Goal: Task Accomplishment & Management: Manage account settings

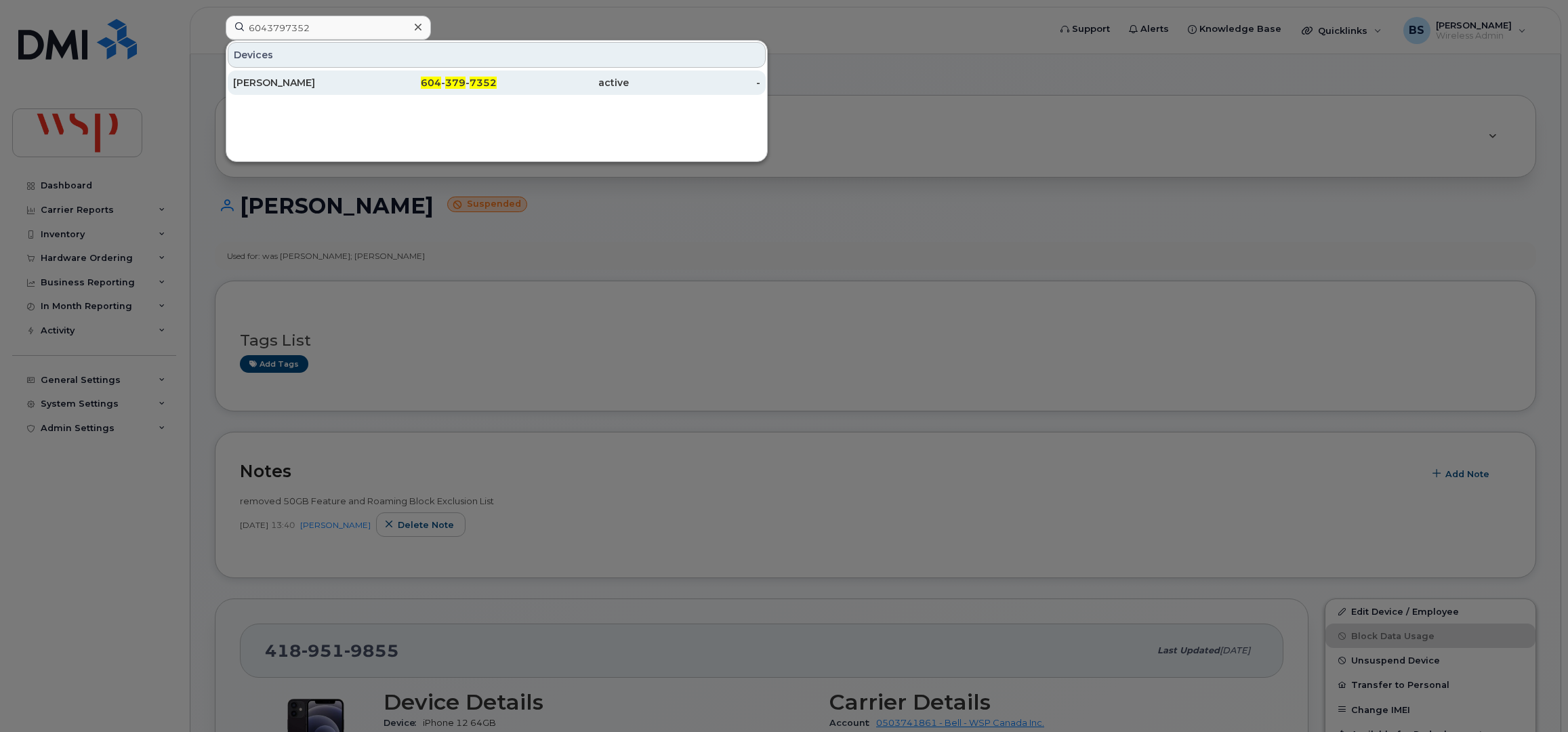
scroll to position [180, 0]
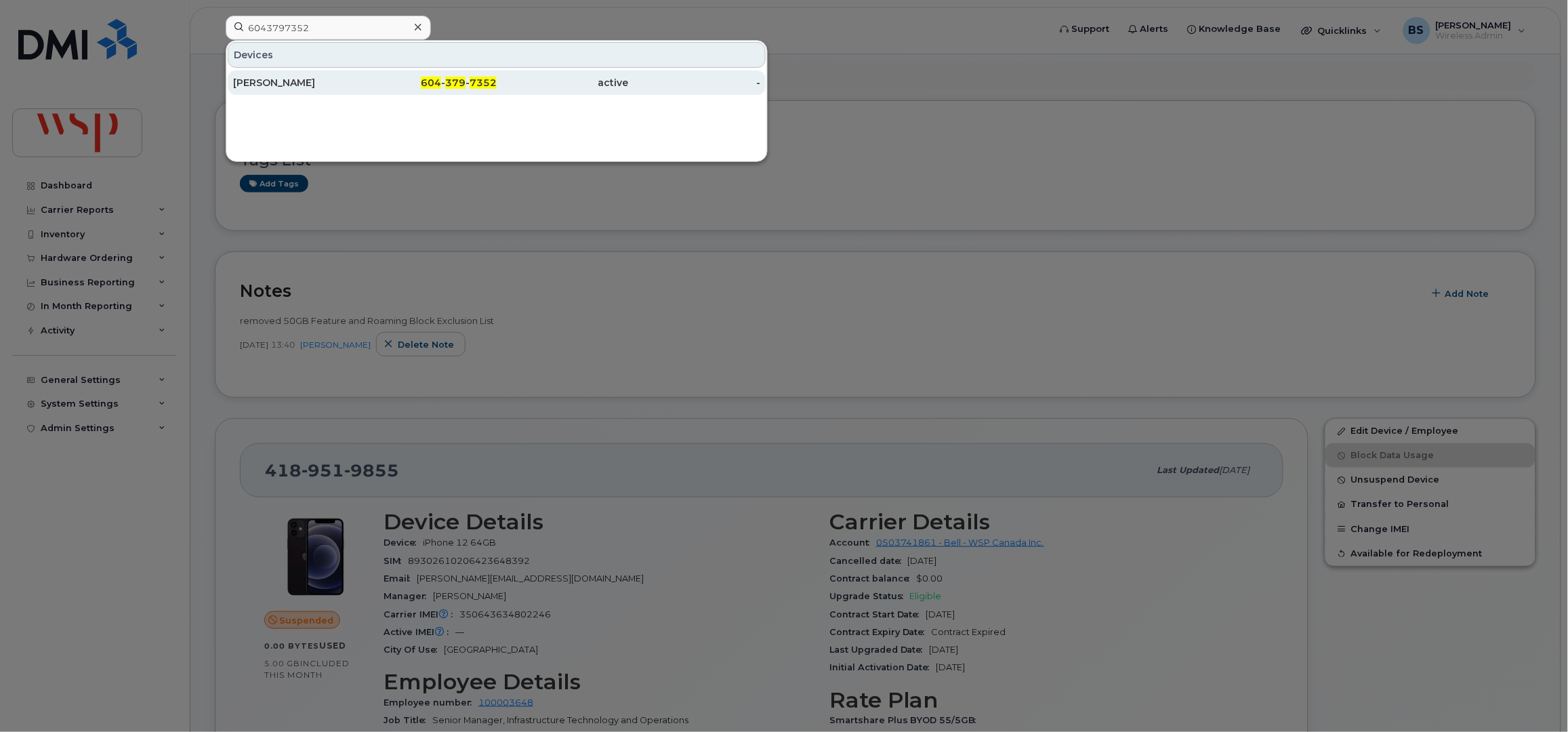
type input "6043797352"
click at [259, 80] on div "[PERSON_NAME]" at bounding box center [299, 83] width 132 height 14
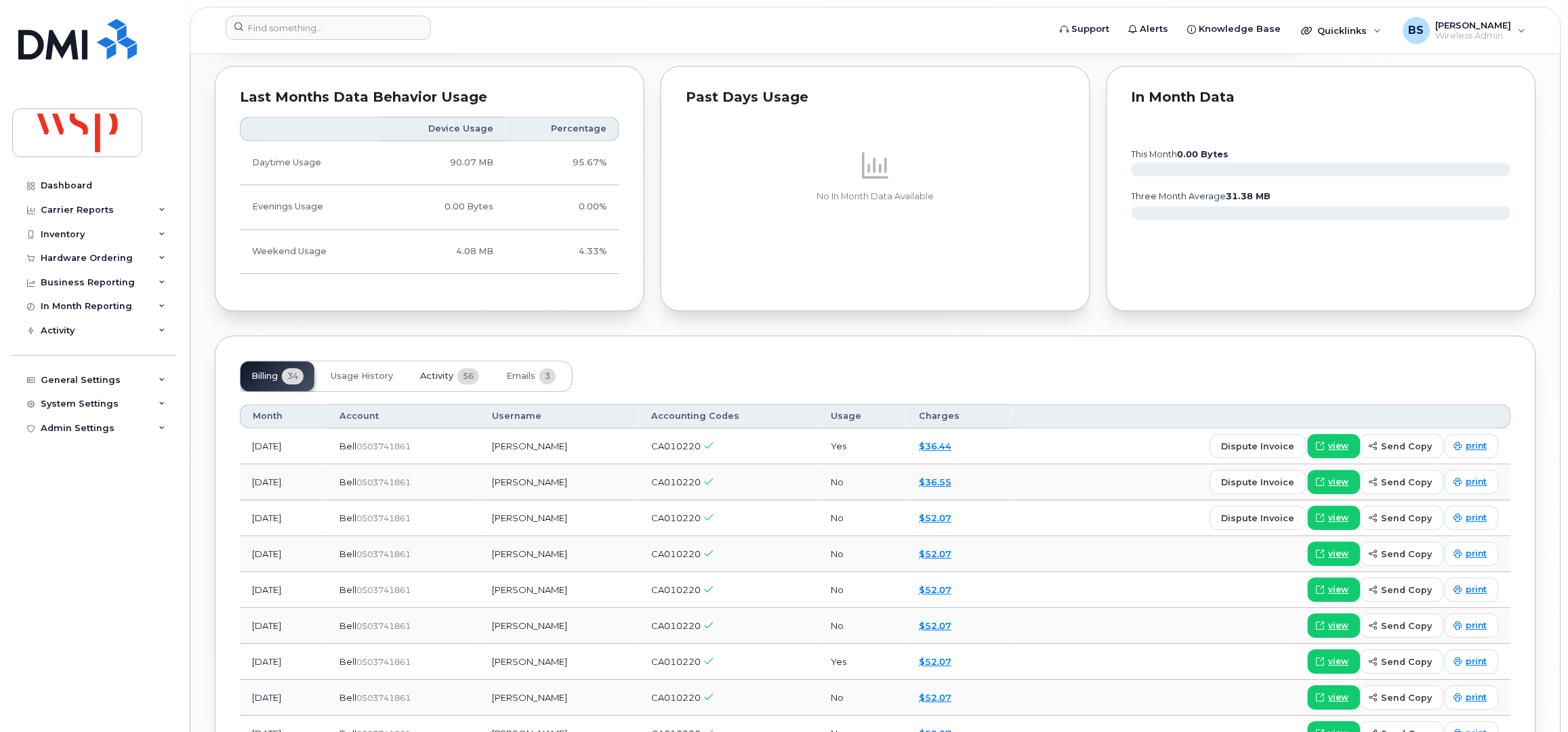
click at [435, 371] on span "Activity" at bounding box center [437, 376] width 33 height 11
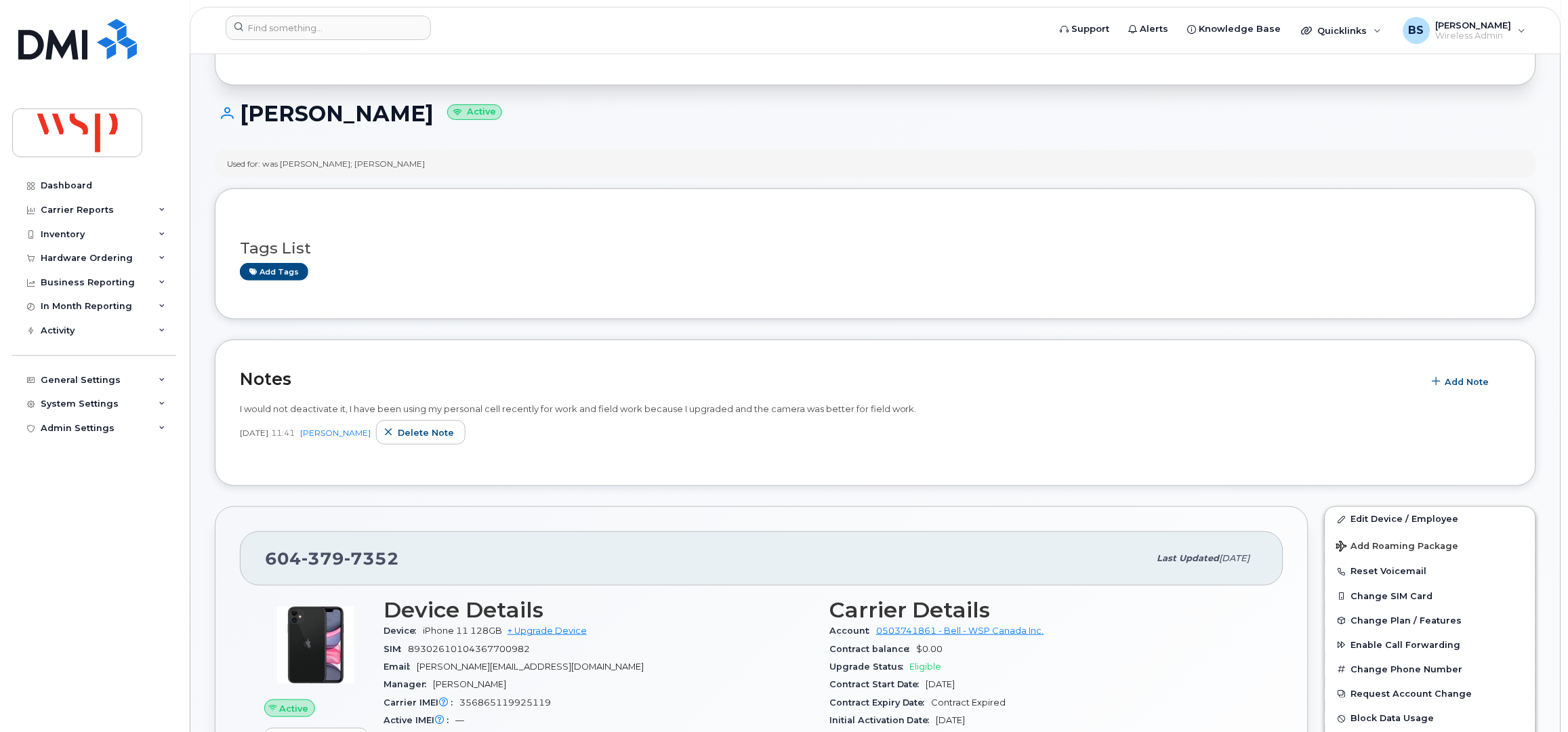
scroll to position [90, 0]
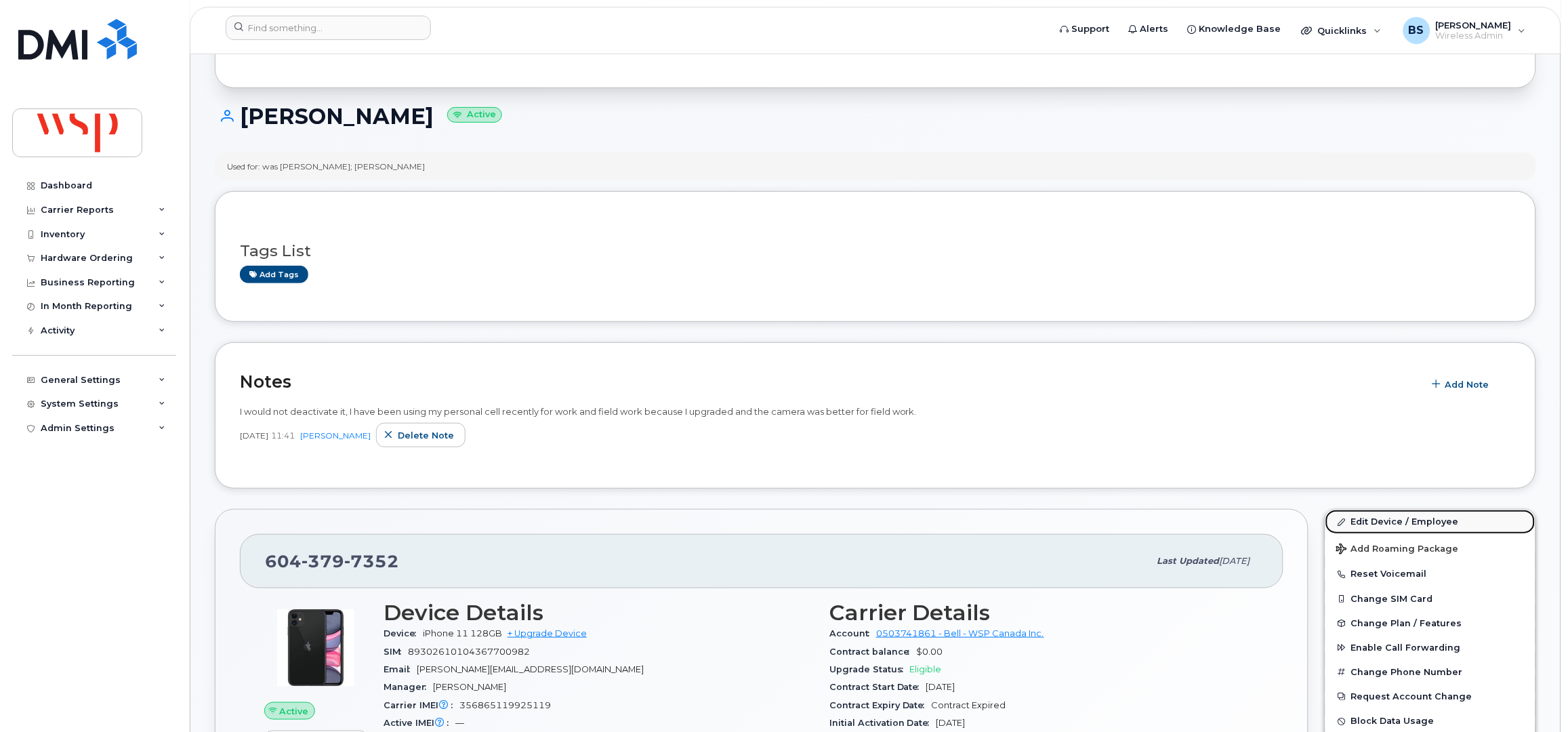
click at [1359, 519] on link "Edit Device / Employee" at bounding box center [1430, 521] width 210 height 24
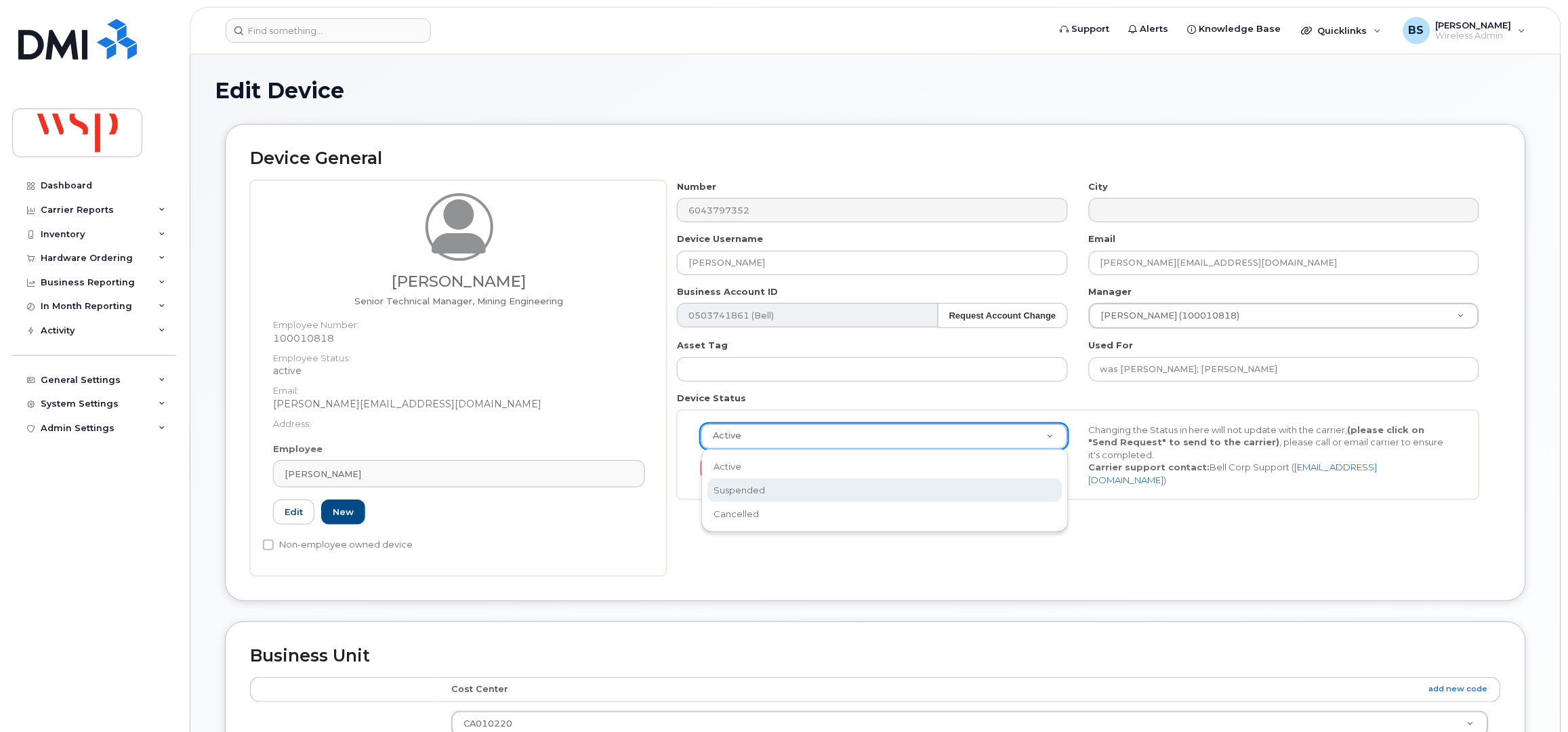
select select "suspended"
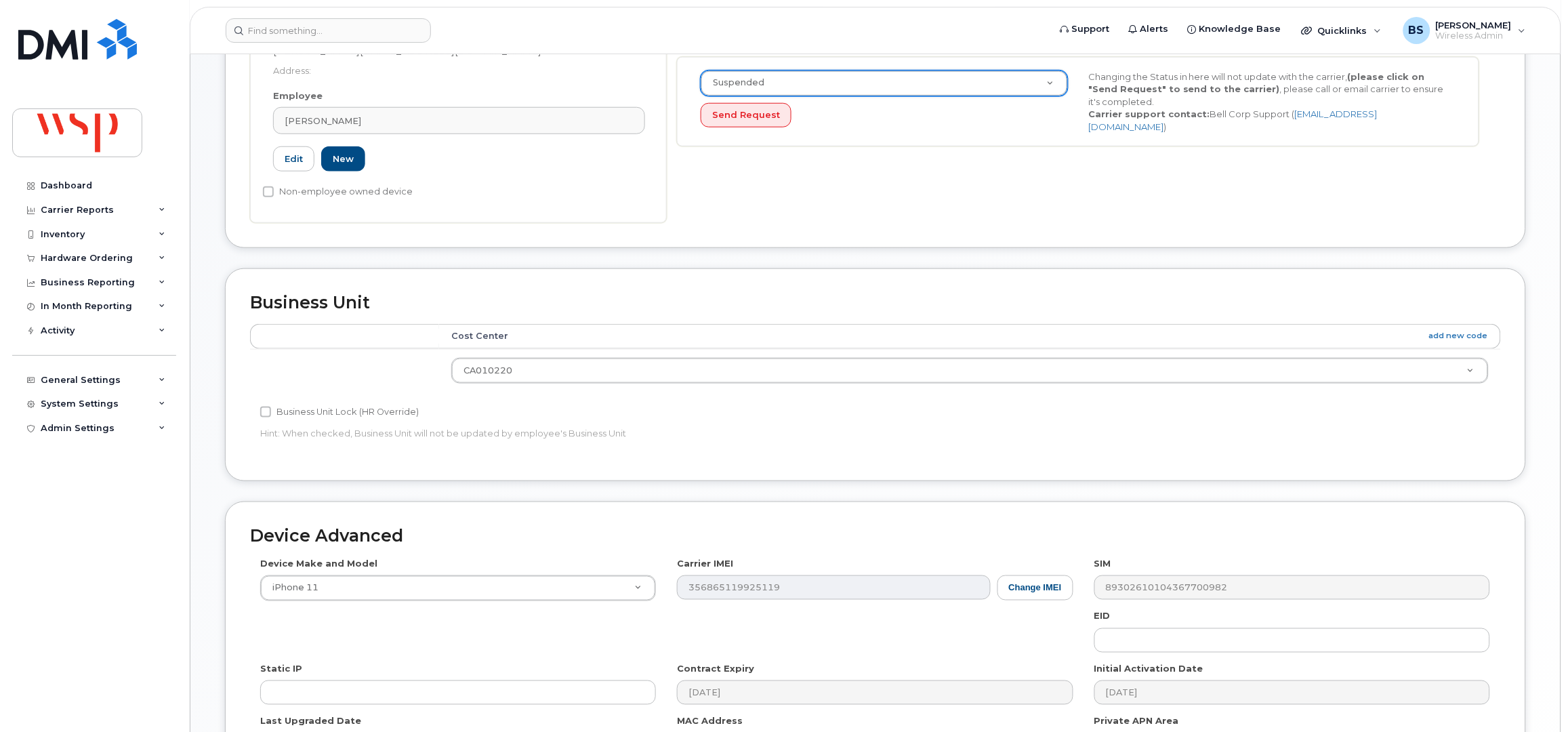
scroll to position [529, 0]
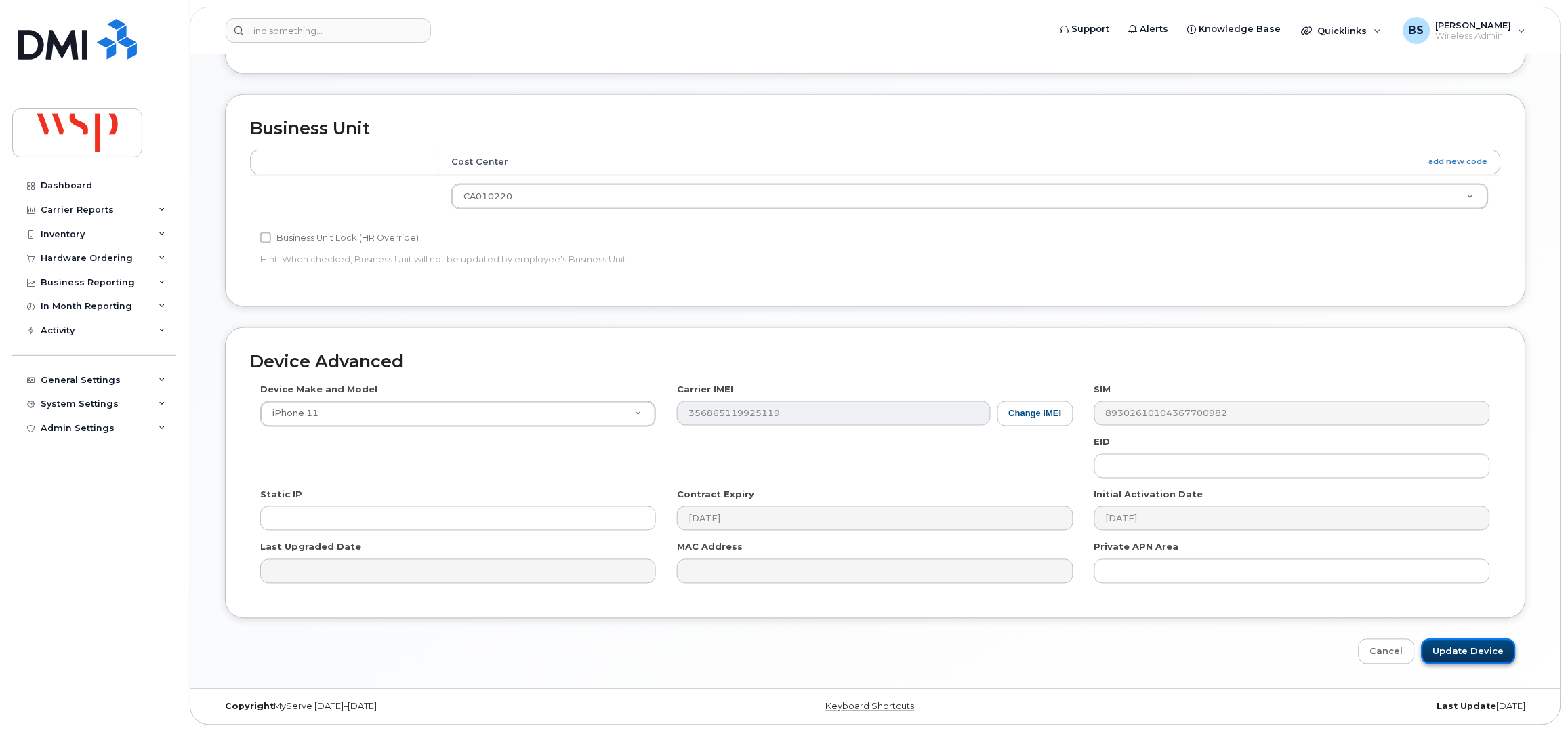
click at [1465, 654] on input "Update Device" at bounding box center [1469, 651] width 94 height 25
type input "Saving..."
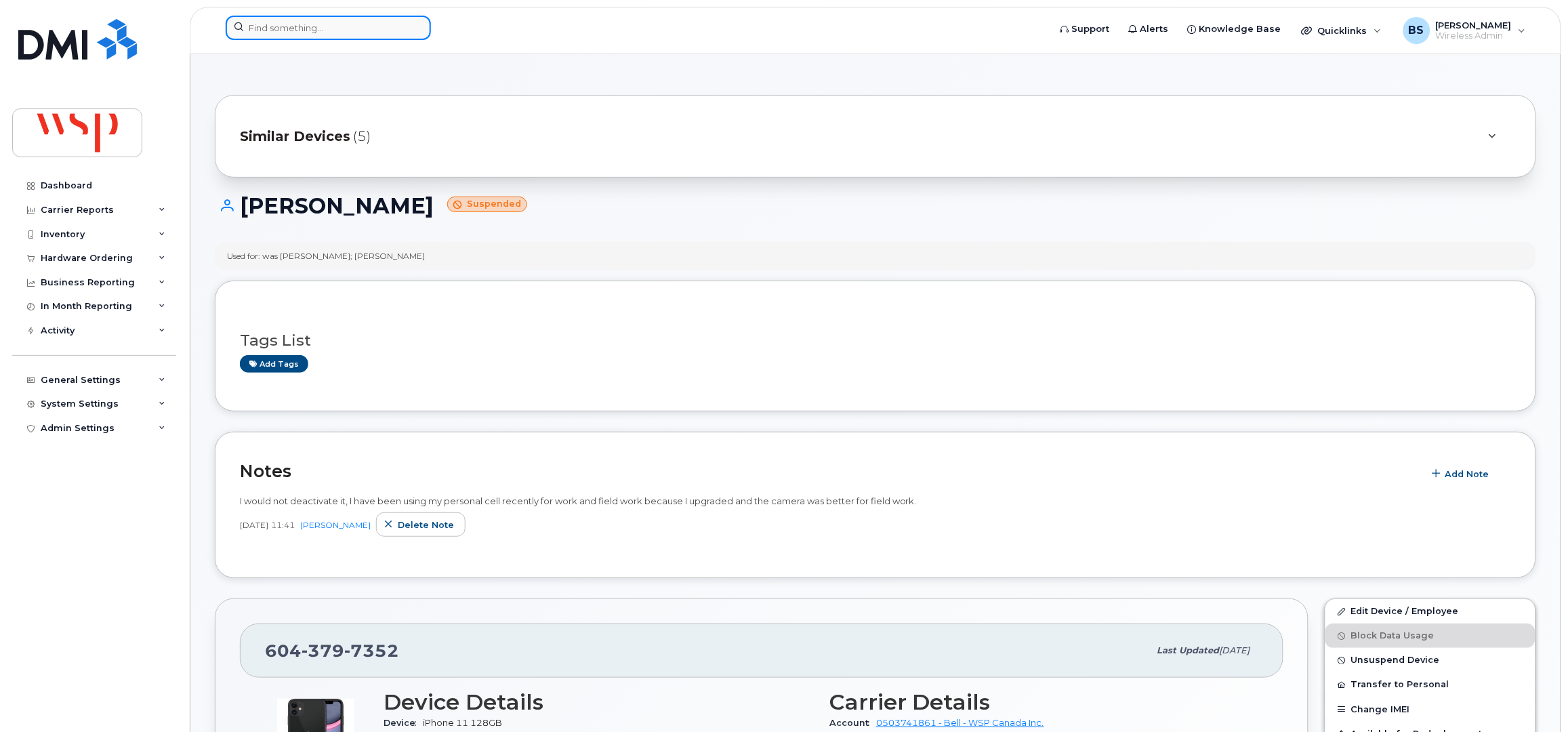
click at [317, 22] on input at bounding box center [328, 28] width 205 height 24
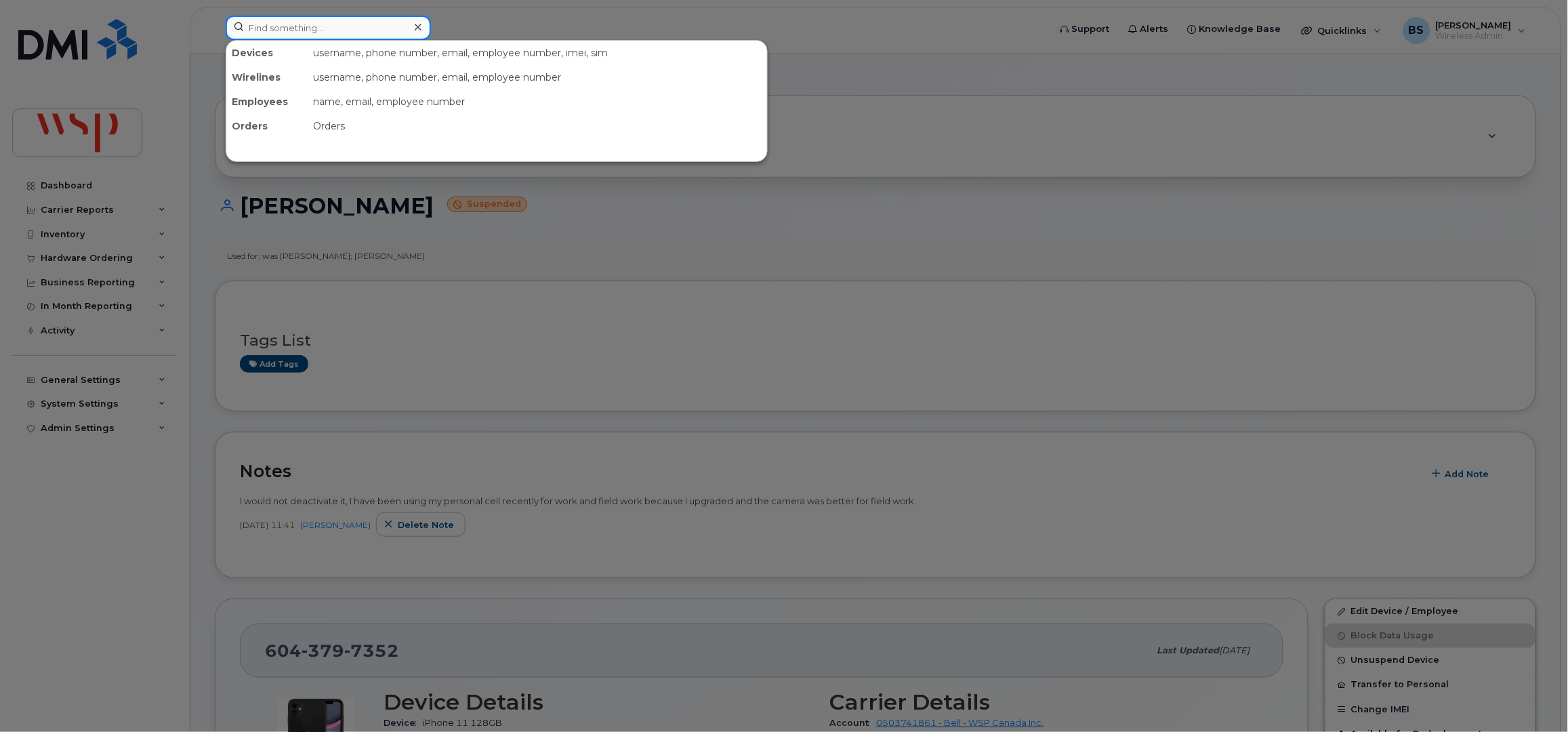
paste input "7788332946"
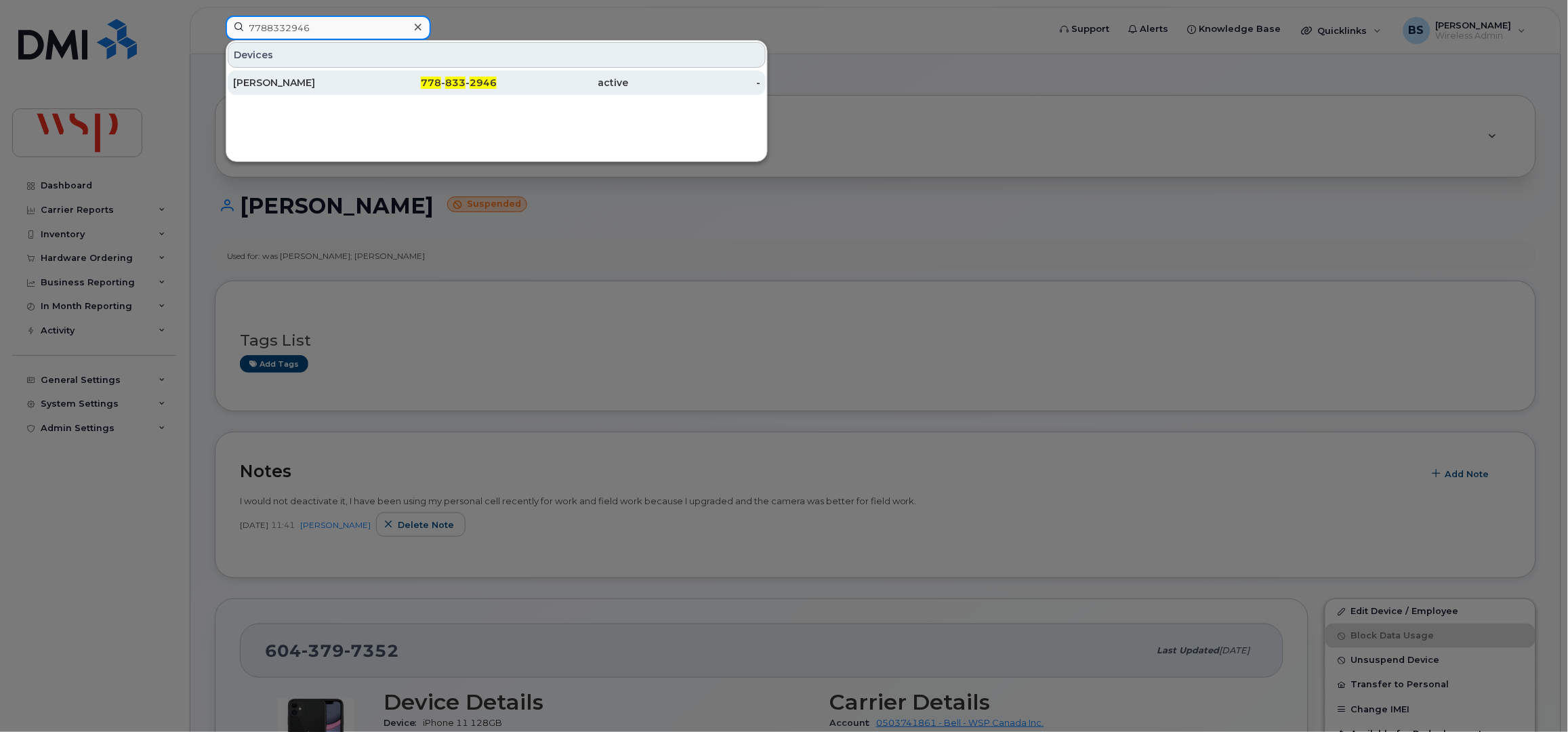
type input "7788332946"
click at [265, 81] on div "[PERSON_NAME]" at bounding box center [299, 83] width 132 height 14
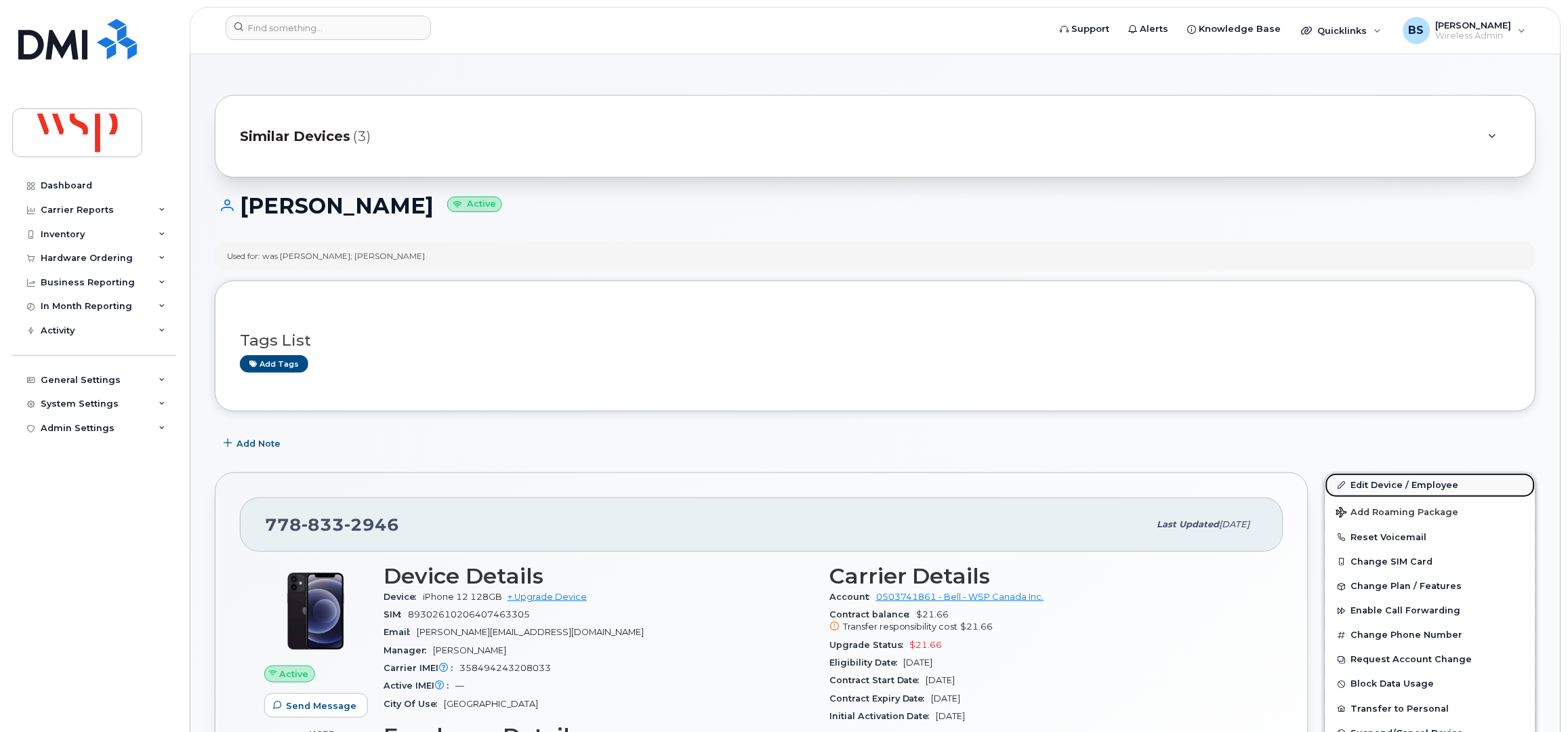
click at [1359, 481] on link "Edit Device / Employee" at bounding box center [1430, 486] width 210 height 24
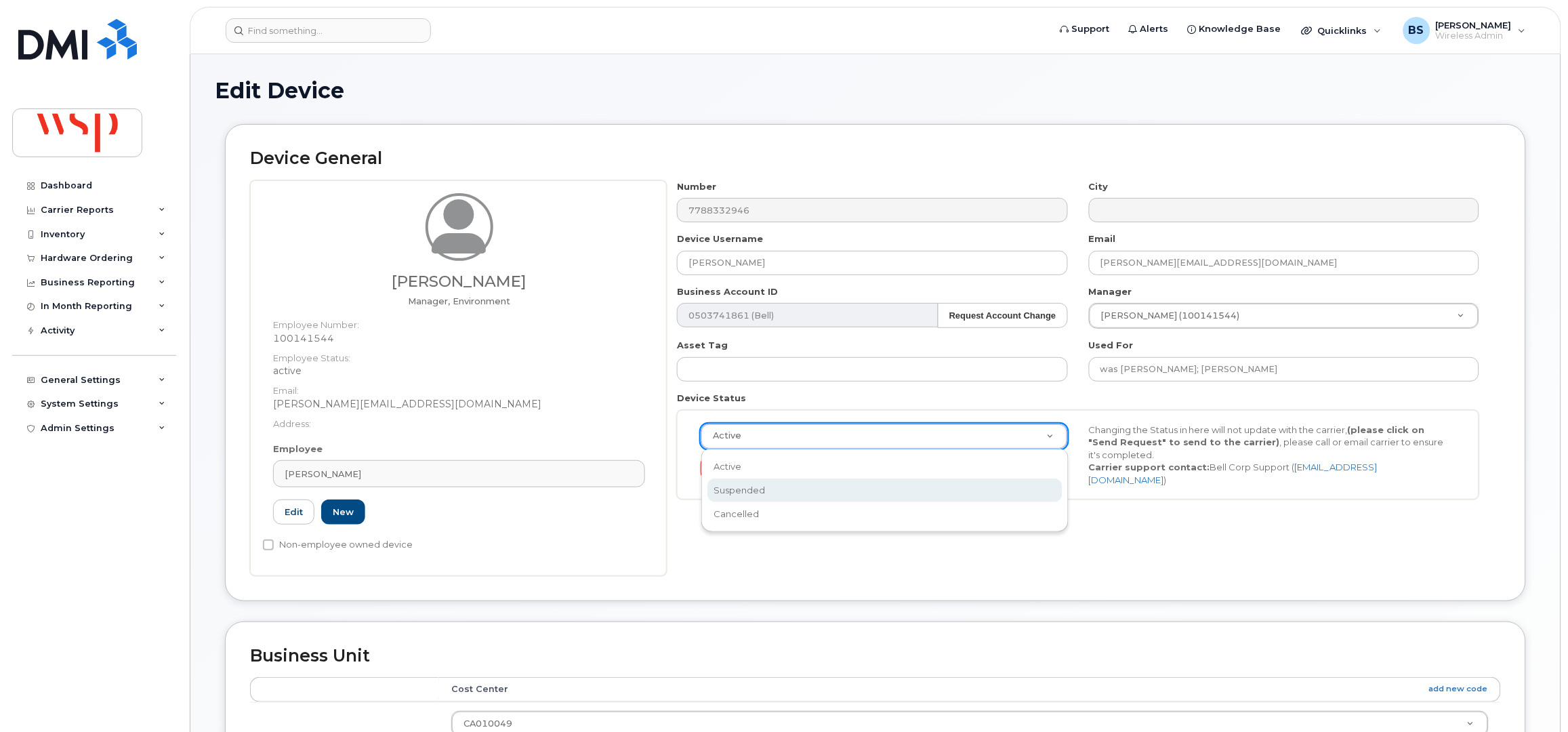
select select "suspended"
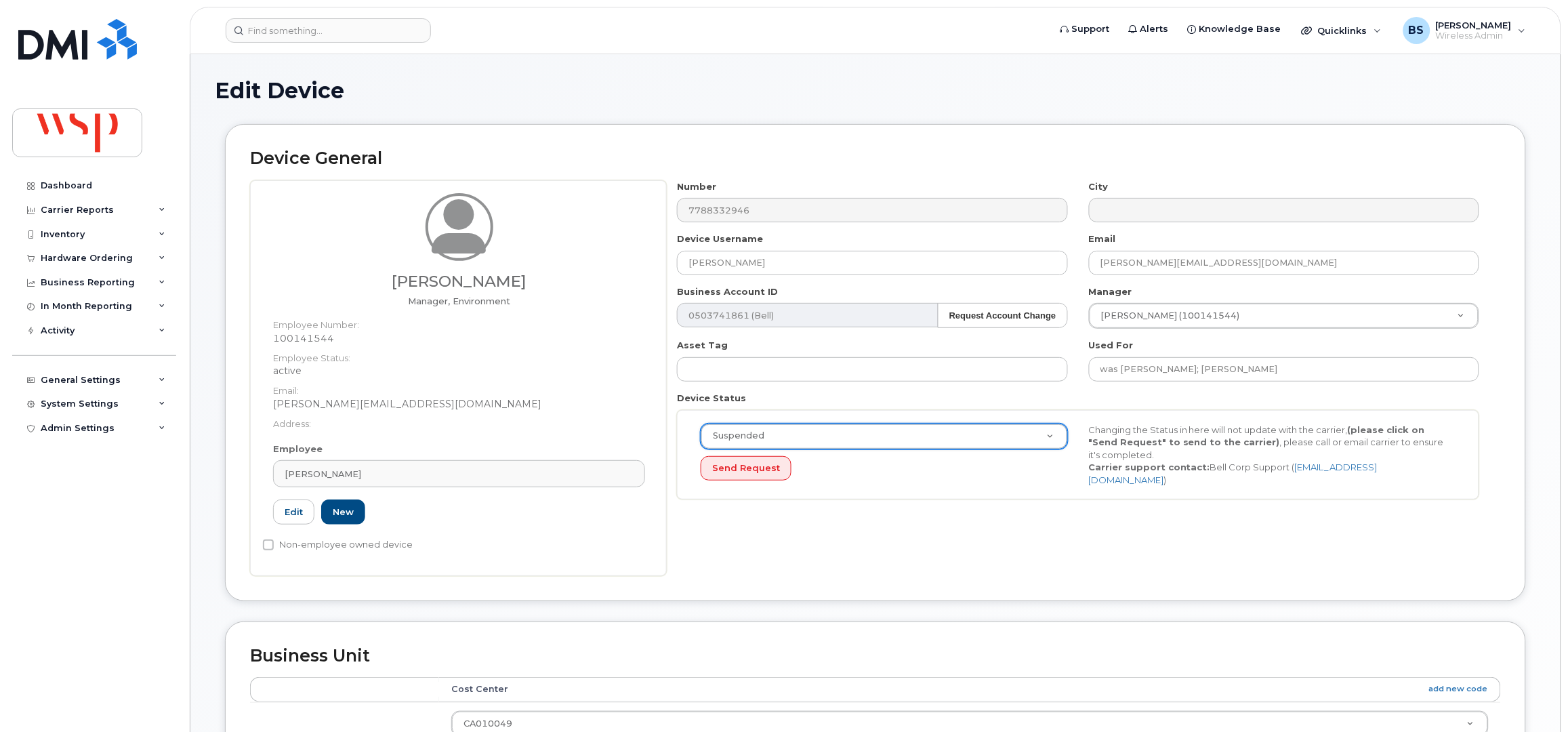
scroll to position [529, 0]
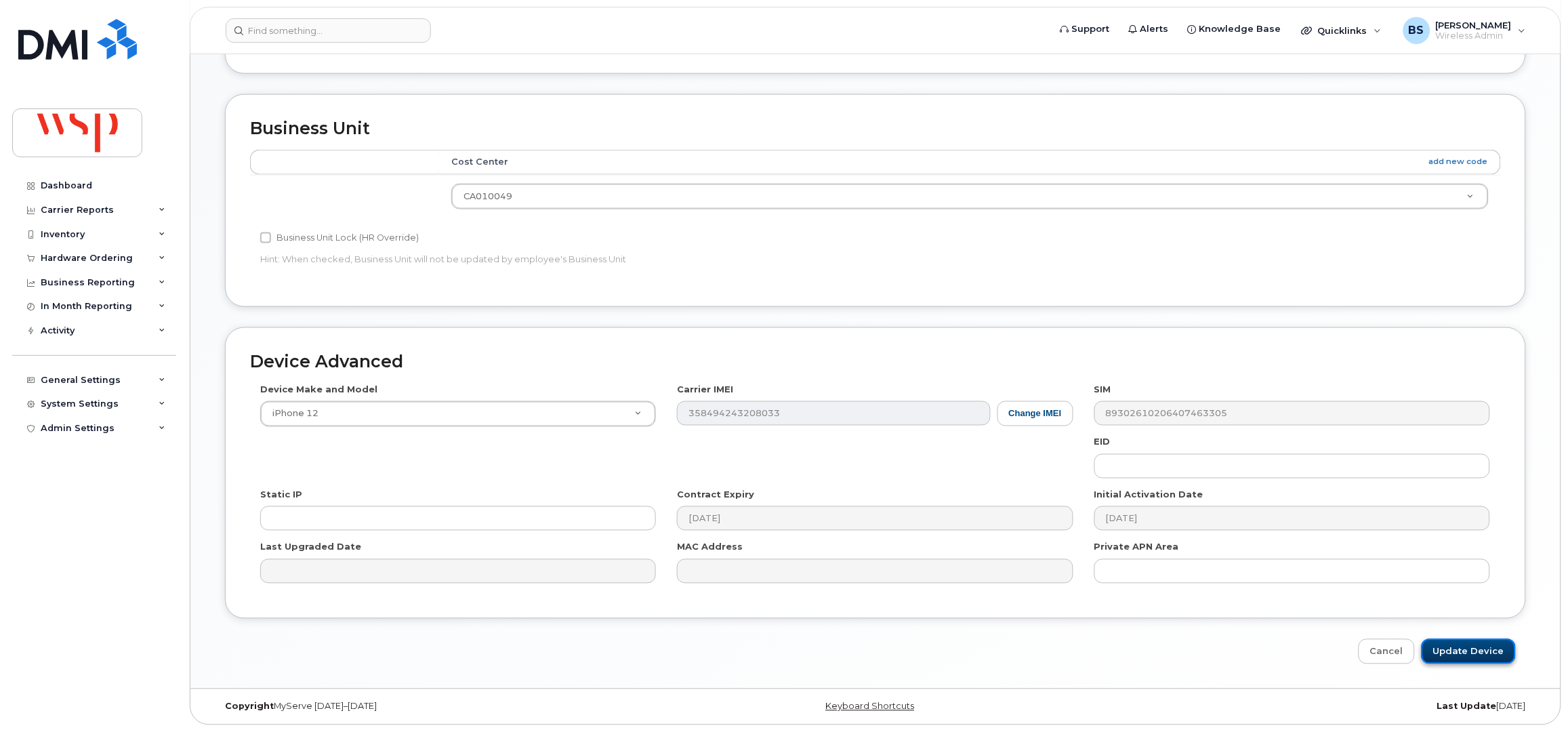
click at [1457, 653] on input "Update Device" at bounding box center [1469, 651] width 94 height 25
type input "Saving..."
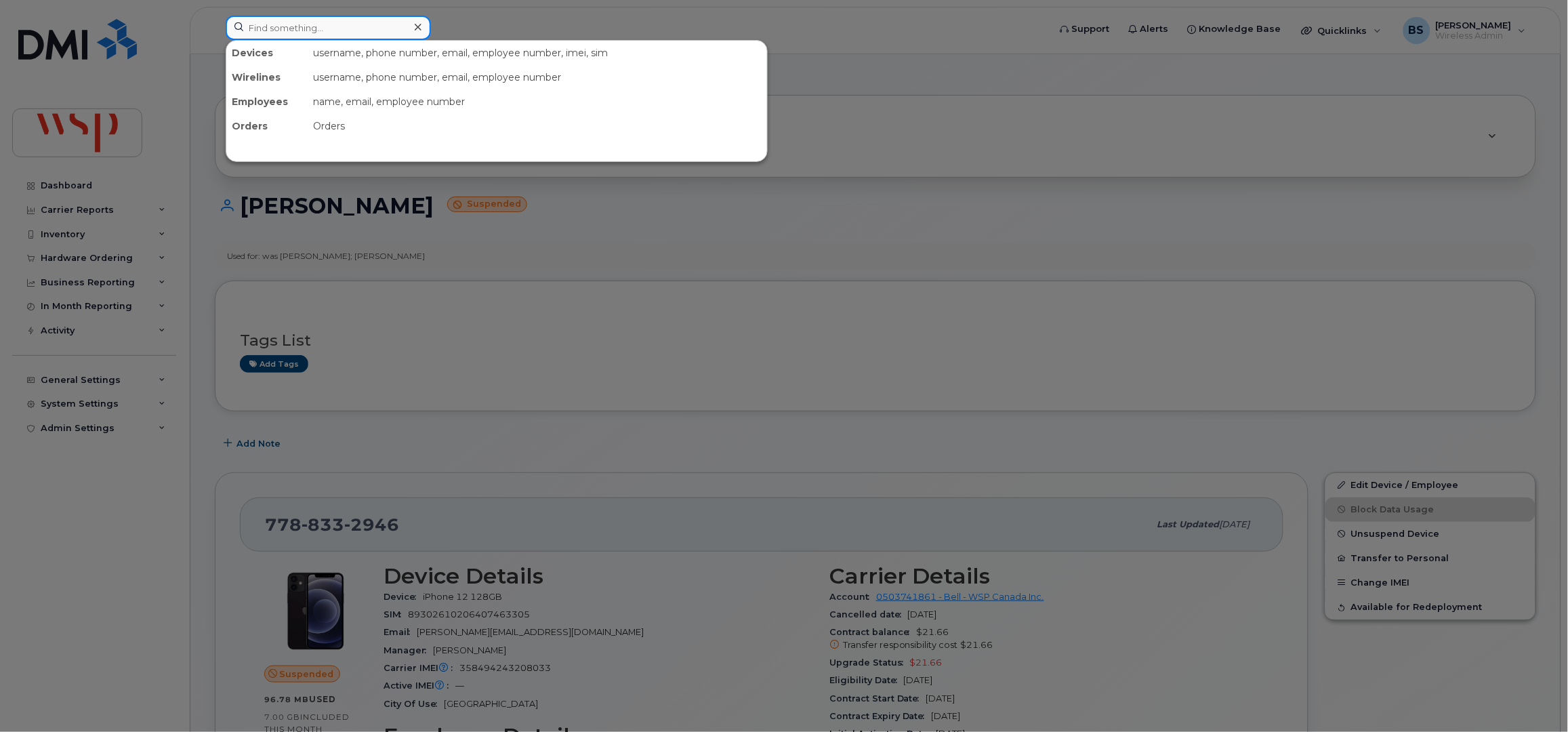
click at [353, 20] on input at bounding box center [328, 28] width 205 height 24
paste input "7782280010"
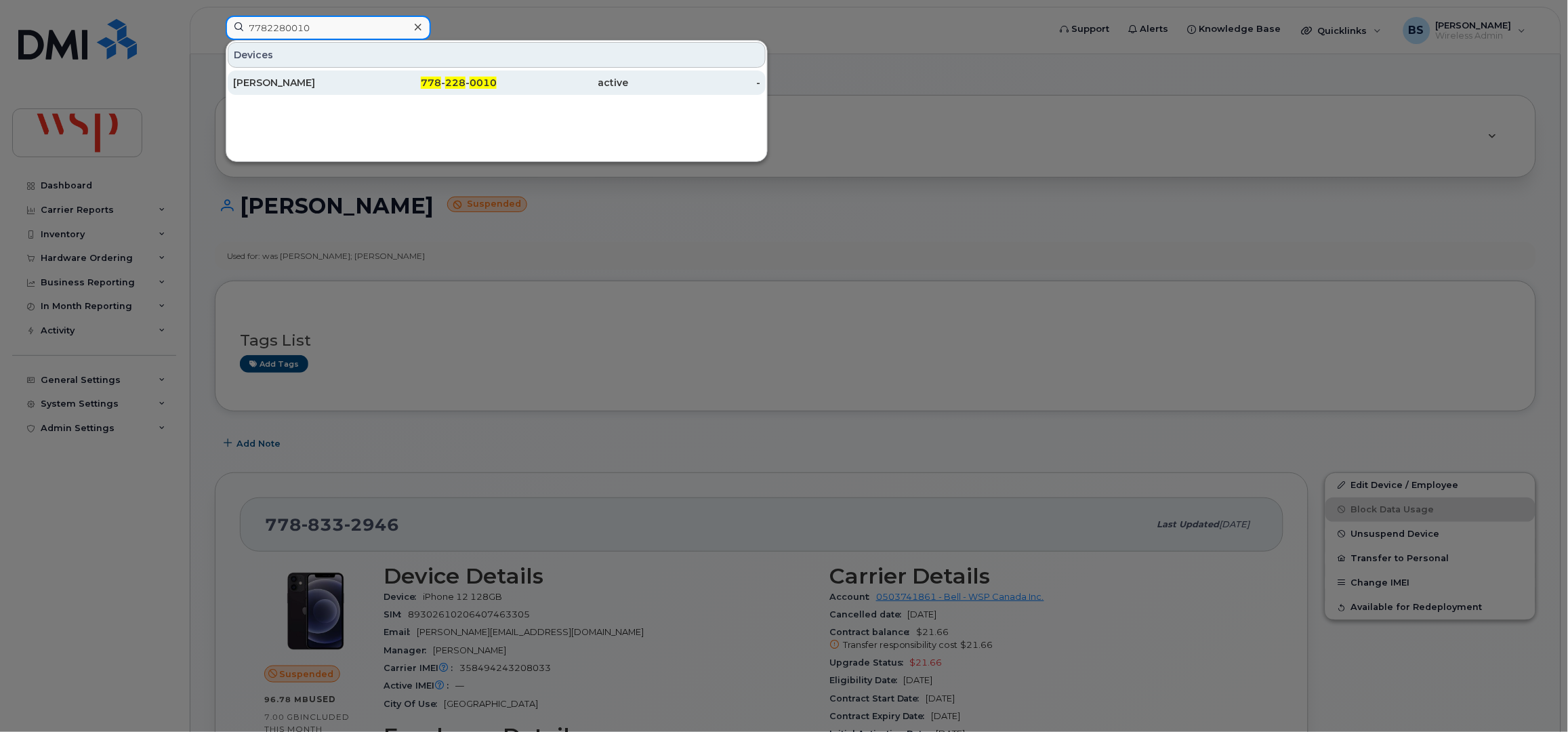
type input "7782280010"
click at [267, 79] on div "[PERSON_NAME]" at bounding box center [299, 83] width 132 height 14
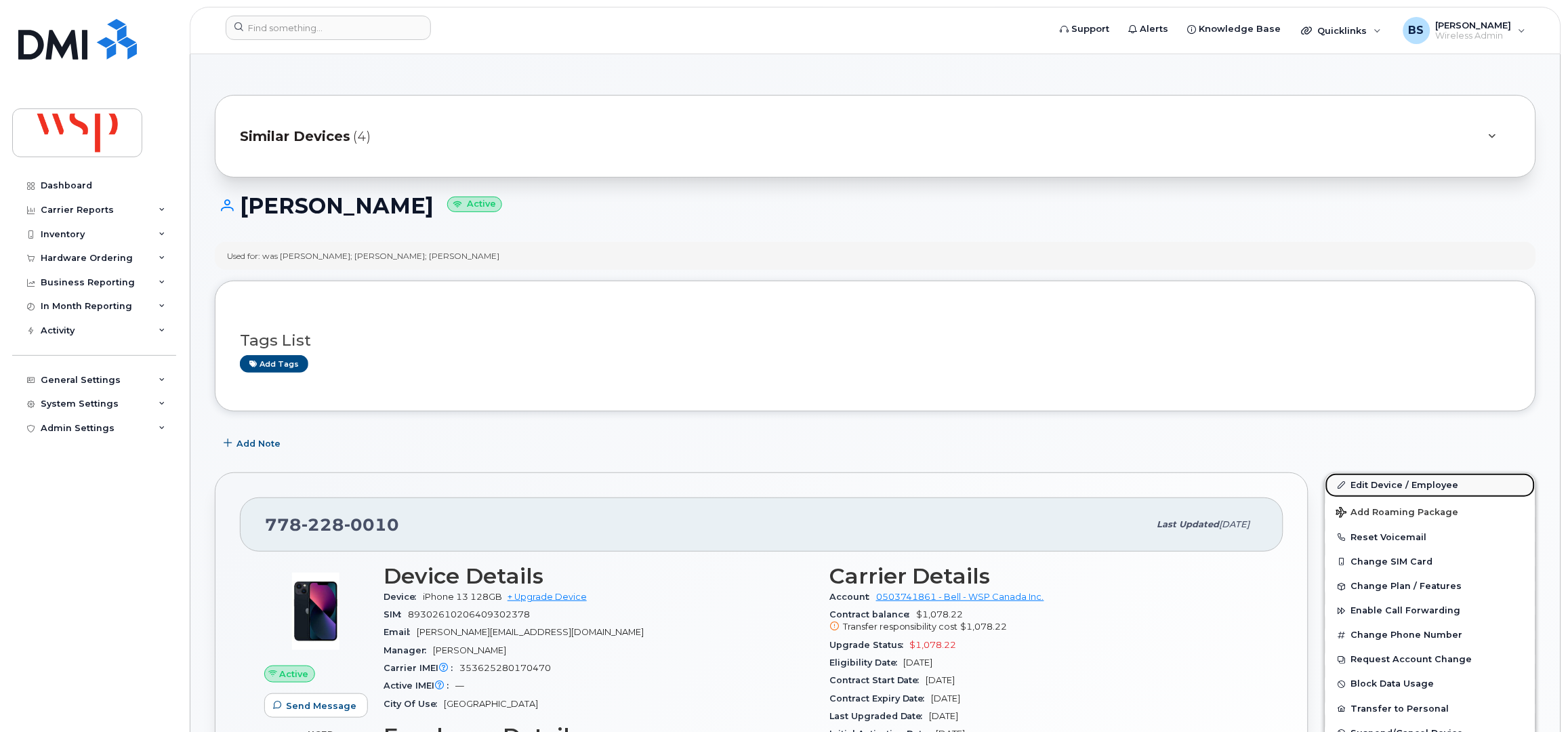
click at [1362, 482] on link "Edit Device / Employee" at bounding box center [1430, 486] width 210 height 24
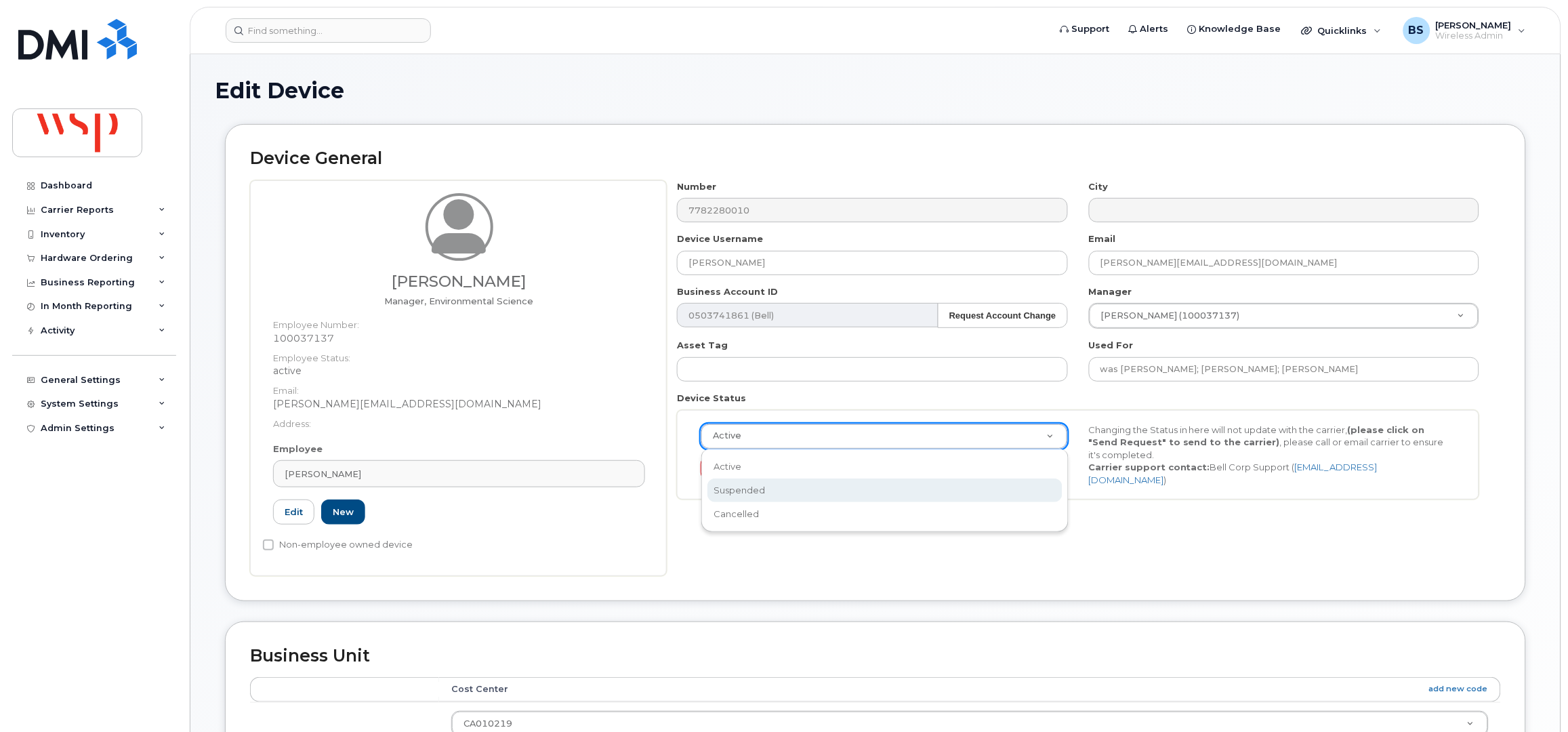
select select "suspended"
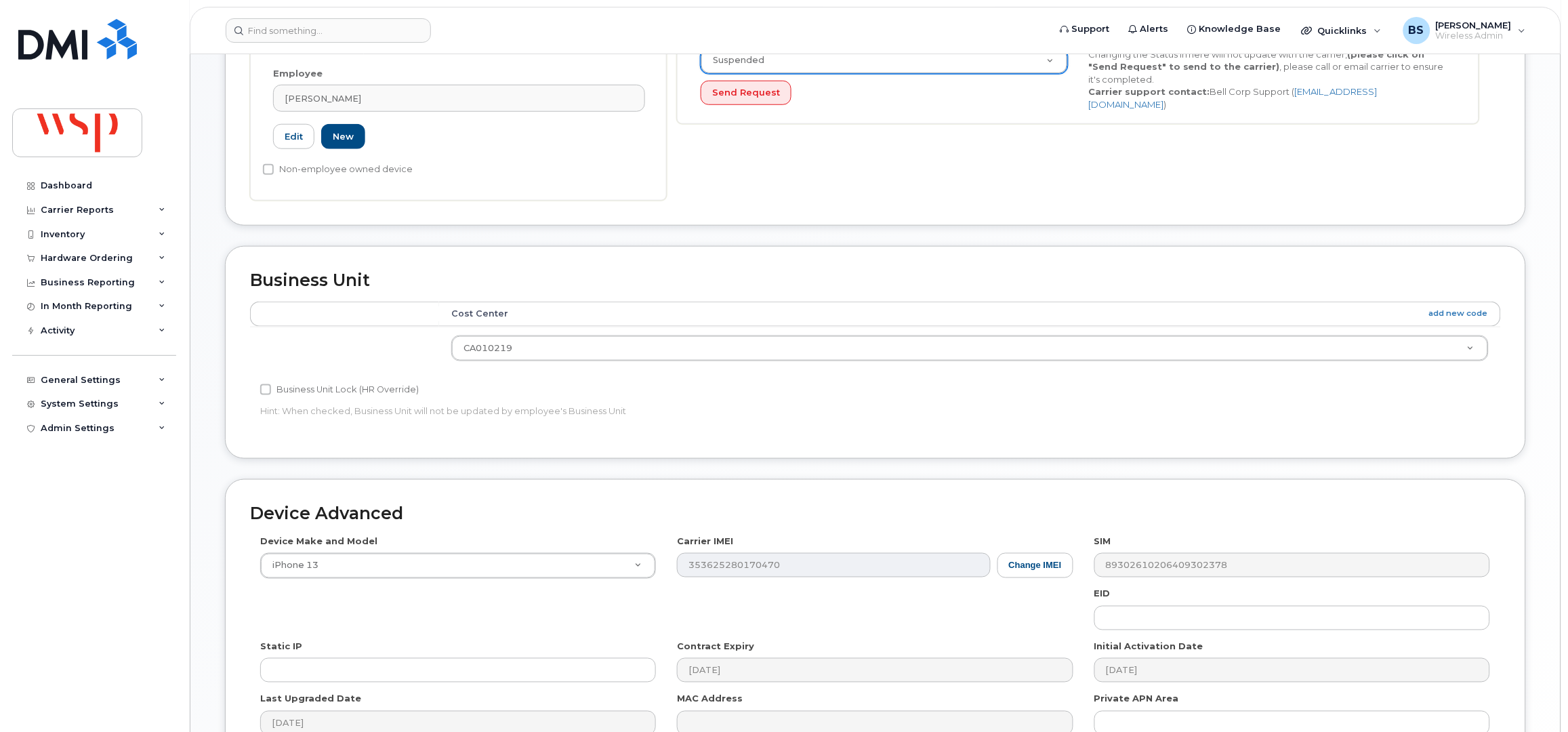
scroll to position [529, 0]
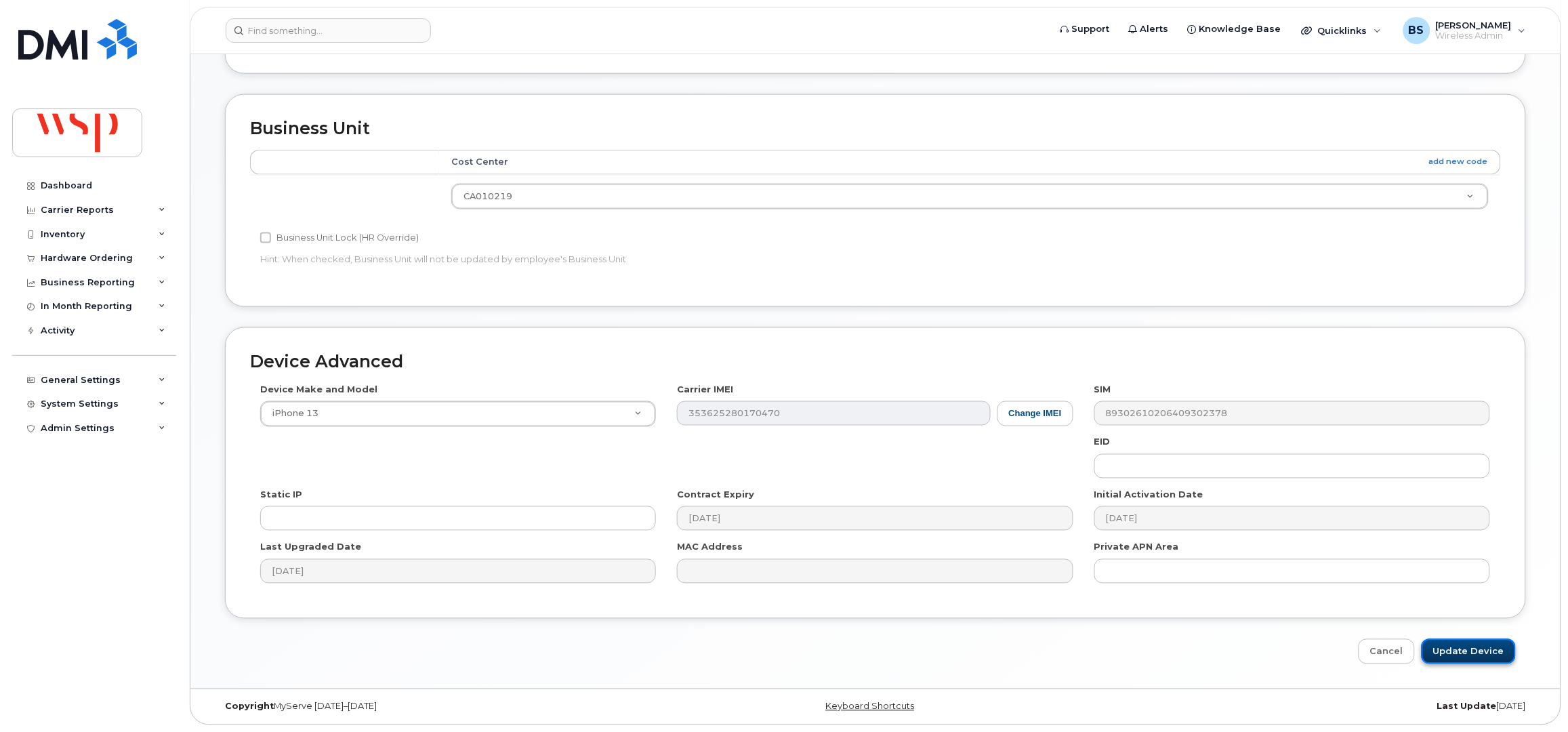
click at [1461, 649] on input "Update Device" at bounding box center [1469, 651] width 94 height 25
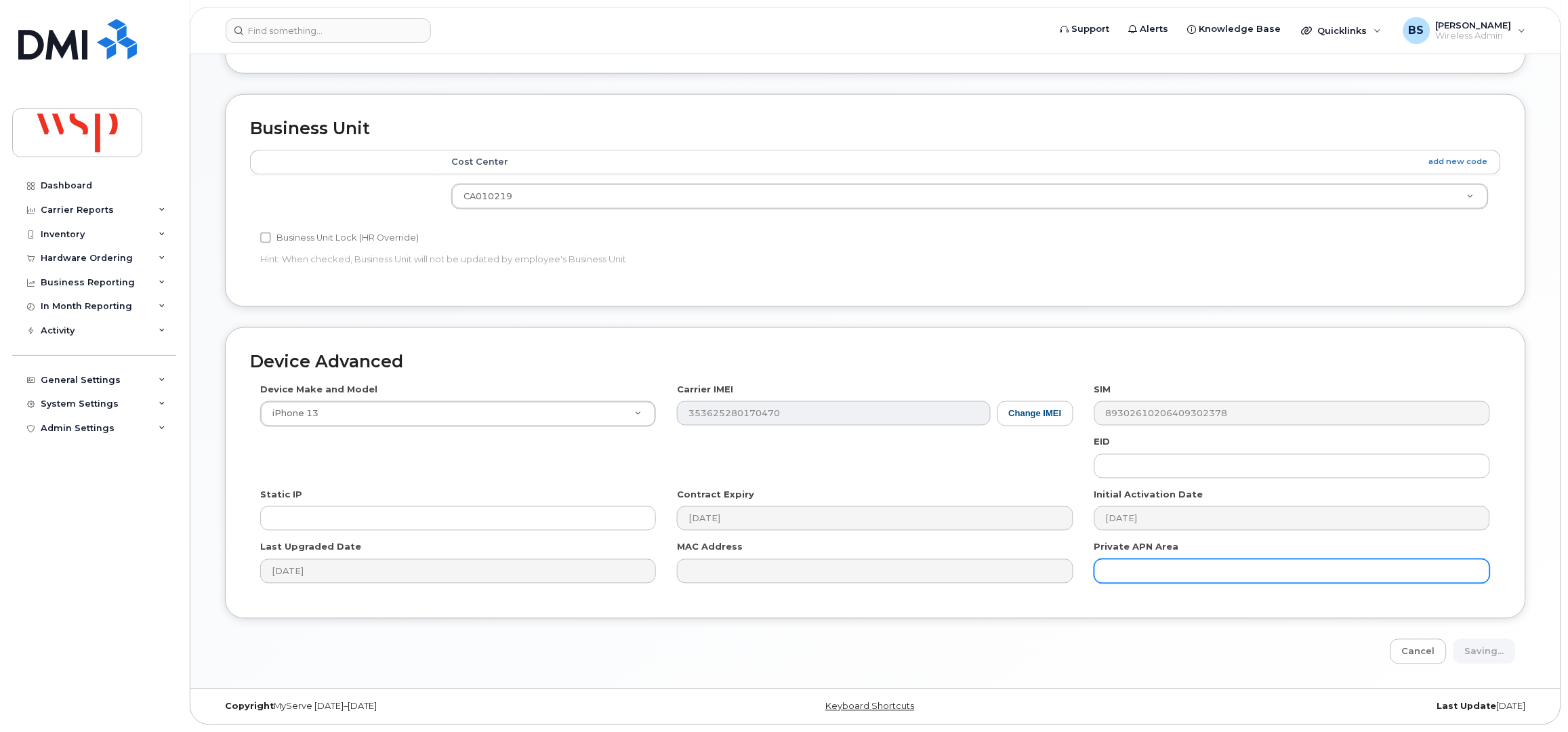
type input "Saving..."
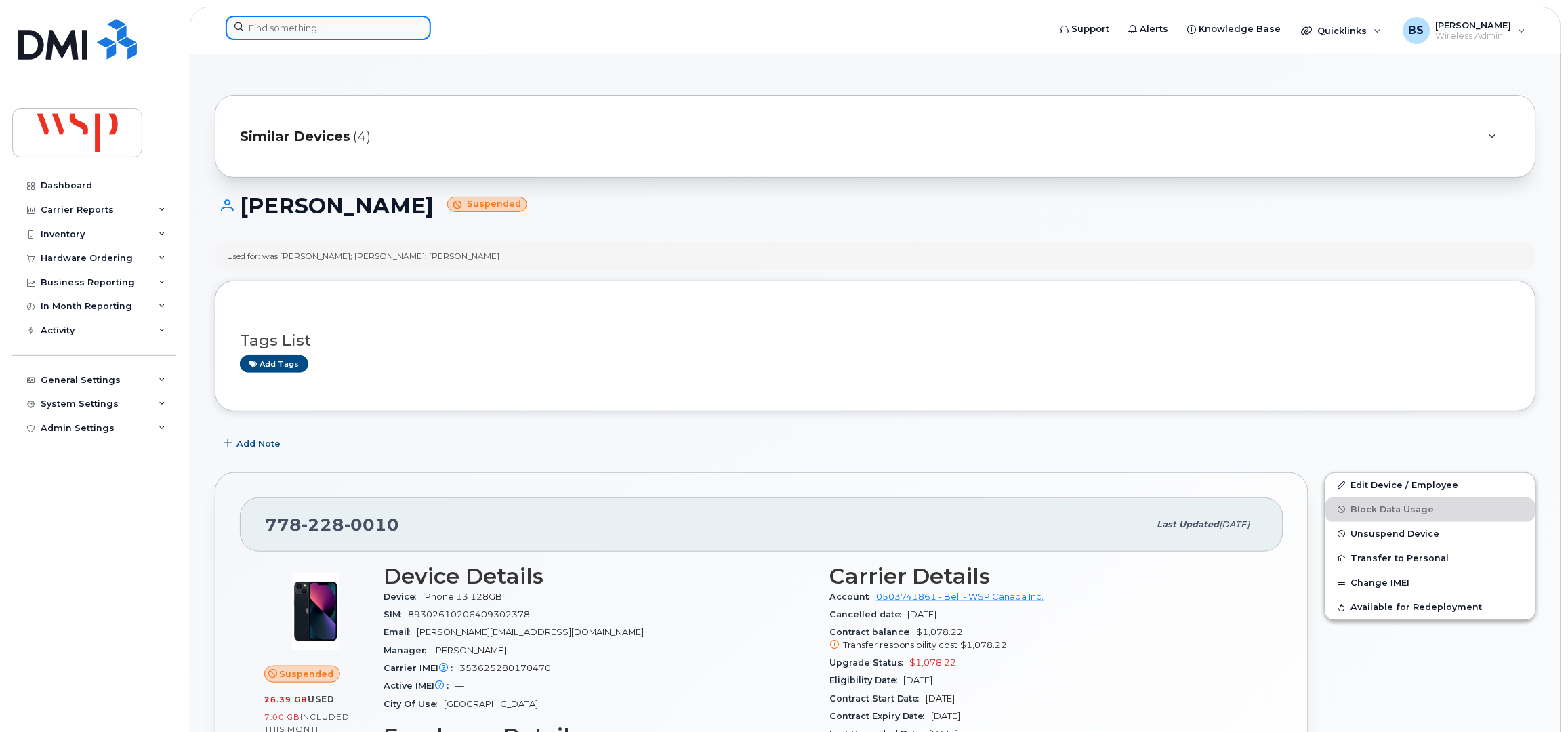
click at [255, 32] on input at bounding box center [328, 28] width 205 height 24
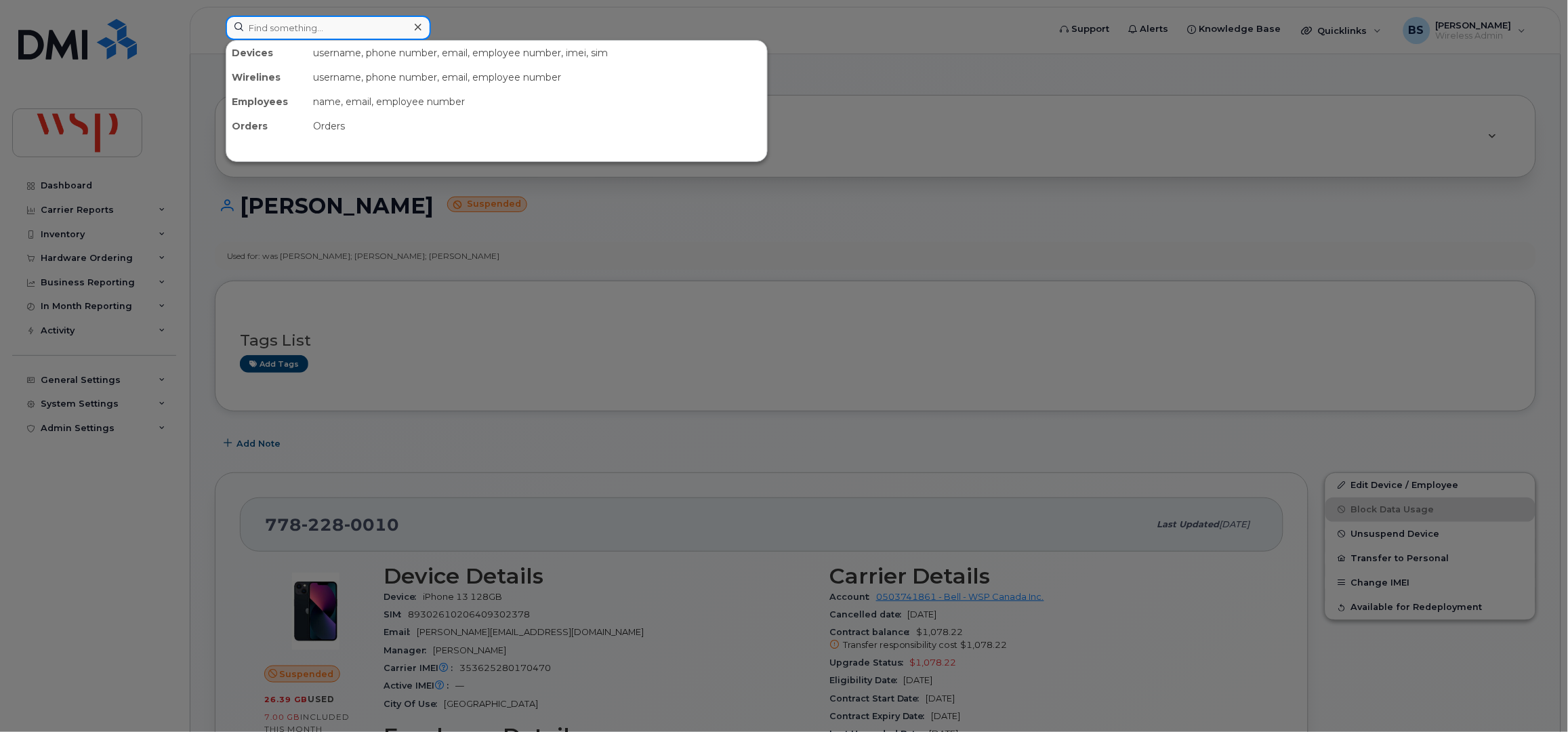
paste input "4374403764"
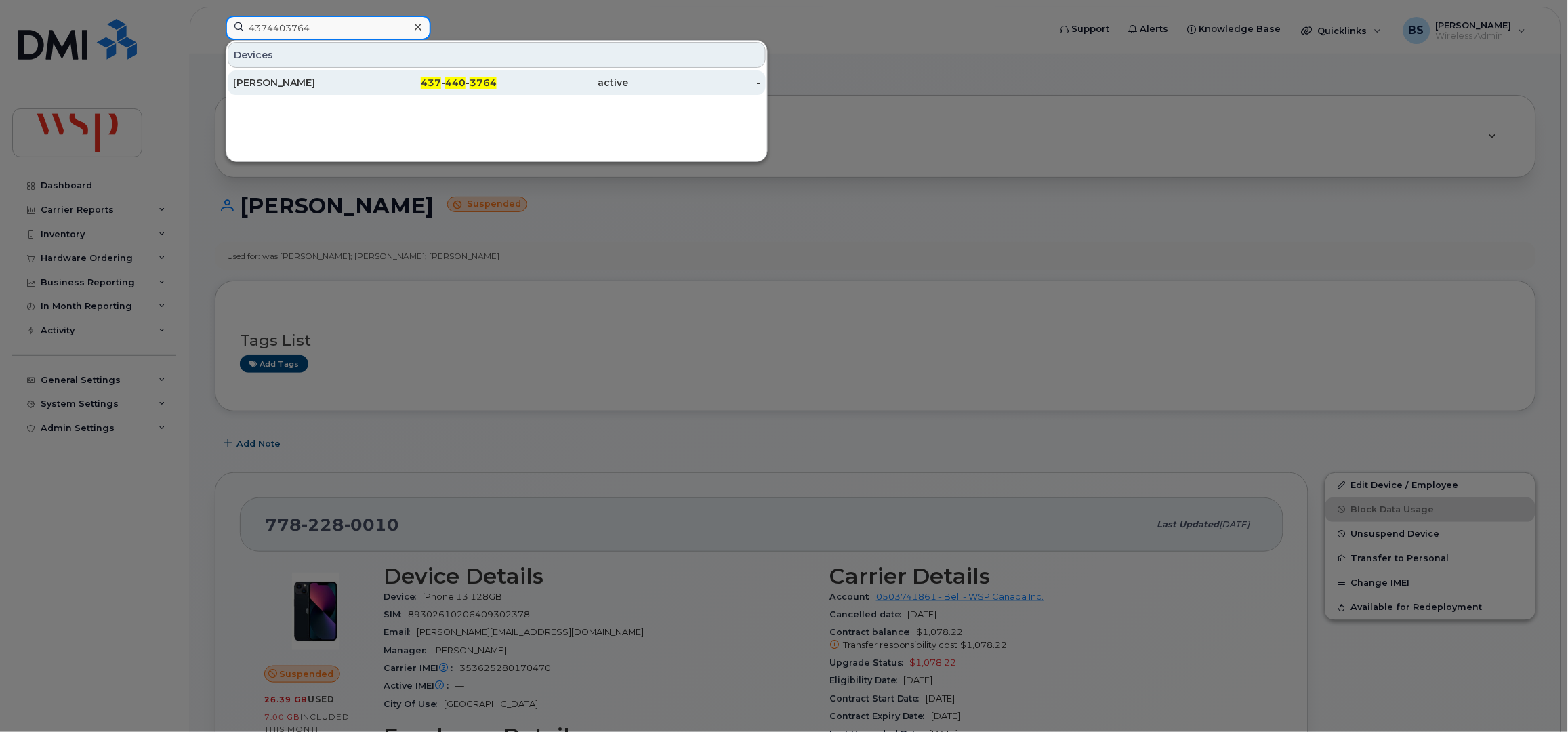
type input "4374403764"
drag, startPoint x: 262, startPoint y: 80, endPoint x: 365, endPoint y: 90, distance: 103.5
click at [262, 81] on div "[PERSON_NAME]" at bounding box center [299, 83] width 132 height 14
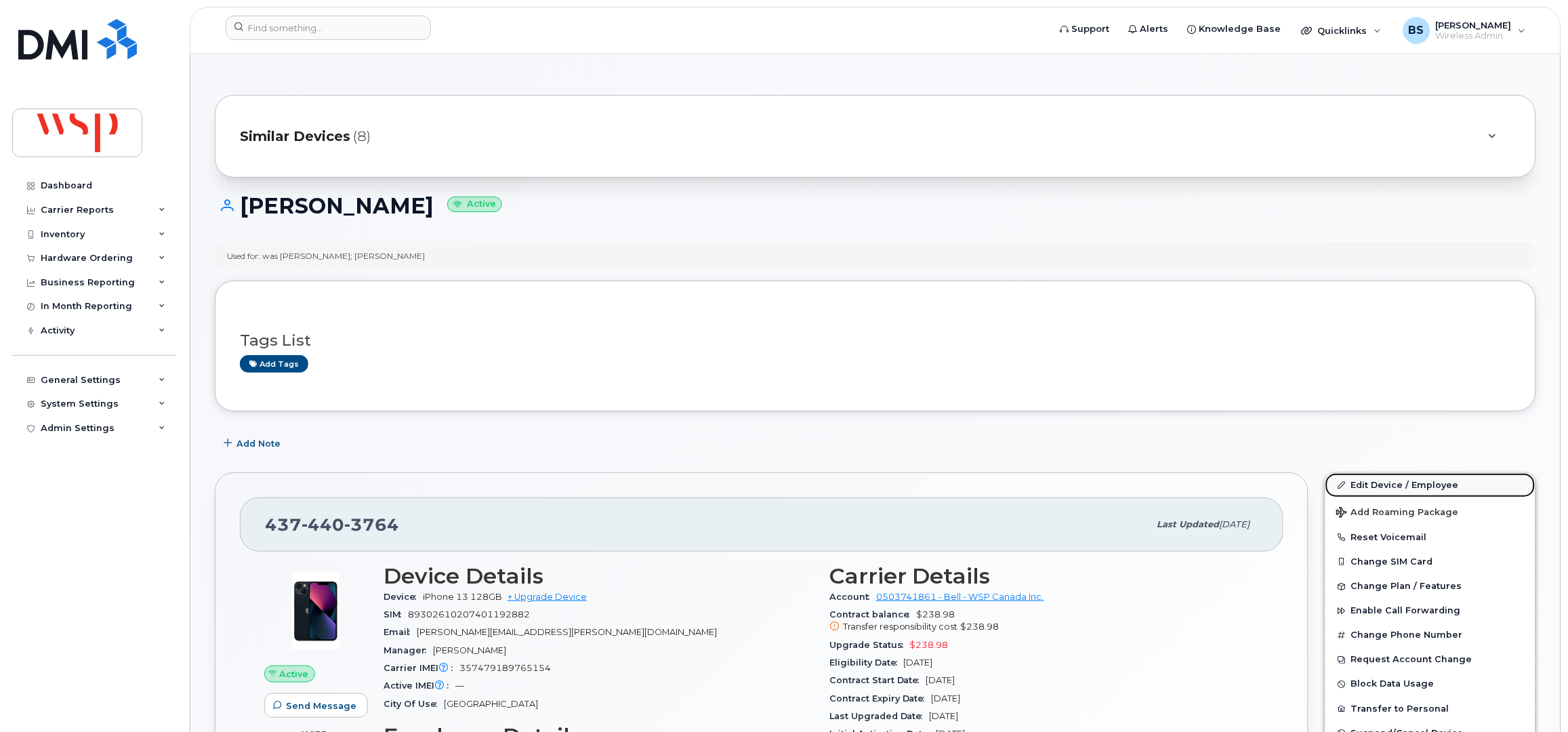
click at [1365, 484] on link "Edit Device / Employee" at bounding box center [1430, 486] width 210 height 24
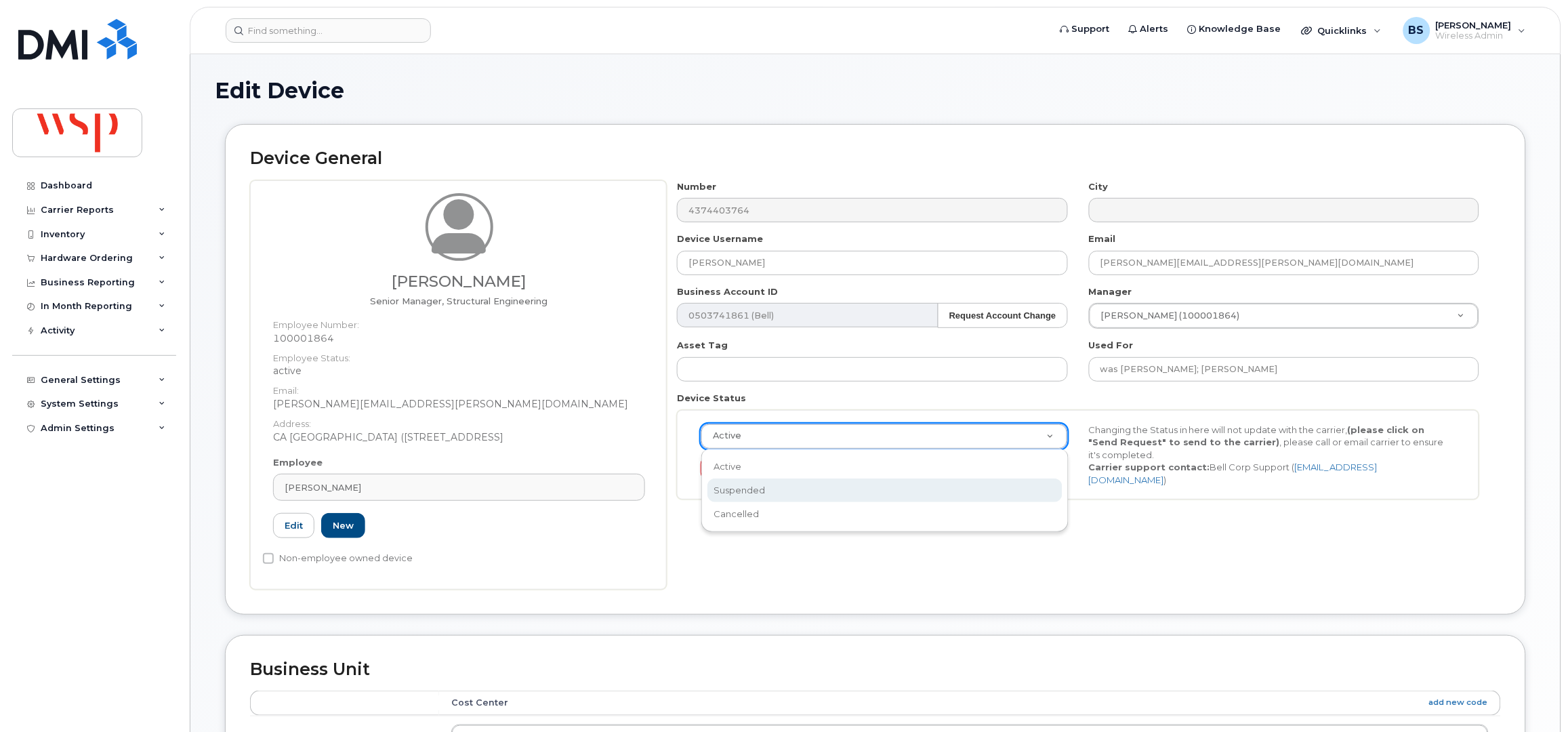
select select "suspended"
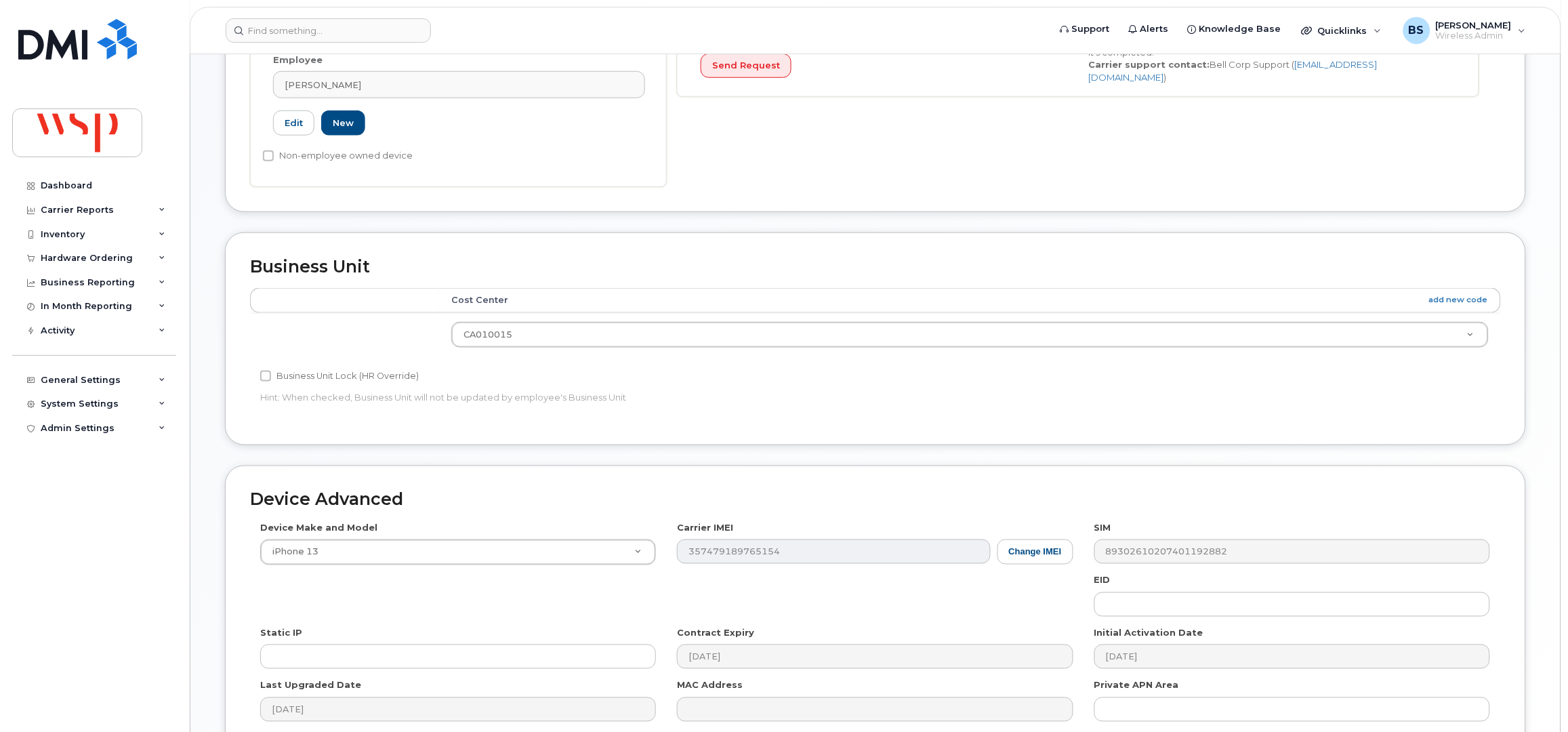
scroll to position [542, 0]
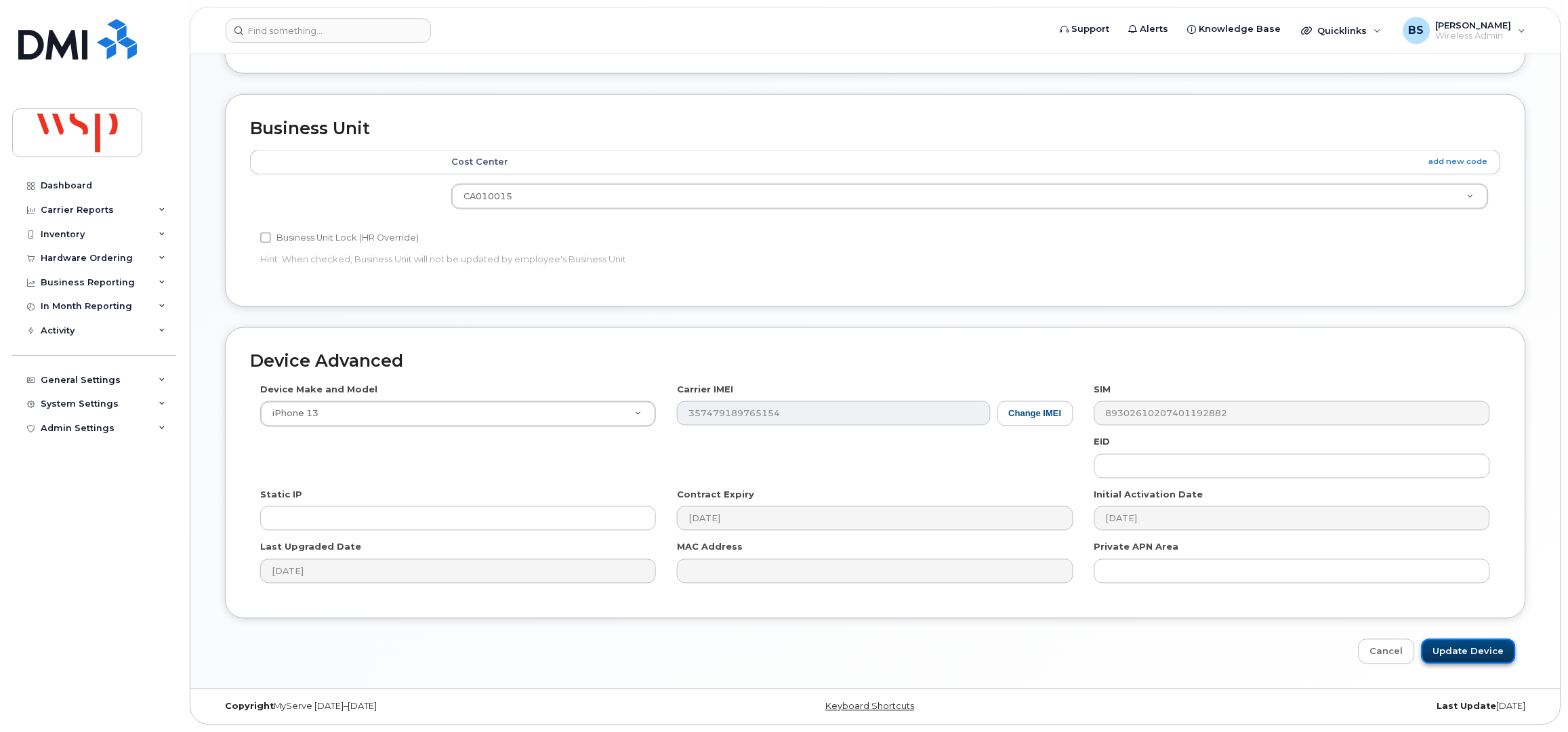
click at [1454, 653] on input "Update Device" at bounding box center [1469, 651] width 94 height 25
type input "Saving..."
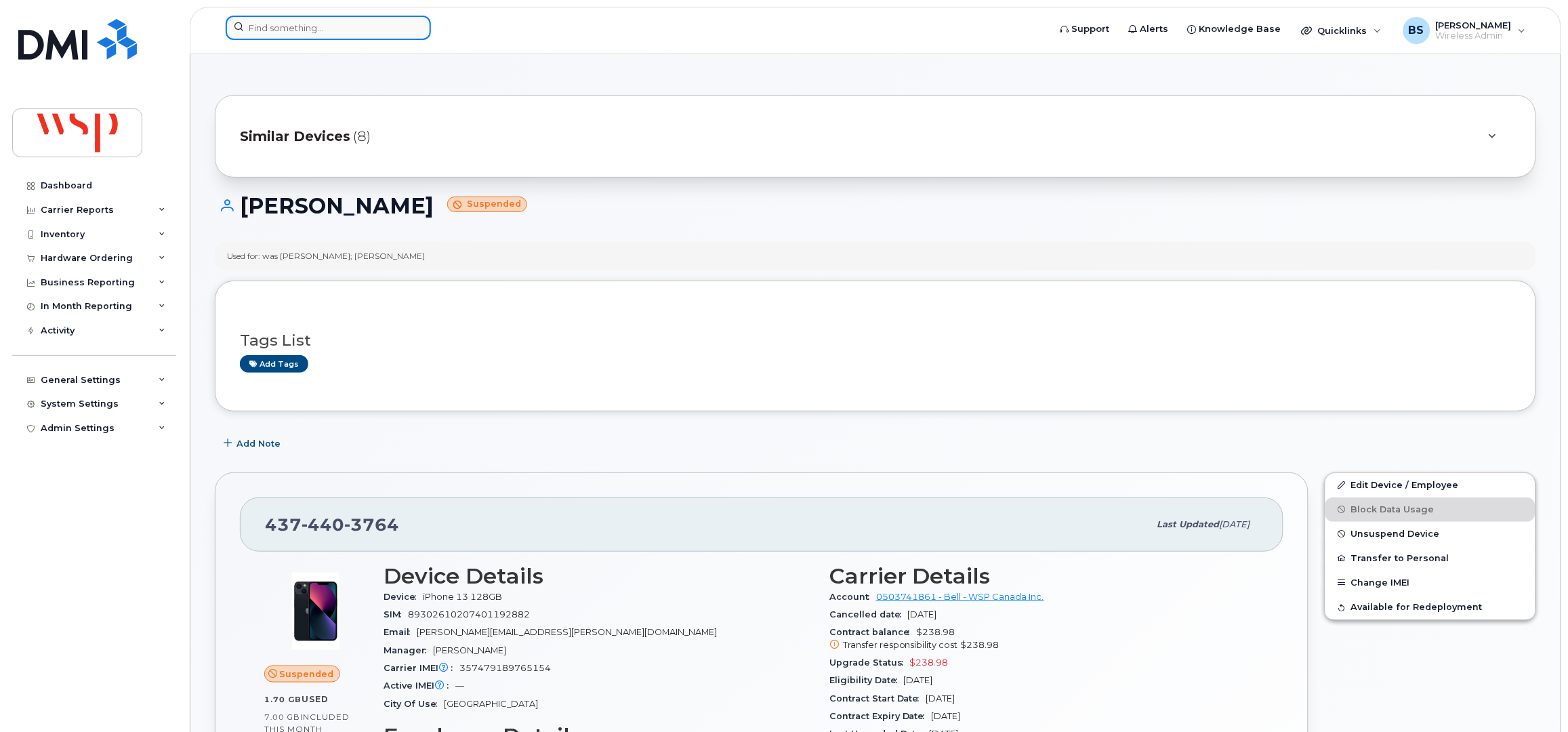
click at [284, 29] on input at bounding box center [328, 28] width 205 height 24
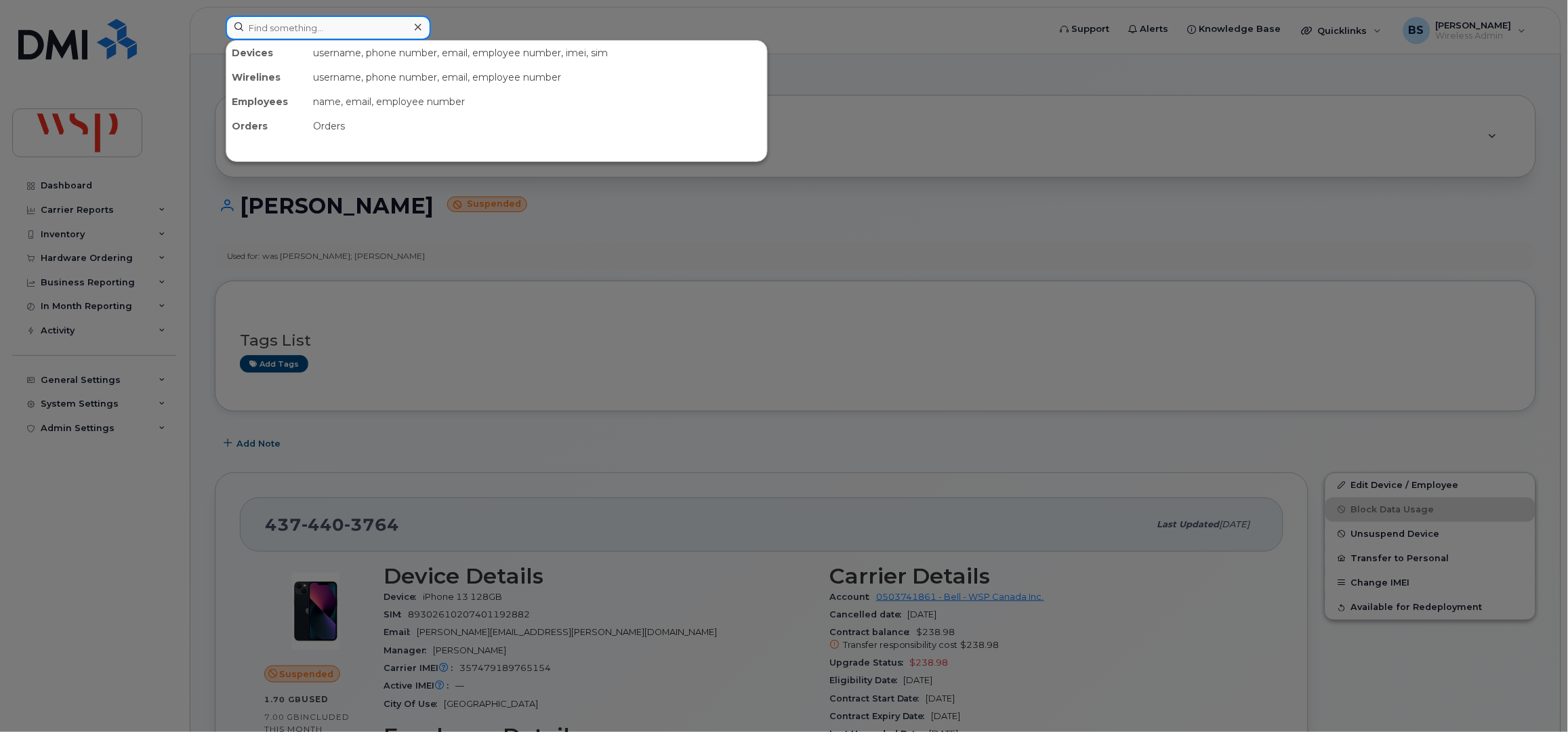
paste input "2509619901"
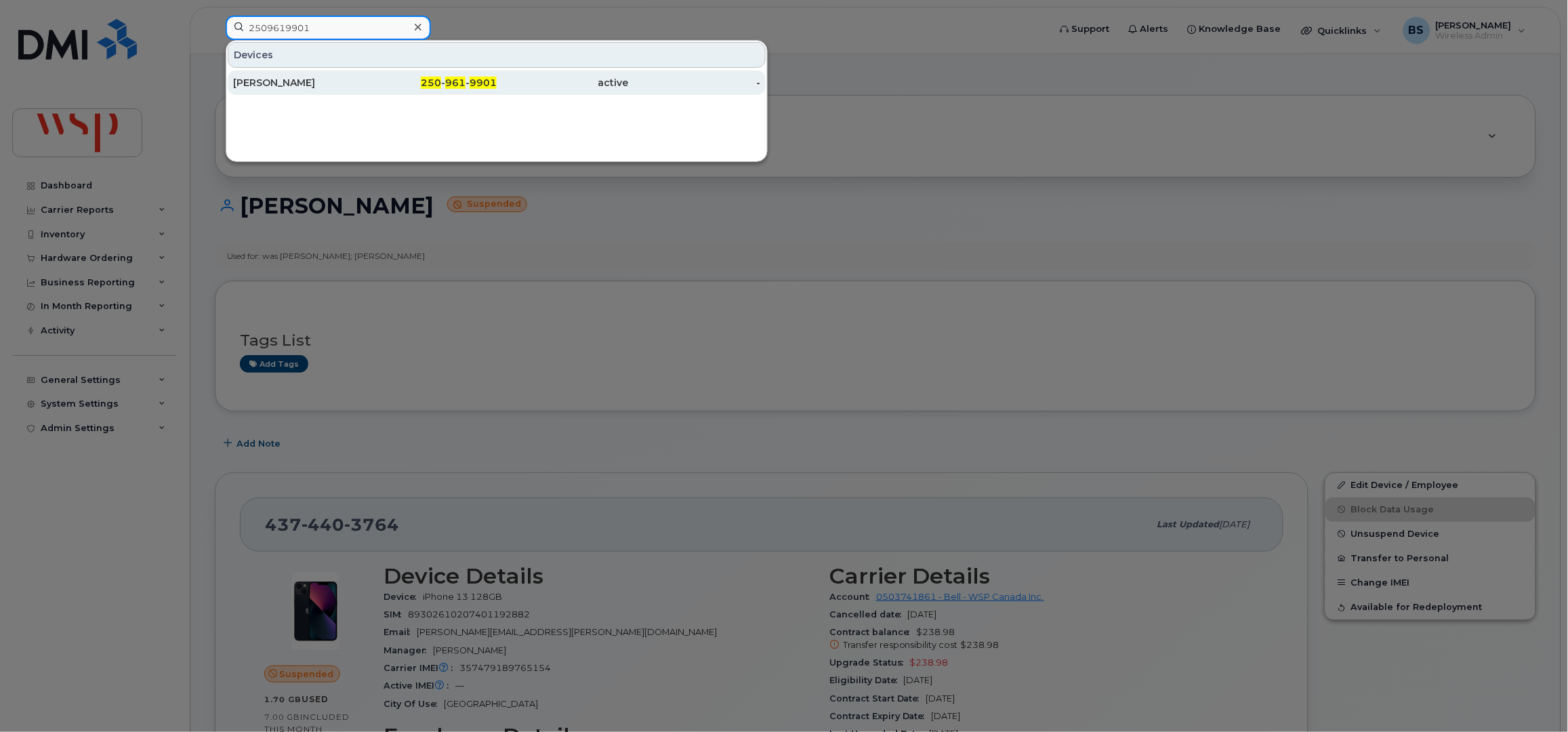
type input "2509619901"
click at [270, 77] on div "[PERSON_NAME]" at bounding box center [299, 83] width 132 height 14
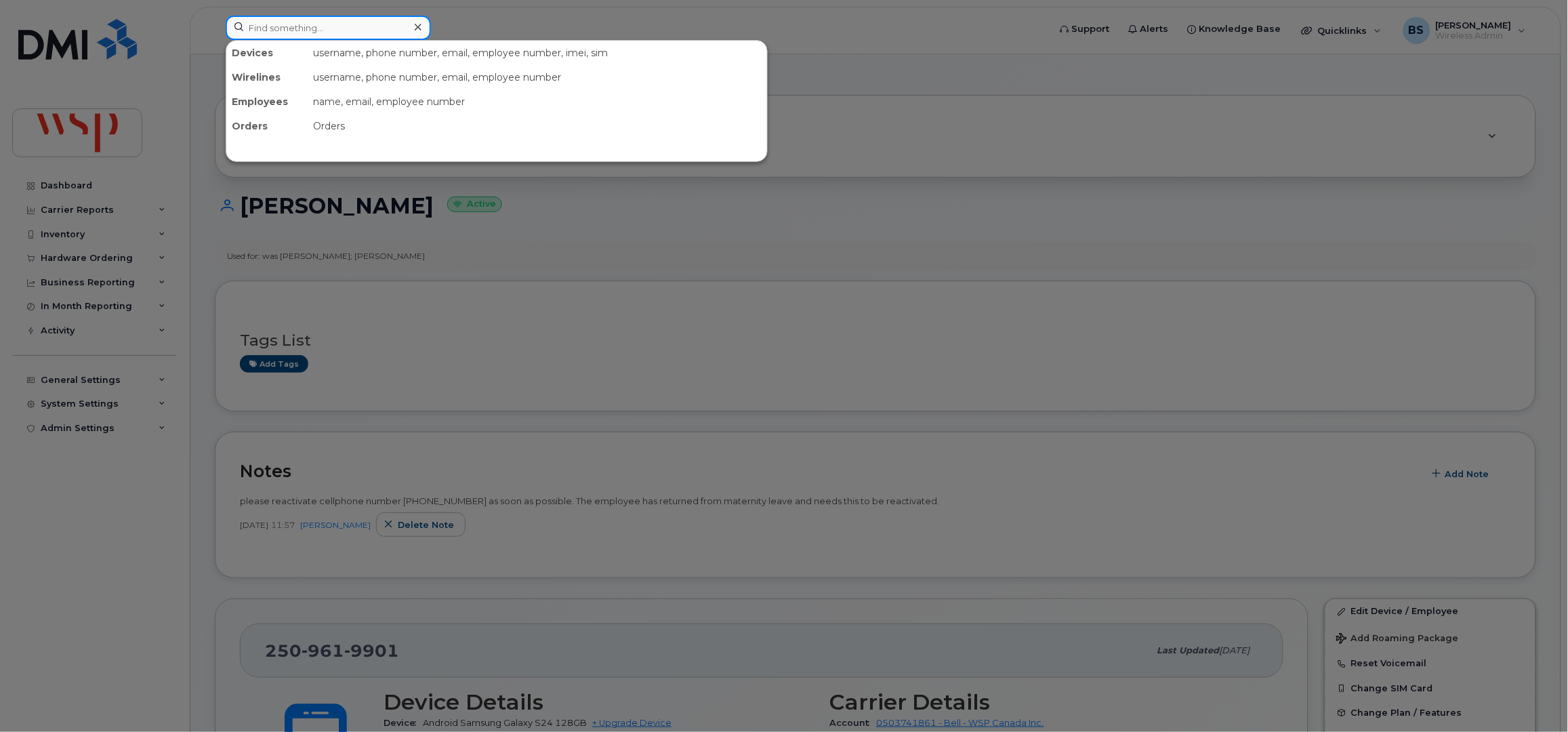
click at [361, 31] on input at bounding box center [328, 28] width 205 height 24
paste input "2509619901"
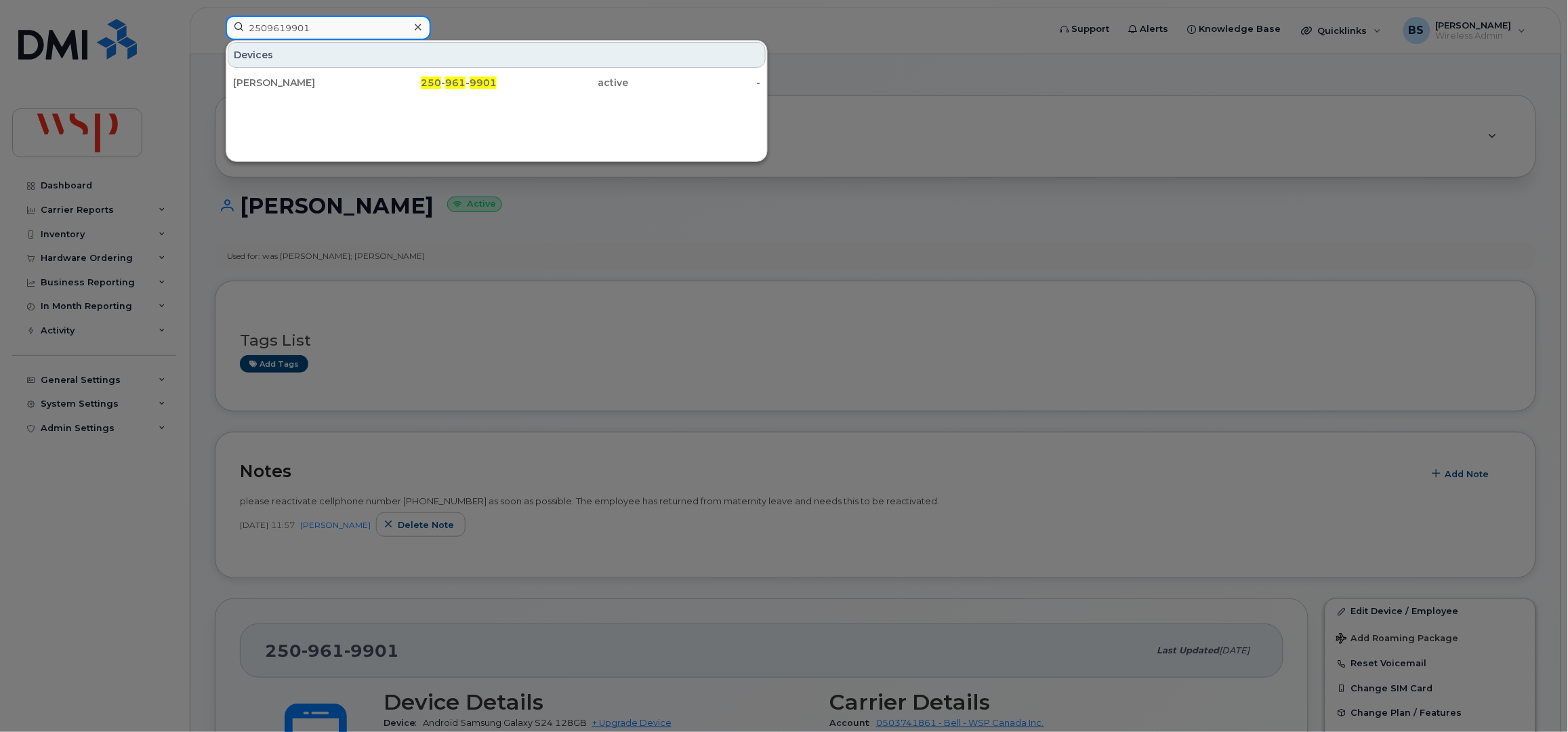
type input "2509619901"
click at [277, 81] on div "[PERSON_NAME]" at bounding box center [299, 83] width 132 height 14
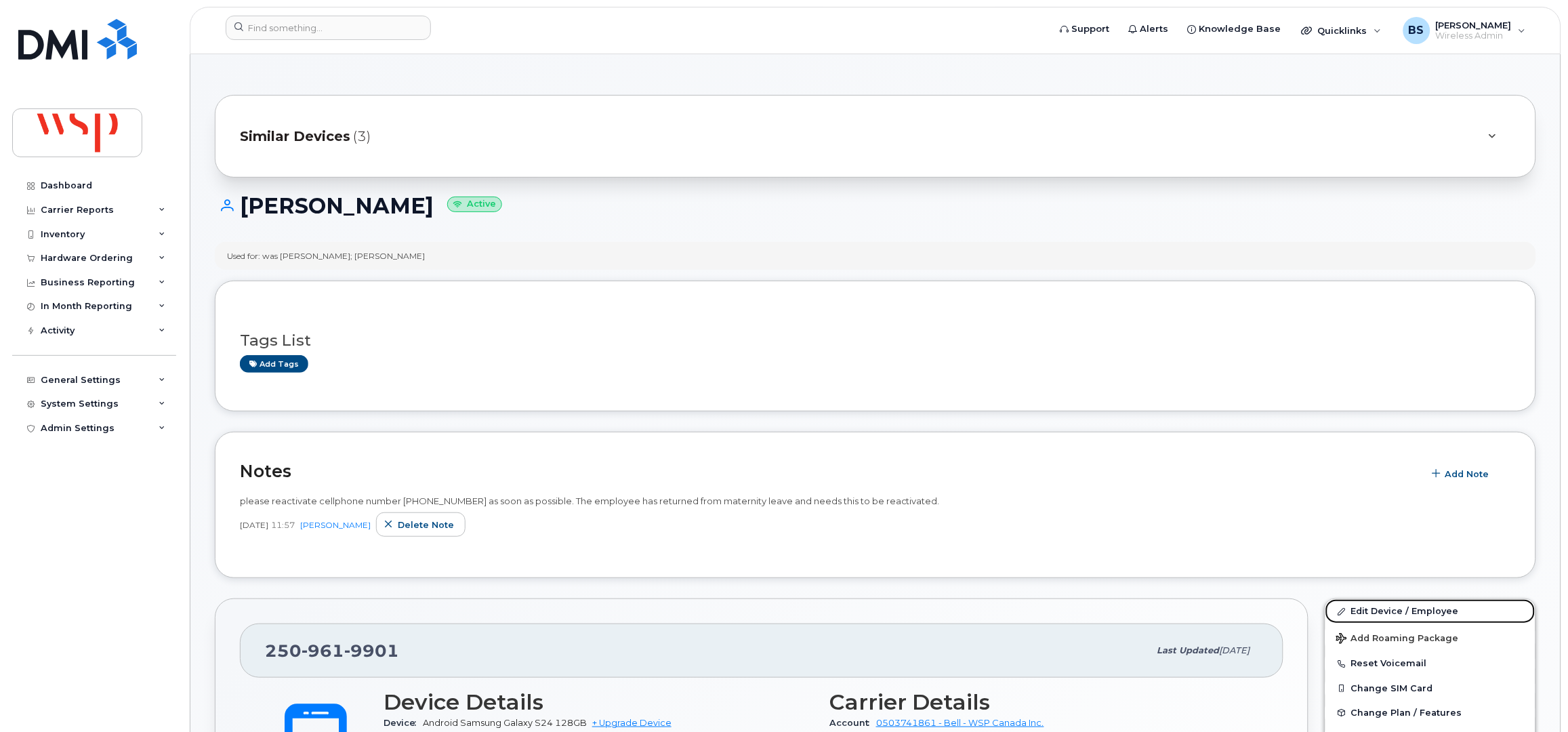
drag, startPoint x: 1364, startPoint y: 608, endPoint x: 1300, endPoint y: 508, distance: 118.7
click at [1363, 608] on link "Edit Device / Employee" at bounding box center [1430, 611] width 210 height 24
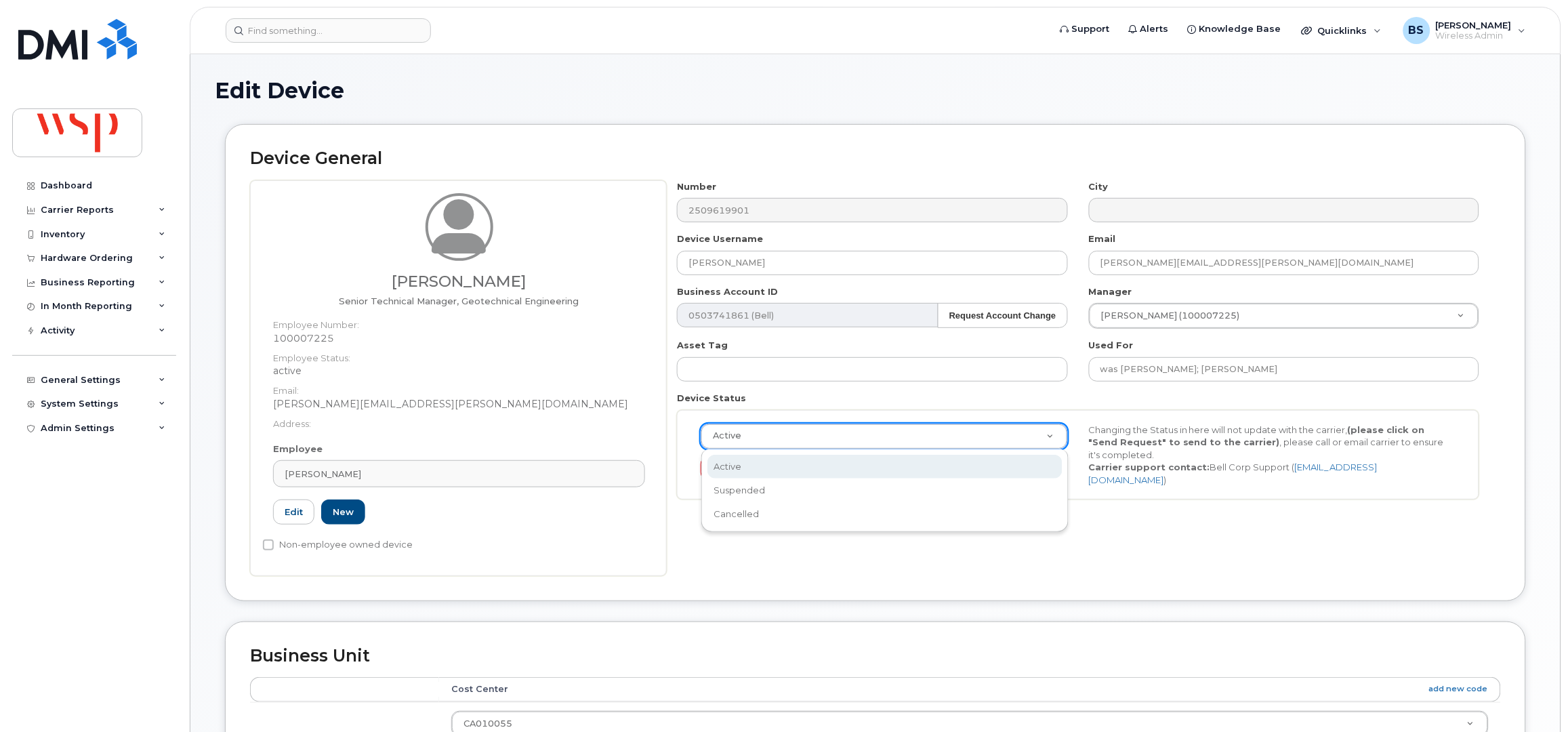
drag, startPoint x: 775, startPoint y: 433, endPoint x: 772, endPoint y: 439, distance: 6.7
select select "suspended"
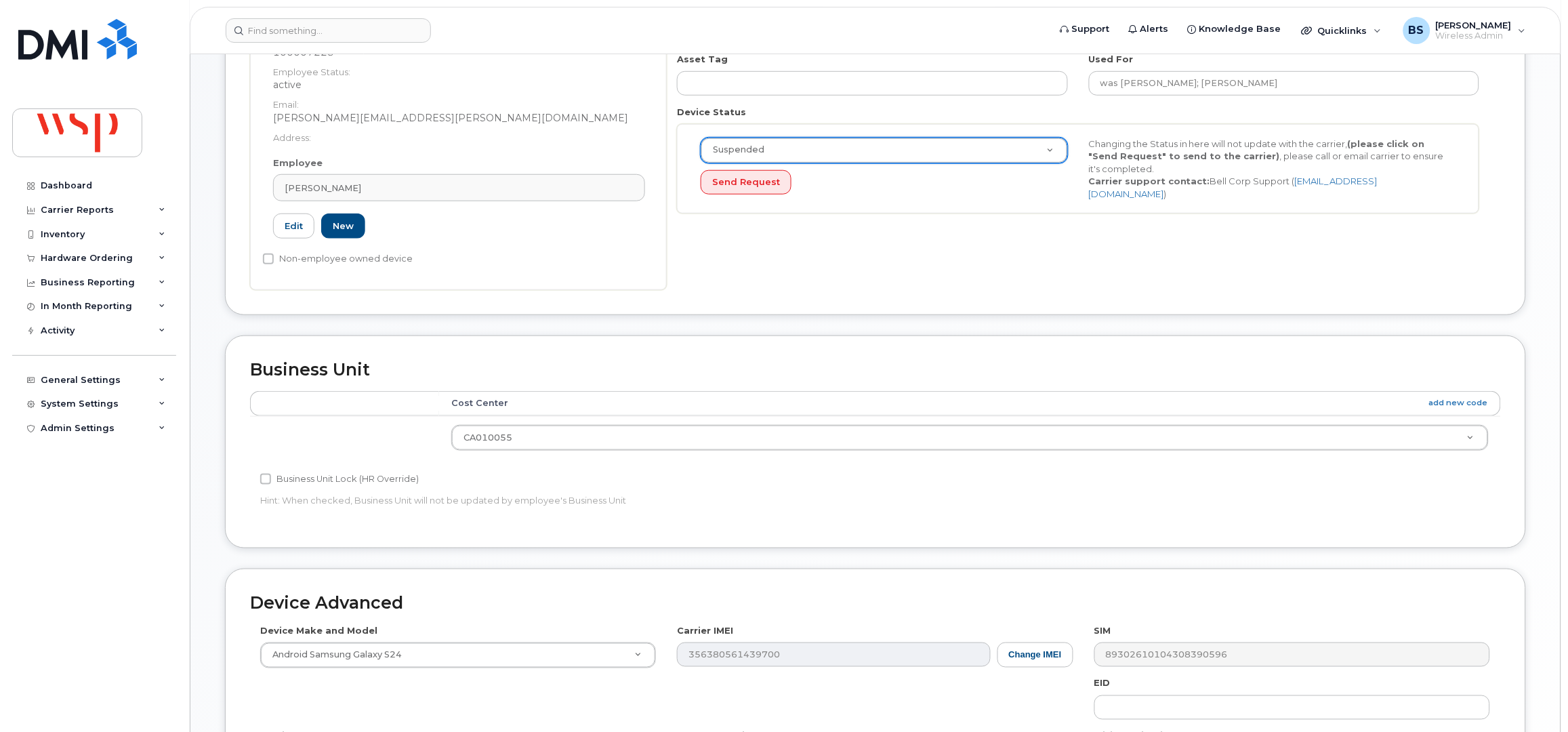
scroll to position [529, 0]
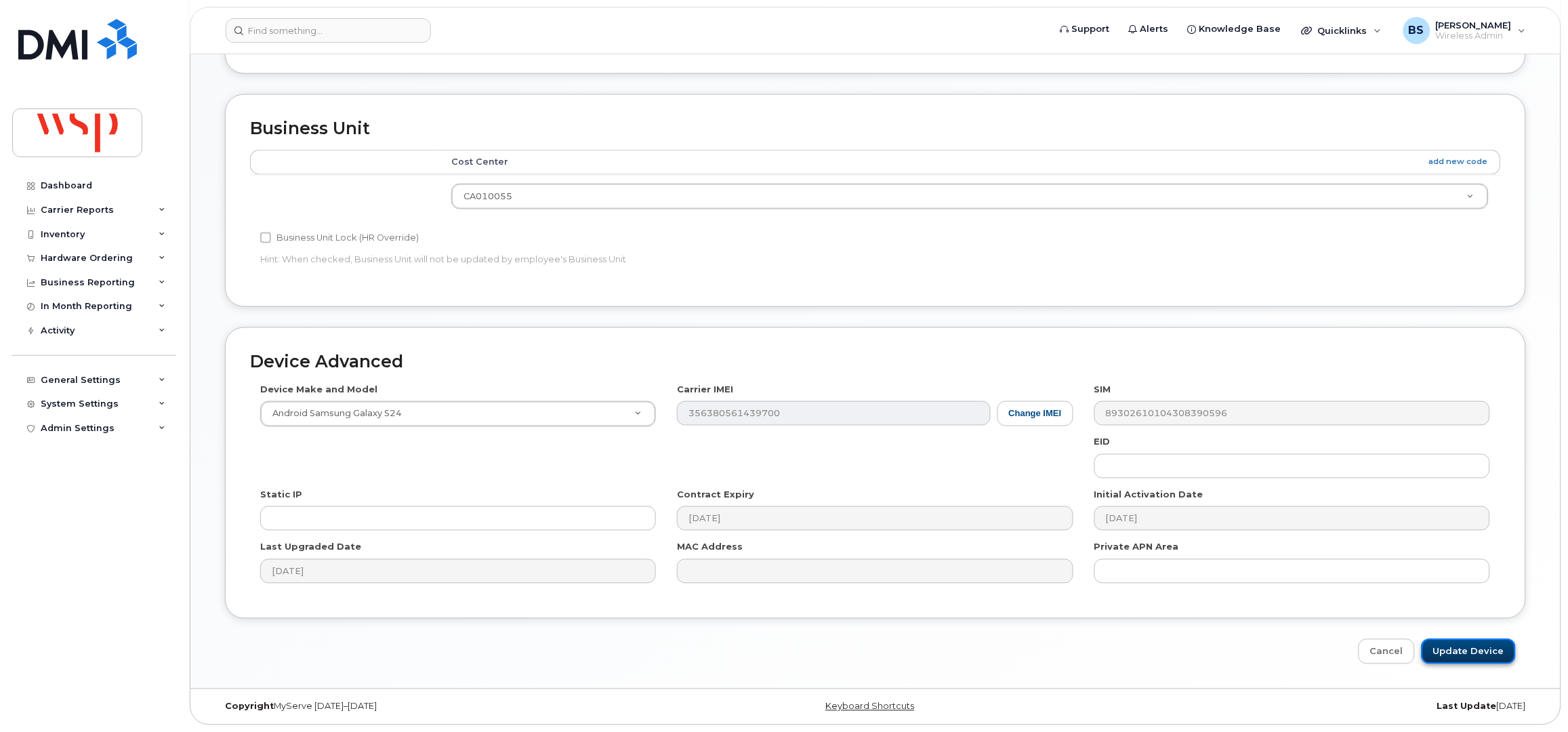
drag, startPoint x: 1472, startPoint y: 657, endPoint x: 1461, endPoint y: 646, distance: 15.6
click at [1472, 656] on input "Update Device" at bounding box center [1469, 651] width 94 height 25
type input "Saving..."
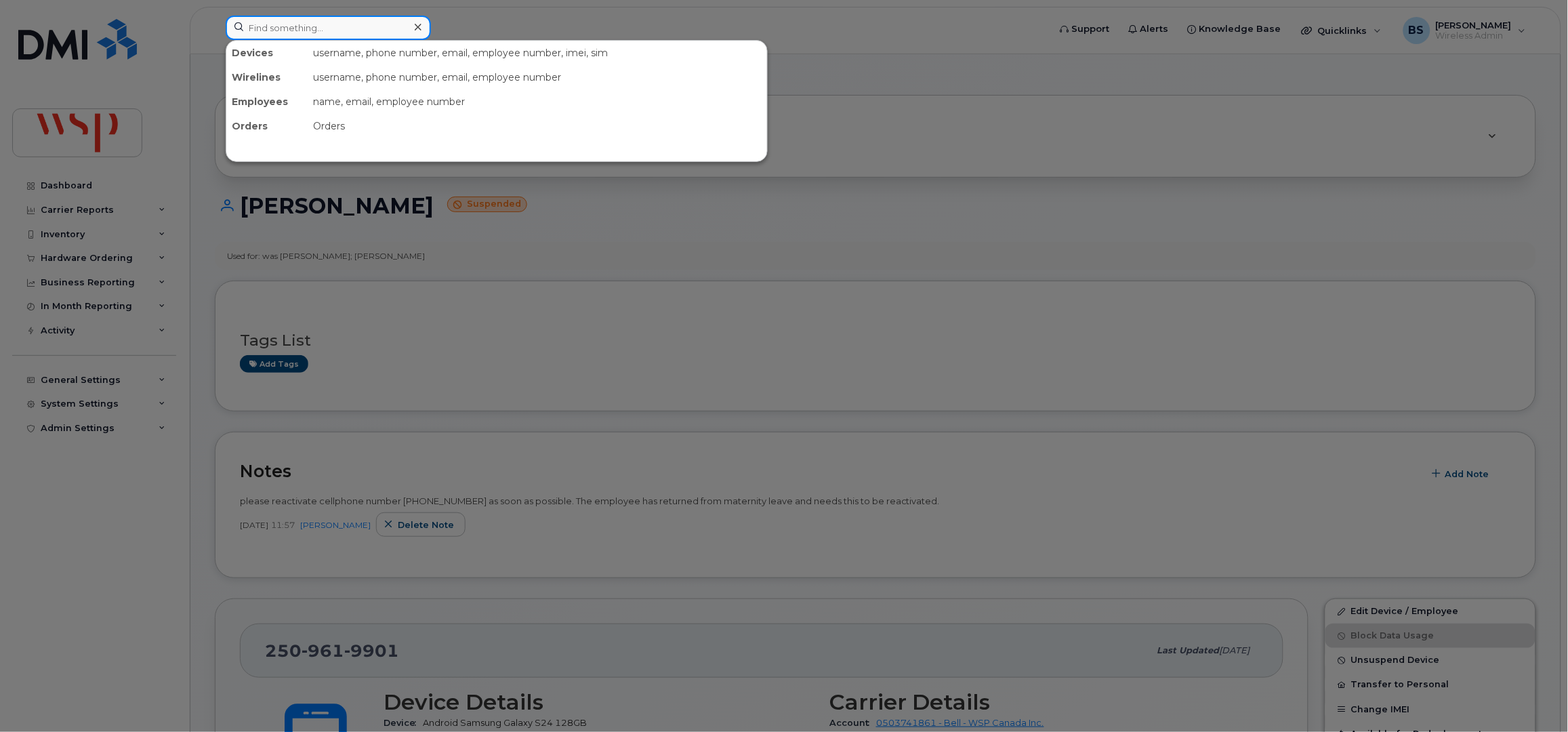
click at [297, 32] on input at bounding box center [328, 28] width 205 height 24
paste input "7789280728"
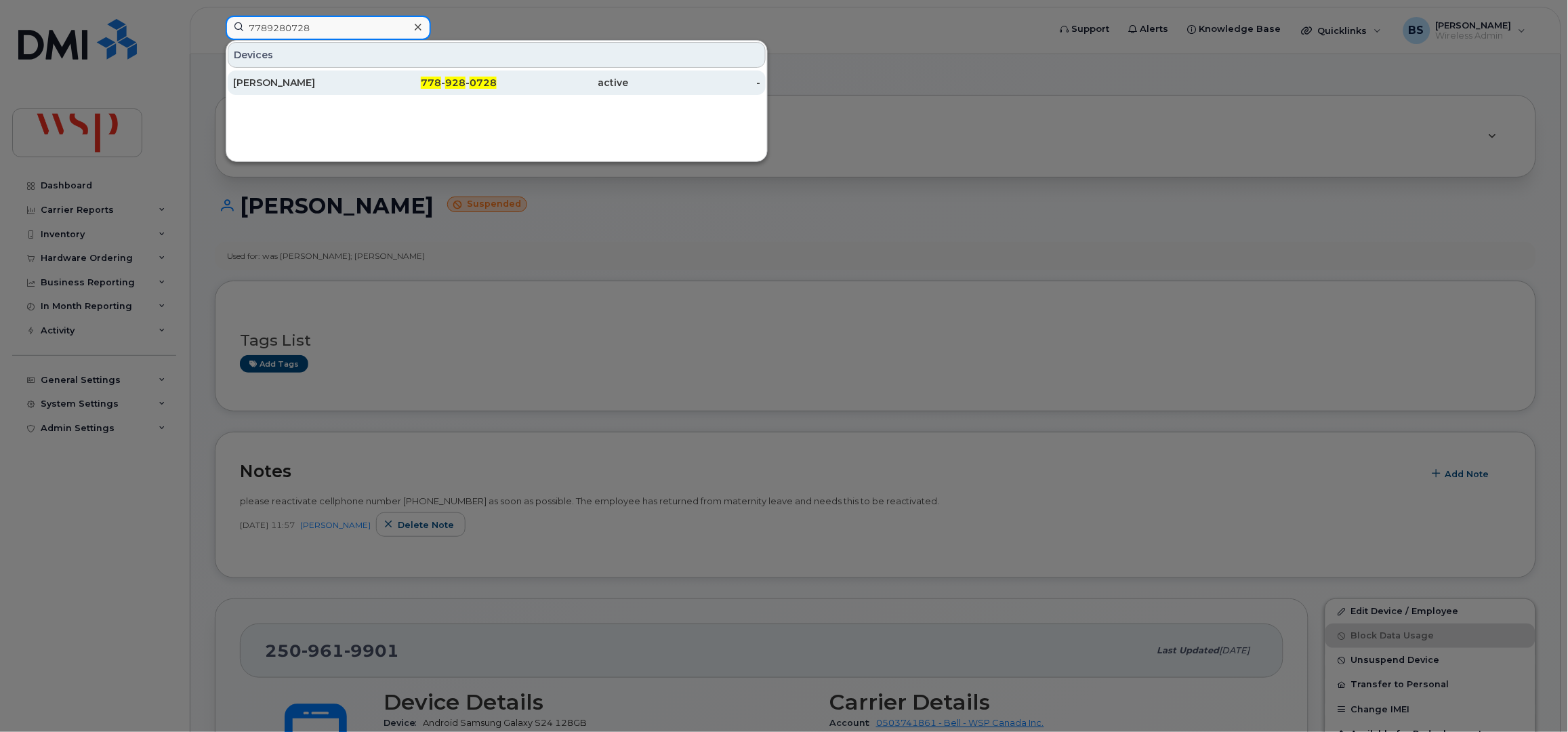
type input "7789280728"
click at [269, 78] on div "[PERSON_NAME]" at bounding box center [299, 83] width 132 height 14
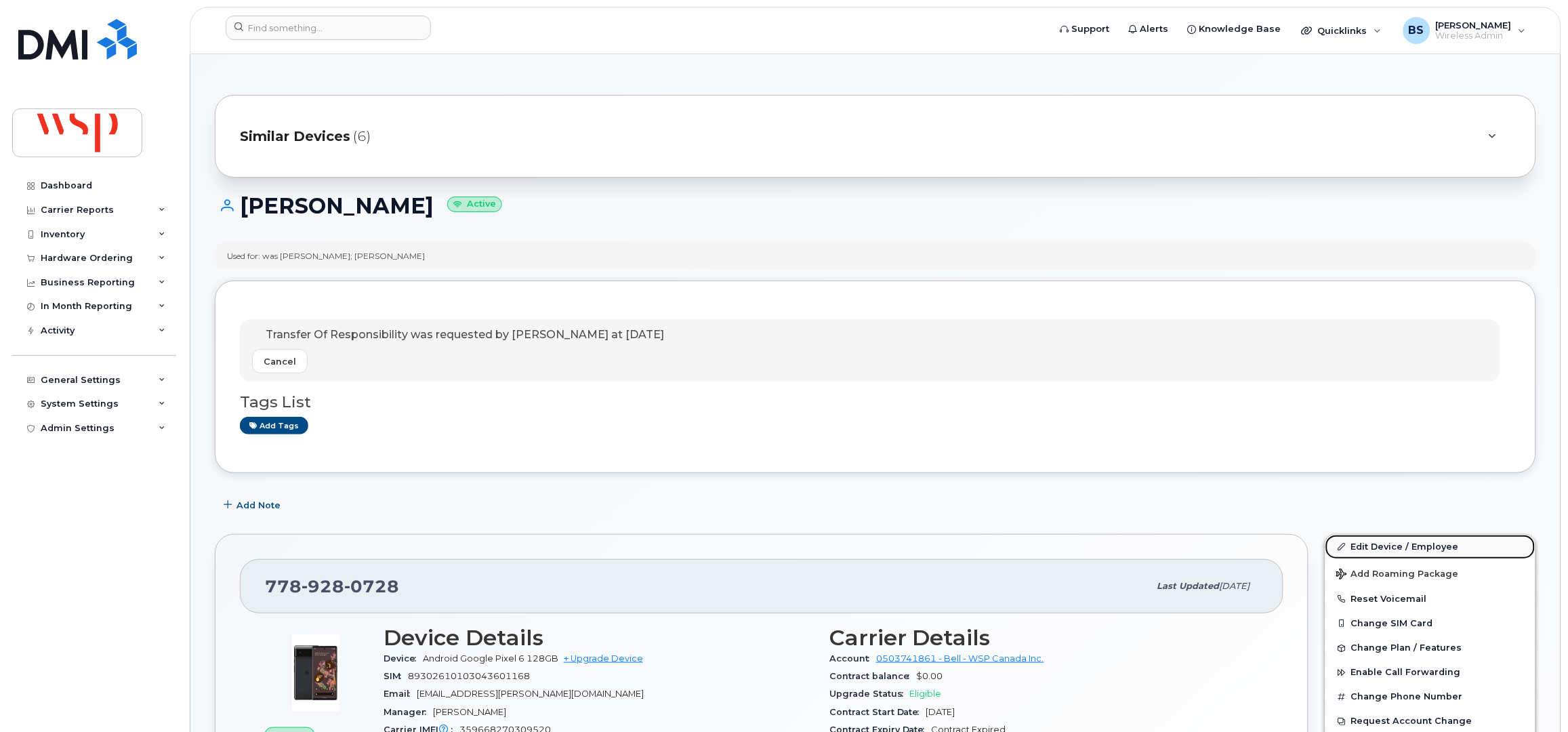
click at [1362, 545] on link "Edit Device / Employee" at bounding box center [1430, 547] width 210 height 24
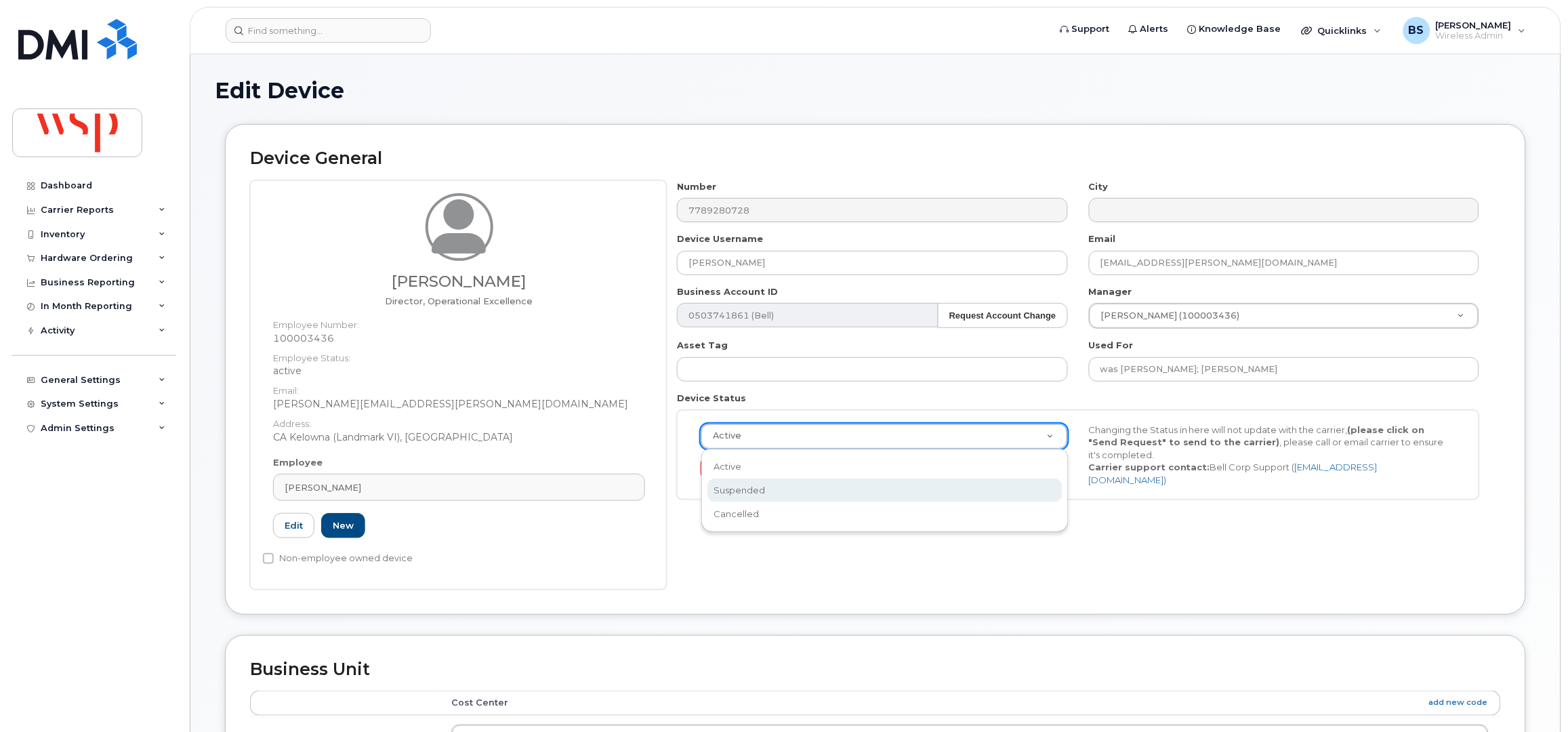
select select "suspended"
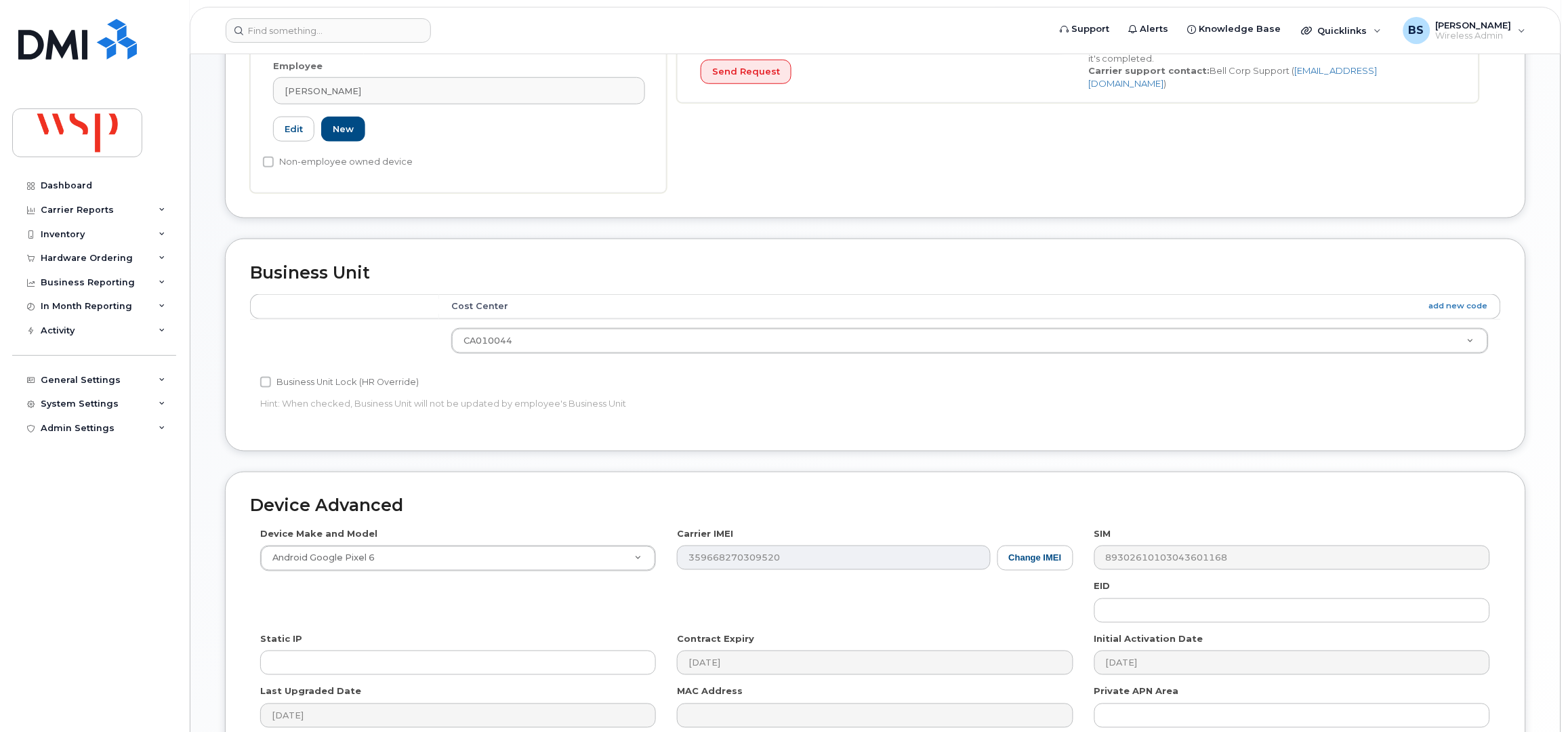
scroll to position [542, 0]
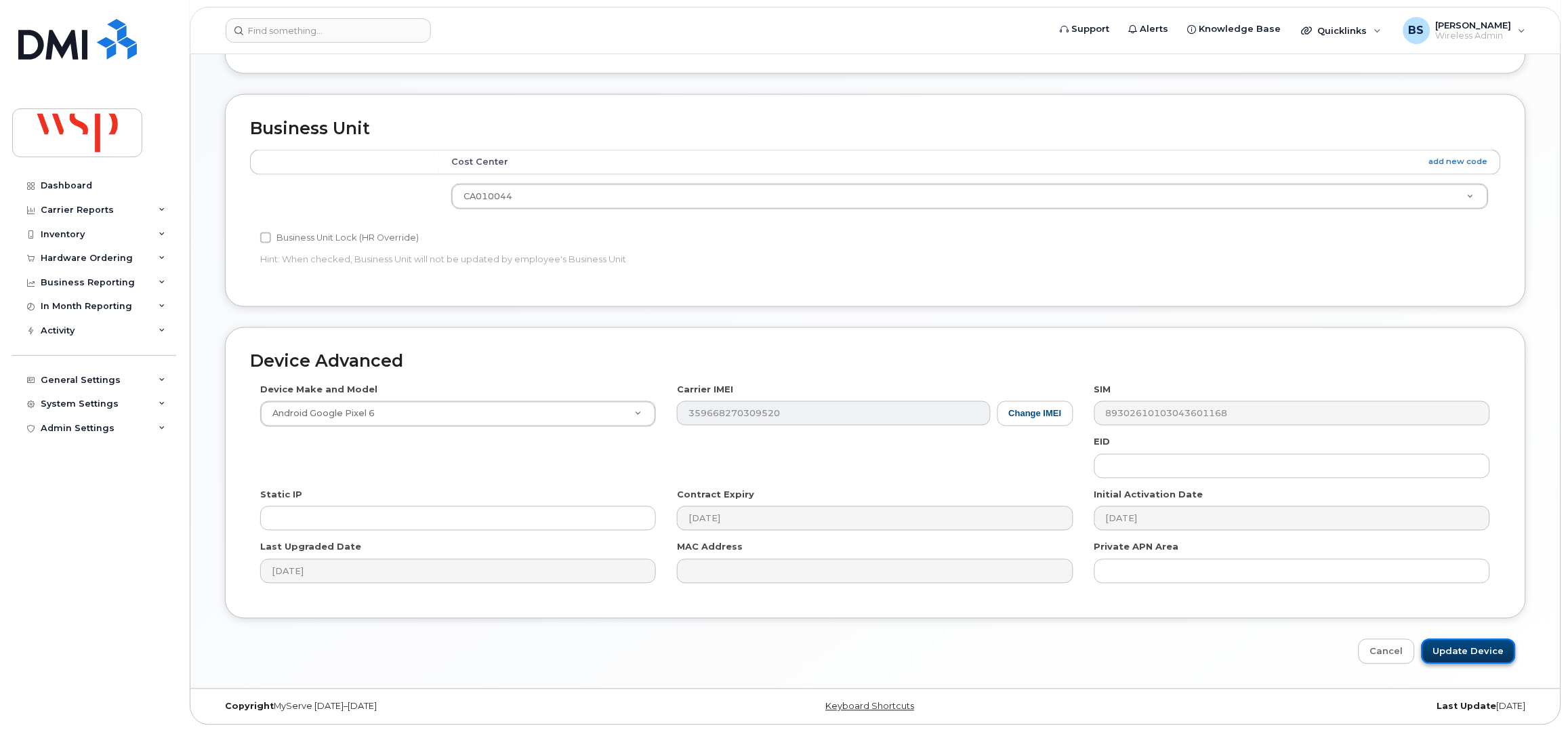
click at [1449, 650] on input "Update Device" at bounding box center [1469, 651] width 94 height 25
type input "Saving..."
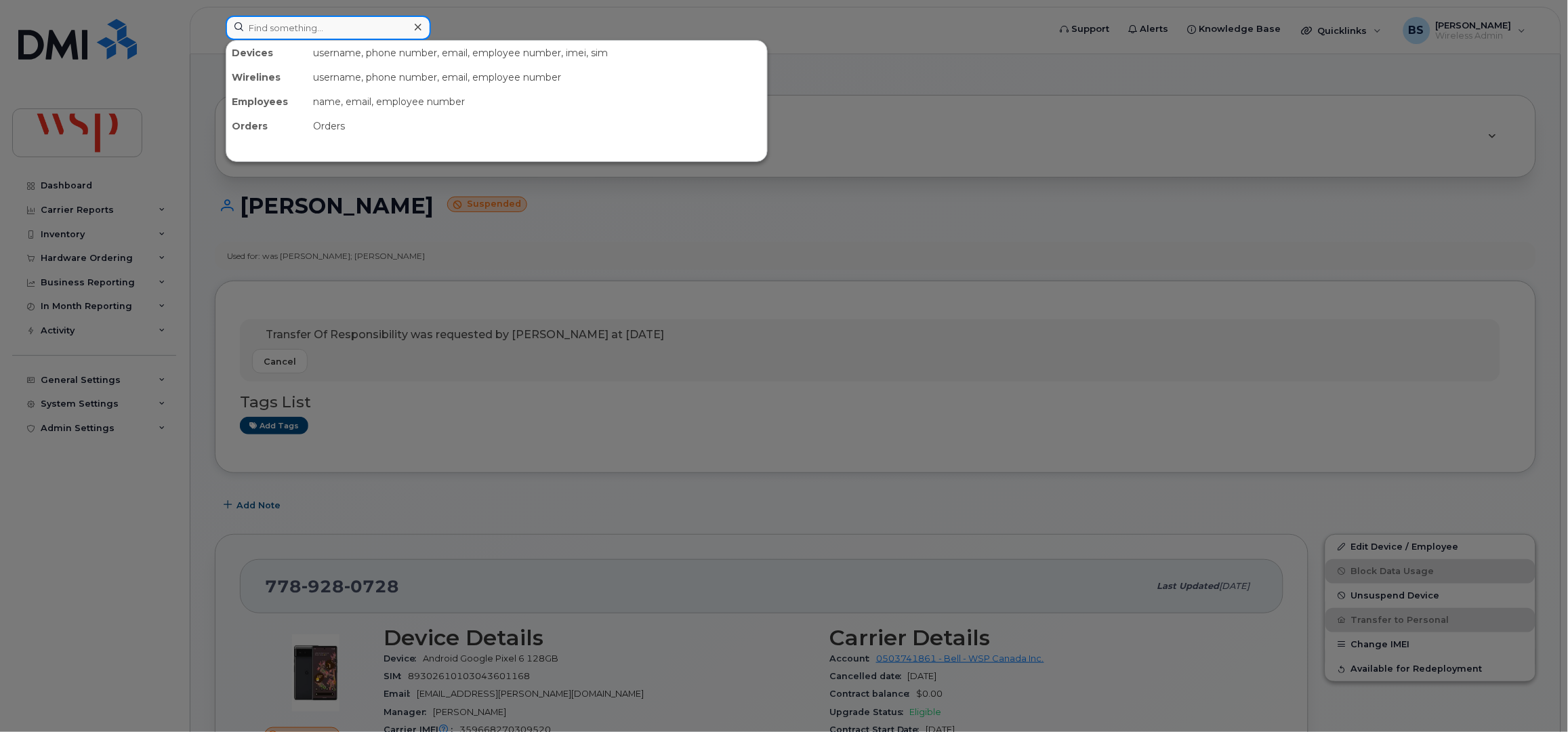
click at [329, 31] on input at bounding box center [328, 28] width 205 height 24
paste input "2502152514"
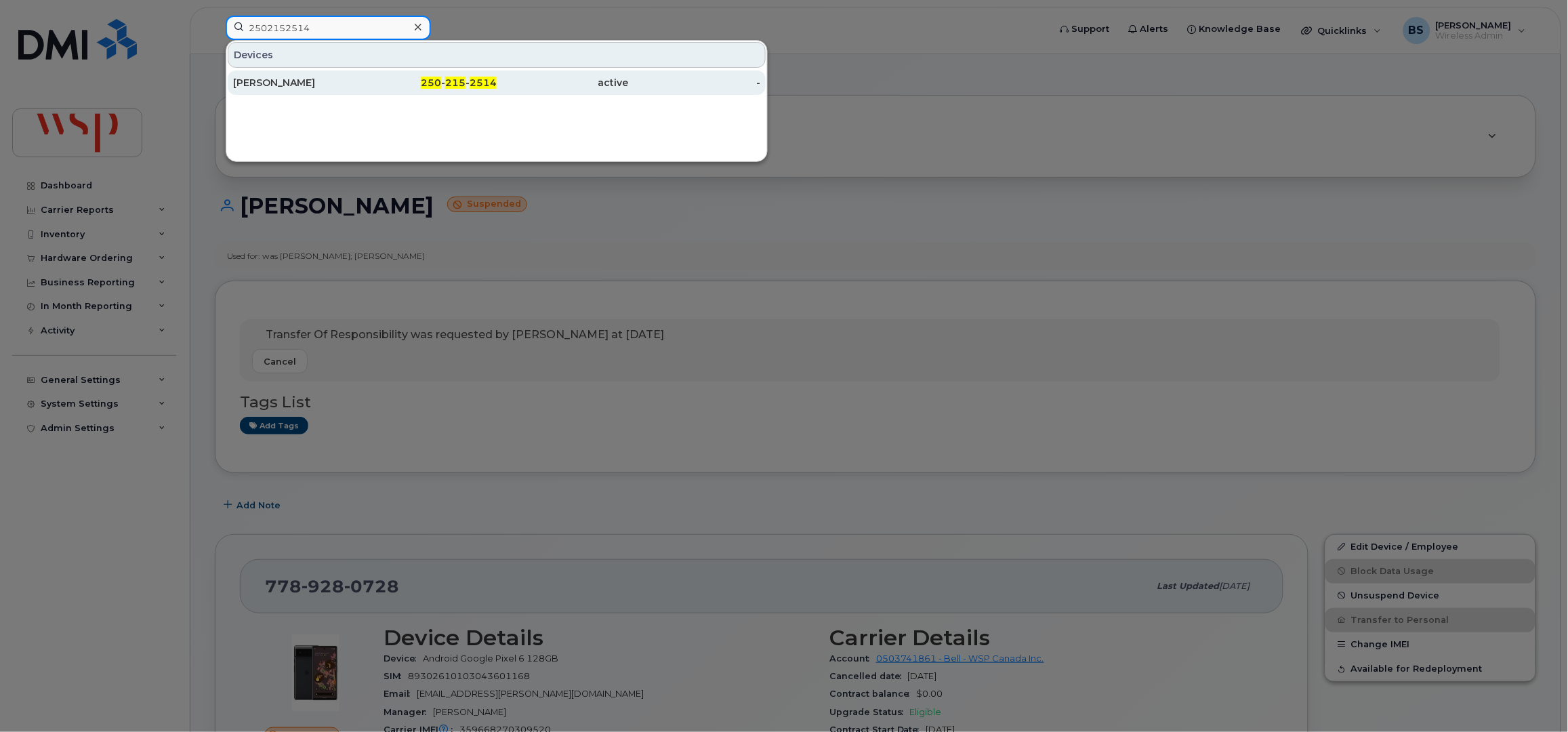
type input "2502152514"
click at [273, 79] on div "Lydia Lysaght" at bounding box center [299, 83] width 132 height 14
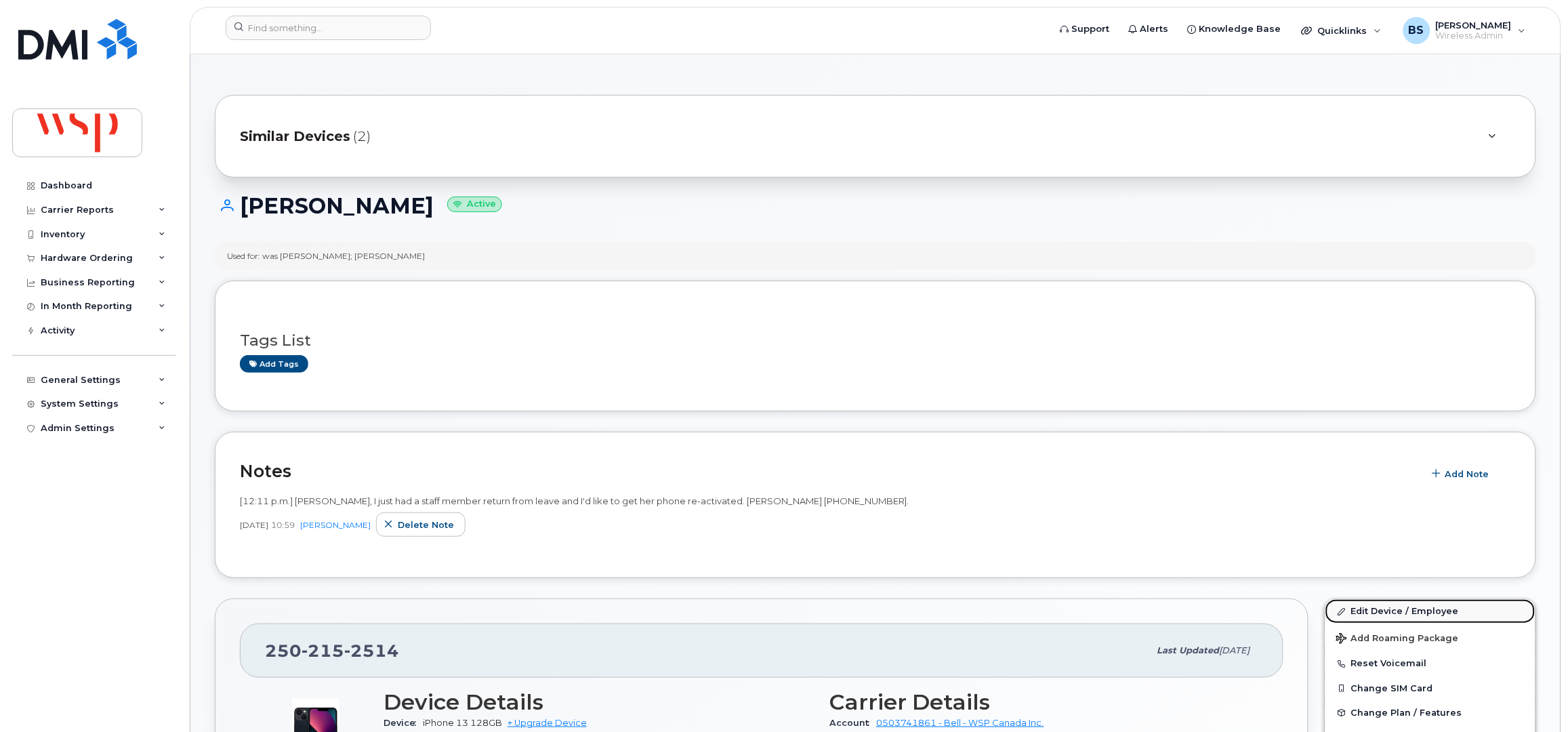
click at [1357, 623] on link "Edit Device / Employee" at bounding box center [1430, 611] width 210 height 24
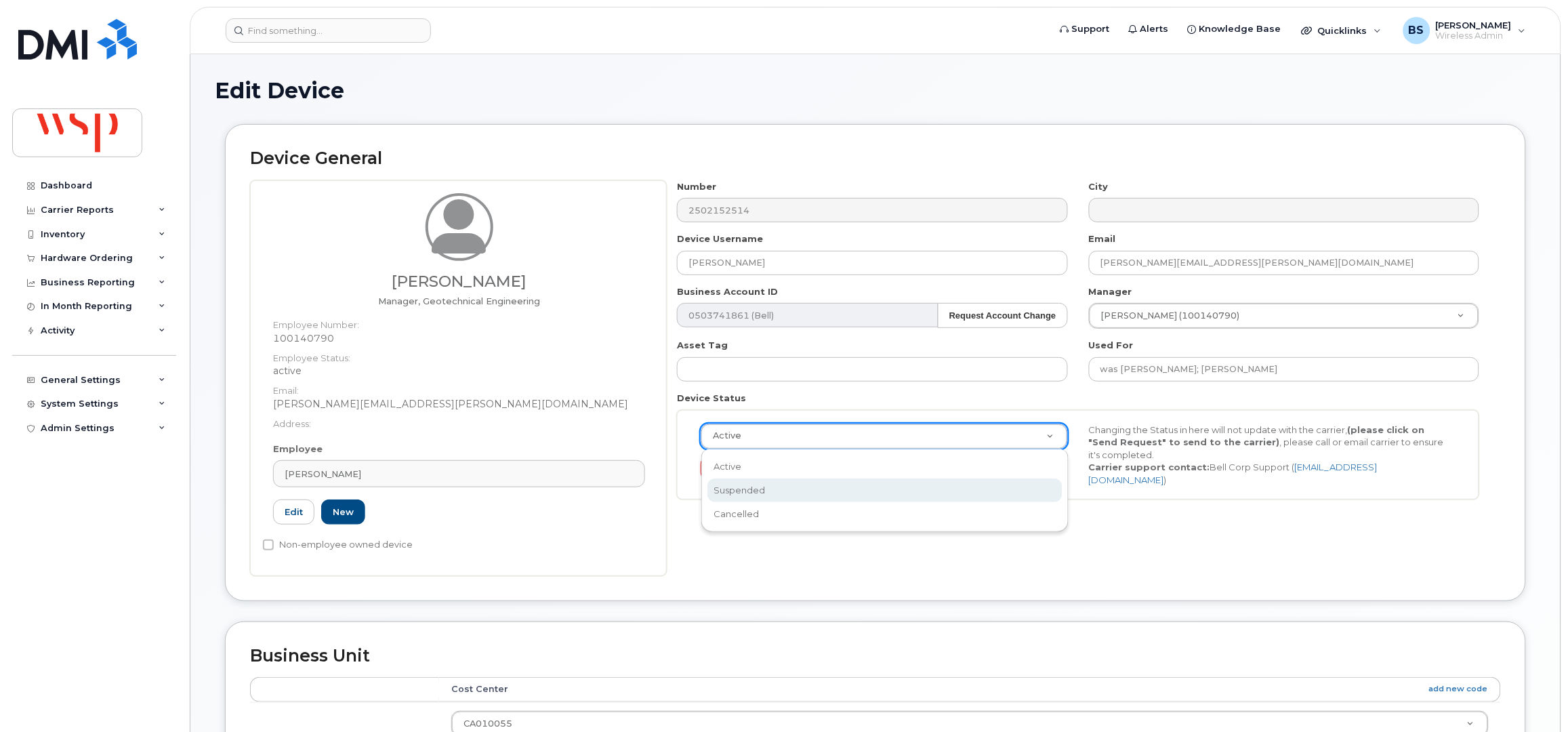
drag, startPoint x: 754, startPoint y: 480, endPoint x: 802, endPoint y: 488, distance: 48.7
select select "suspended"
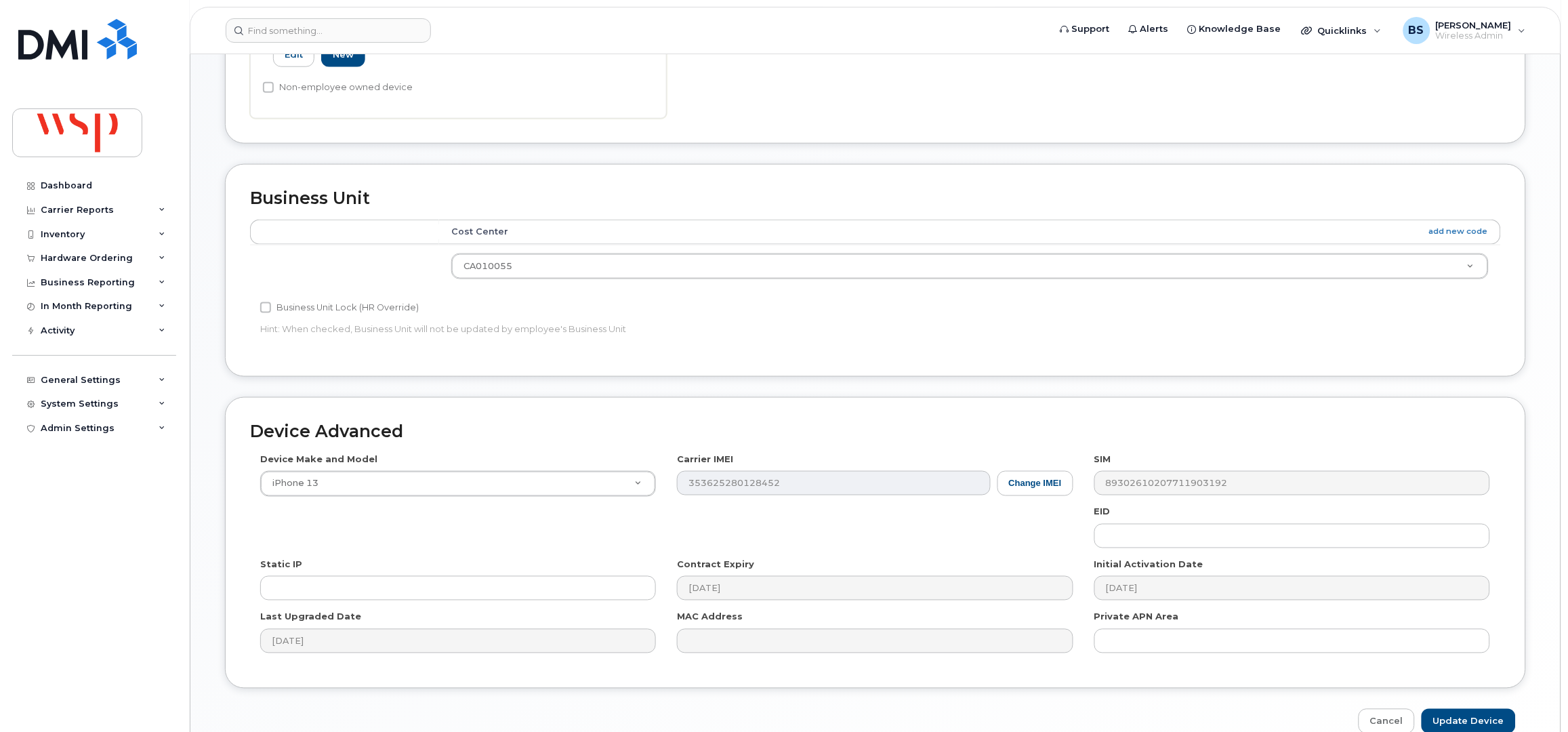
scroll to position [529, 0]
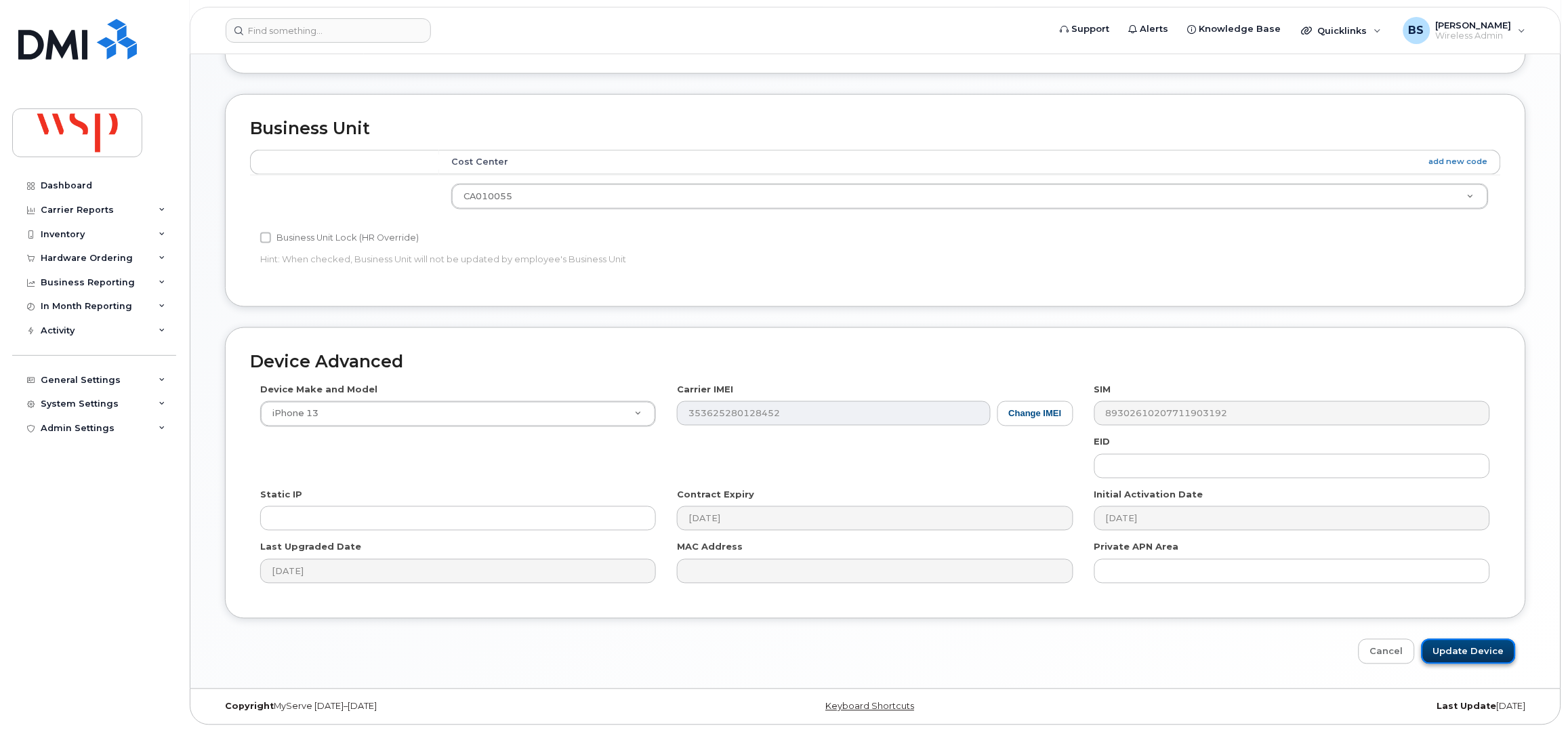
click at [1473, 654] on input "Update Device" at bounding box center [1469, 651] width 94 height 25
type input "Saving..."
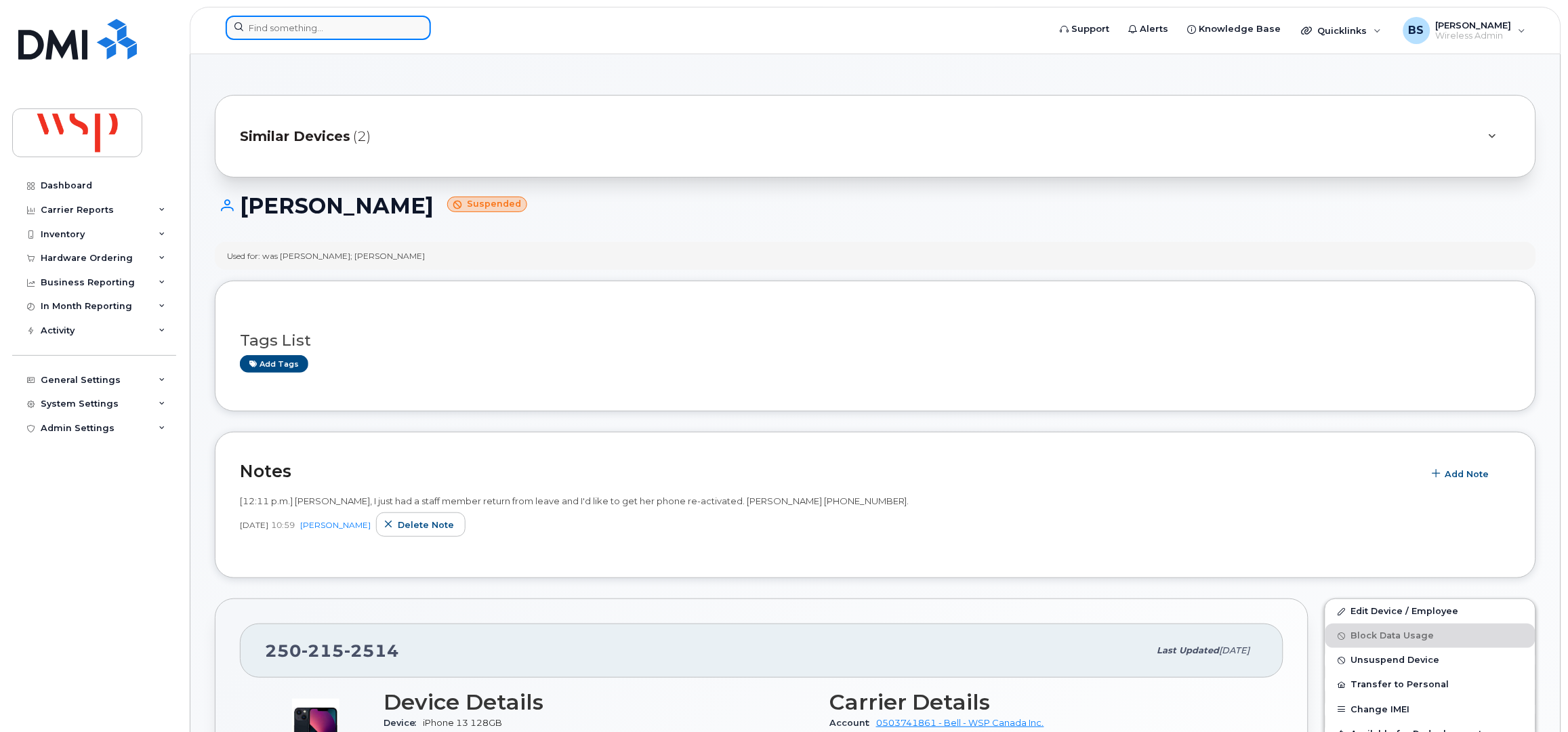
click at [347, 35] on input at bounding box center [328, 28] width 205 height 24
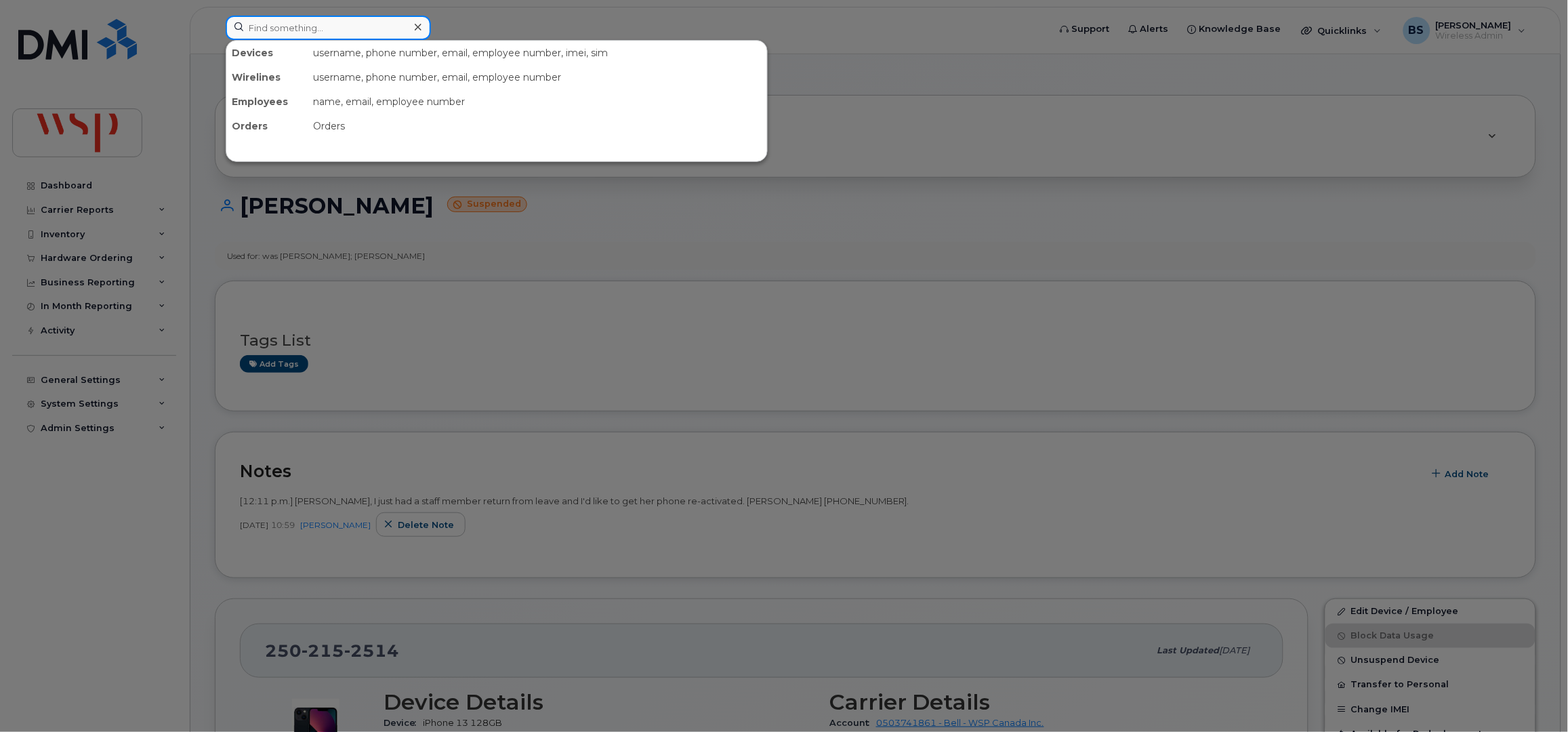
paste input "4163465074"
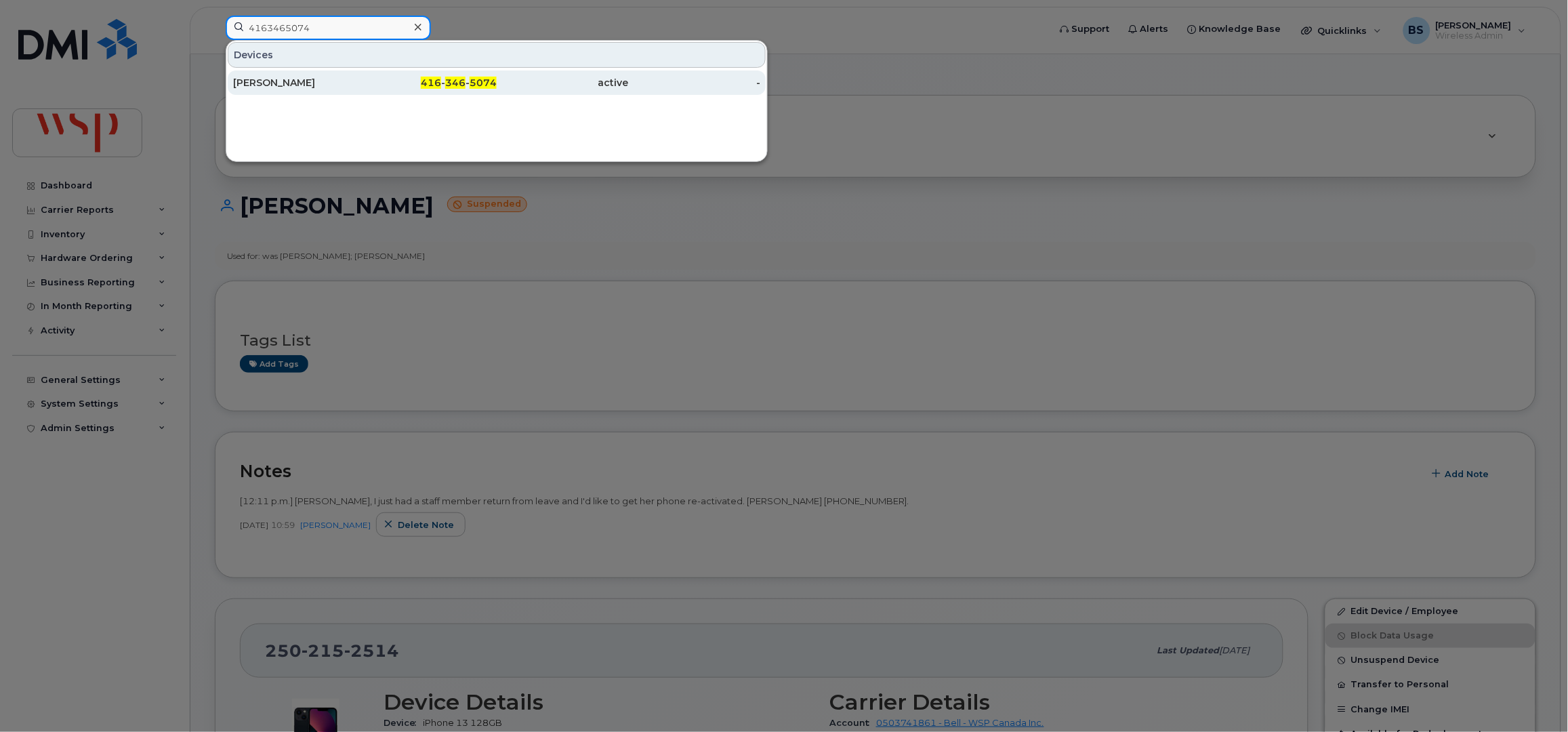
type input "4163465074"
click at [279, 80] on div "[PERSON_NAME]" at bounding box center [299, 83] width 132 height 14
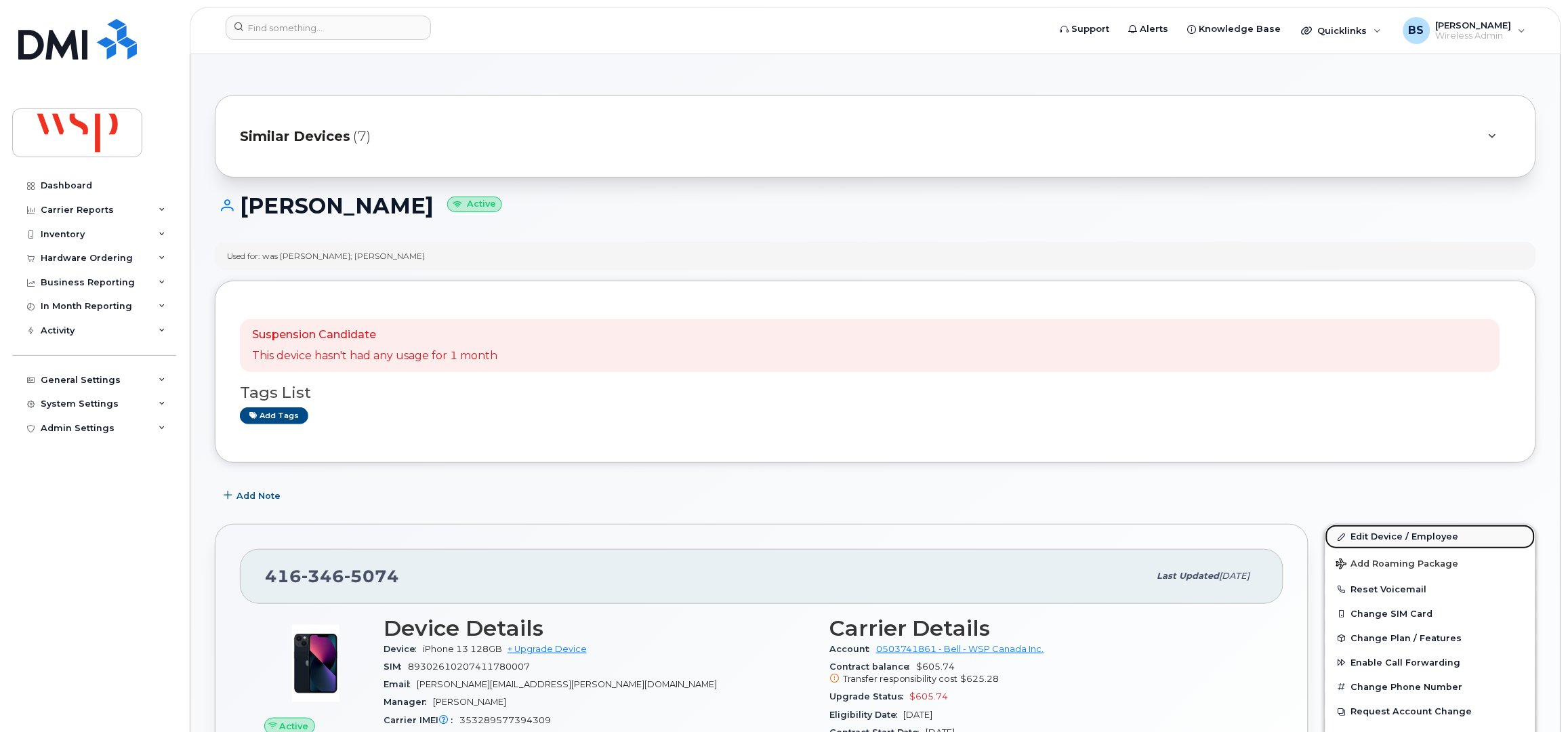
click at [1366, 538] on link "Edit Device / Employee" at bounding box center [1430, 536] width 210 height 24
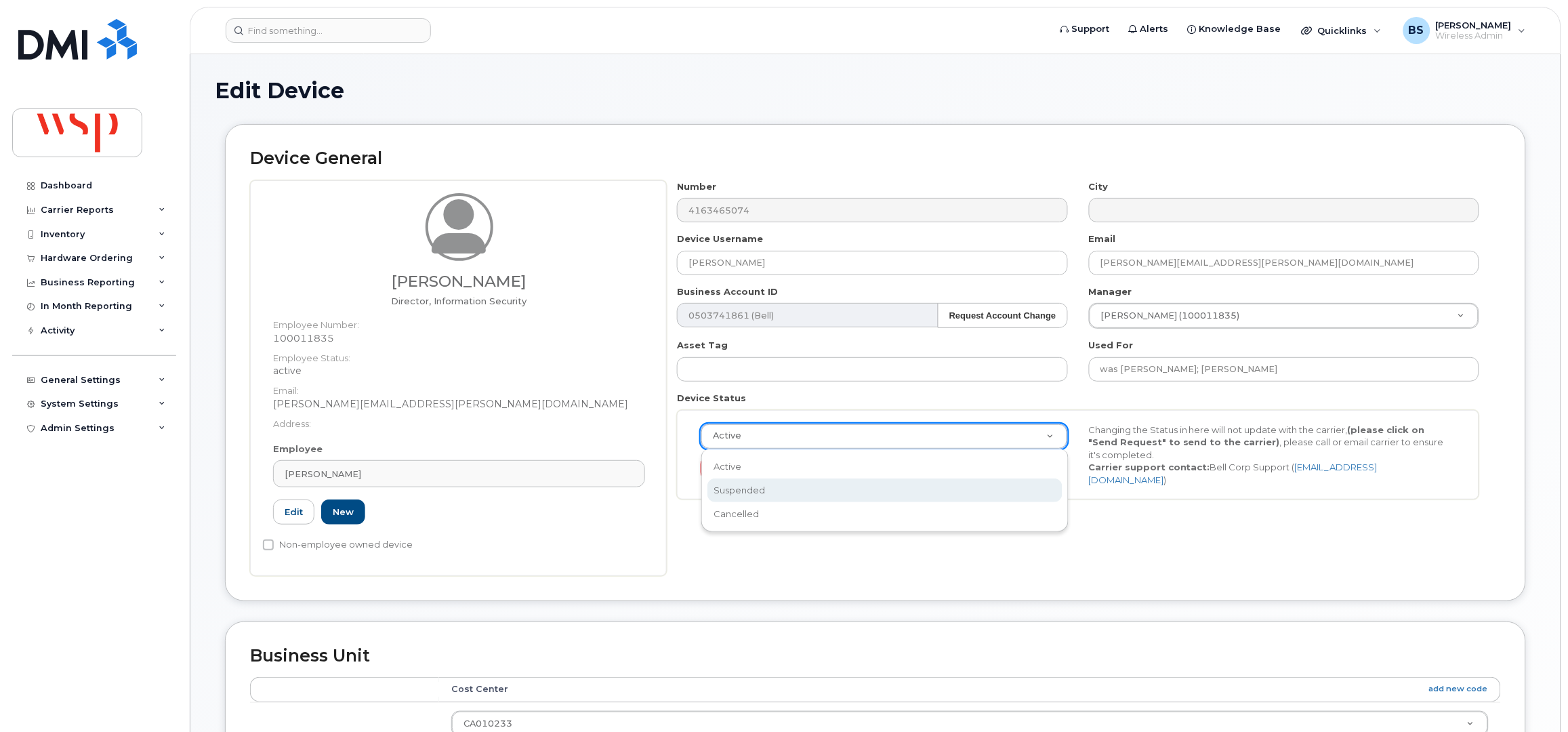
select select "suspended"
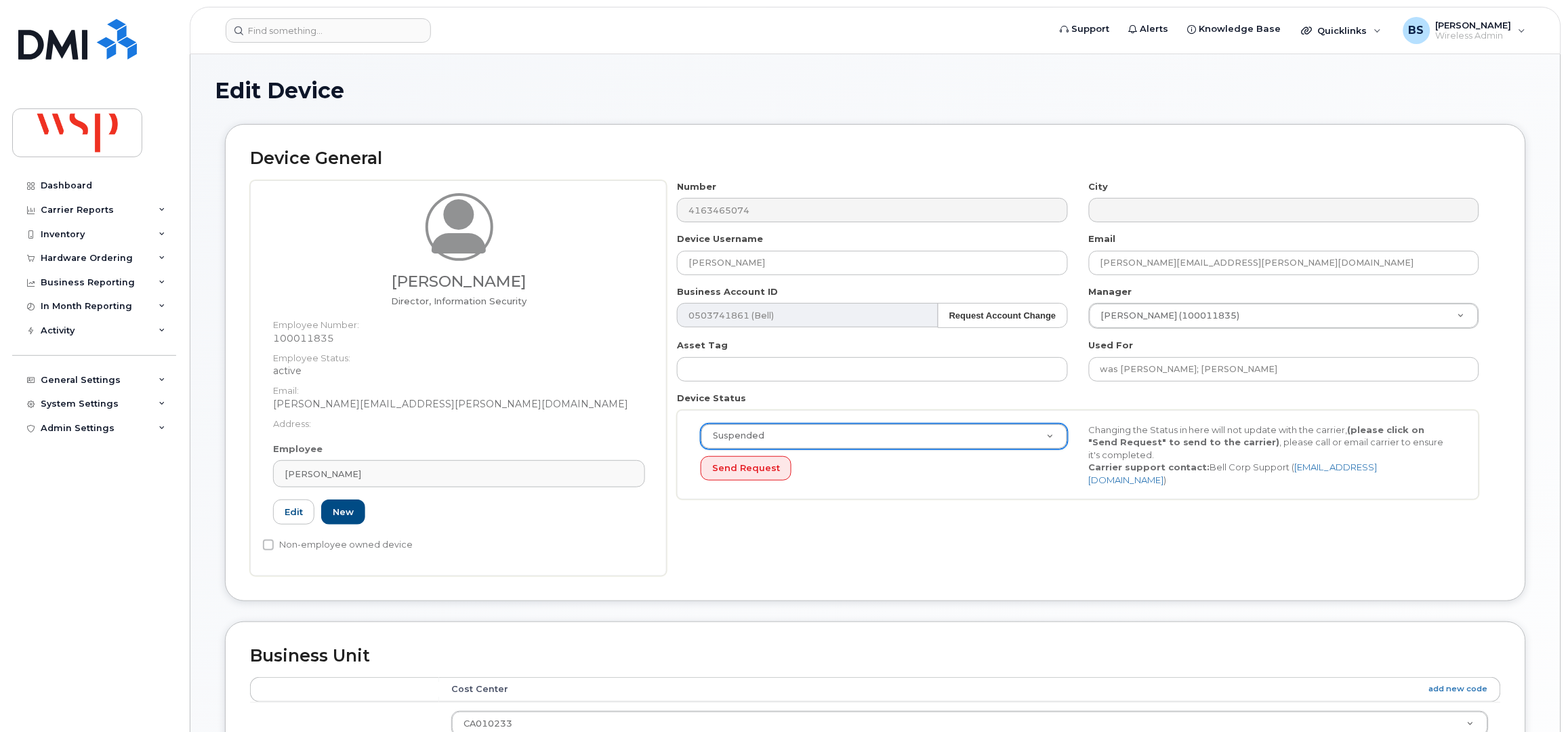
scroll to position [529, 0]
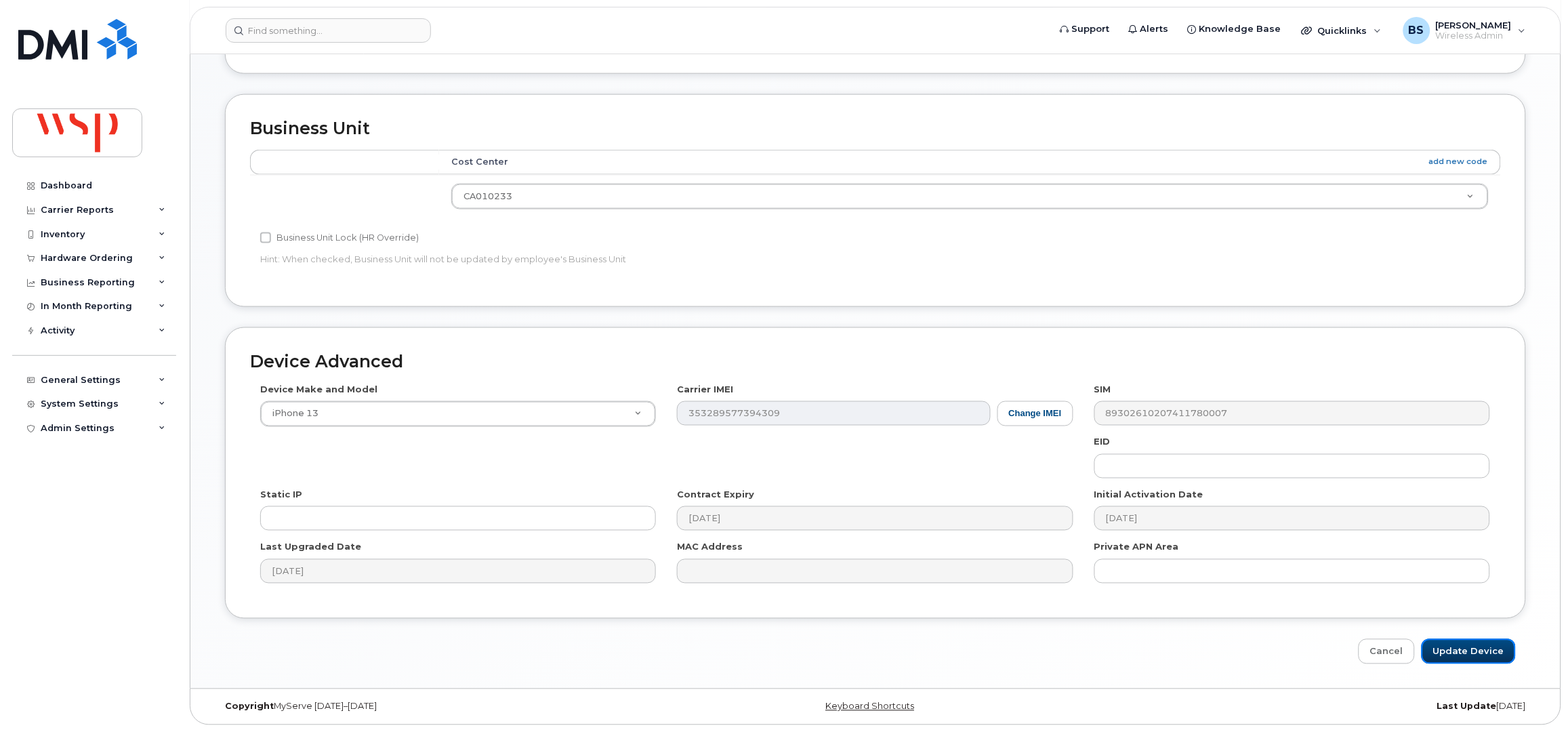
click at [1455, 647] on input "Update Device" at bounding box center [1469, 651] width 94 height 25
type input "Saving..."
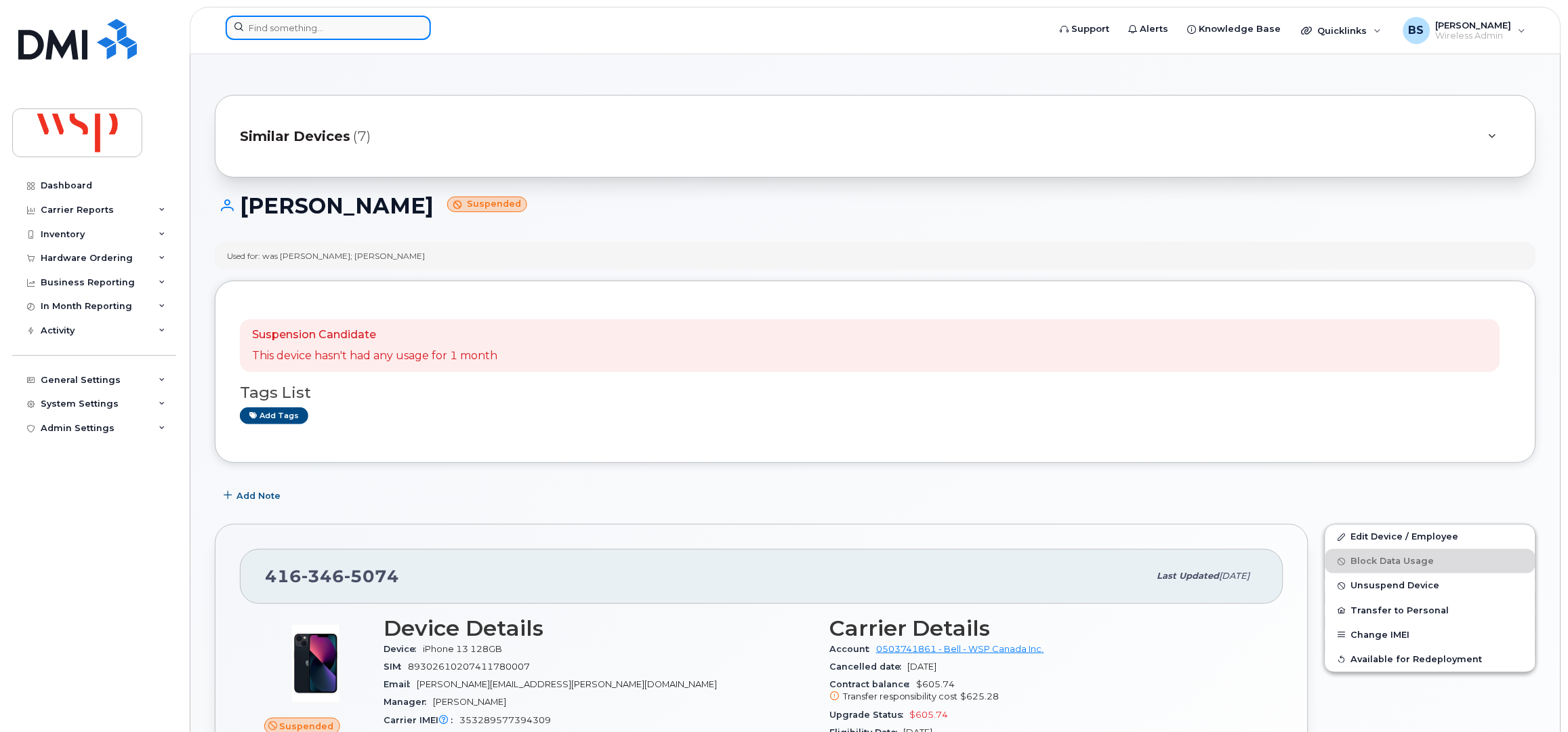
click at [338, 26] on input at bounding box center [328, 28] width 205 height 24
paste input "4034635485"
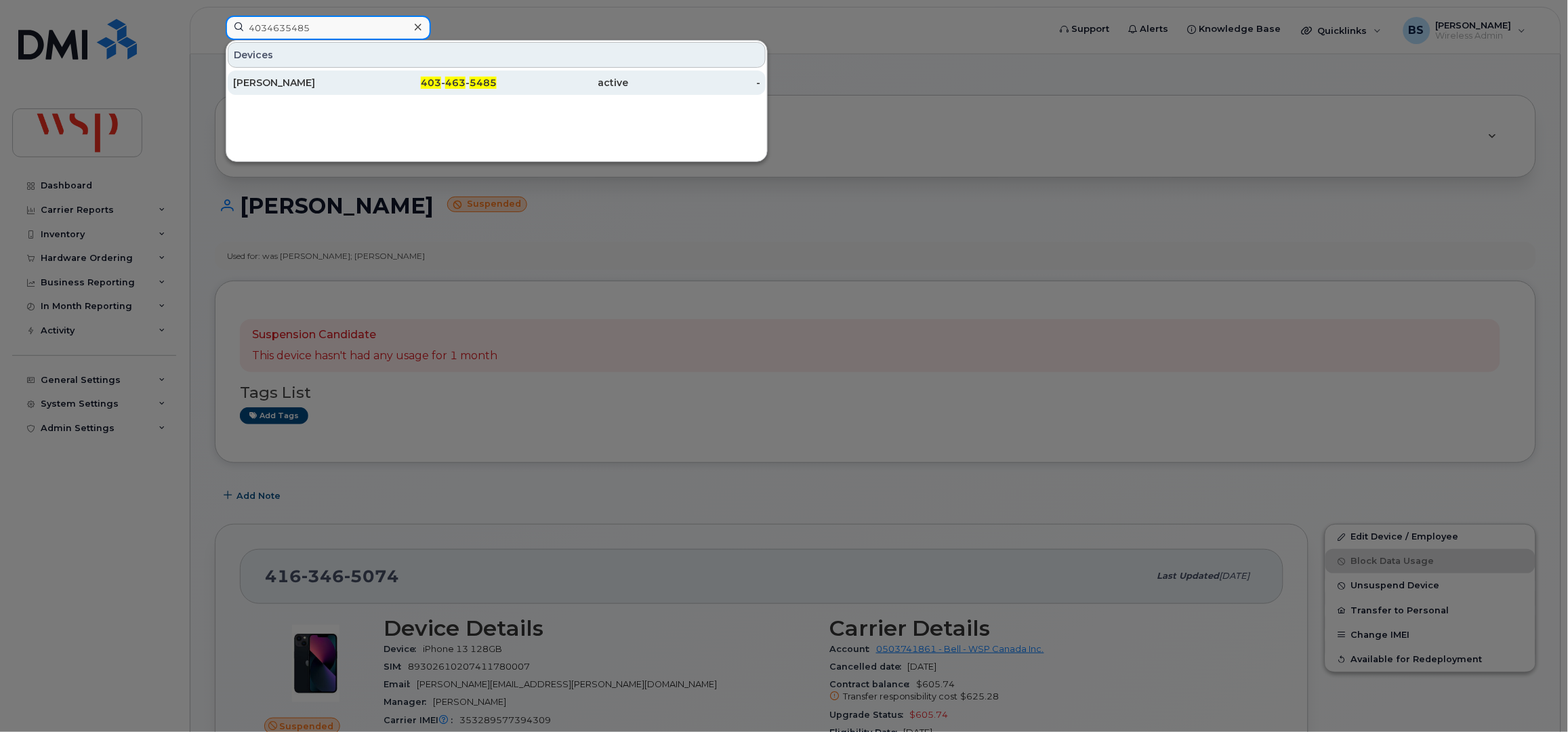
type input "4034635485"
click at [269, 83] on div "[PERSON_NAME]" at bounding box center [299, 83] width 132 height 14
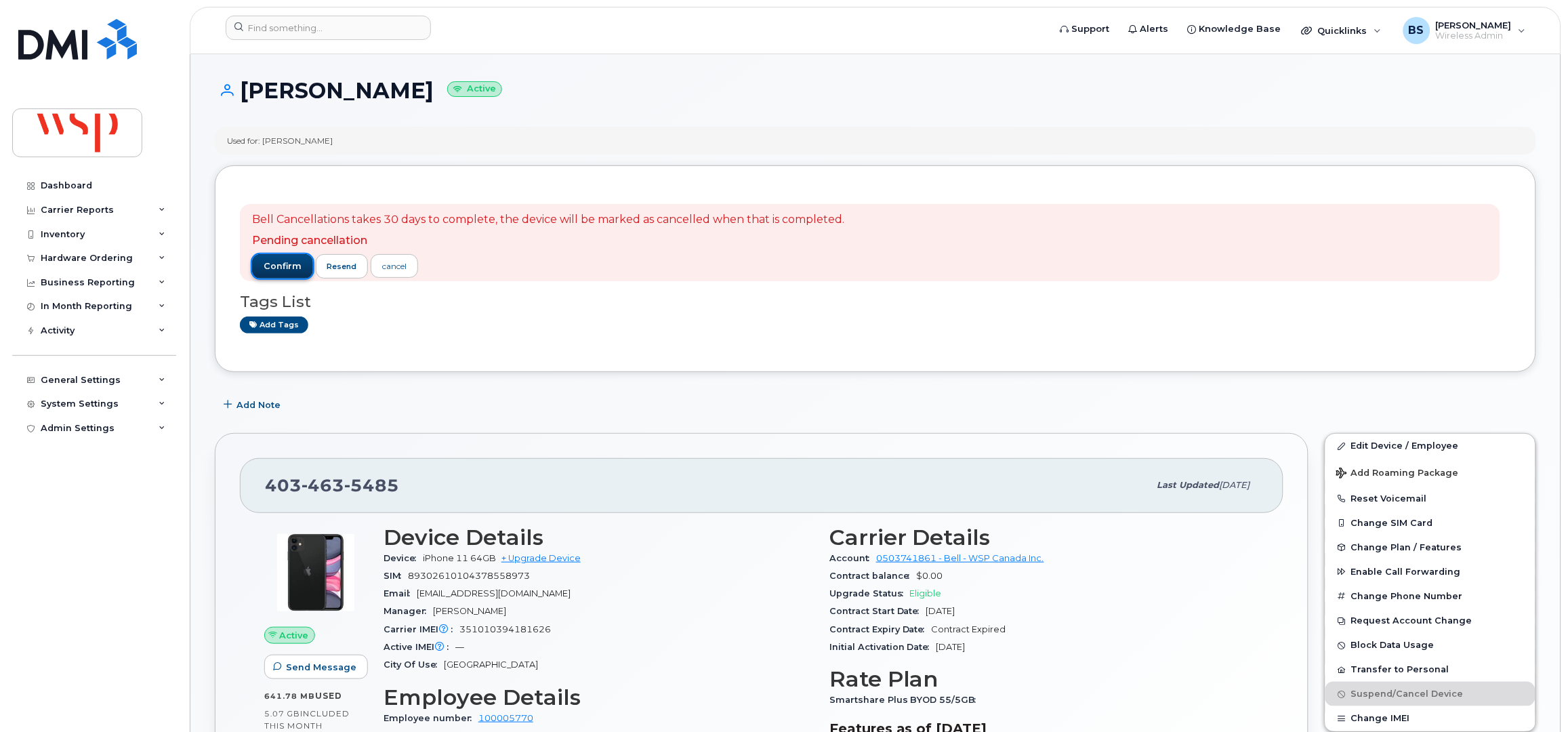
click at [289, 260] on span "confirm" at bounding box center [282, 266] width 38 height 12
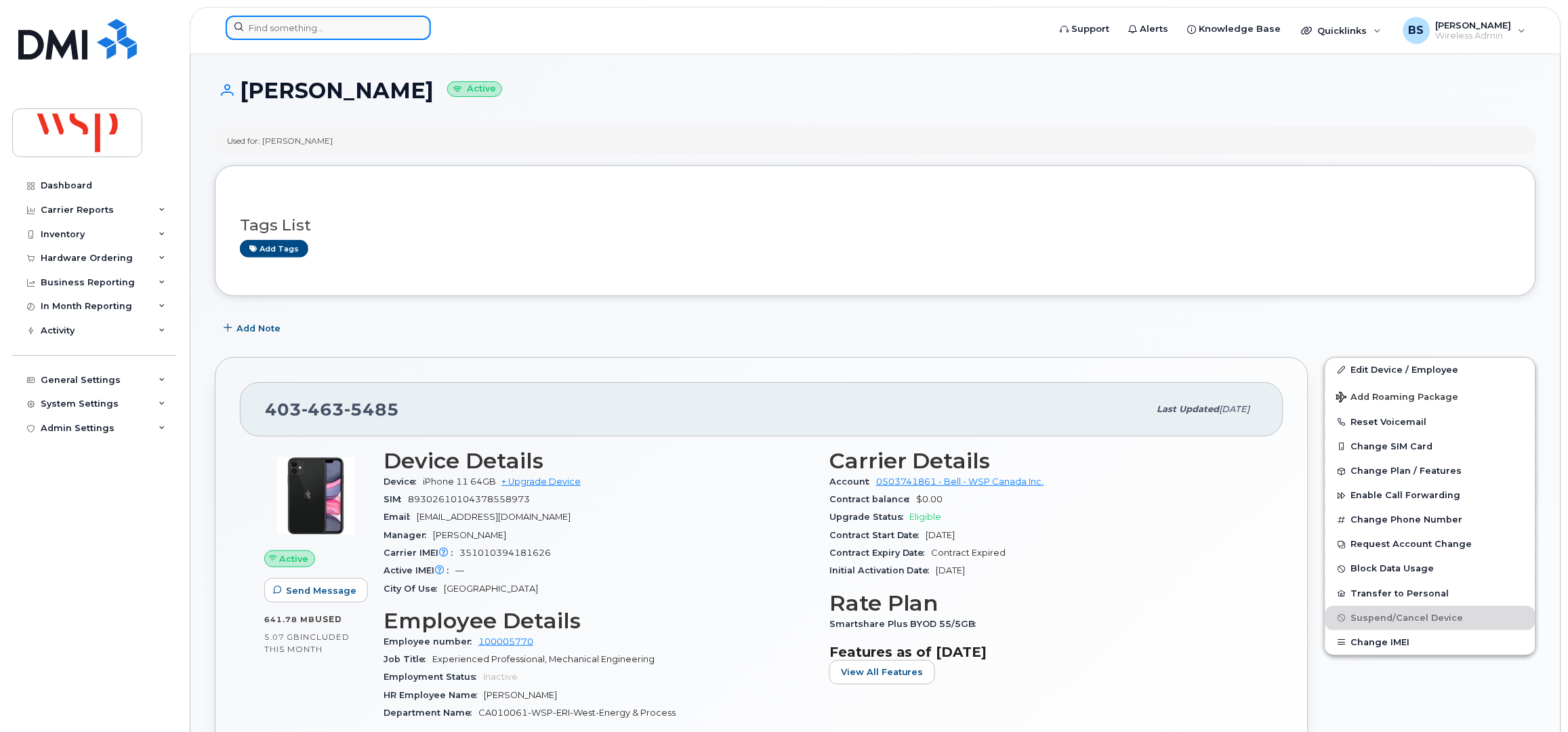
click at [288, 33] on input at bounding box center [328, 28] width 205 height 24
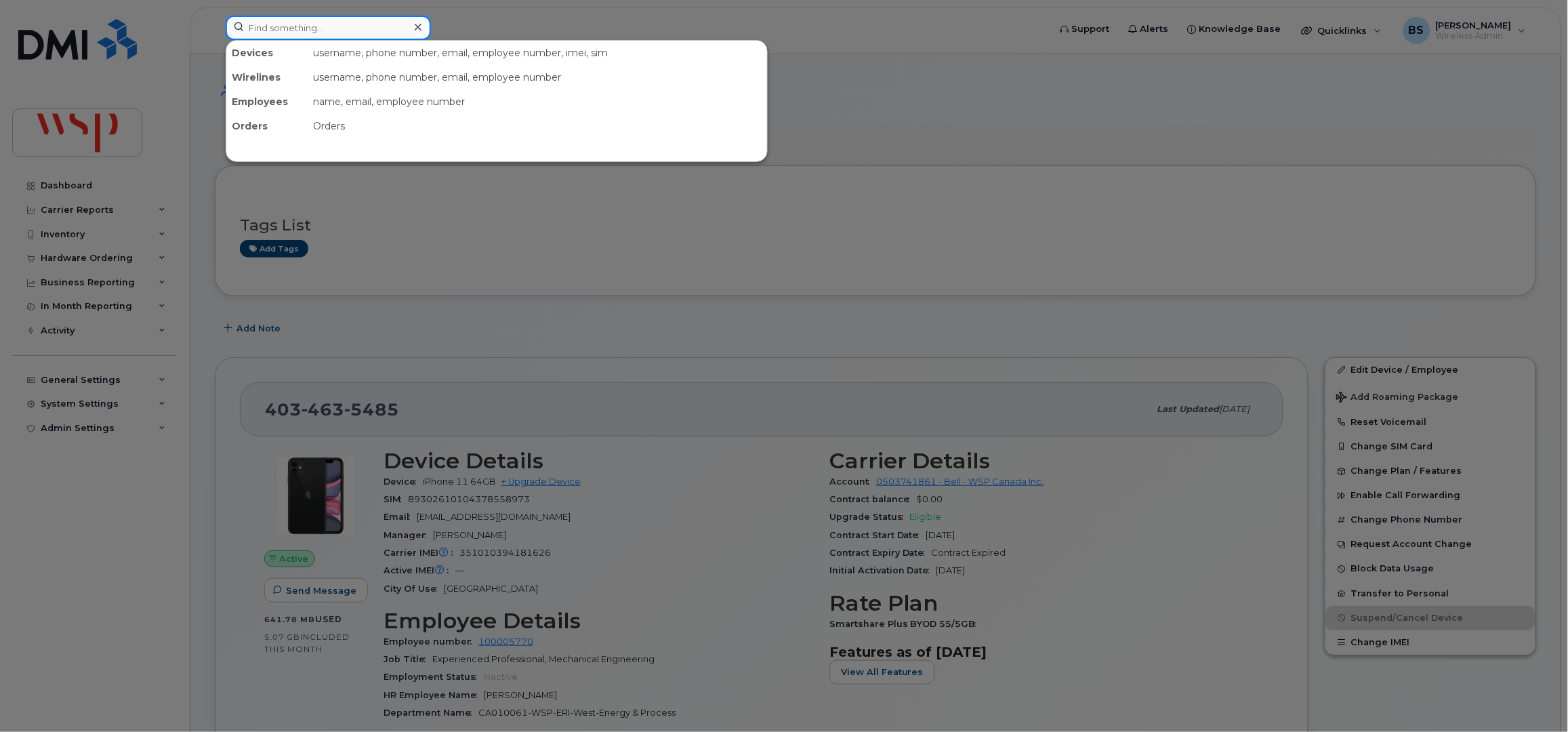
paste input "3439994160"
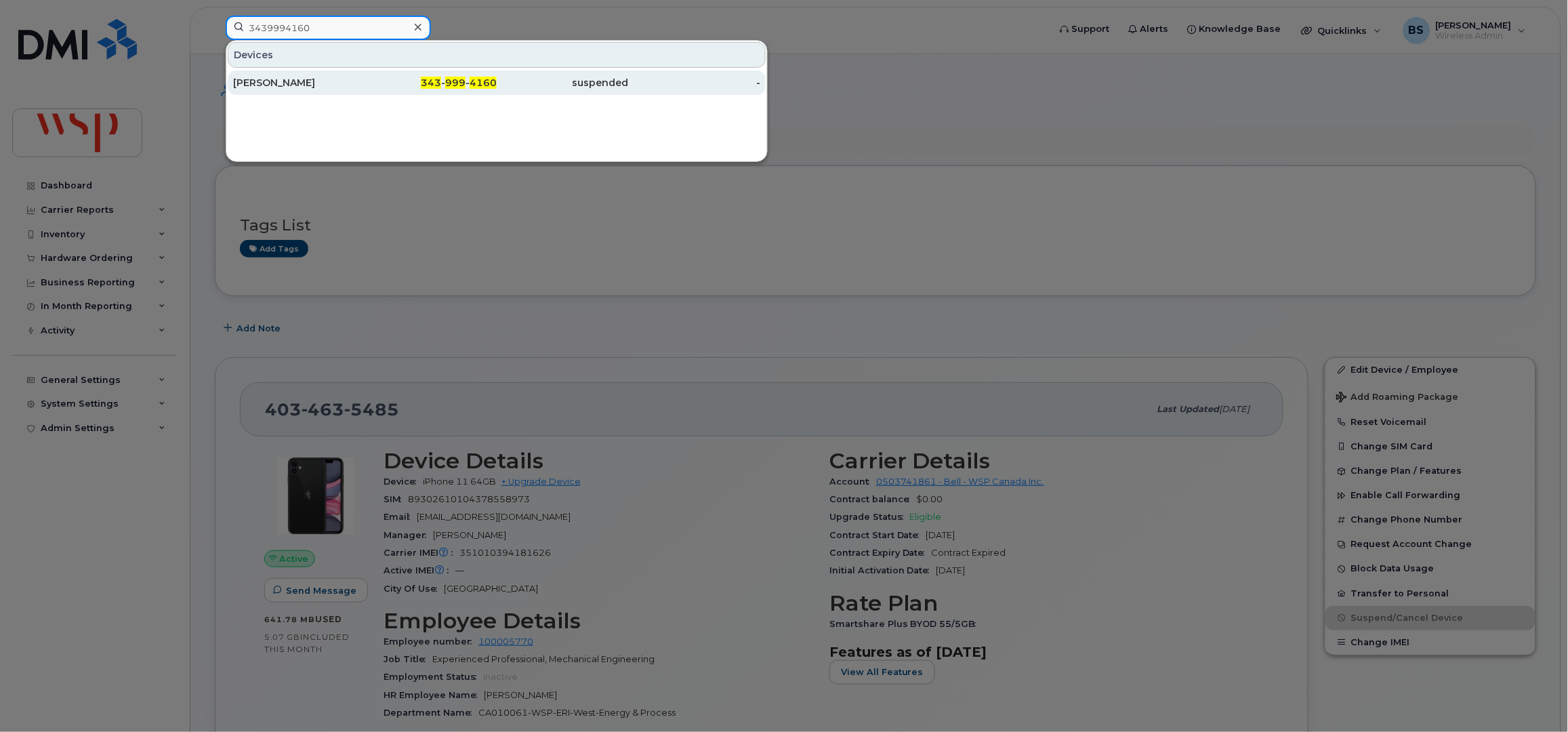
type input "3439994160"
click at [365, 75] on div "[PERSON_NAME]" at bounding box center [431, 83] width 132 height 24
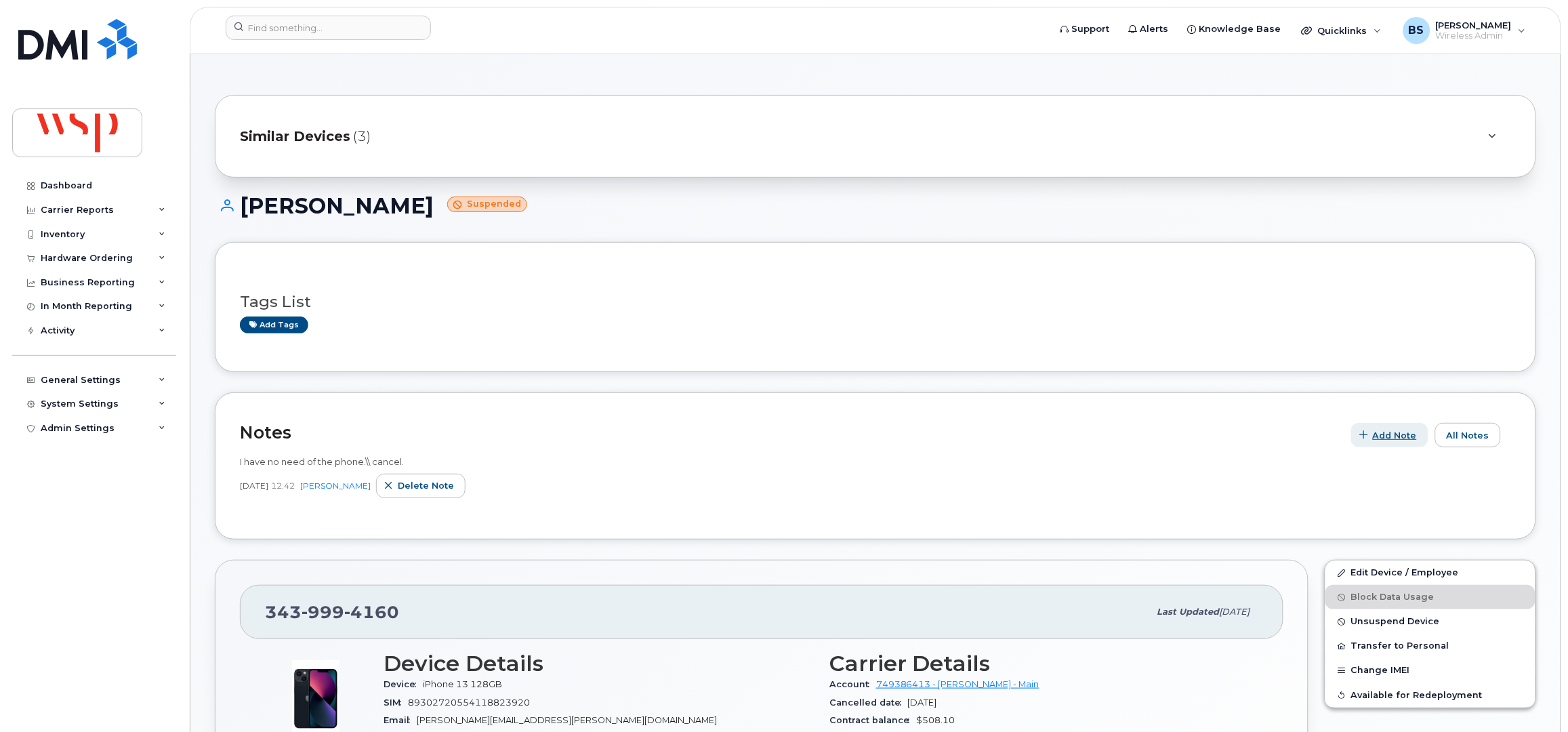
click at [1402, 435] on span "Add Note" at bounding box center [1395, 435] width 44 height 13
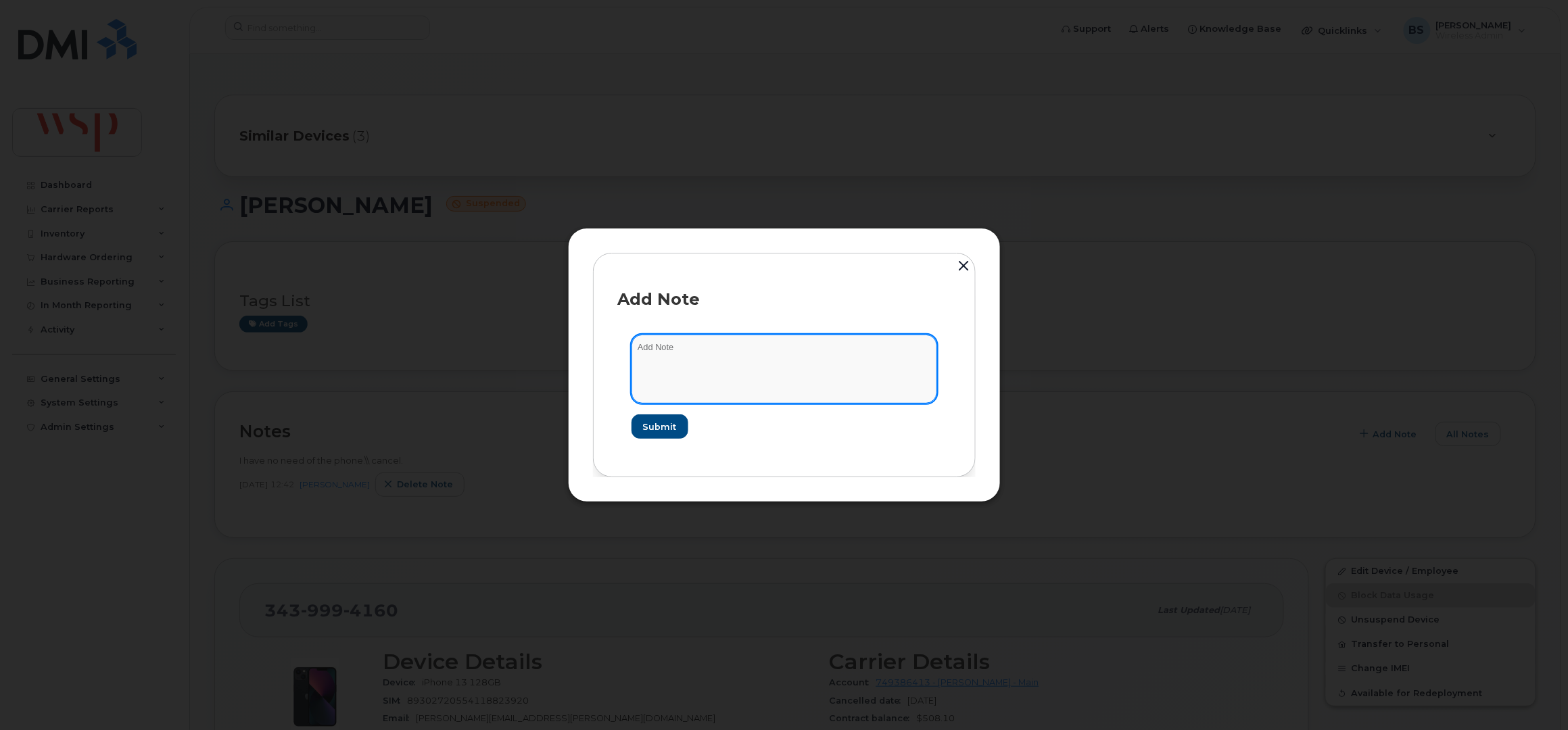
click at [694, 355] on textarea at bounding box center [784, 369] width 306 height 69
paste textarea "Cancelling suspended line as part of line clean up for [PERSON_NAME] New Activa…"
type textarea "Cancelling suspended line as part of line clean up for Rogers New Activation"
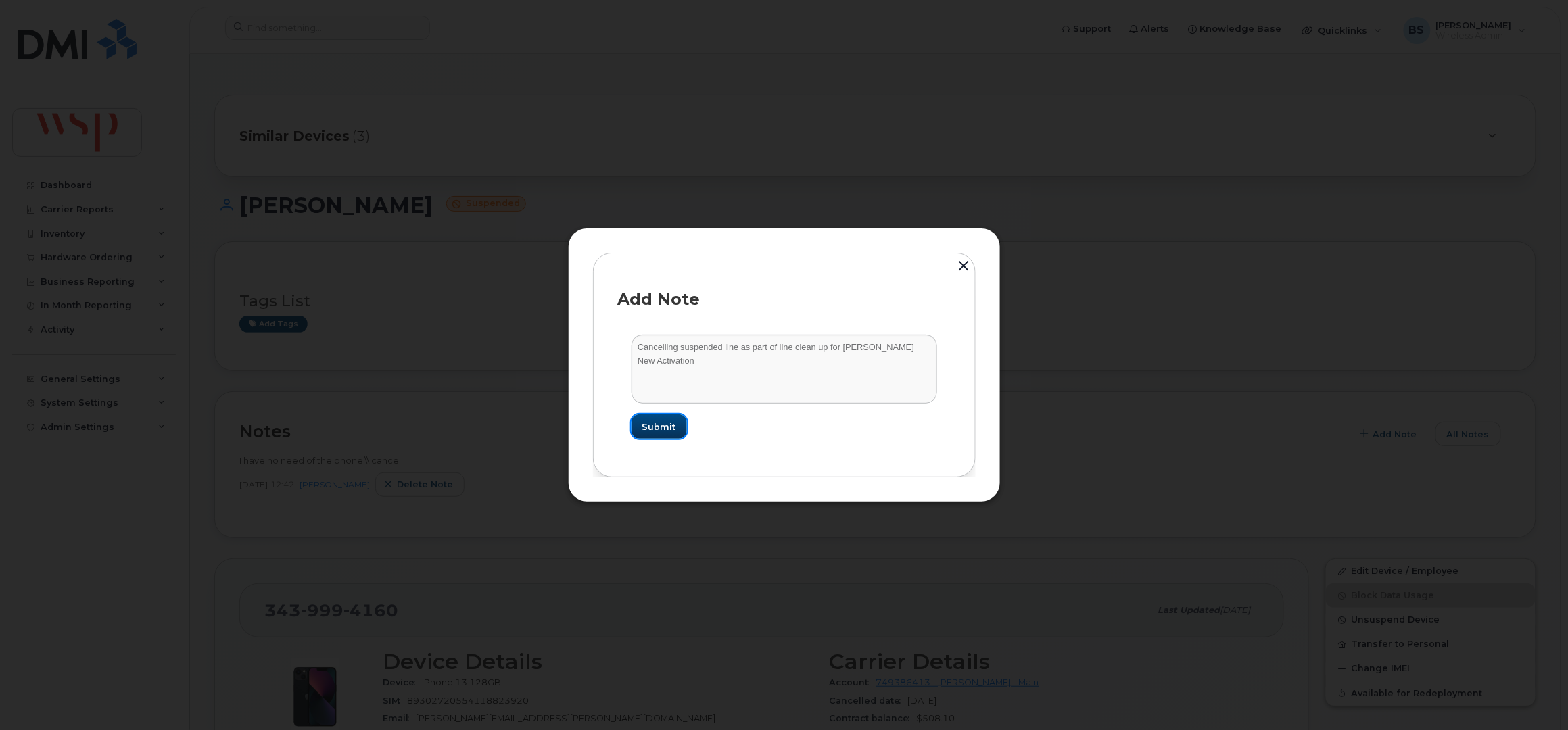
click at [664, 428] on span "Submit" at bounding box center [659, 427] width 34 height 13
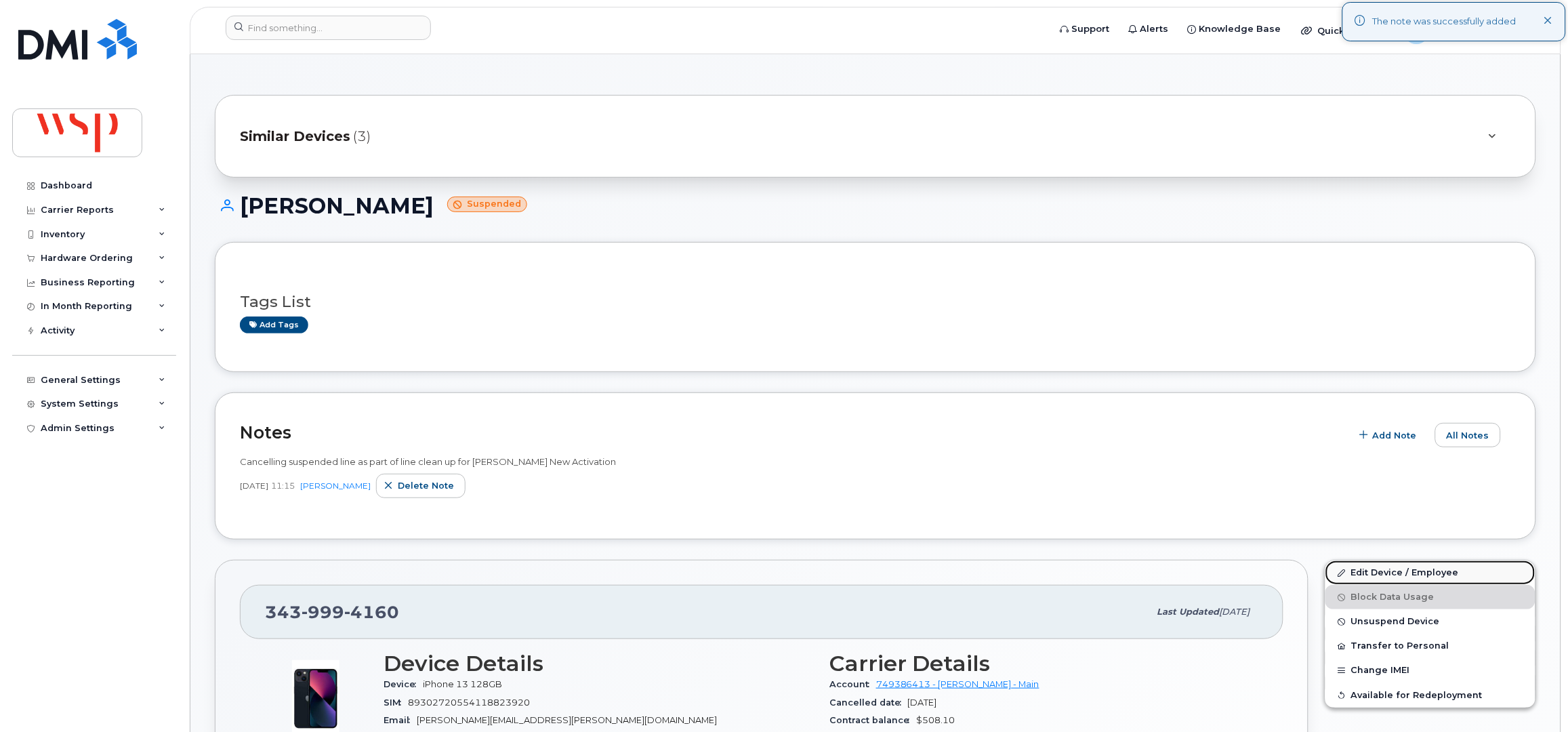
click at [1367, 572] on link "Edit Device / Employee" at bounding box center [1430, 572] width 210 height 24
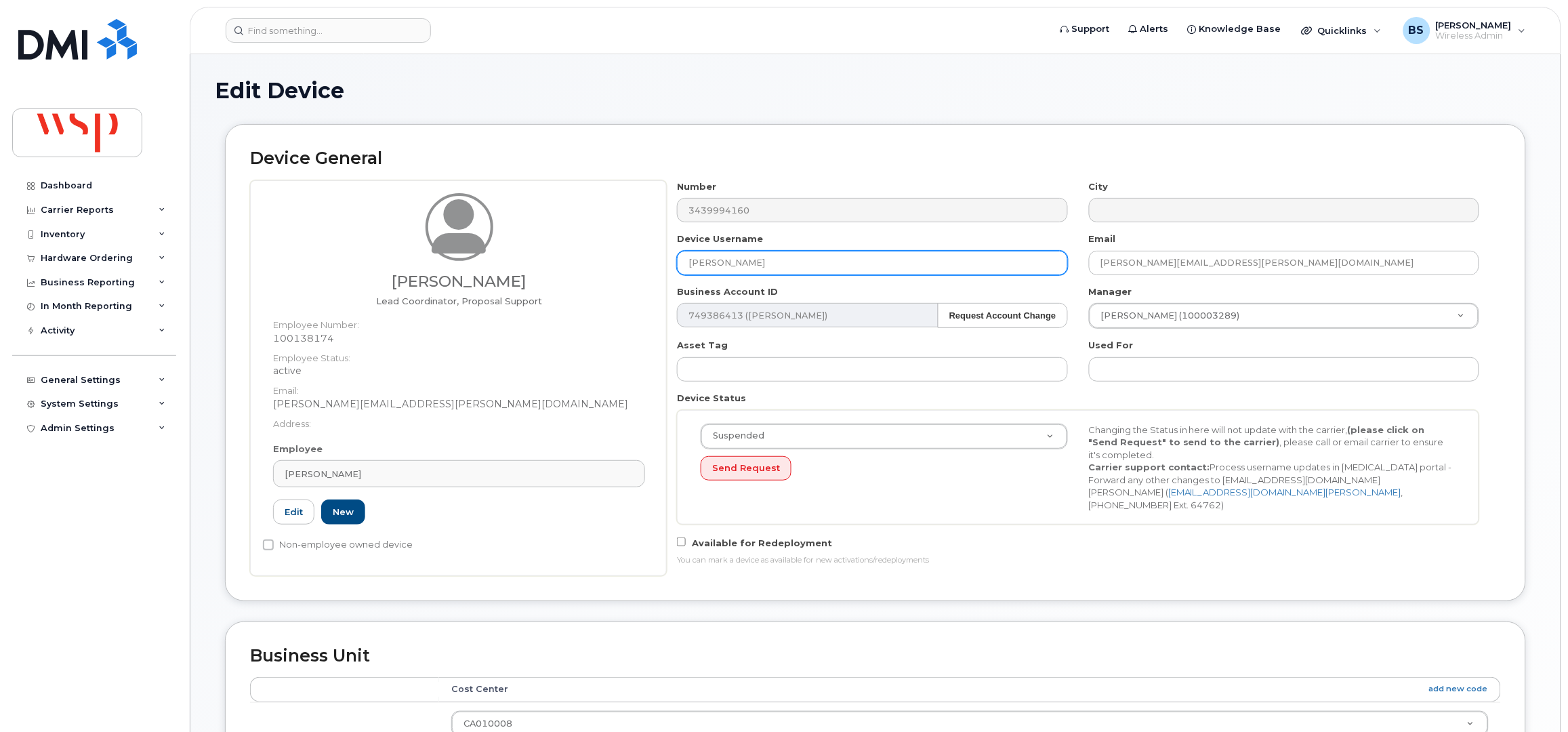
drag, startPoint x: 731, startPoint y: 256, endPoint x: 574, endPoint y: 296, distance: 162.0
click at [550, 261] on div "Jennifer Denman Lead Coordinator, Proposal Support Employee Number: 100138174 E…" at bounding box center [875, 378] width 1251 height 396
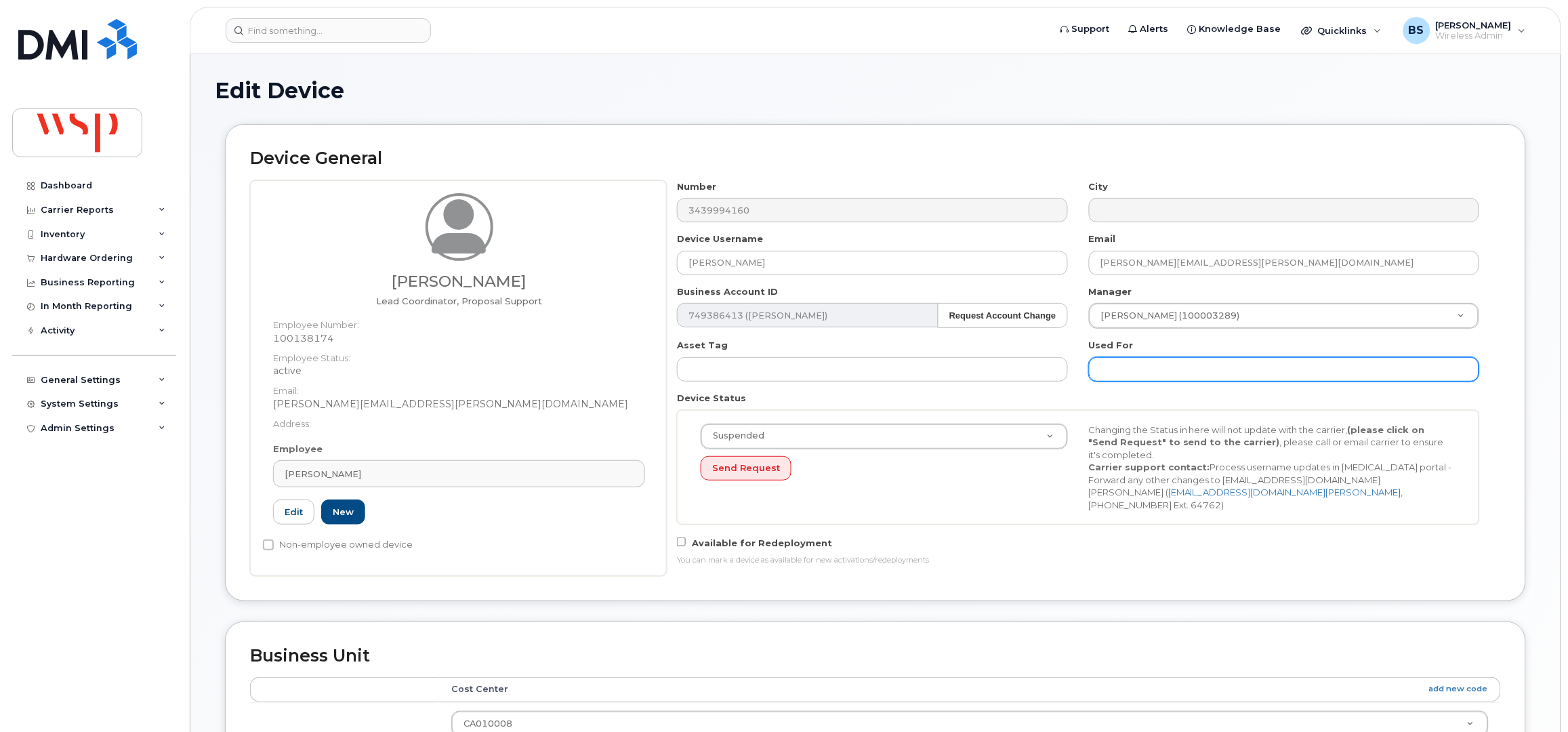
click at [1127, 358] on input "text" at bounding box center [1284, 369] width 390 height 24
paste input "[PERSON_NAME]"
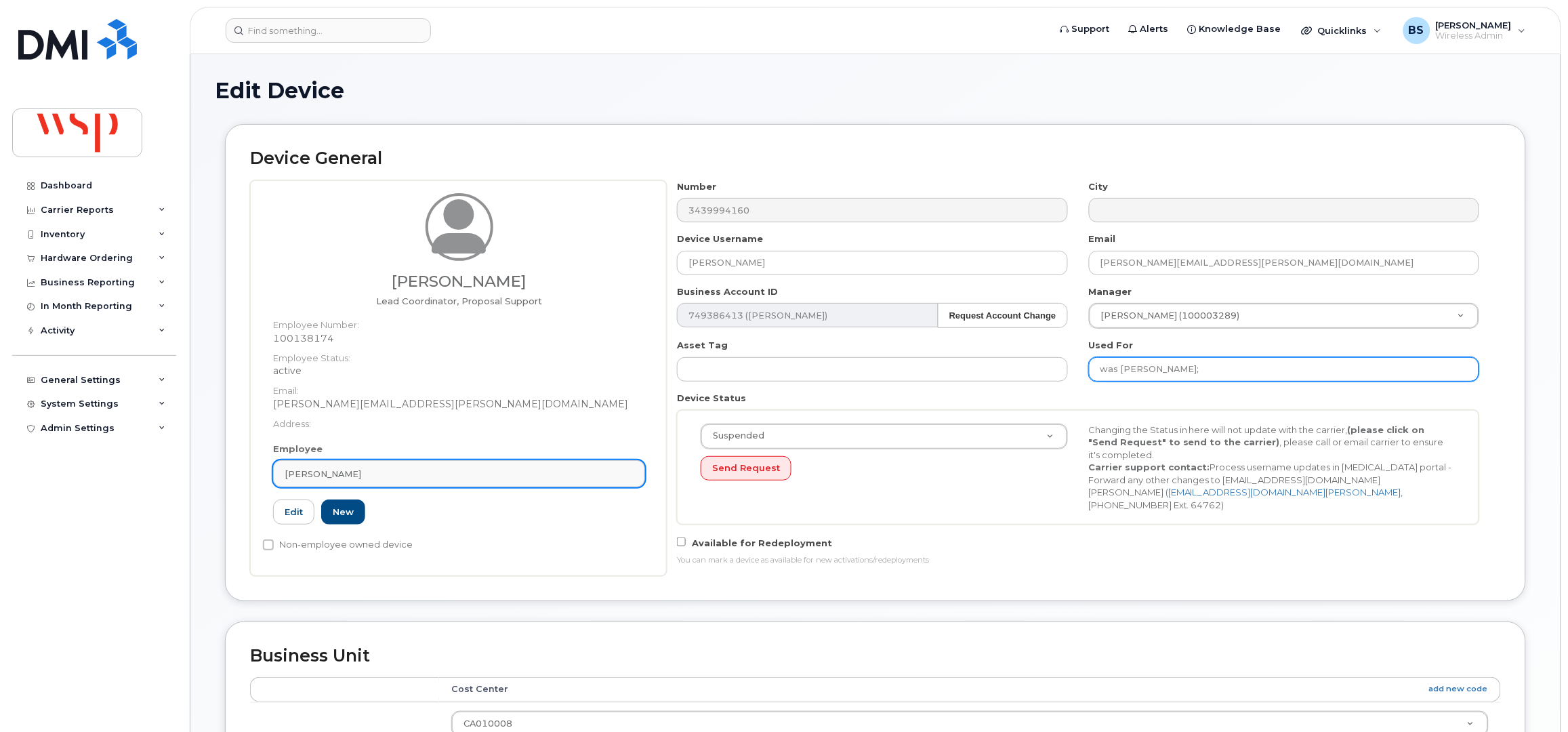
type input "was JENNIFER DENMAN;"
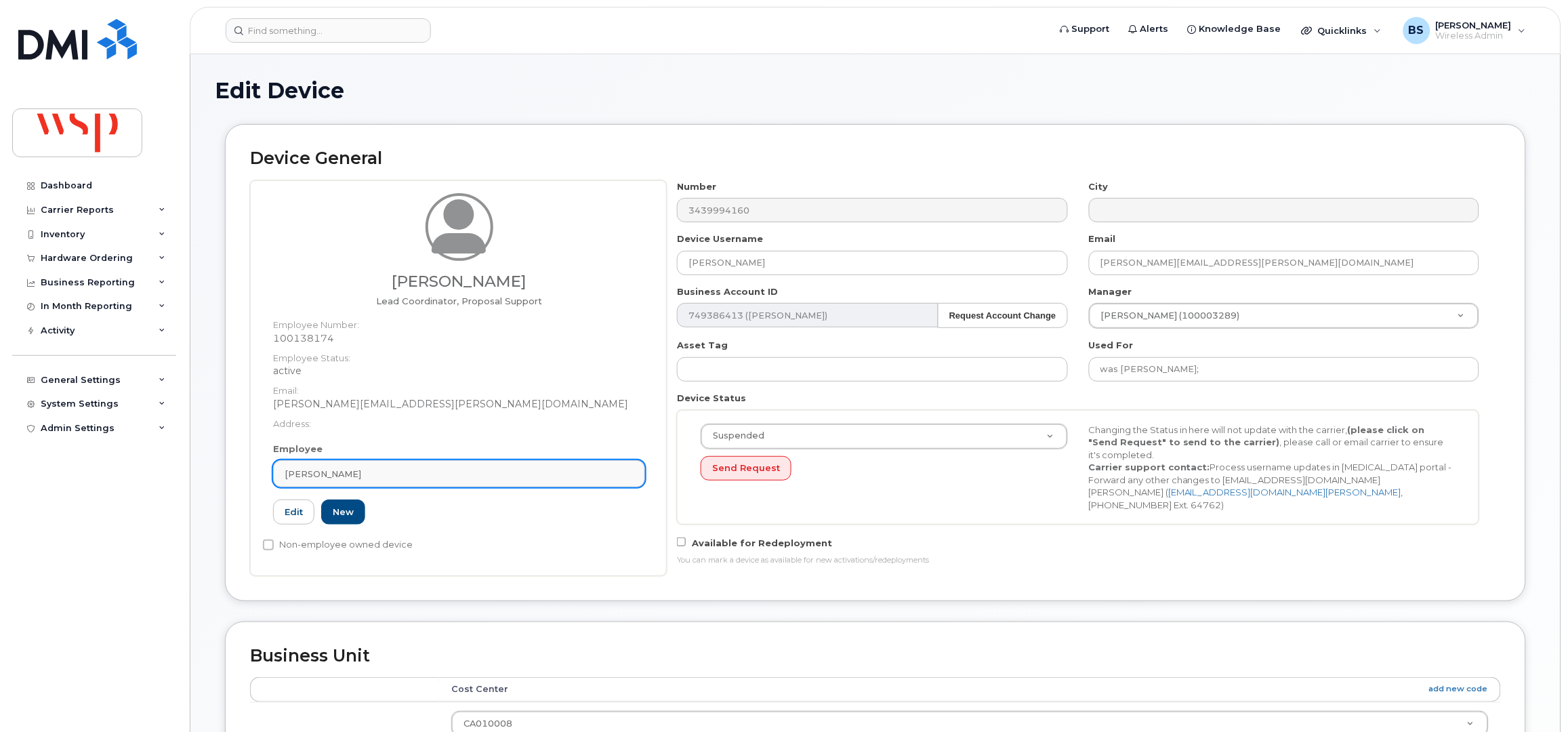
click at [350, 471] on span "[PERSON_NAME]" at bounding box center [323, 474] width 77 height 13
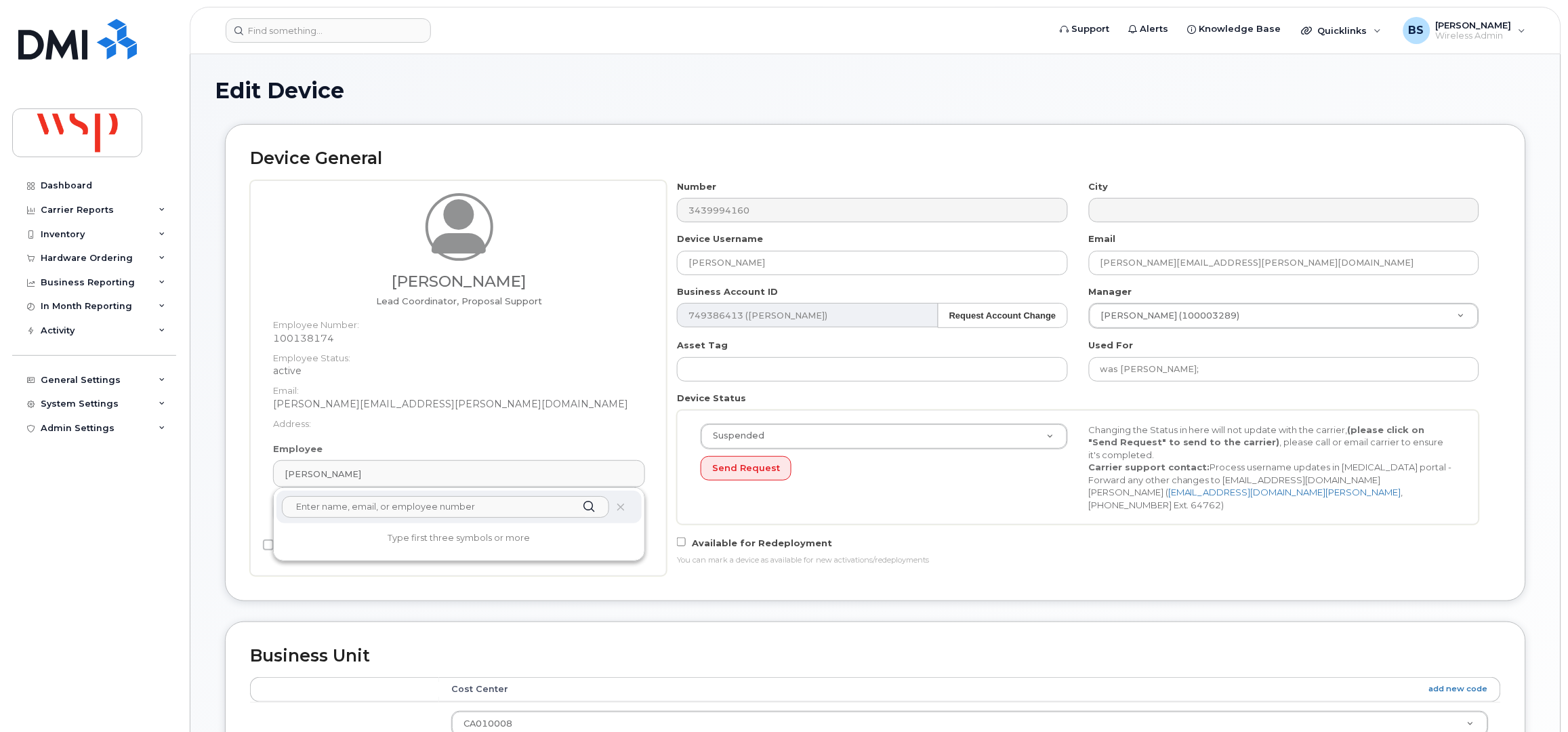
click at [324, 509] on input "text" at bounding box center [445, 507] width 327 height 22
paste input "Gareth Nelmes"
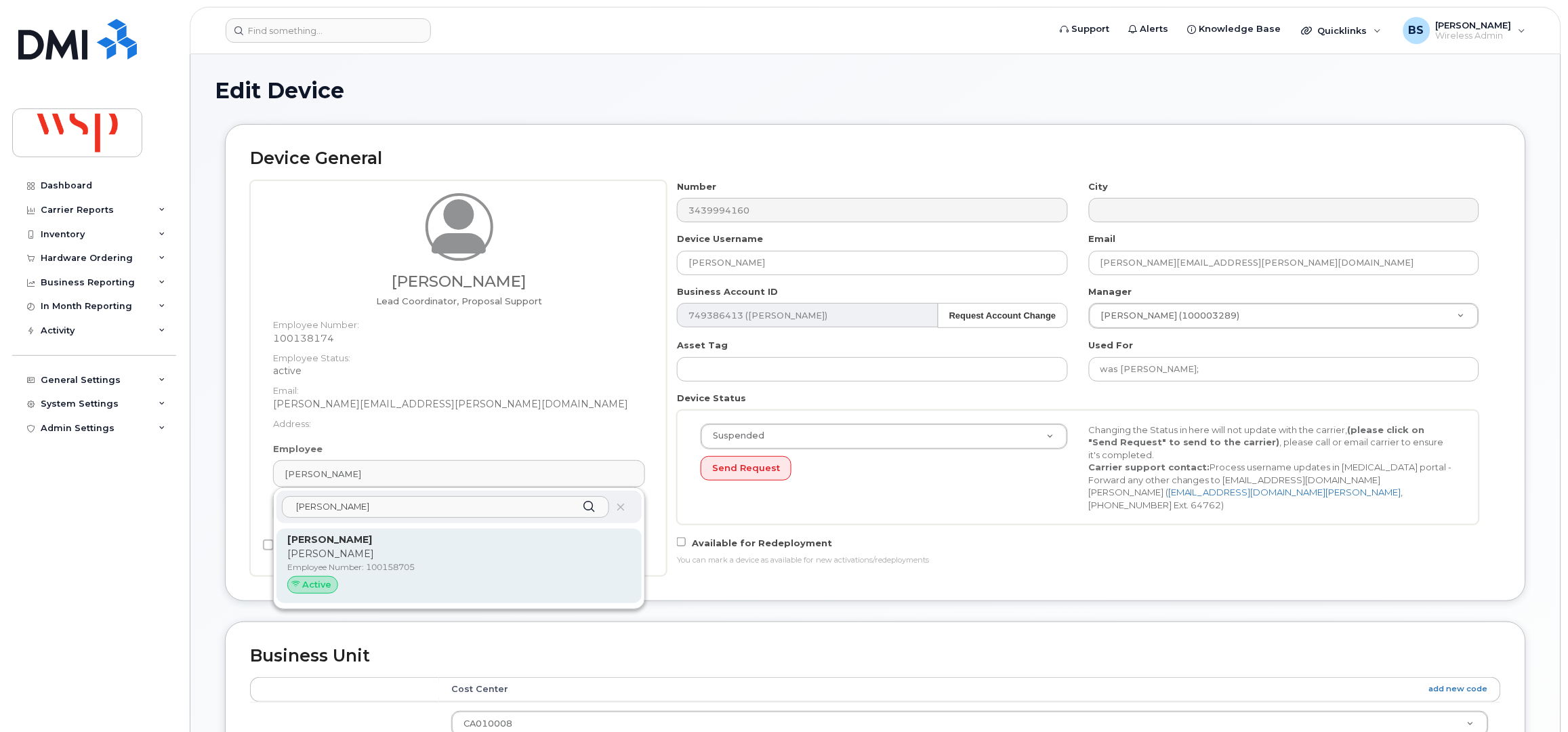
type input "Gareth Nelmes"
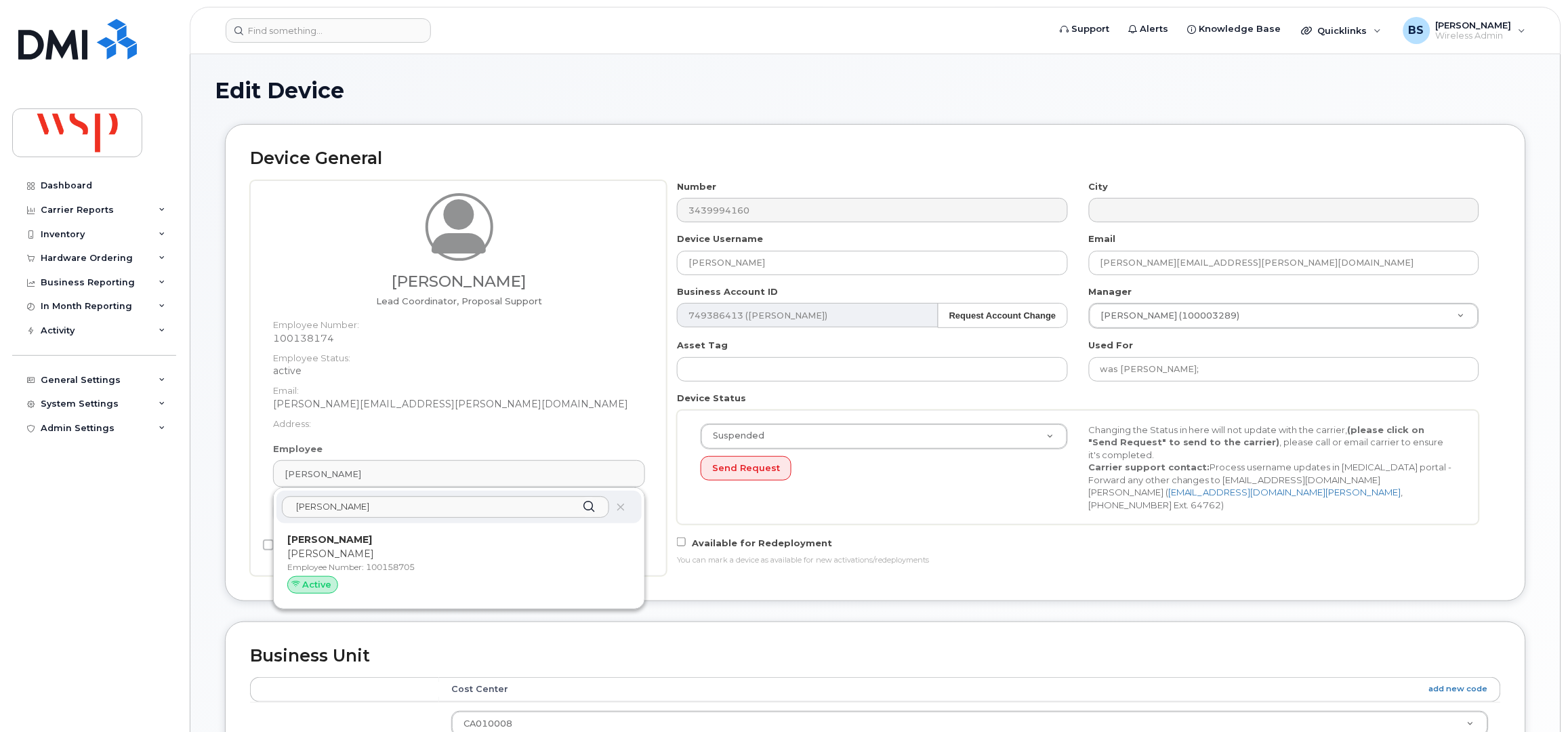
drag, startPoint x: 336, startPoint y: 555, endPoint x: 847, endPoint y: 58, distance: 712.8
click at [336, 556] on p "Gareth Nelmes" at bounding box center [459, 553] width 344 height 14
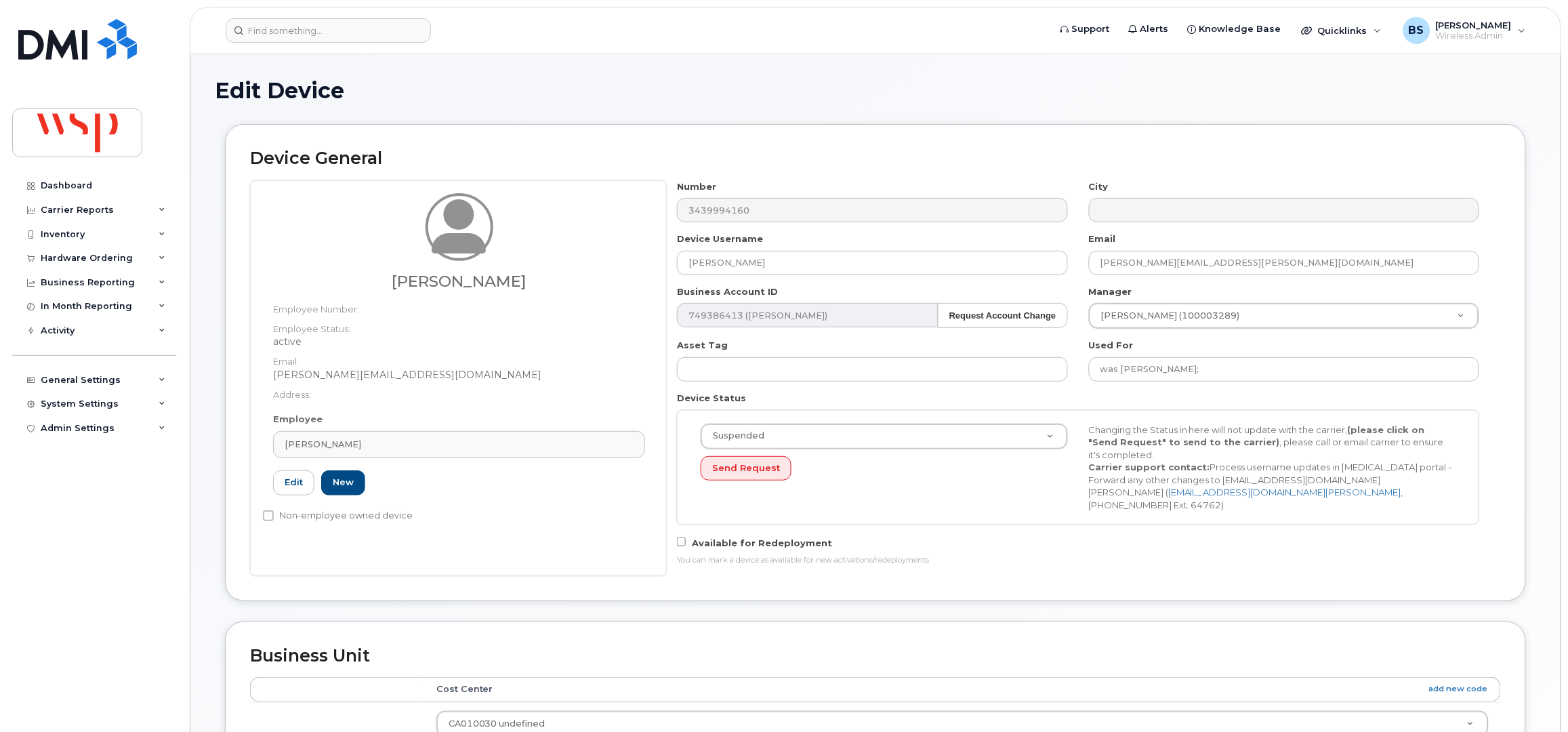
type input "100158705"
type input "Gareth Nelmes"
type input "gareth.nelmes@wsp.com"
type input "5770032"
drag, startPoint x: 786, startPoint y: 269, endPoint x: 598, endPoint y: 270, distance: 188.0
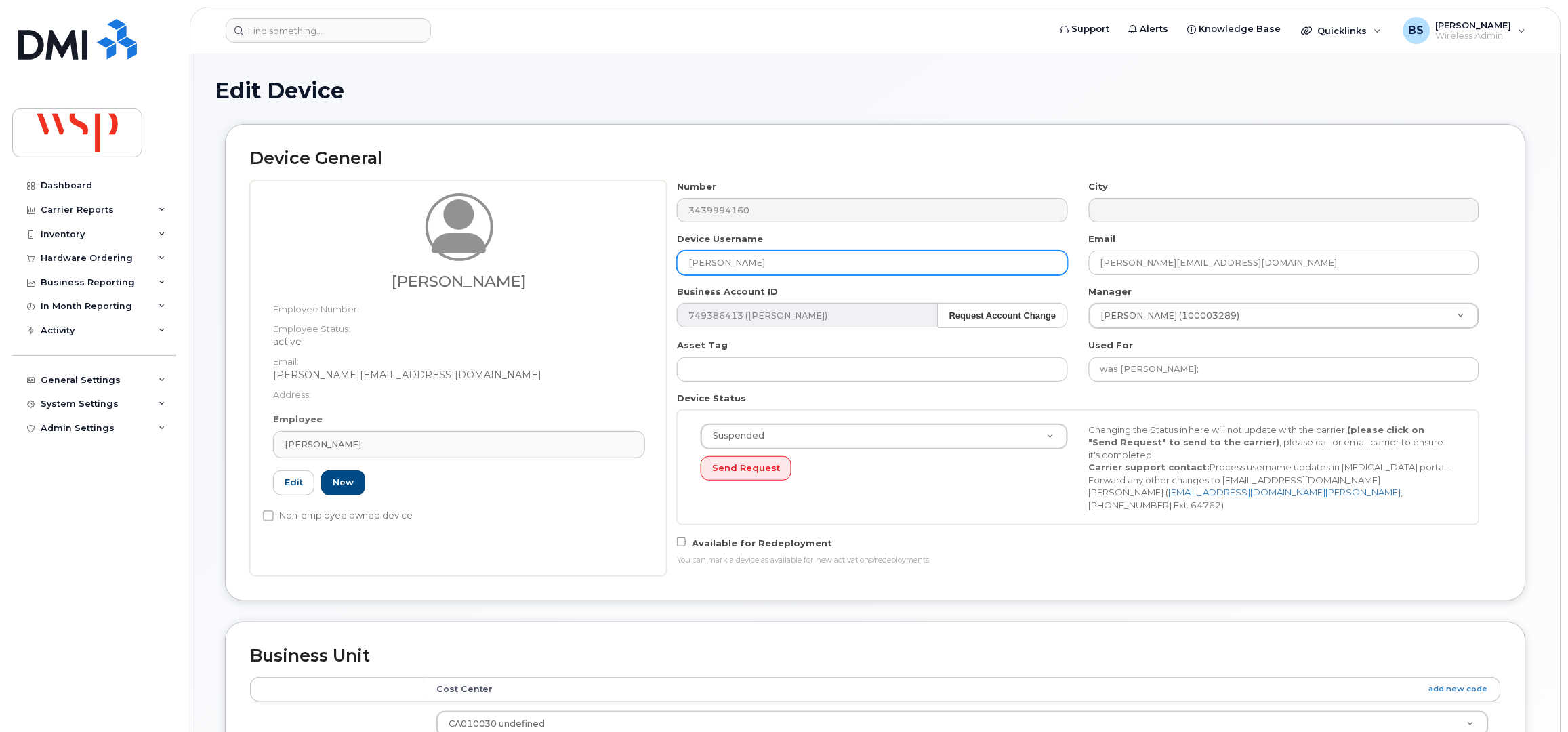
click at [612, 271] on div "Gareth Nelmes Employee Number: Employee Status: active Email: Gareth.Nelmes@wsp…" at bounding box center [875, 378] width 1251 height 396
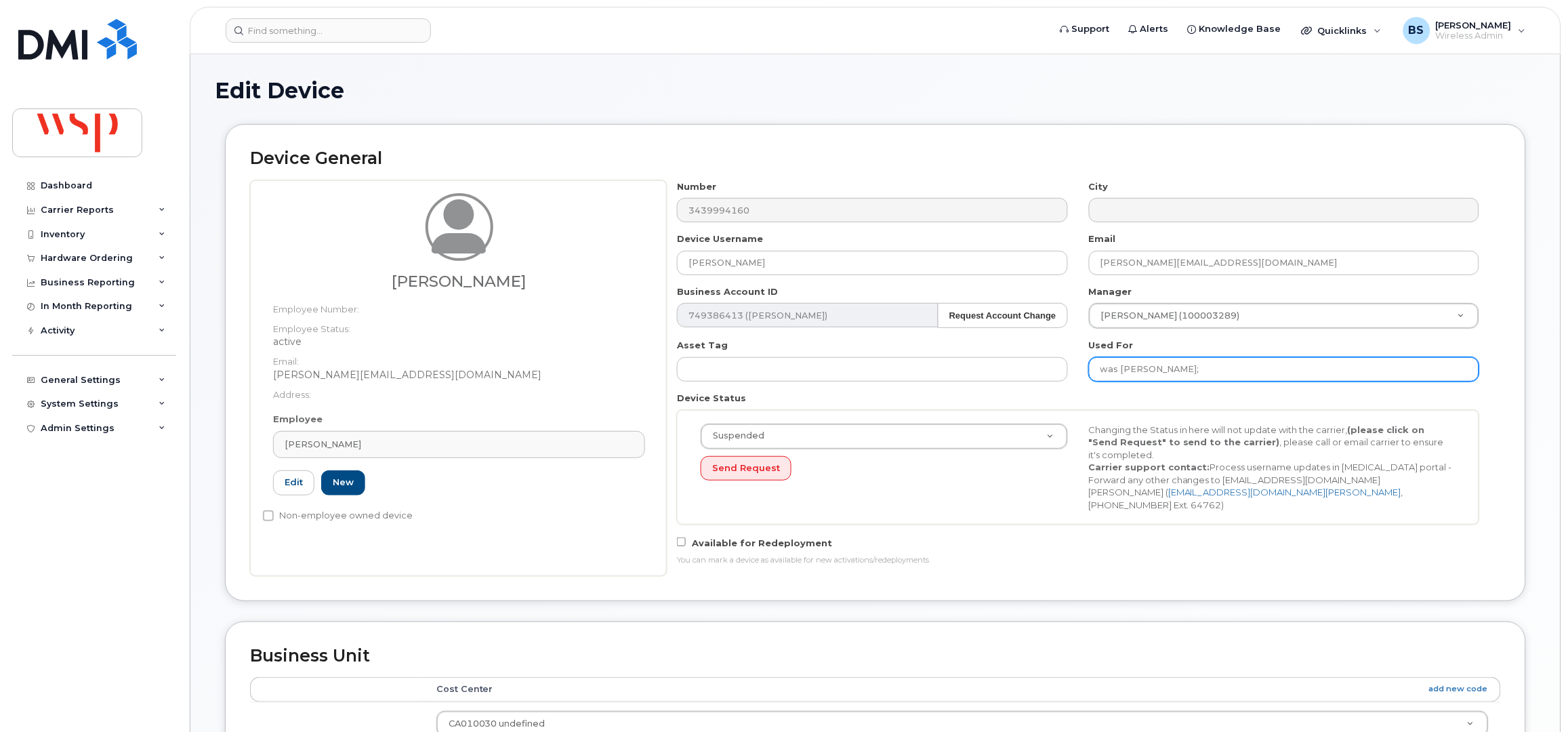
click at [1277, 368] on input "was JENNIFER DENMAN;" at bounding box center [1284, 369] width 390 height 24
paste input "Gareth Nelmes"
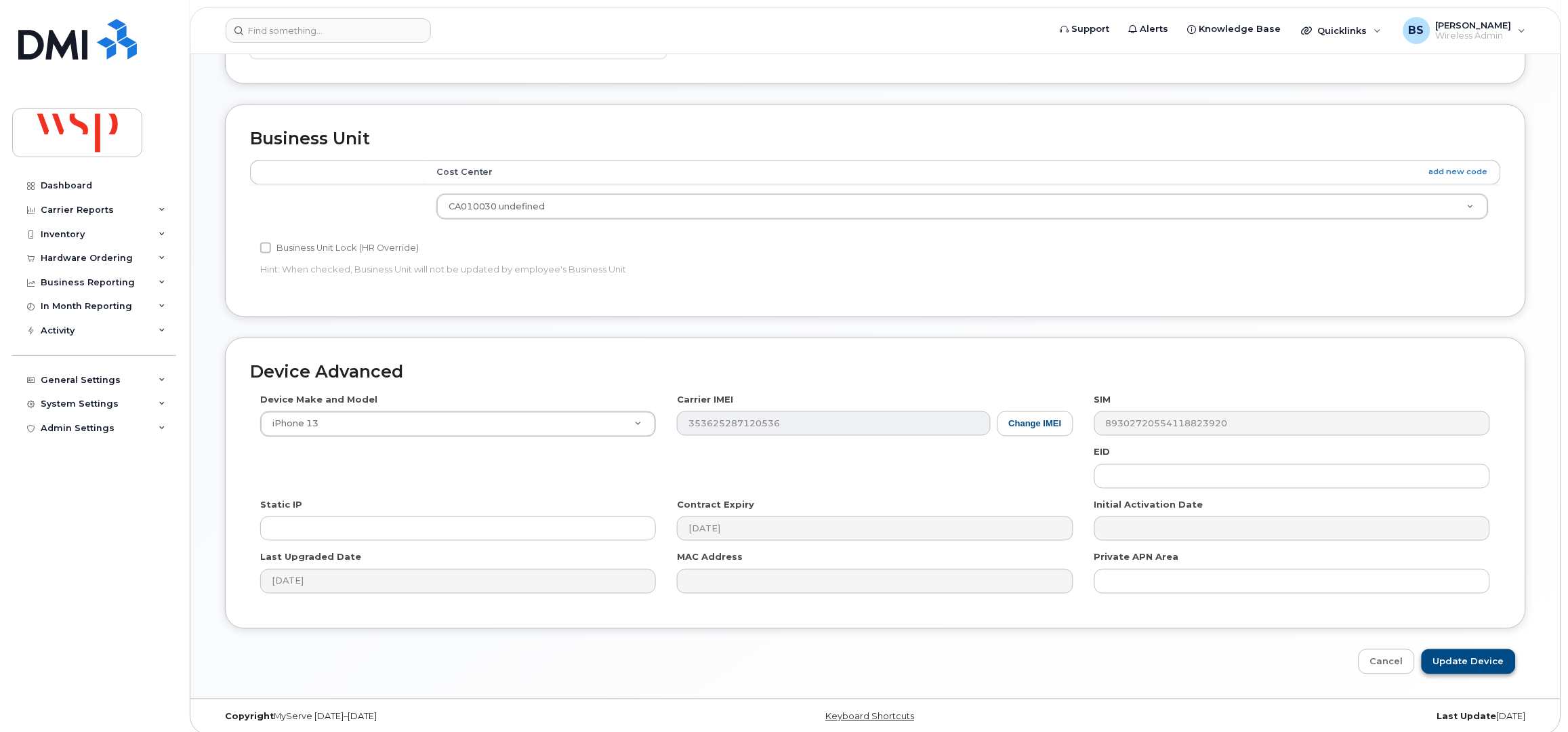
type input "was JENNIFER DENMAN; Gareth Nelmes"
click at [1464, 653] on input "Update Device" at bounding box center [1469, 661] width 94 height 25
type input "Saving..."
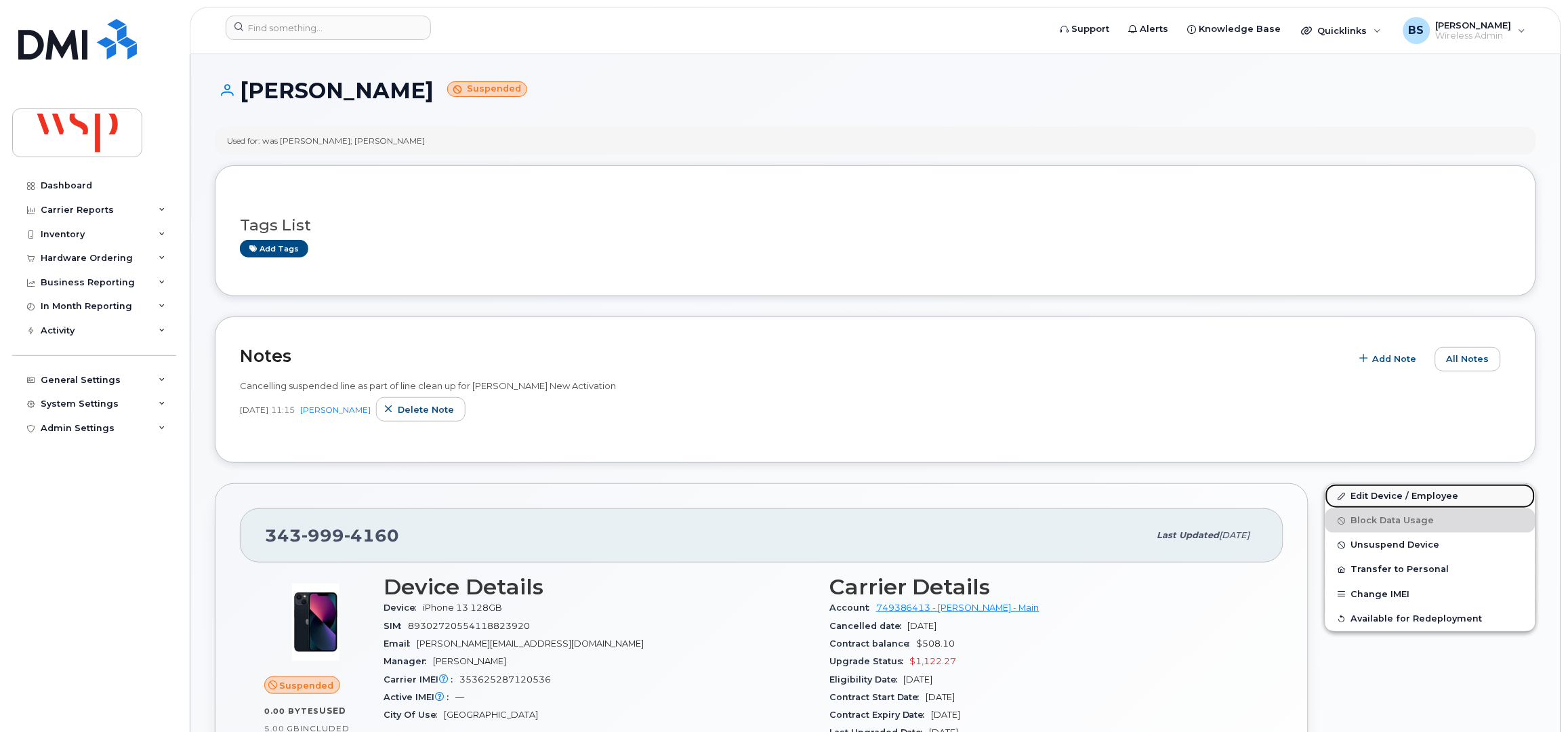
click at [1358, 496] on link "Edit Device / Employee" at bounding box center [1430, 496] width 210 height 24
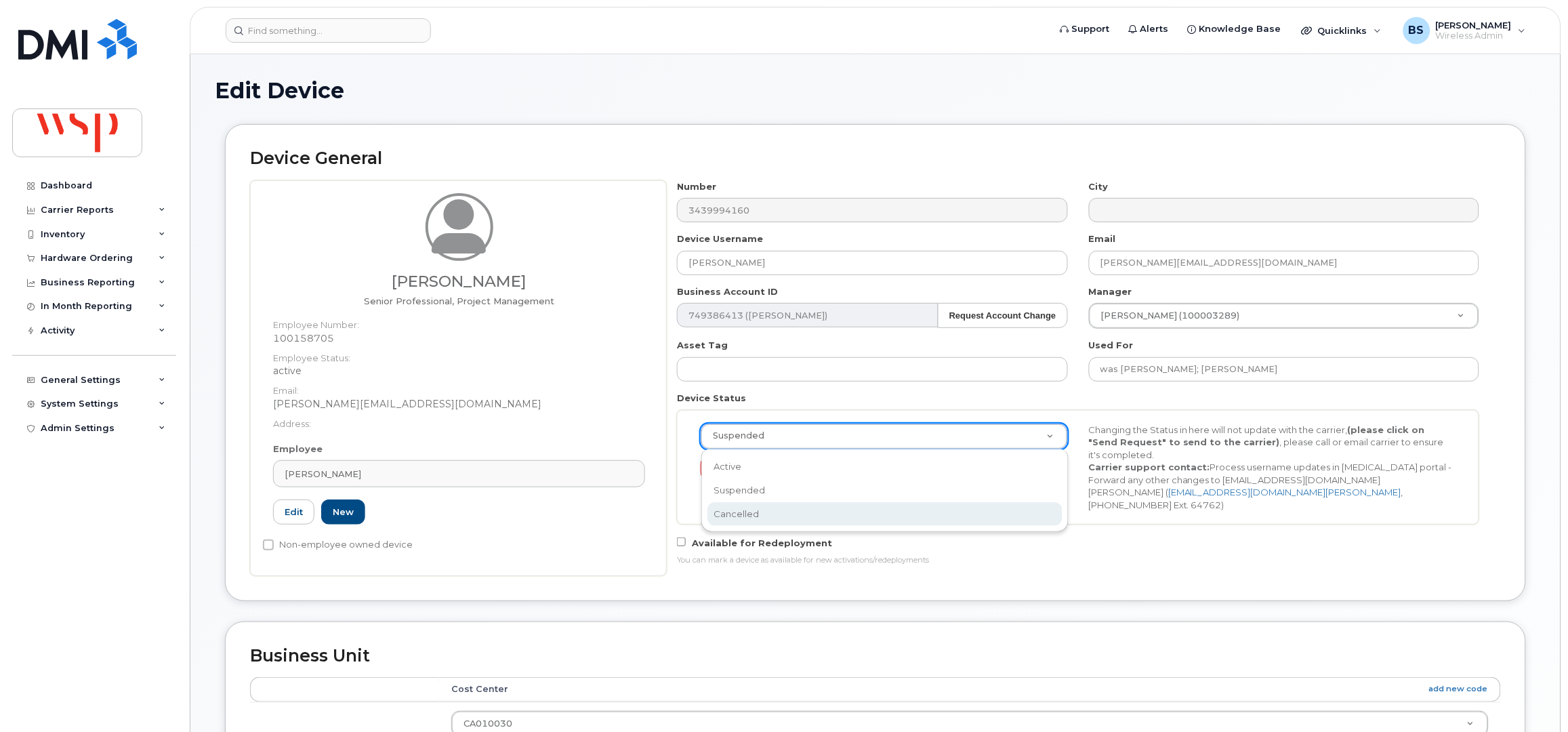
select select "cancelled"
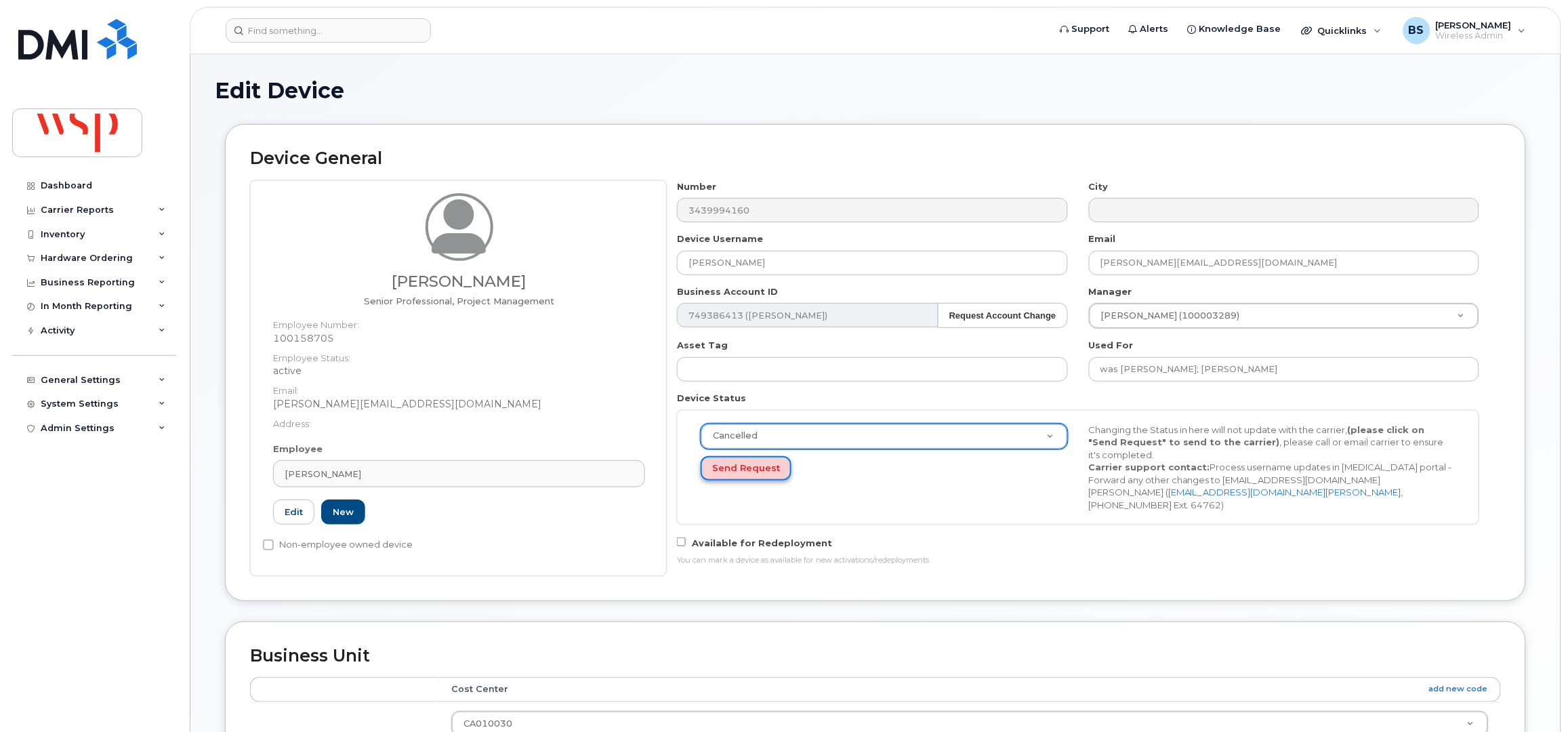
click at [731, 470] on button "Send Request" at bounding box center [746, 469] width 91 height 25
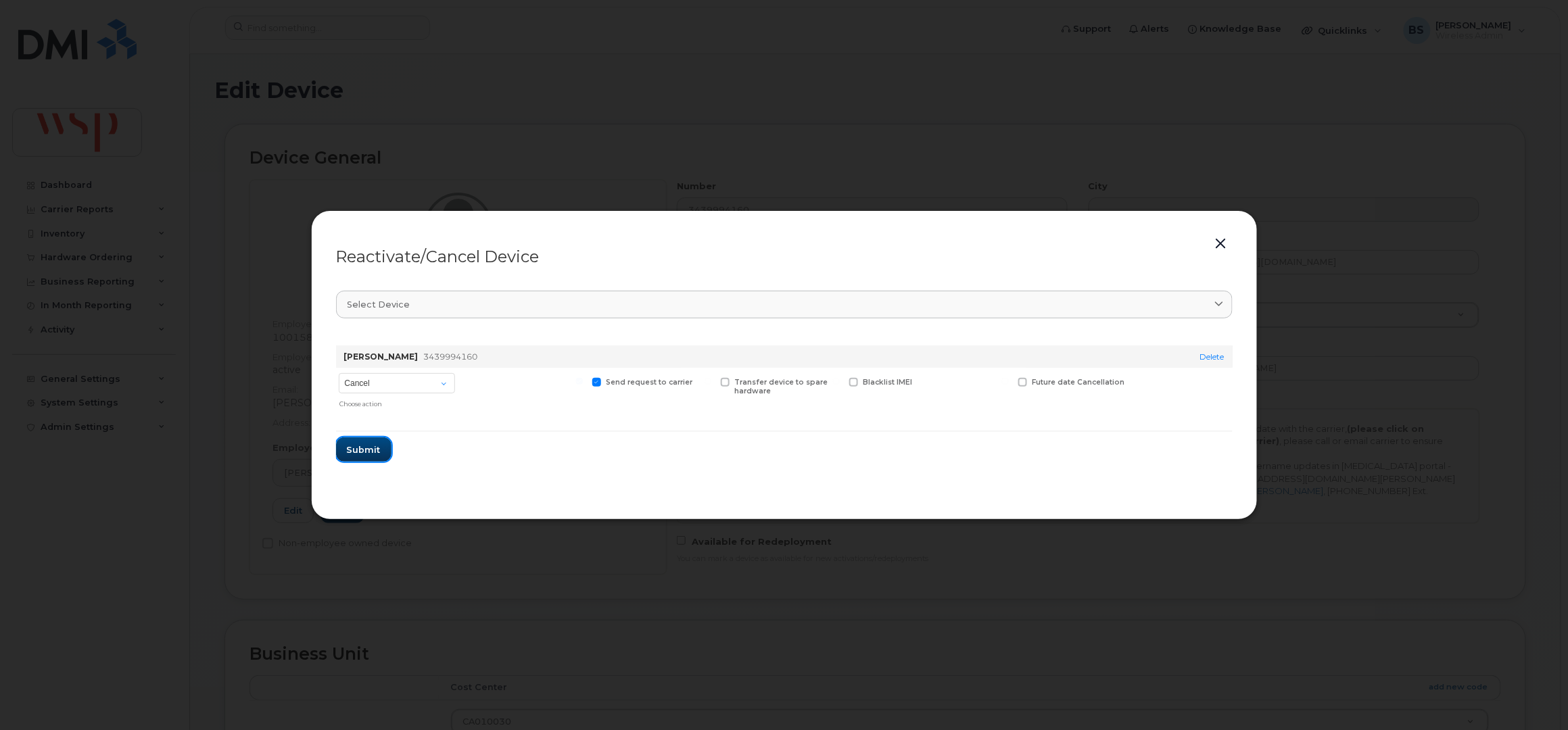
click at [363, 446] on span "Submit" at bounding box center [364, 450] width 34 height 13
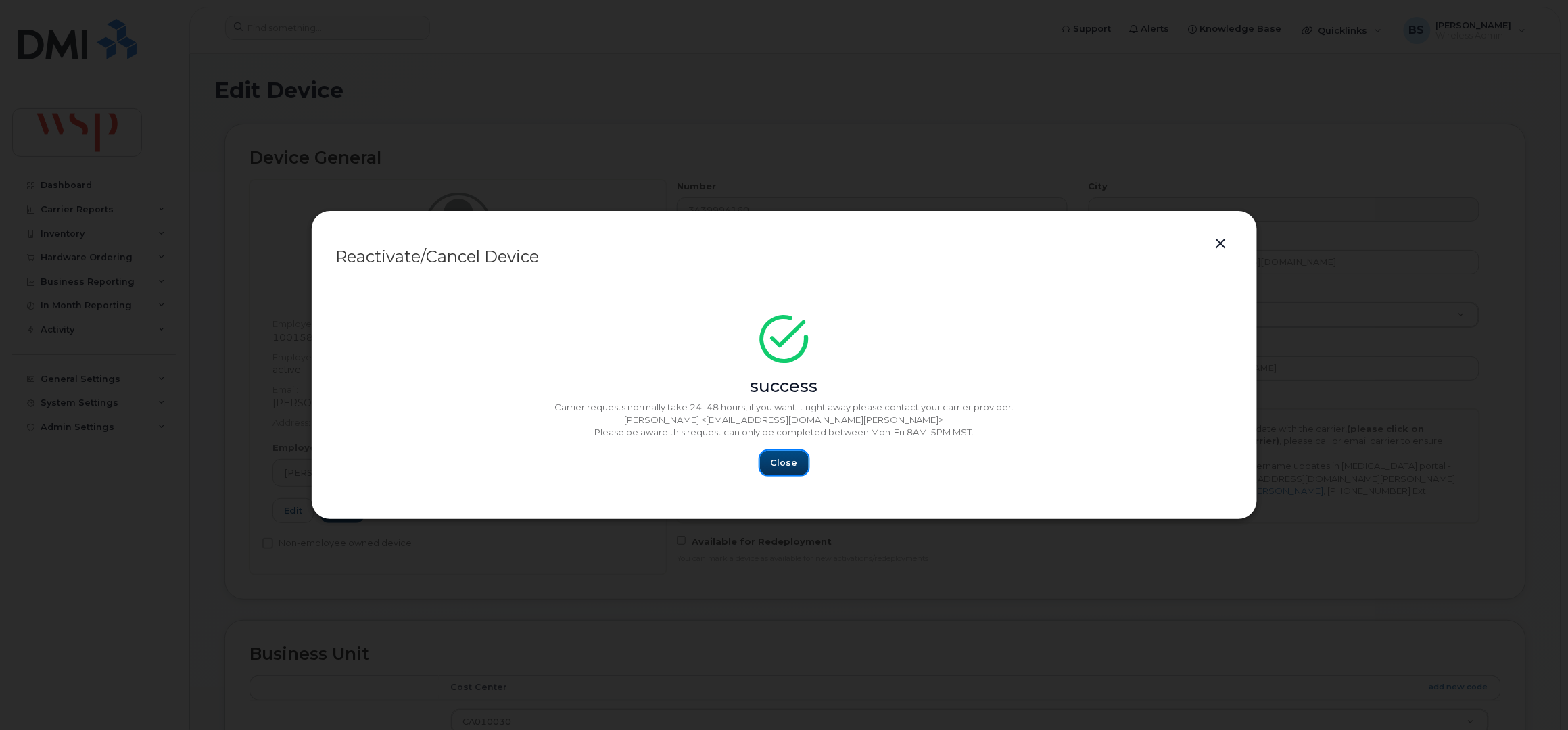
click at [800, 468] on button "Close" at bounding box center [785, 463] width 49 height 24
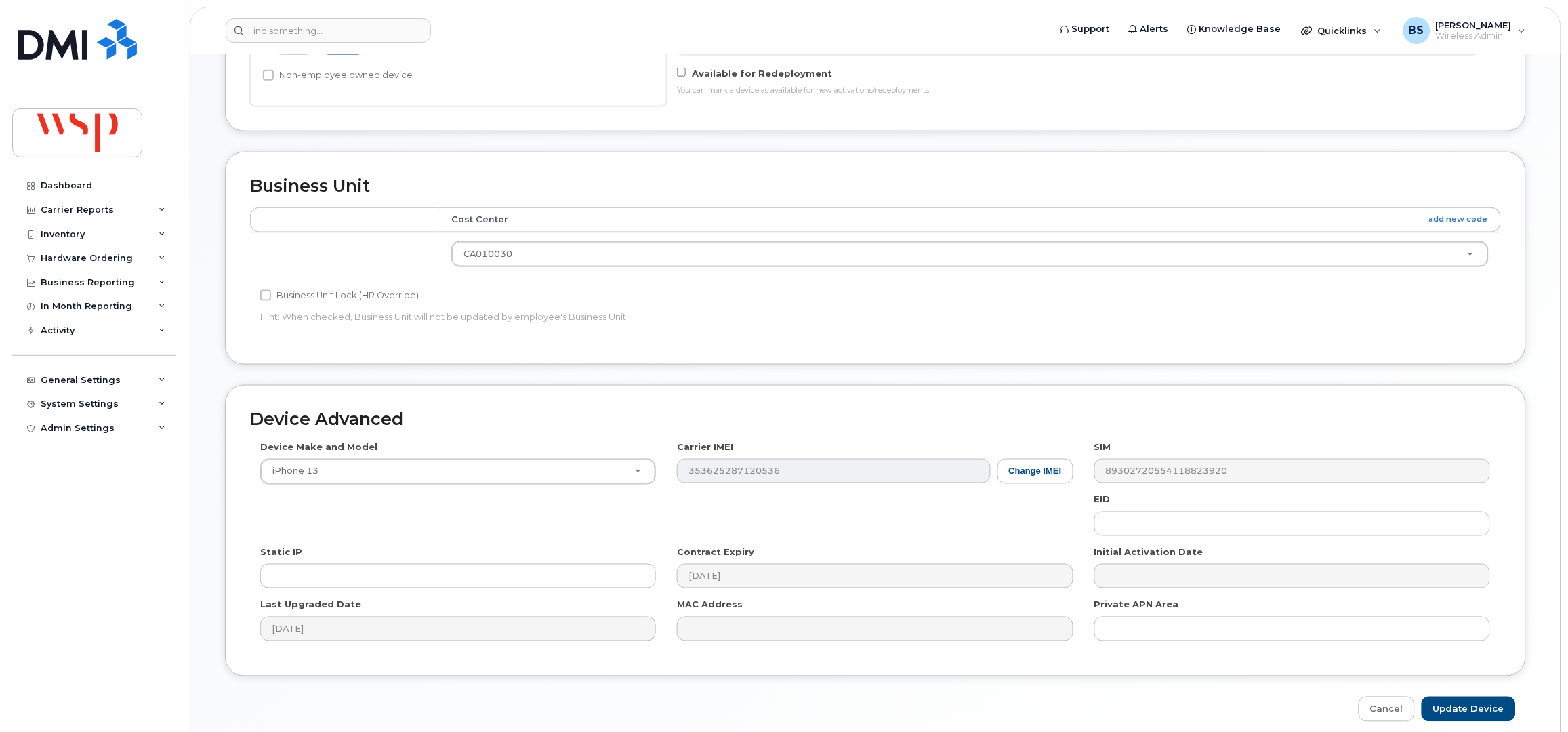
scroll to position [529, 0]
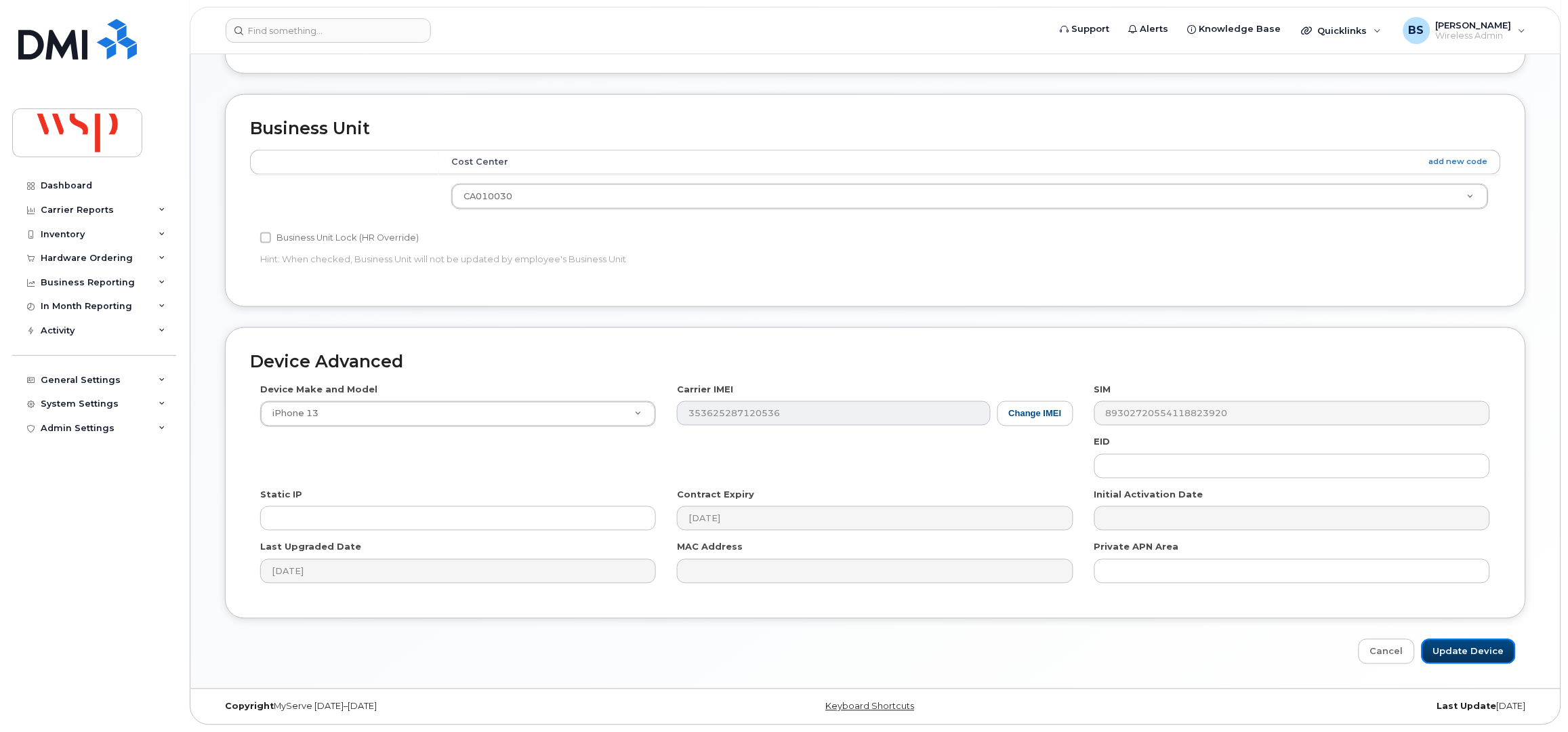
drag, startPoint x: 1470, startPoint y: 649, endPoint x: 1374, endPoint y: 622, distance: 99.7
click at [1470, 649] on input "Update Device" at bounding box center [1469, 651] width 94 height 25
type input "Saving..."
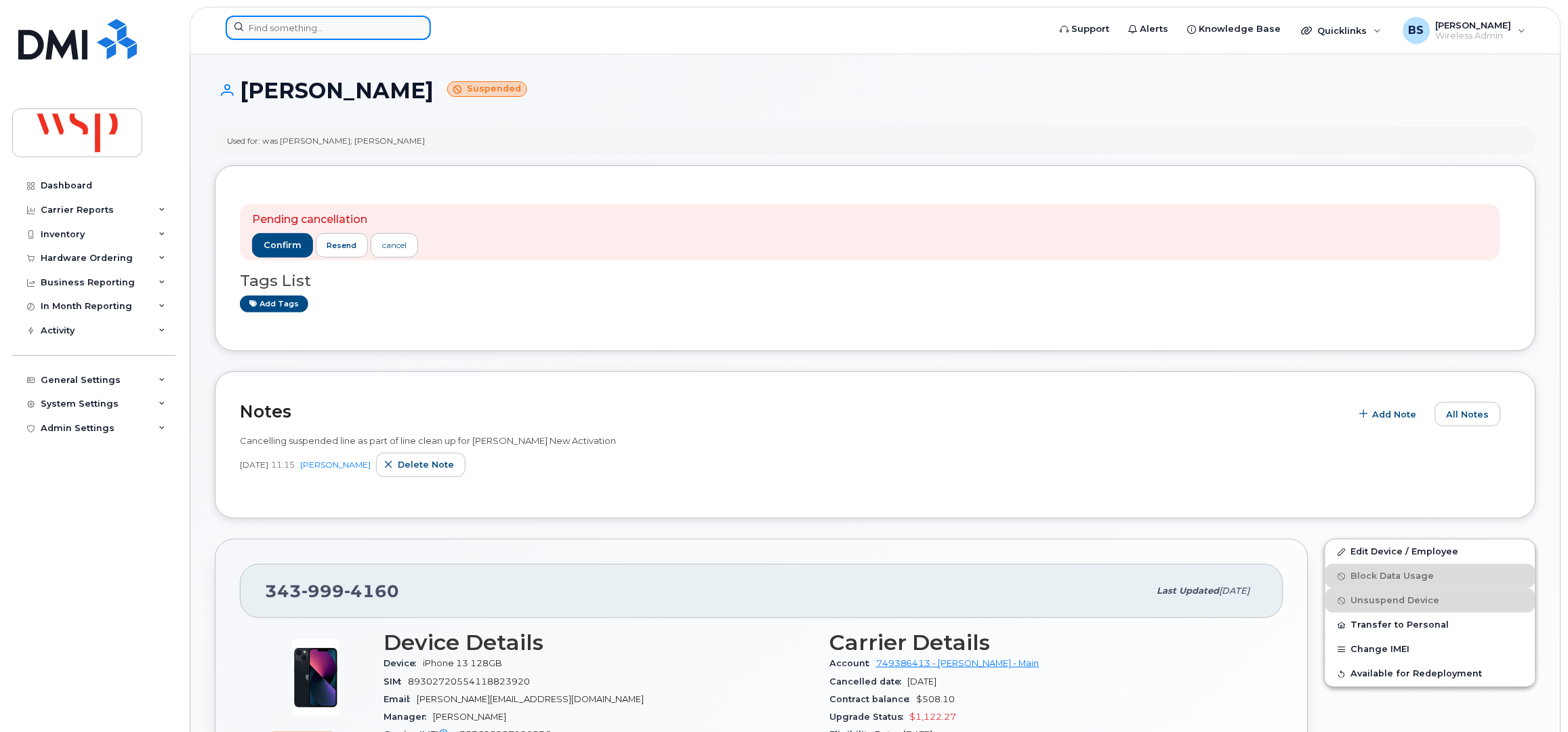
click at [285, 28] on input at bounding box center [328, 28] width 205 height 24
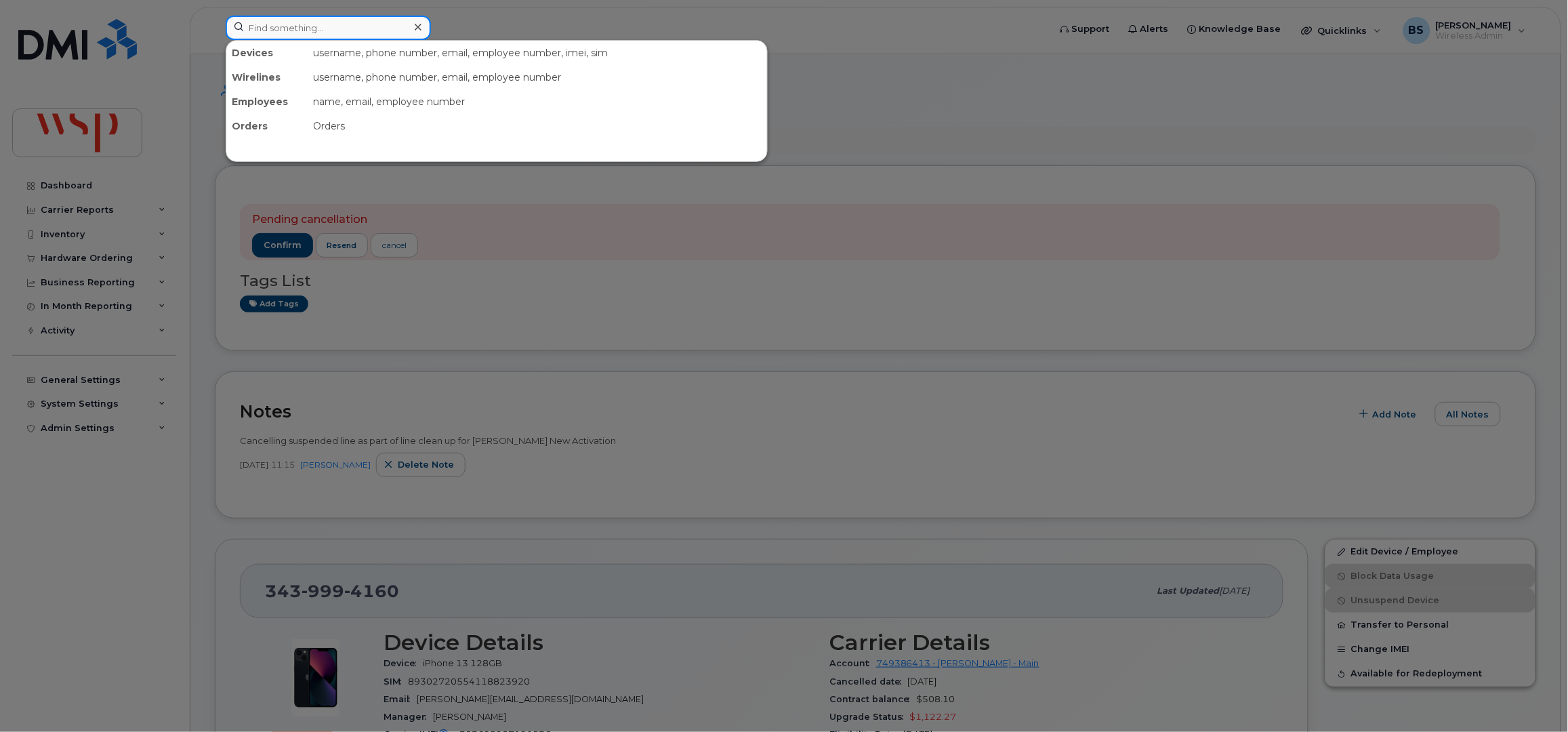
paste input "2365583279"
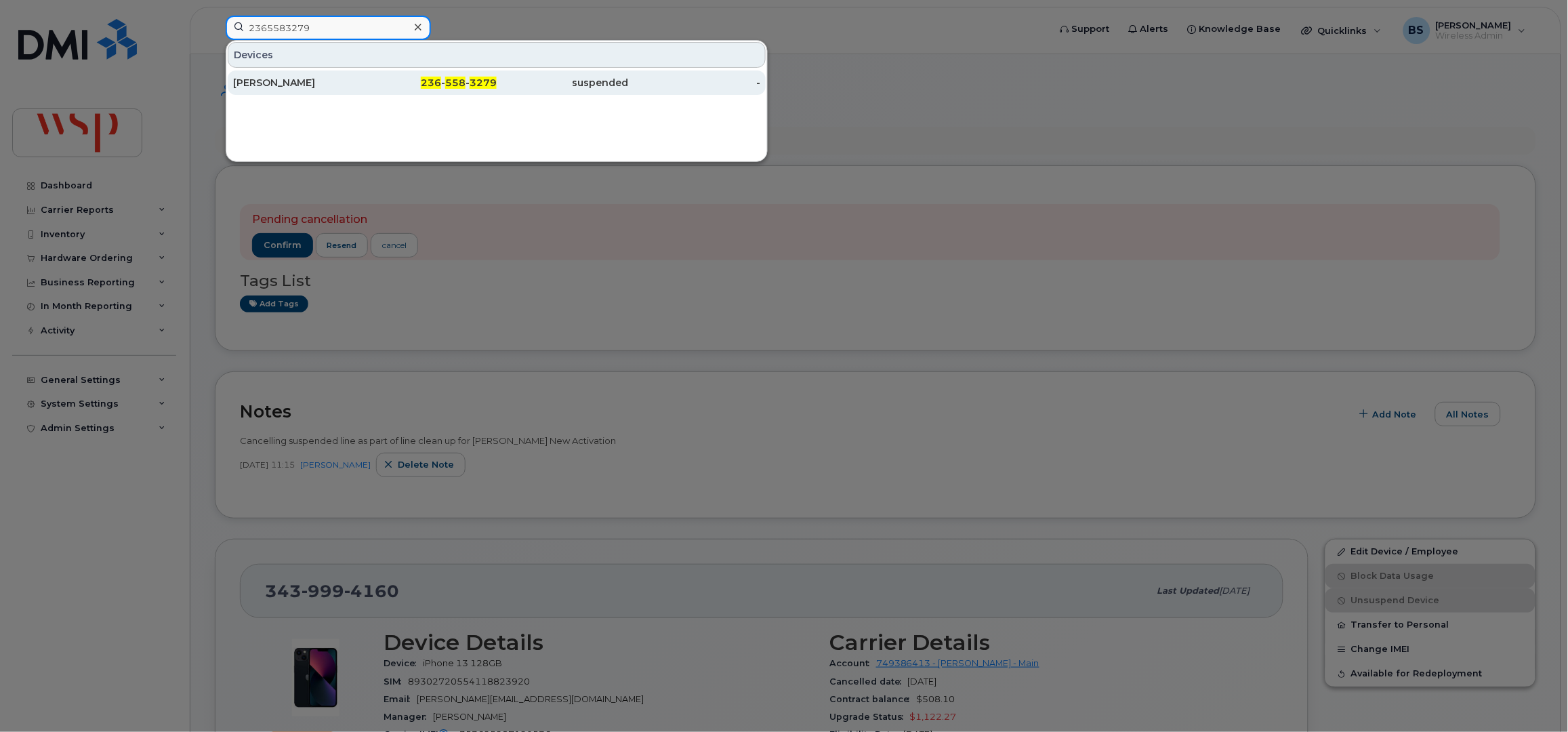
type input "2365583279"
click at [266, 81] on div "[PERSON_NAME]" at bounding box center [299, 83] width 132 height 14
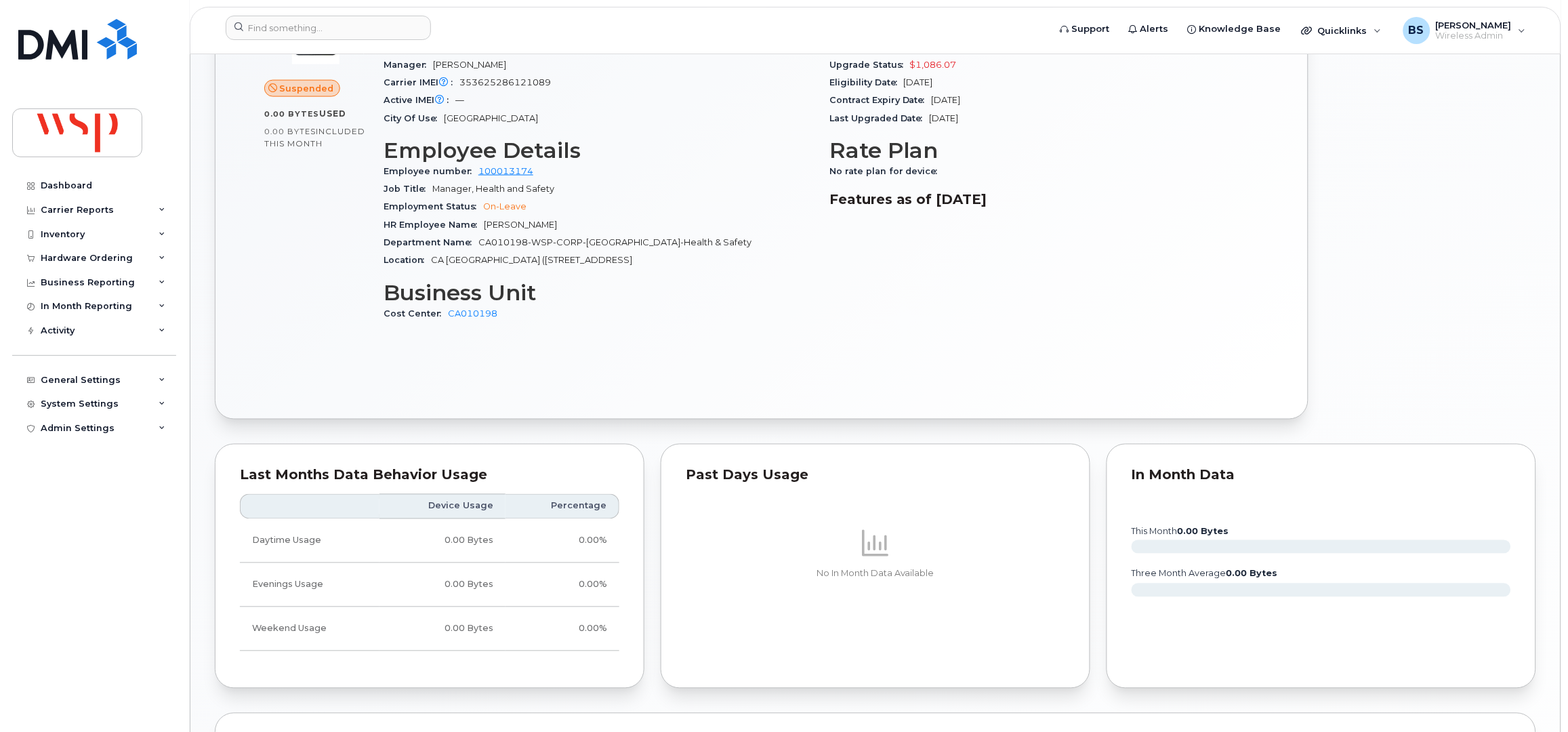
scroll to position [188, 0]
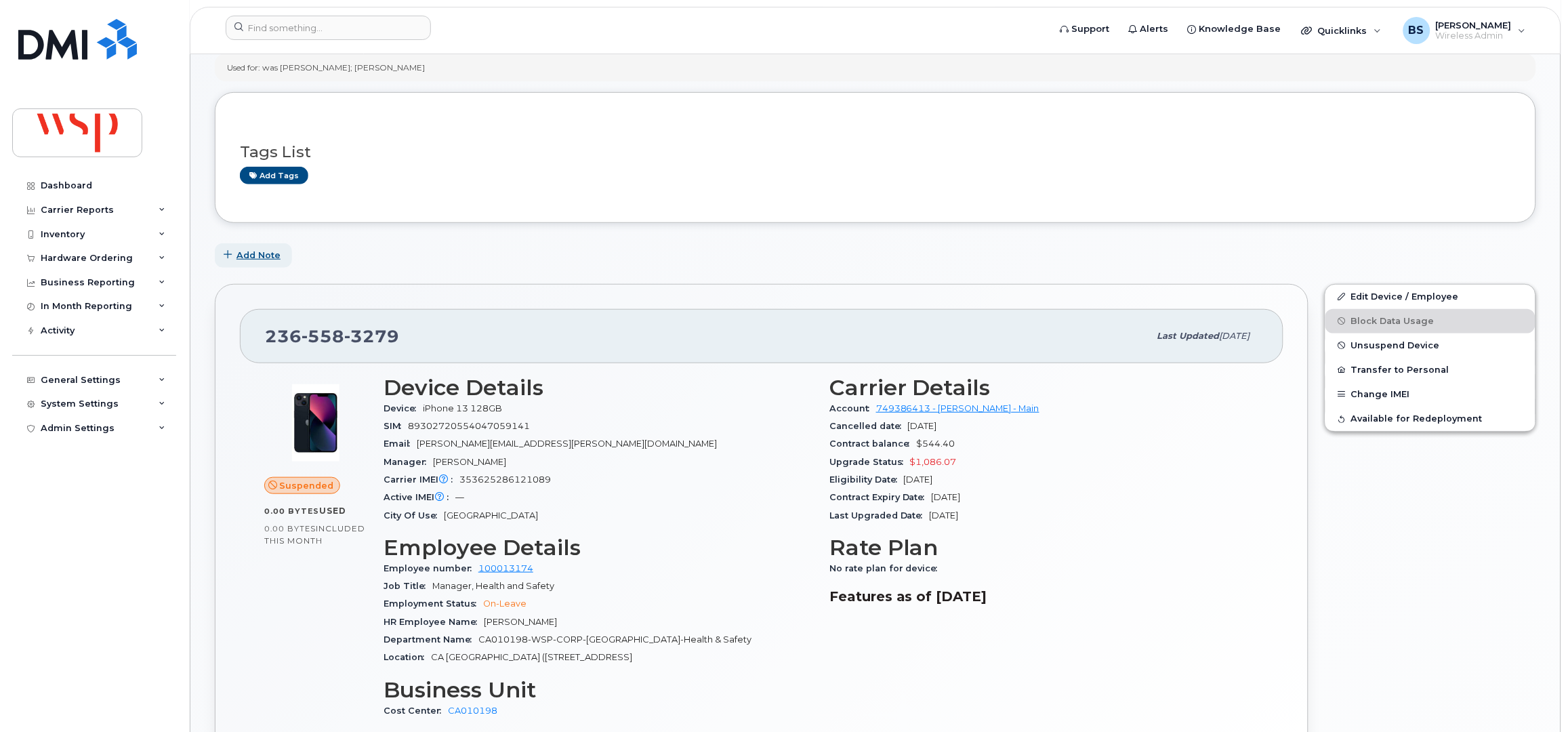
click at [269, 253] on span "Add Note" at bounding box center [258, 255] width 44 height 13
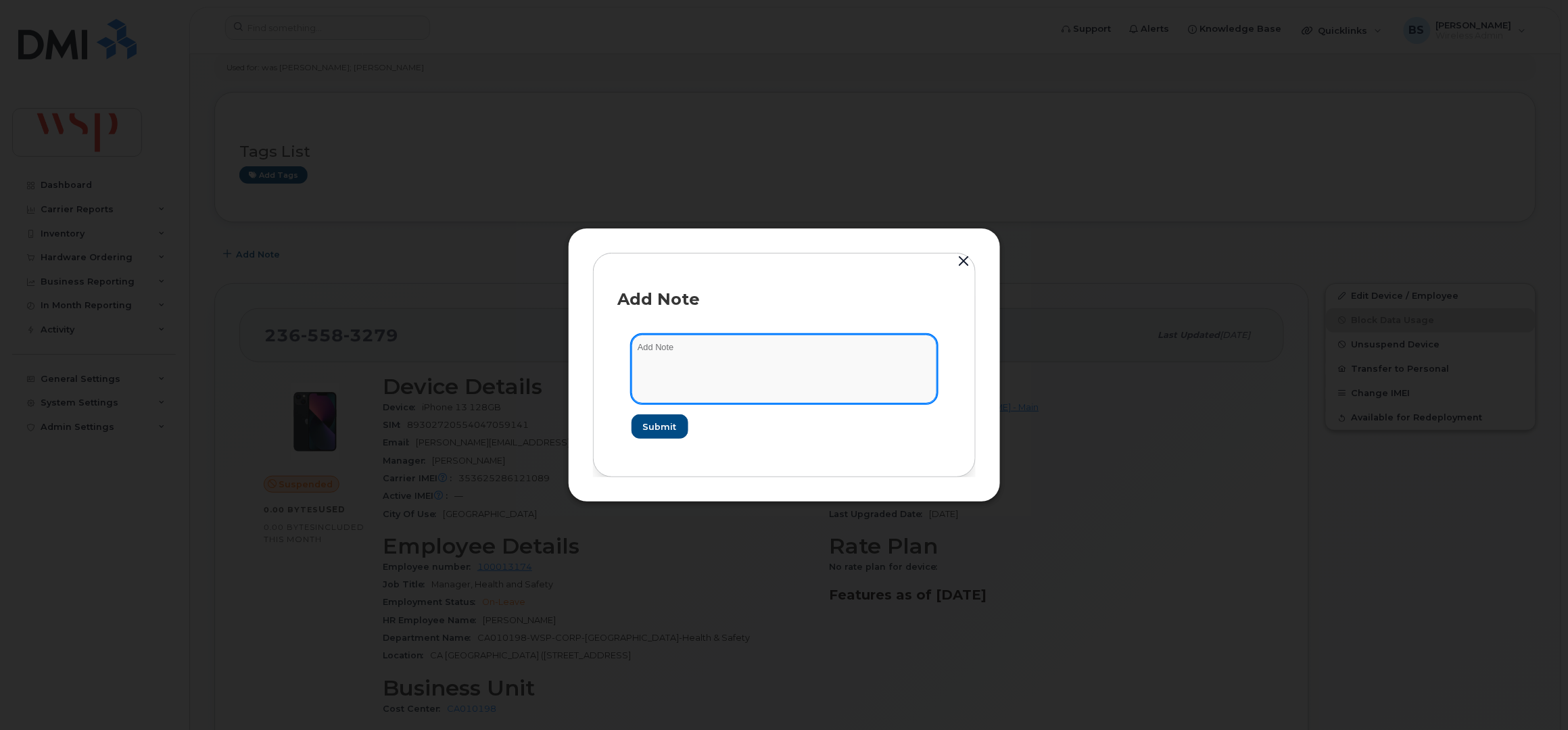
click at [706, 364] on textarea at bounding box center [784, 369] width 306 height 69
paste textarea "Cancelling suspended line as part of line clean up for Rogers New Activation"
type textarea "Cancelling suspended line as part of line clean up for [PERSON_NAME] New Activa…"
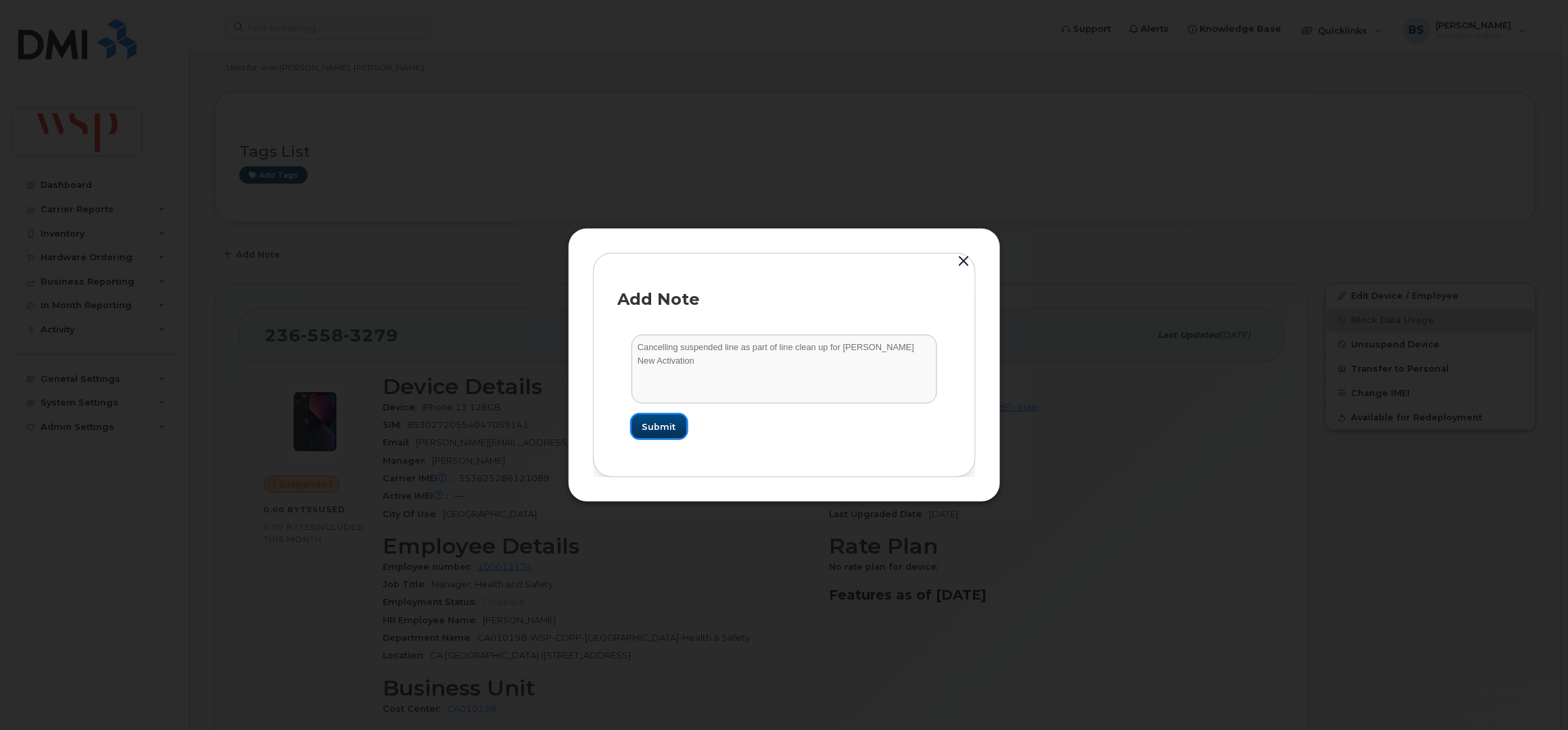
click at [668, 425] on span "Submit" at bounding box center [659, 427] width 34 height 13
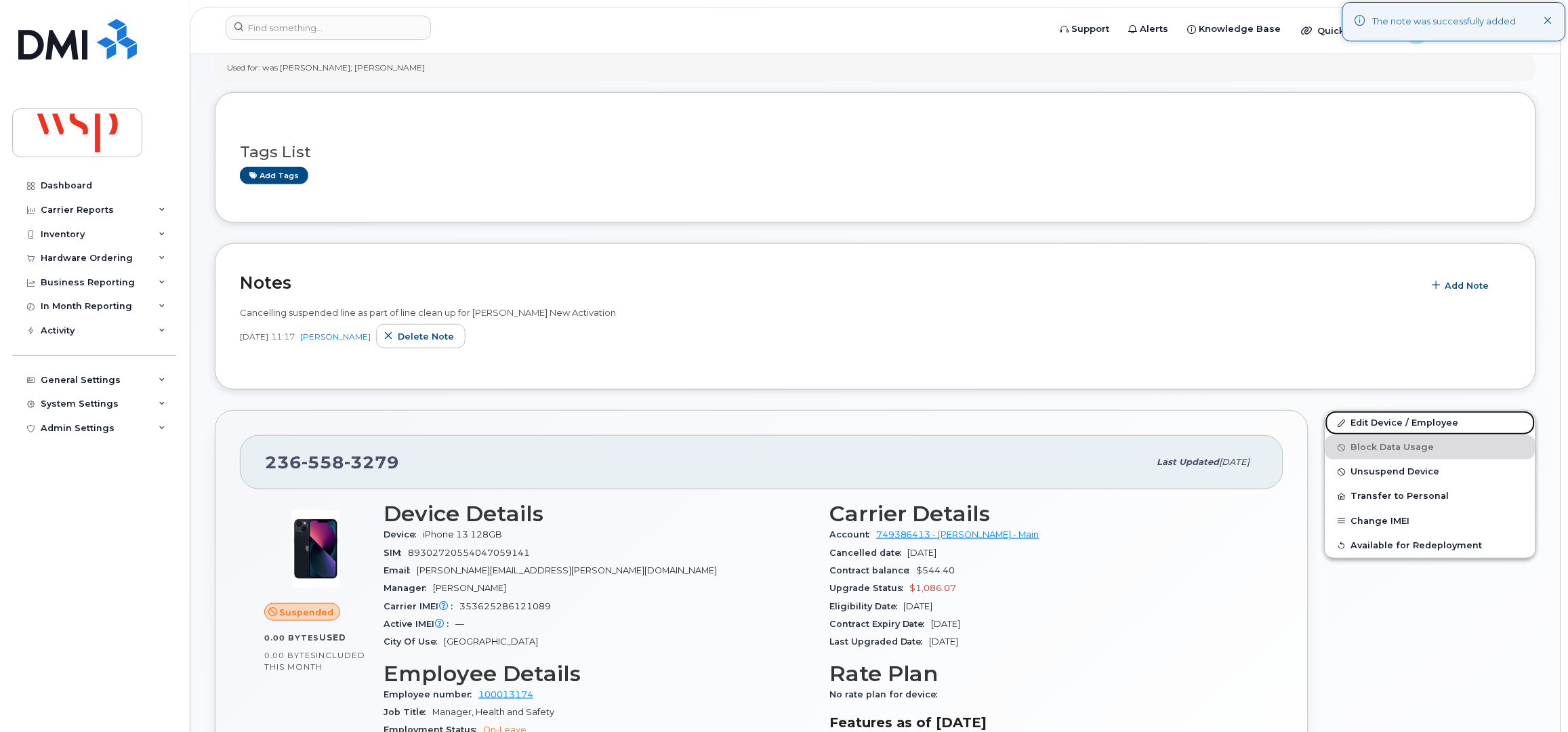
drag, startPoint x: 1366, startPoint y: 423, endPoint x: 955, endPoint y: 409, distance: 411.2
click at [1367, 422] on link "Edit Device / Employee" at bounding box center [1430, 423] width 210 height 24
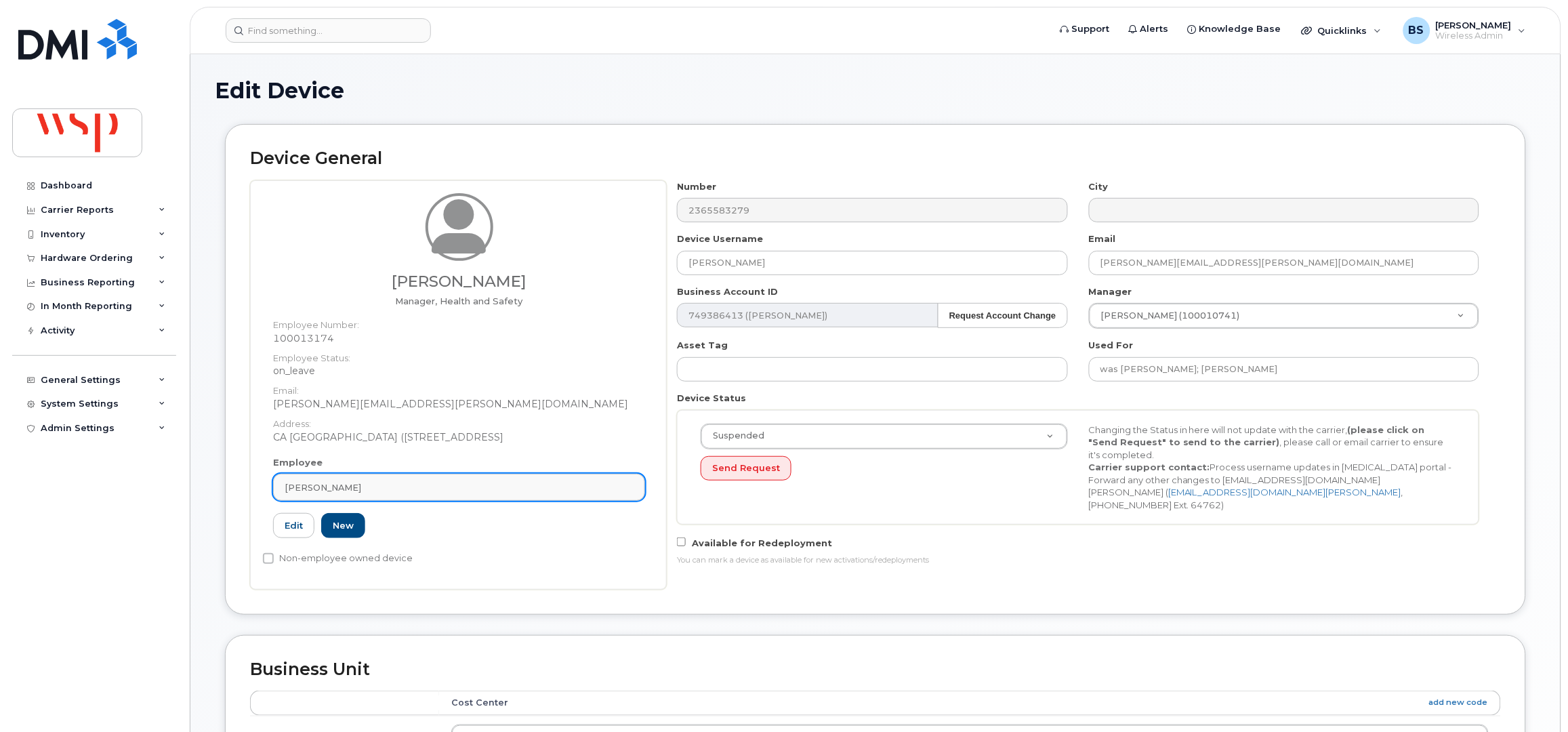
click at [325, 479] on link "[PERSON_NAME]" at bounding box center [459, 488] width 372 height 27
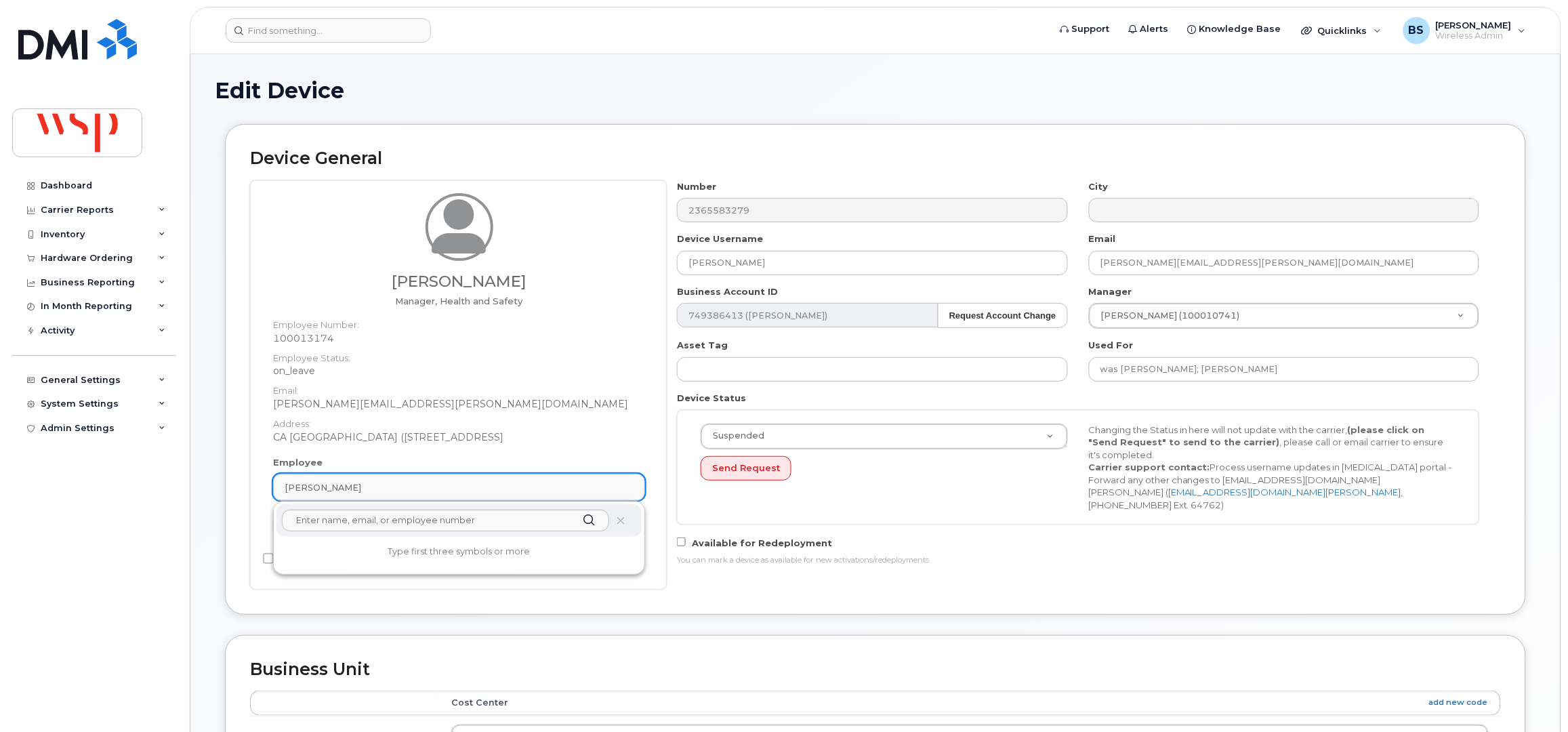
paste input "Minhao Fei"
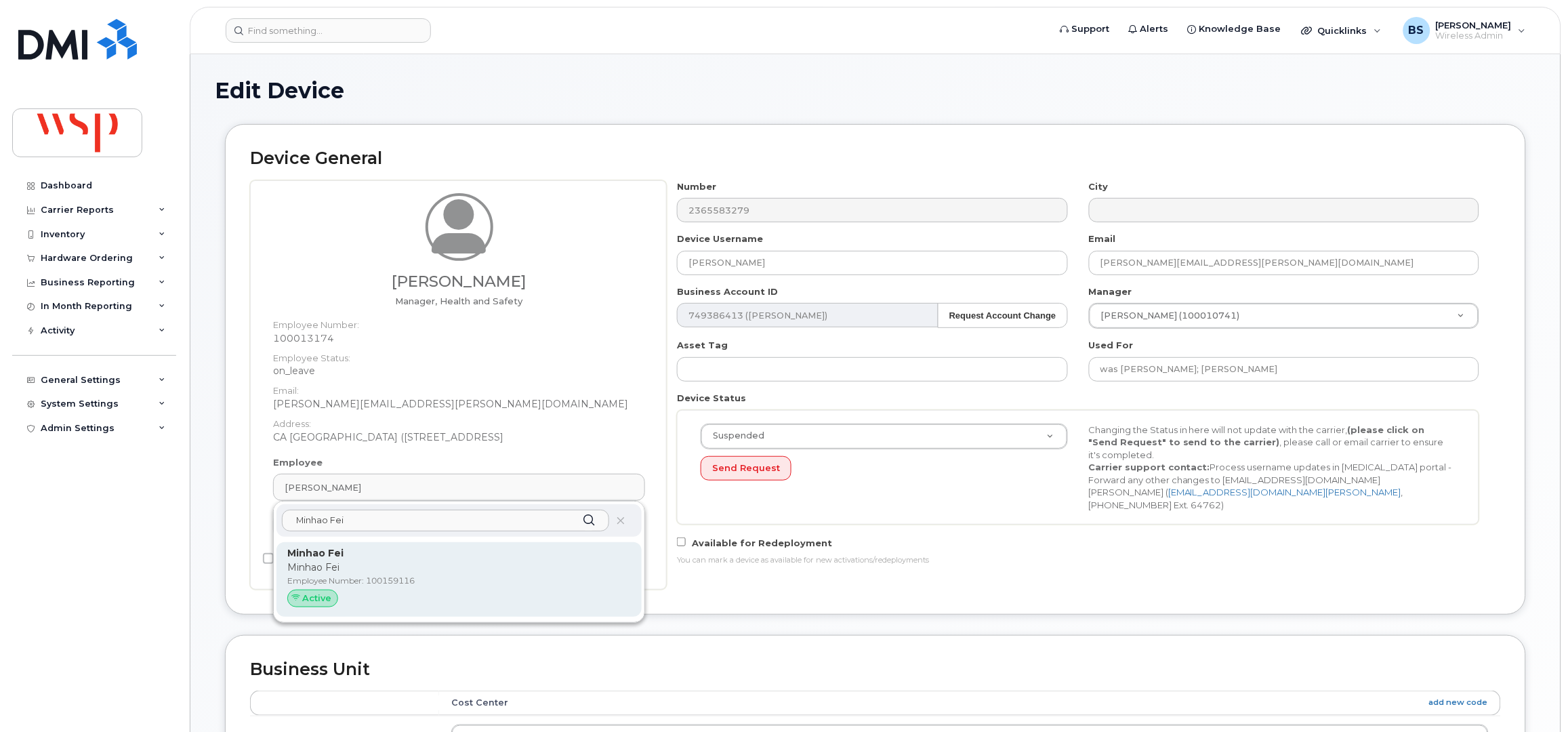
type input "Minhao Fei"
click at [333, 570] on p "Minhao Fei" at bounding box center [459, 567] width 344 height 14
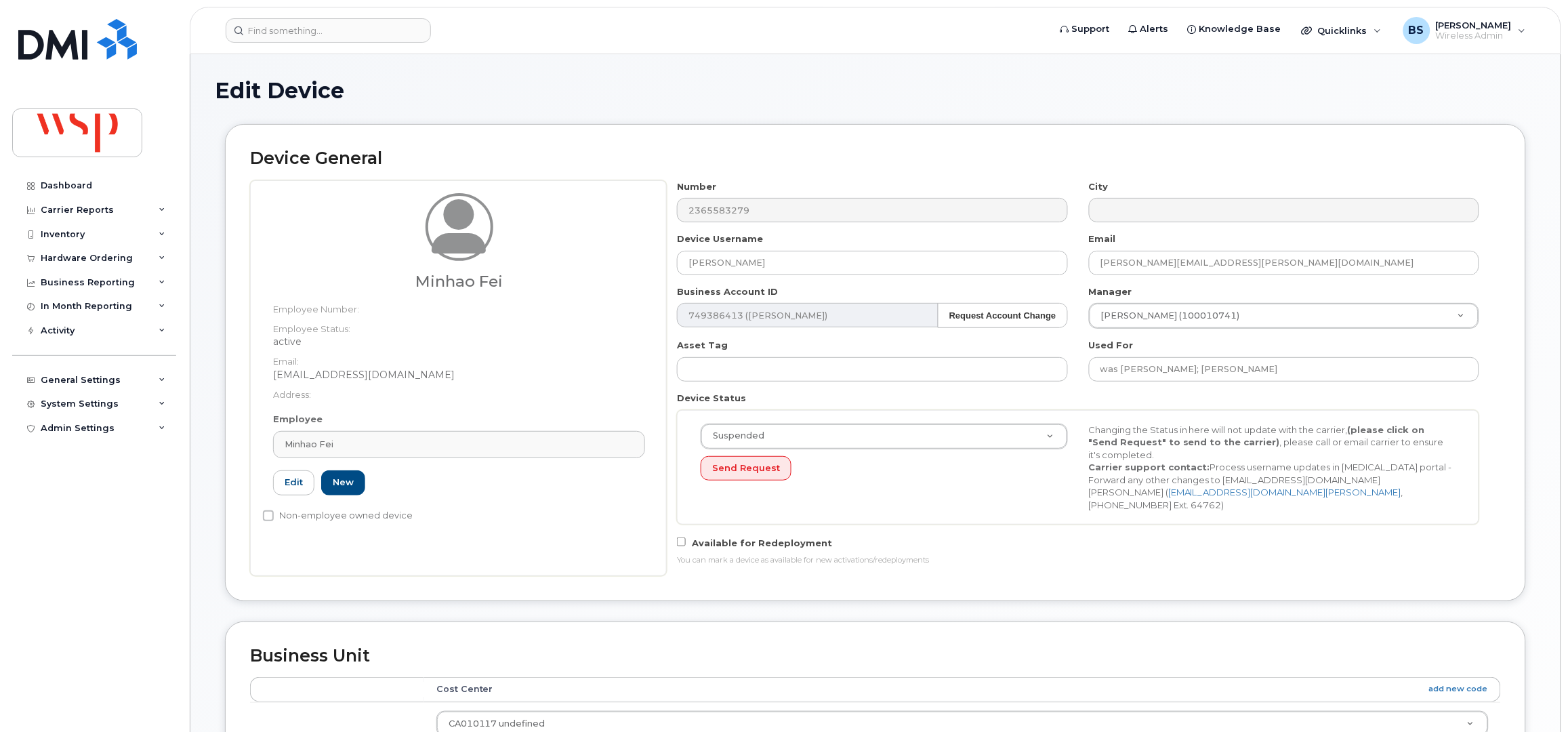
type input "100159116"
type input "Minhao Fei"
type input "[EMAIL_ADDRESS][DOMAIN_NAME]"
type input "5769896"
drag, startPoint x: 632, startPoint y: 253, endPoint x: 602, endPoint y: 253, distance: 30.0
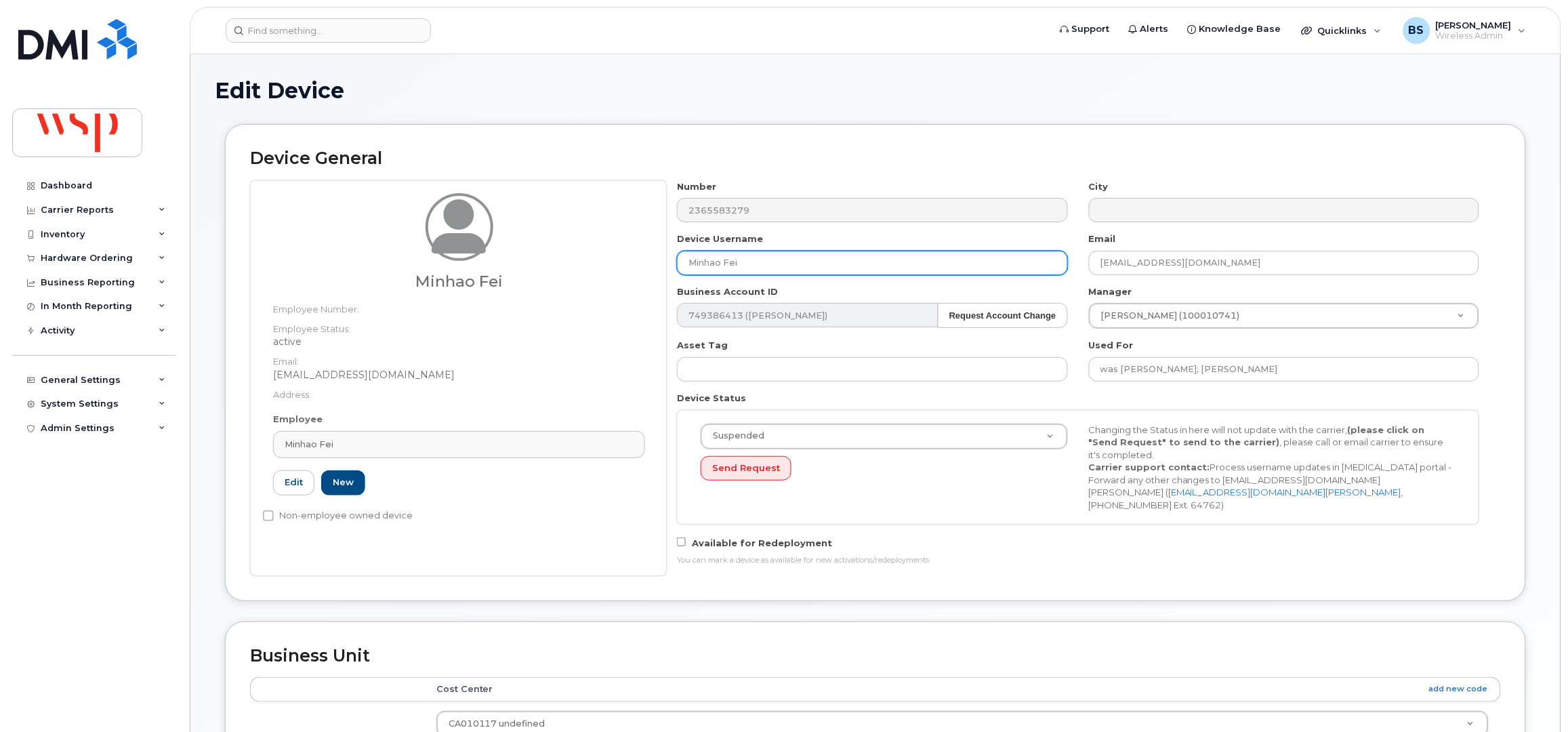
click at [604, 253] on div "Minhao Fei Employee Number: Employee Status: active Email: Minhao.Fei@wsp.com A…" at bounding box center [875, 378] width 1251 height 396
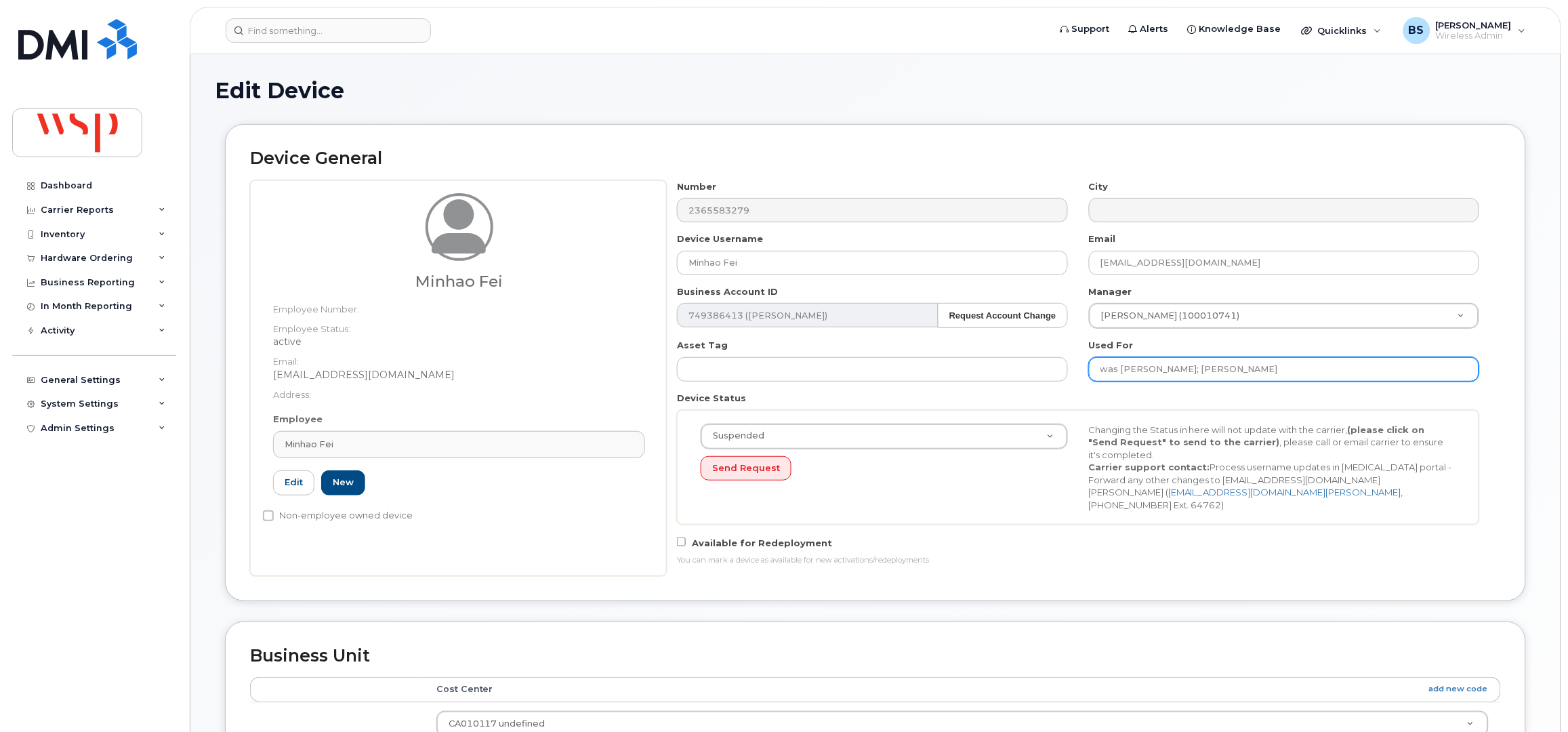
click at [1339, 371] on input "was LAKSHA RAMFUL; Justin Panasuik" at bounding box center [1284, 369] width 390 height 24
paste input "Minhao Fei"
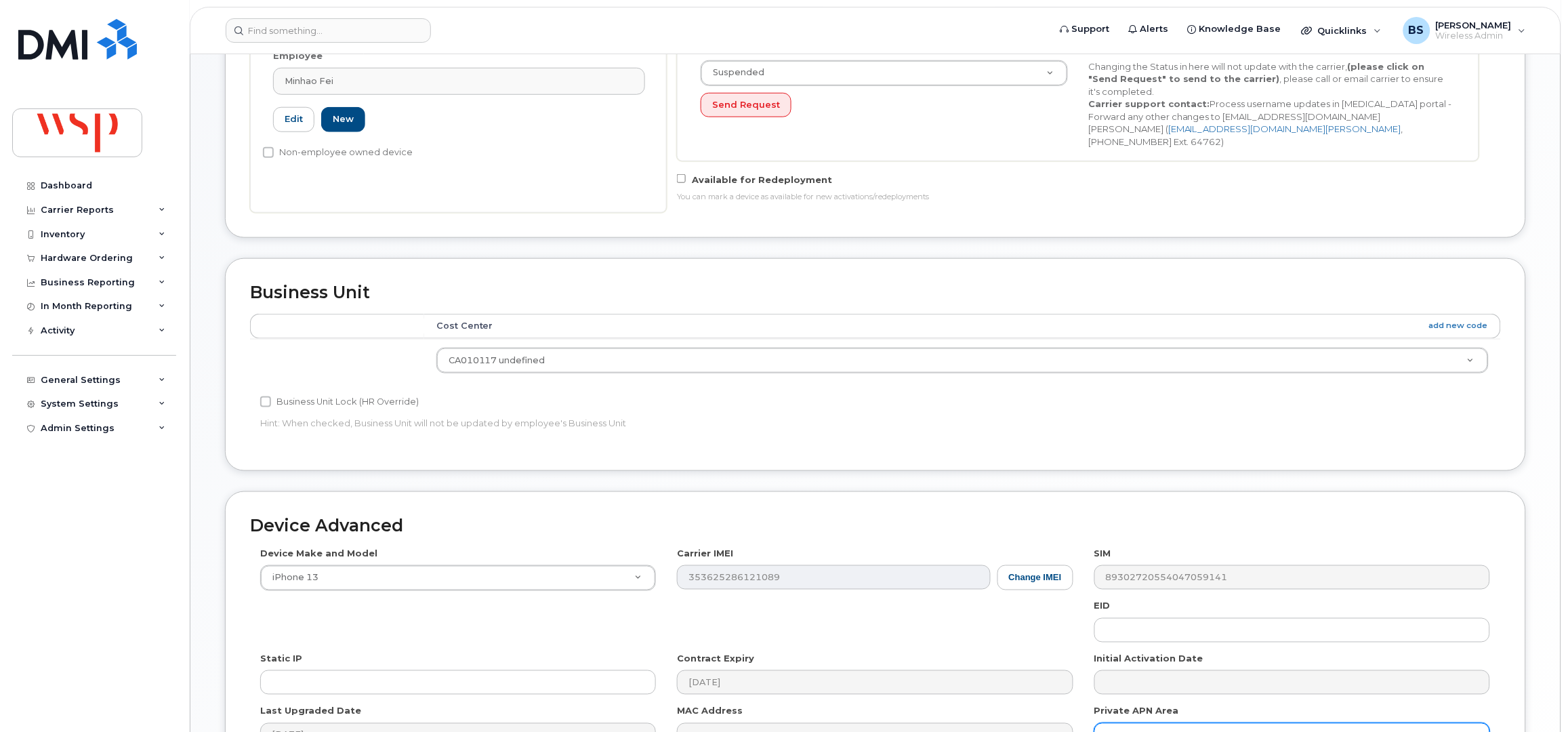
scroll to position [517, 0]
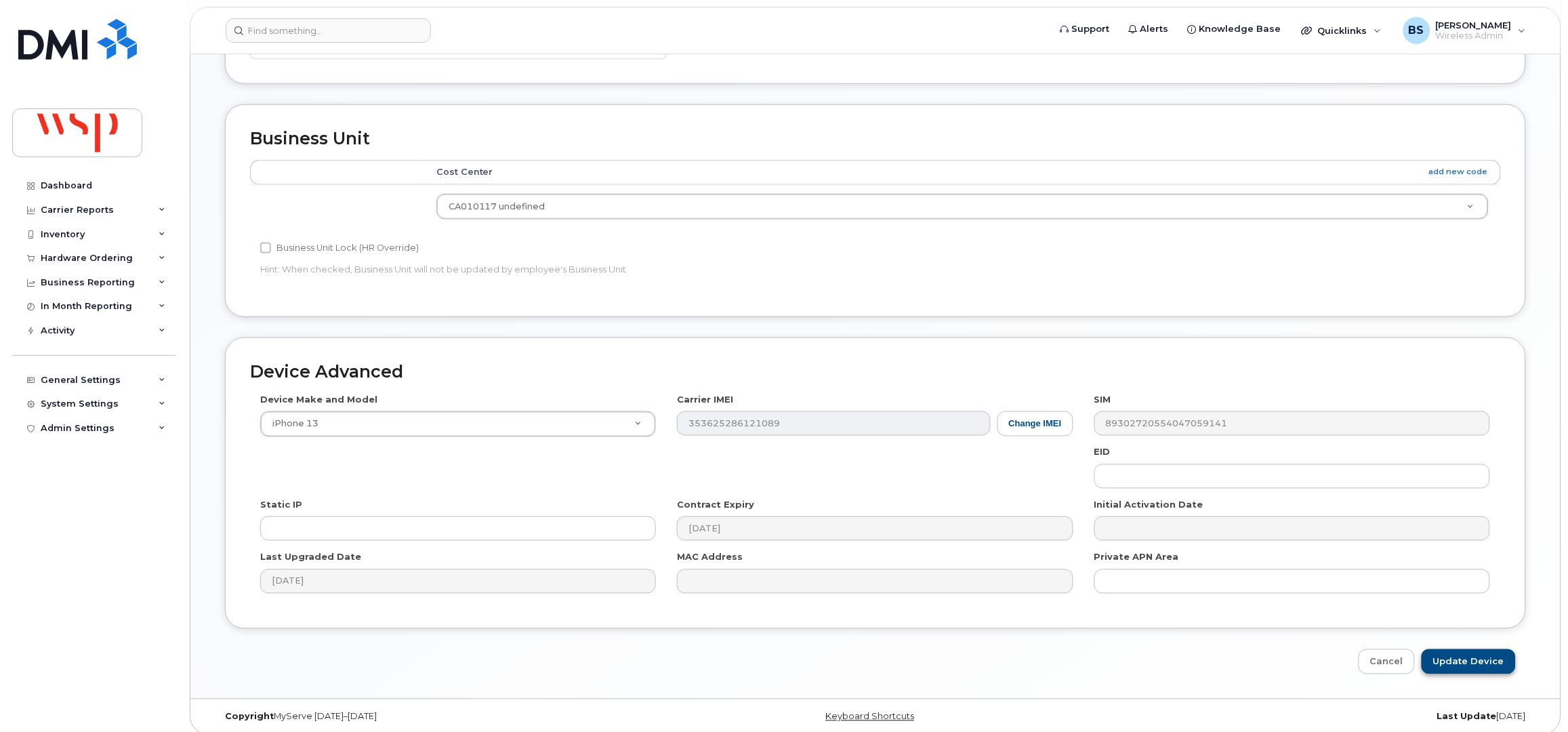
type input "was [PERSON_NAME]; [PERSON_NAME]; [PERSON_NAME]"
click at [1449, 652] on input "Update Device" at bounding box center [1469, 661] width 94 height 25
type input "Saving..."
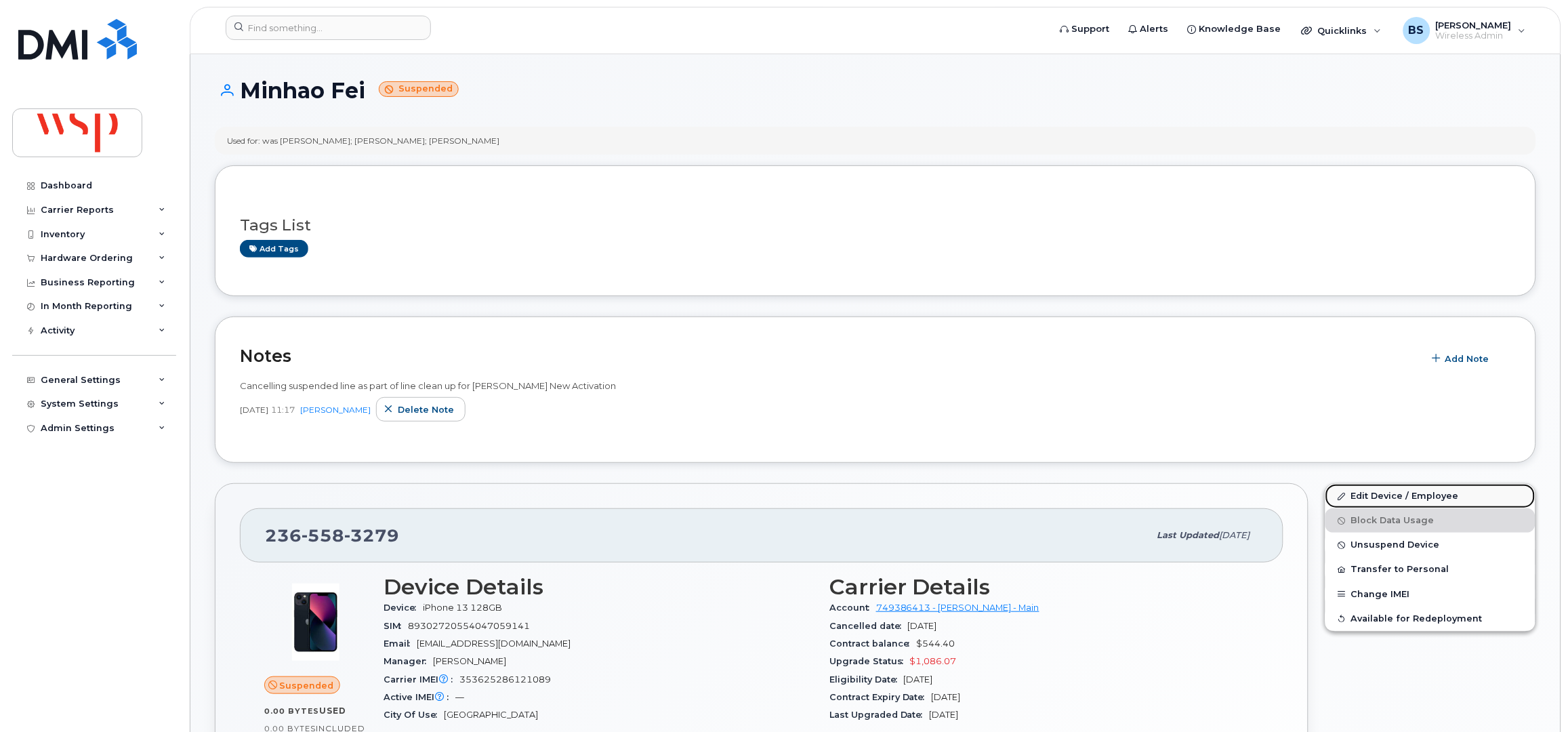
click at [1368, 497] on link "Edit Device / Employee" at bounding box center [1430, 496] width 210 height 24
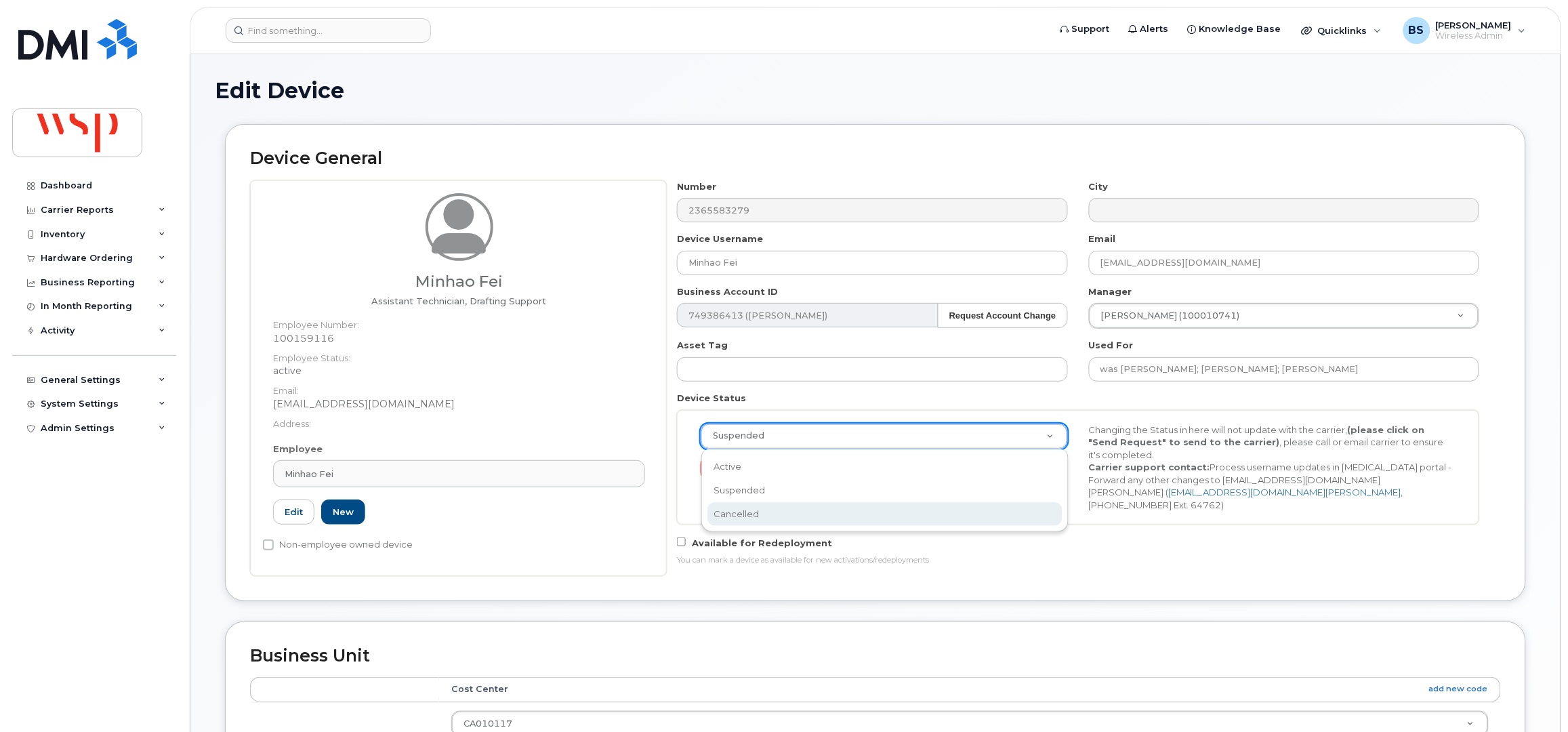
select select "cancelled"
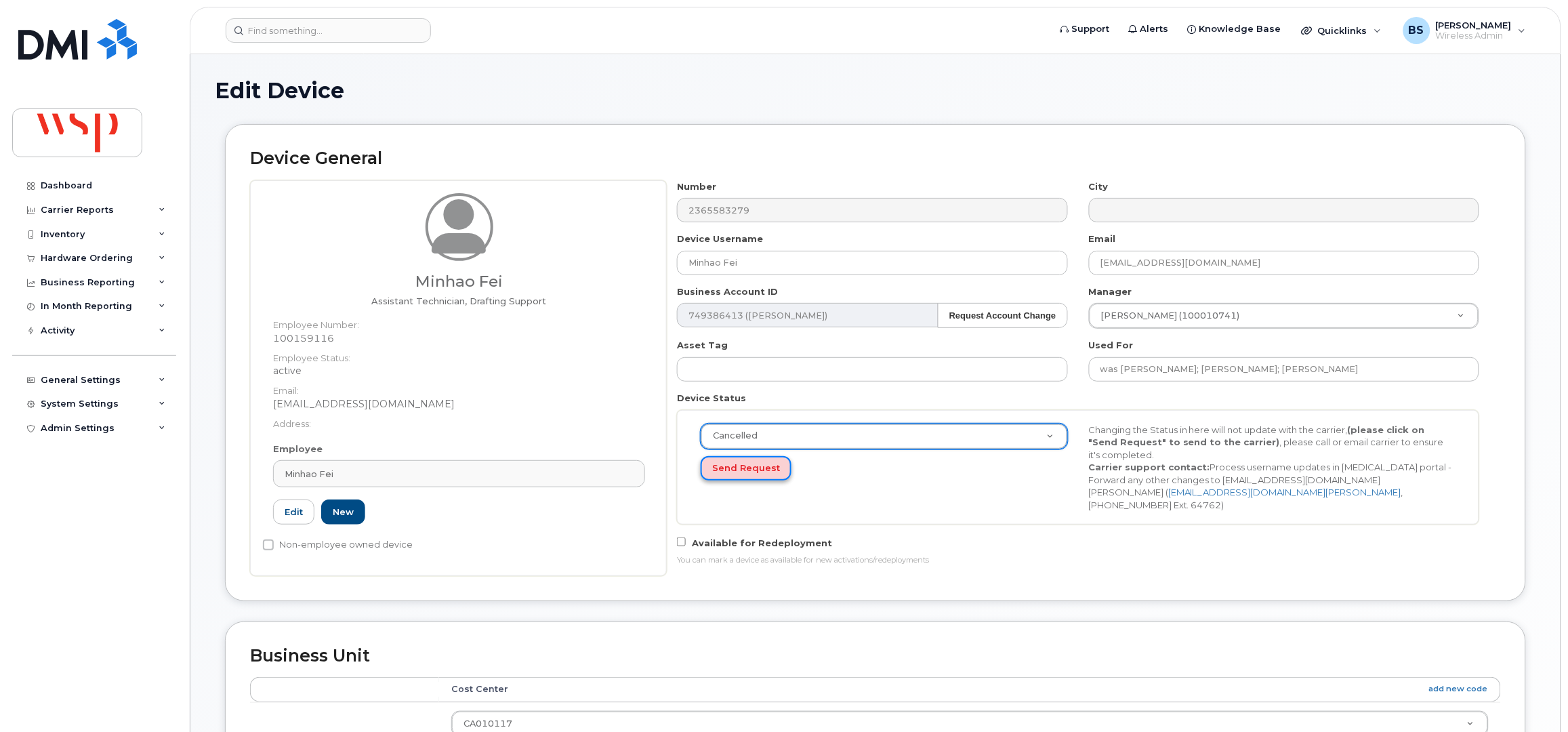
click at [731, 466] on button "Send Request" at bounding box center [746, 469] width 91 height 25
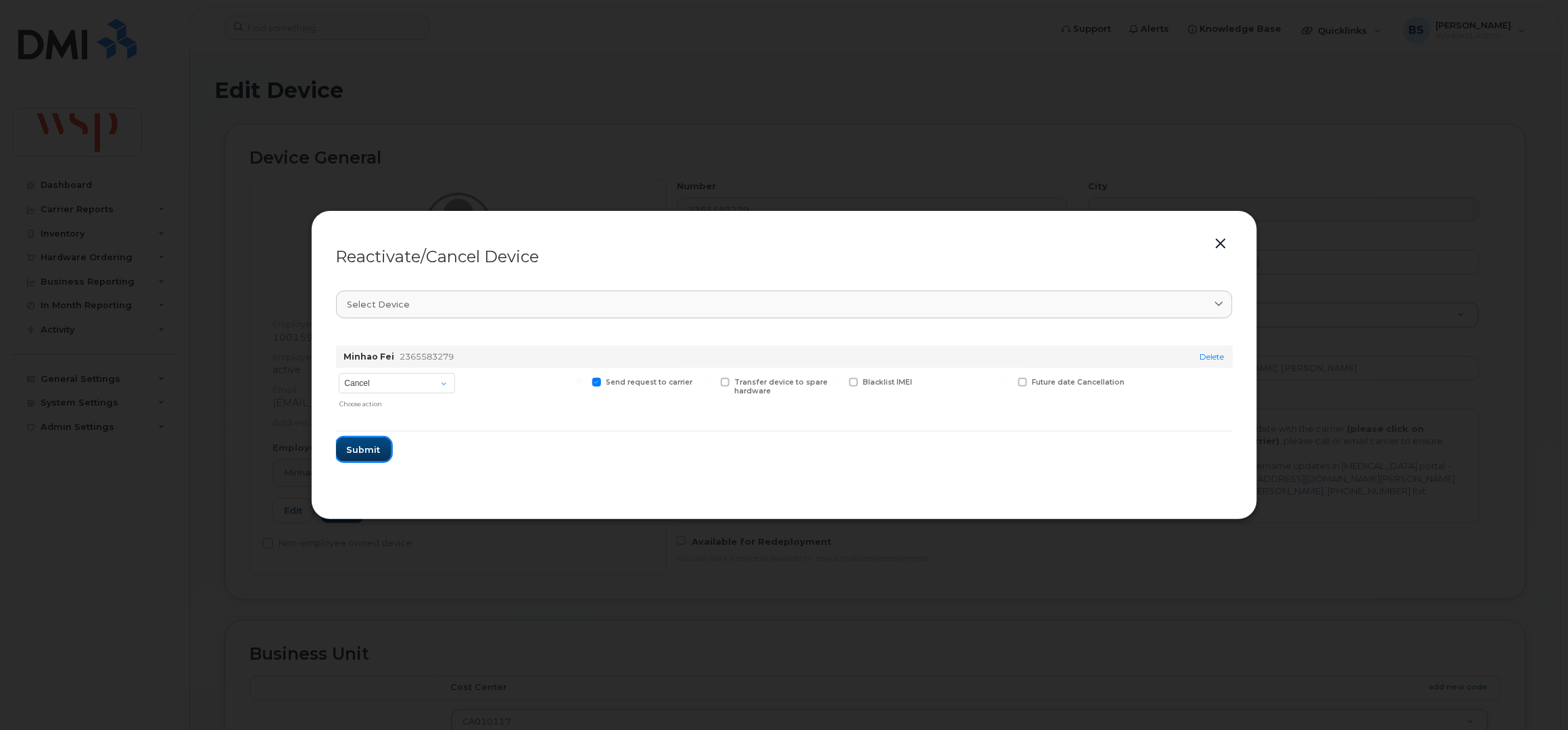
click at [367, 444] on button "Submit" at bounding box center [364, 450] width 56 height 24
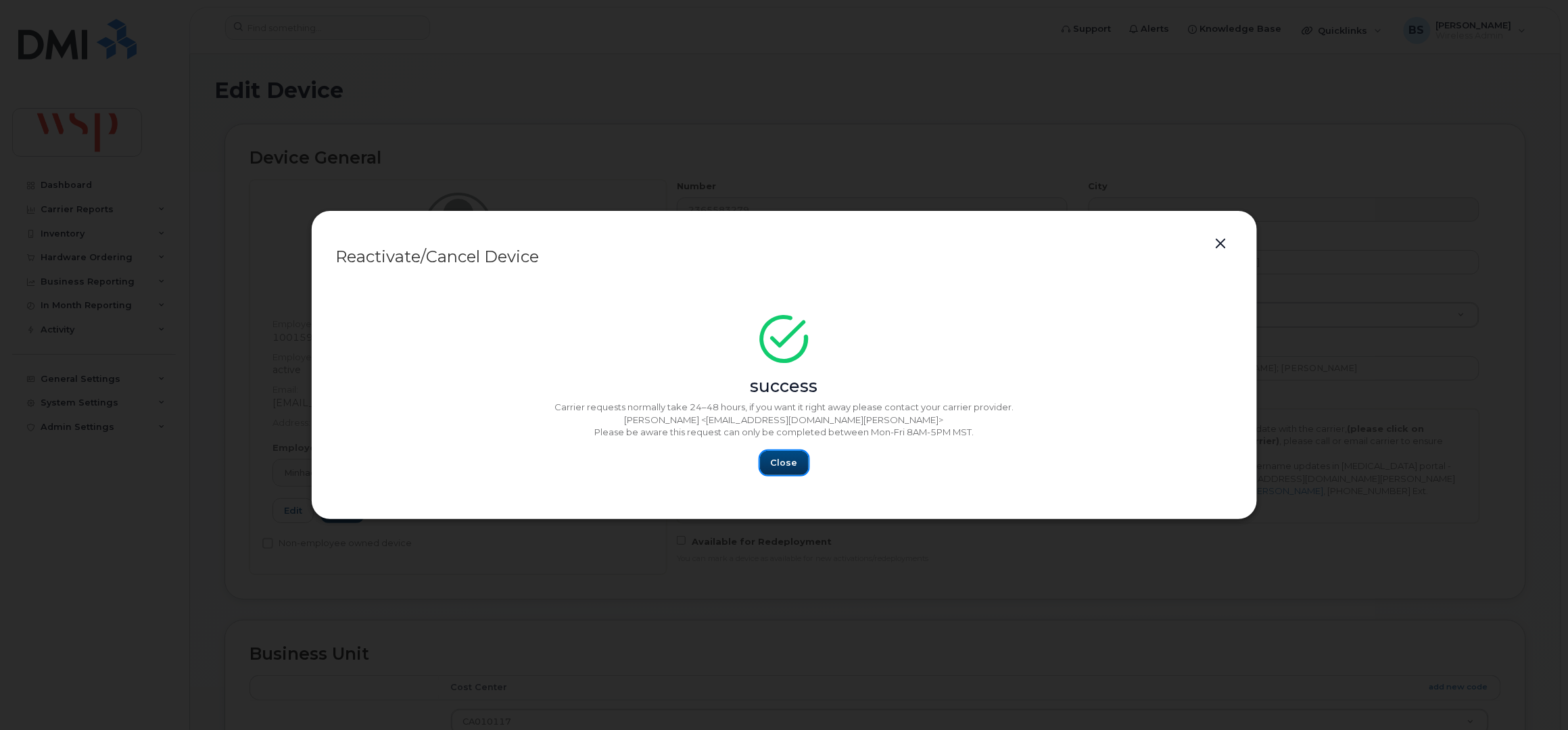
click at [785, 460] on span "Close" at bounding box center [785, 463] width 27 height 13
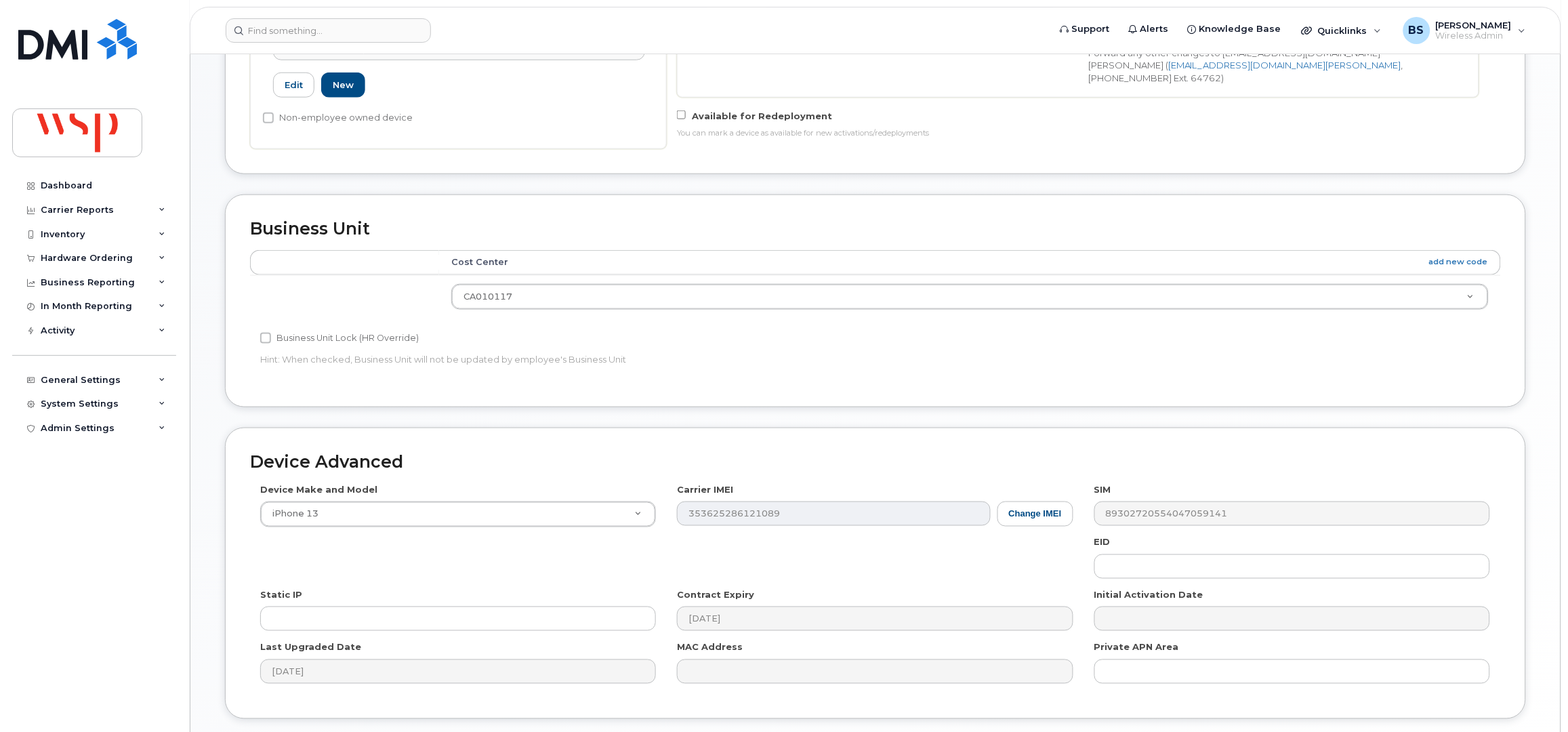
scroll to position [529, 0]
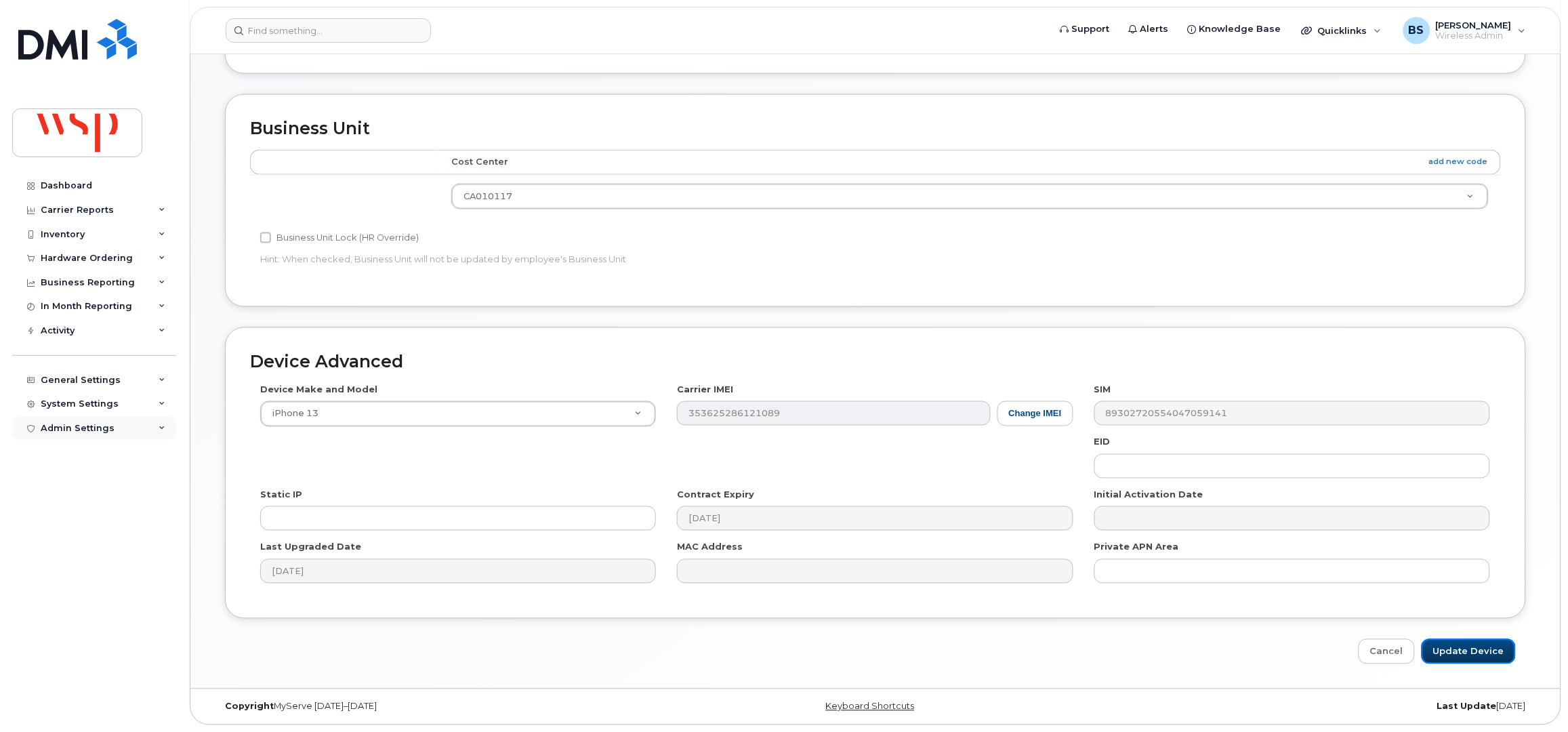
drag, startPoint x: 1464, startPoint y: 650, endPoint x: 88, endPoint y: 418, distance: 1395.4
click at [1464, 650] on input "Update Device" at bounding box center [1469, 651] width 94 height 25
type input "Saving..."
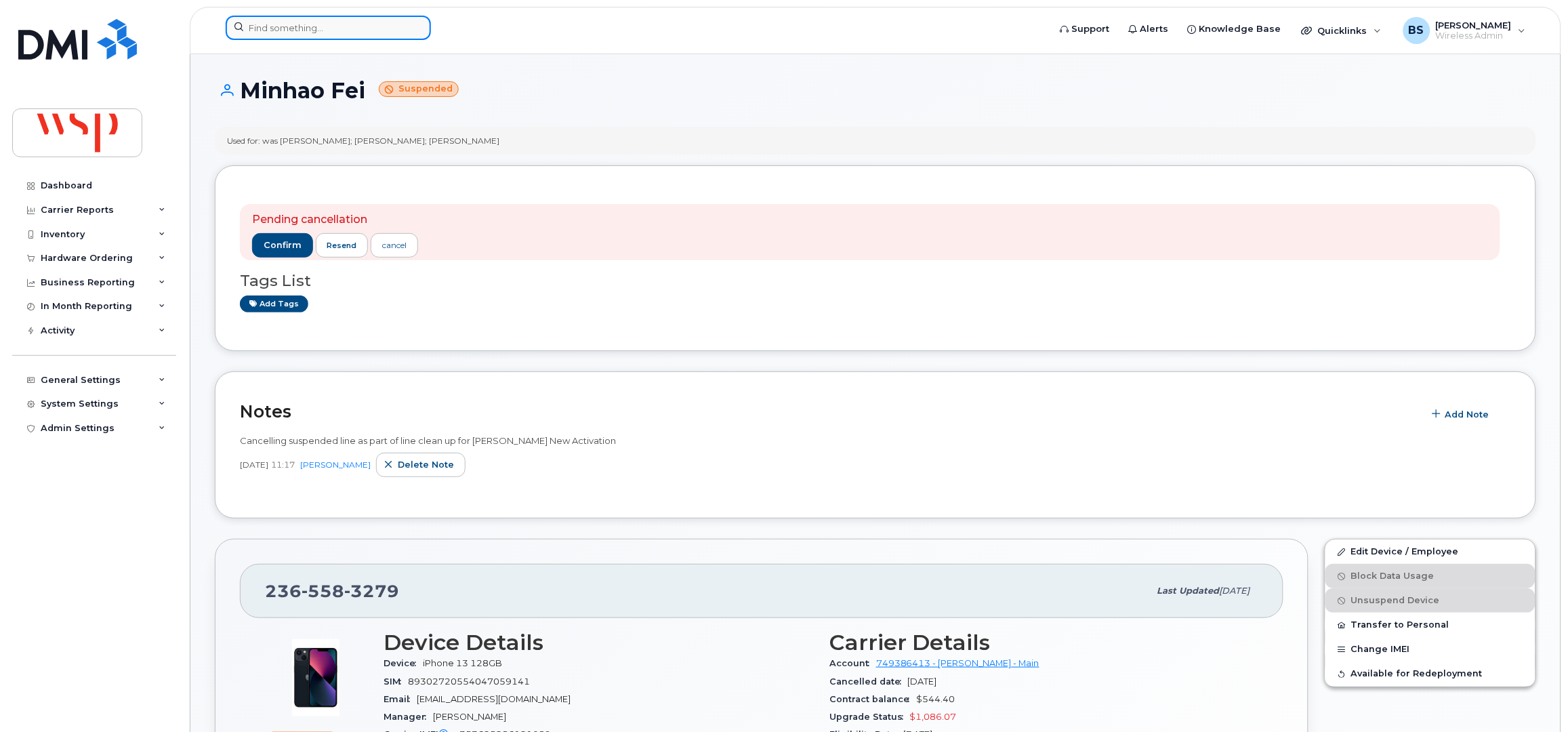
click at [314, 37] on input at bounding box center [328, 28] width 205 height 24
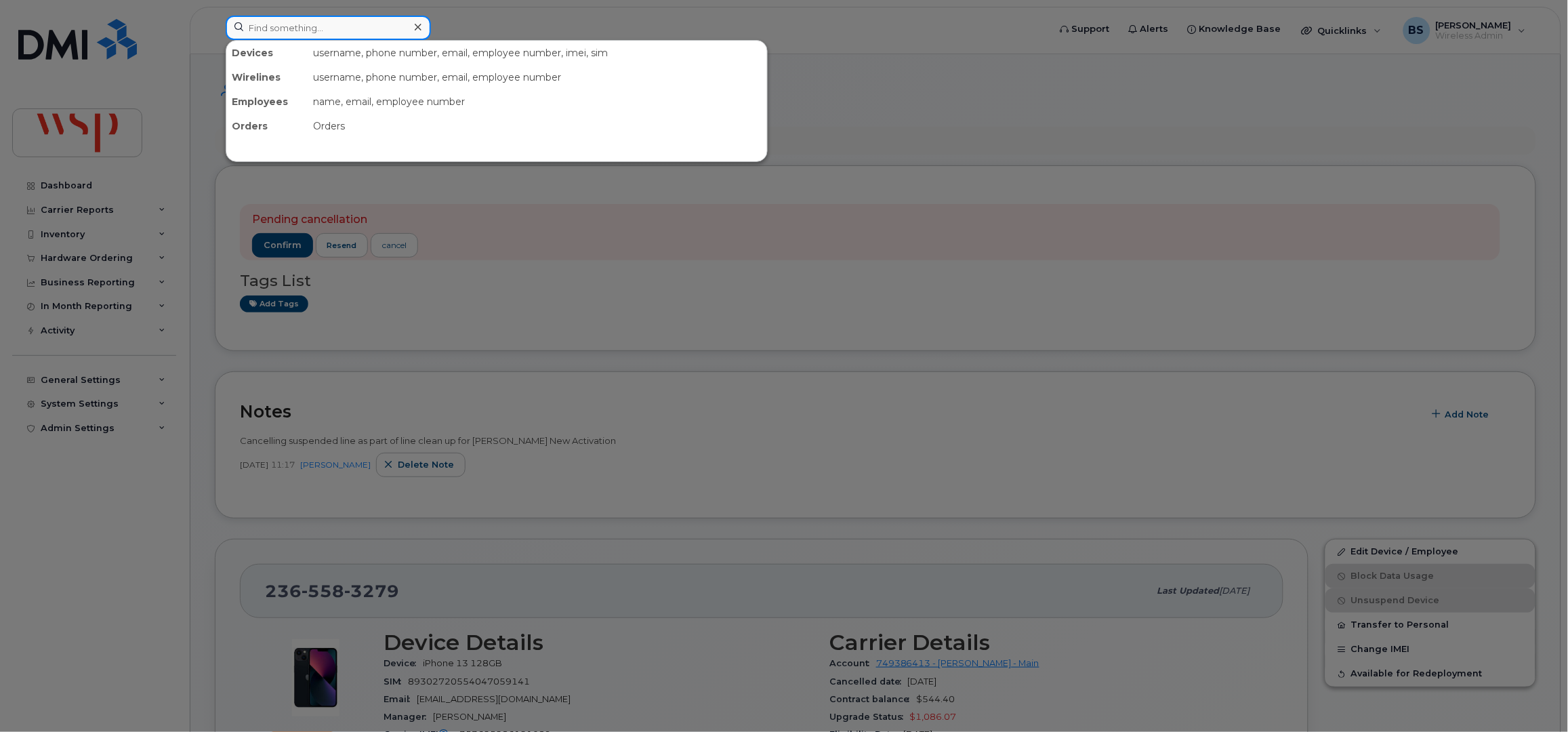
paste input "4382205436"
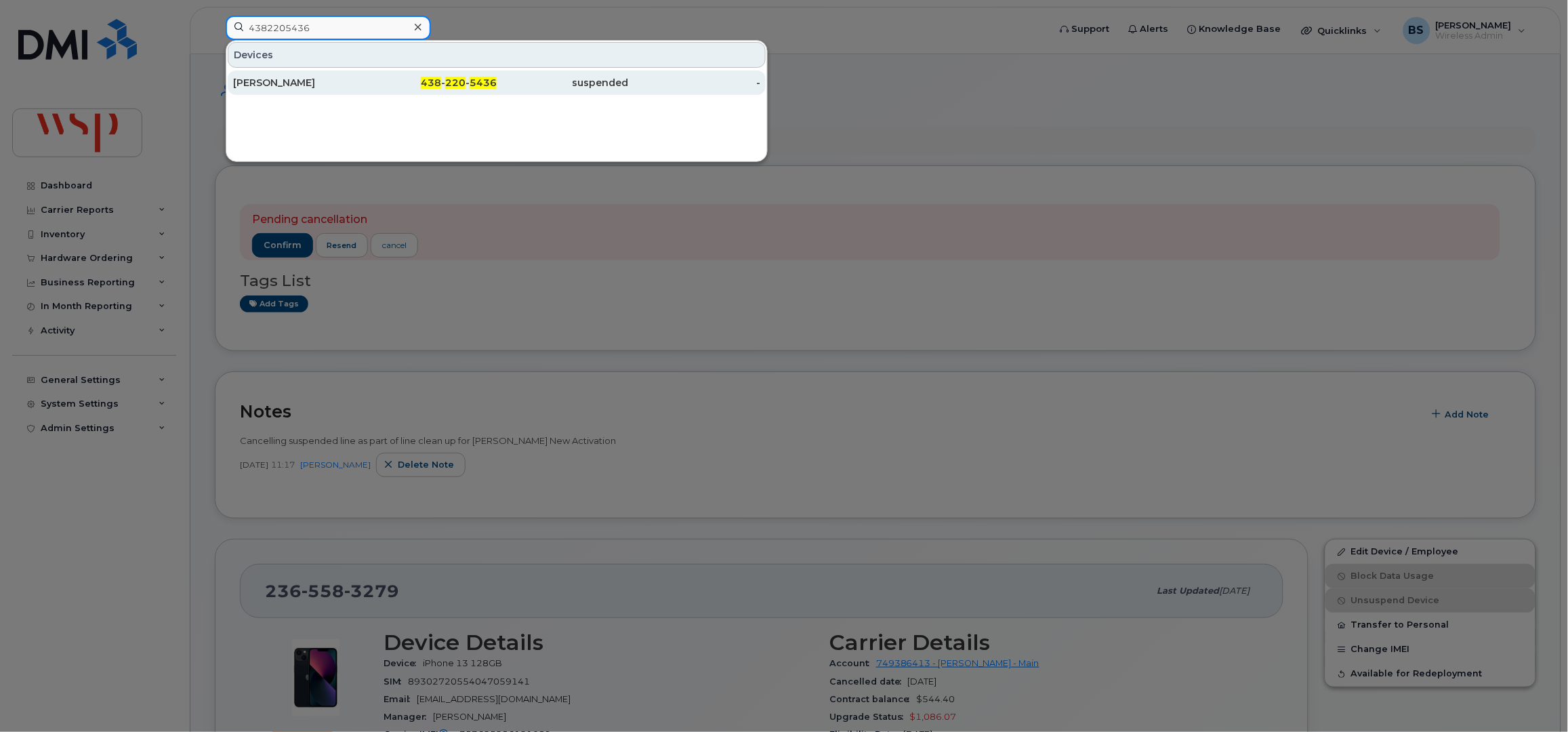
type input "4382205436"
click at [269, 81] on div "[PERSON_NAME]" at bounding box center [299, 83] width 132 height 14
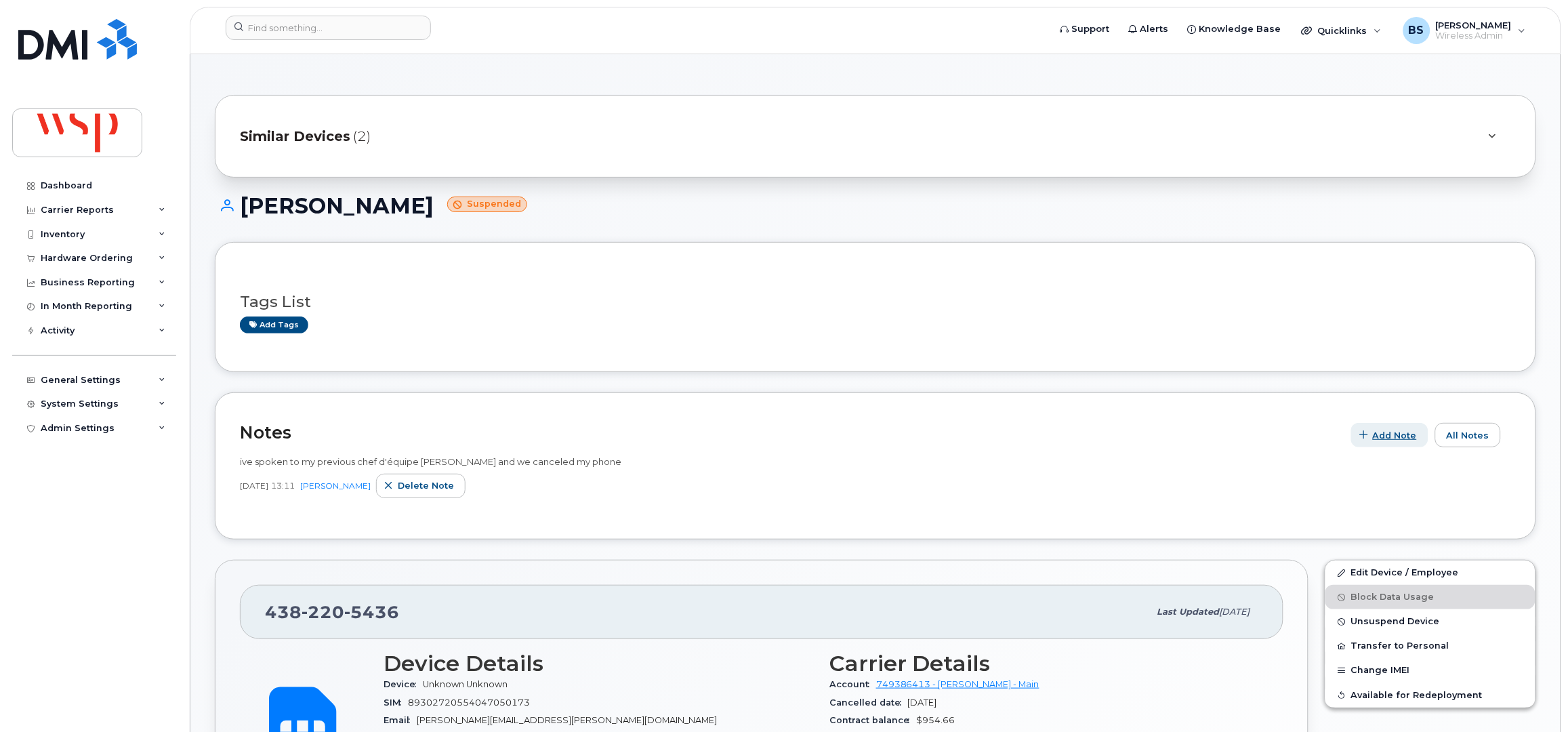
click at [1391, 433] on span "Add Note" at bounding box center [1395, 435] width 44 height 13
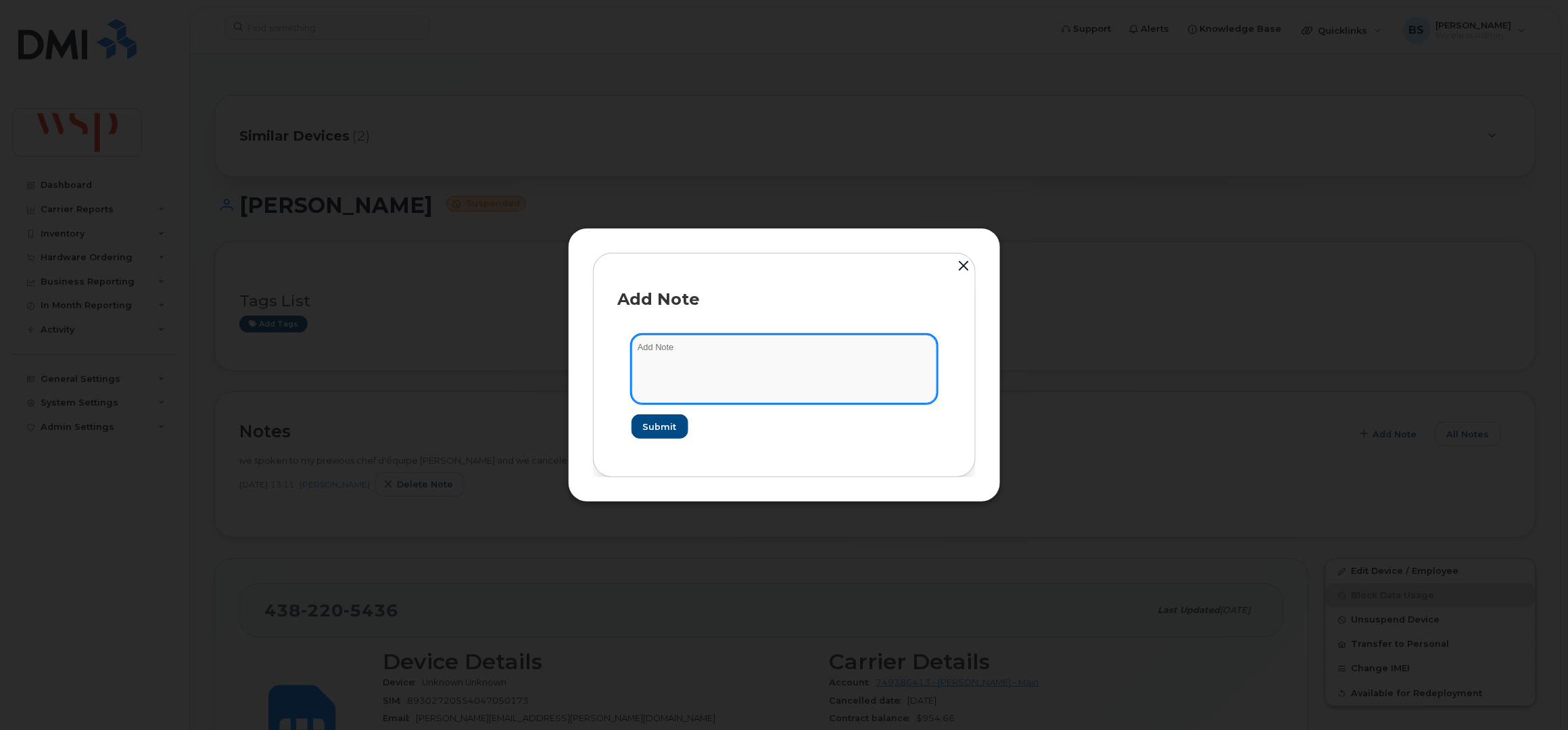
click at [754, 374] on textarea at bounding box center [784, 369] width 306 height 69
paste textarea "Cancelling suspended line as part of line clean up for Rogers New Activation"
type textarea "Cancelling suspended line as part of line clean up for Rogers New Activation"
click at [798, 373] on textarea "Cancelling suspended line as part of line clean up for Rogers New Activation" at bounding box center [784, 369] width 306 height 69
paste textarea "Cancelling suspended line as part of line clean up for Rogers New Activation"
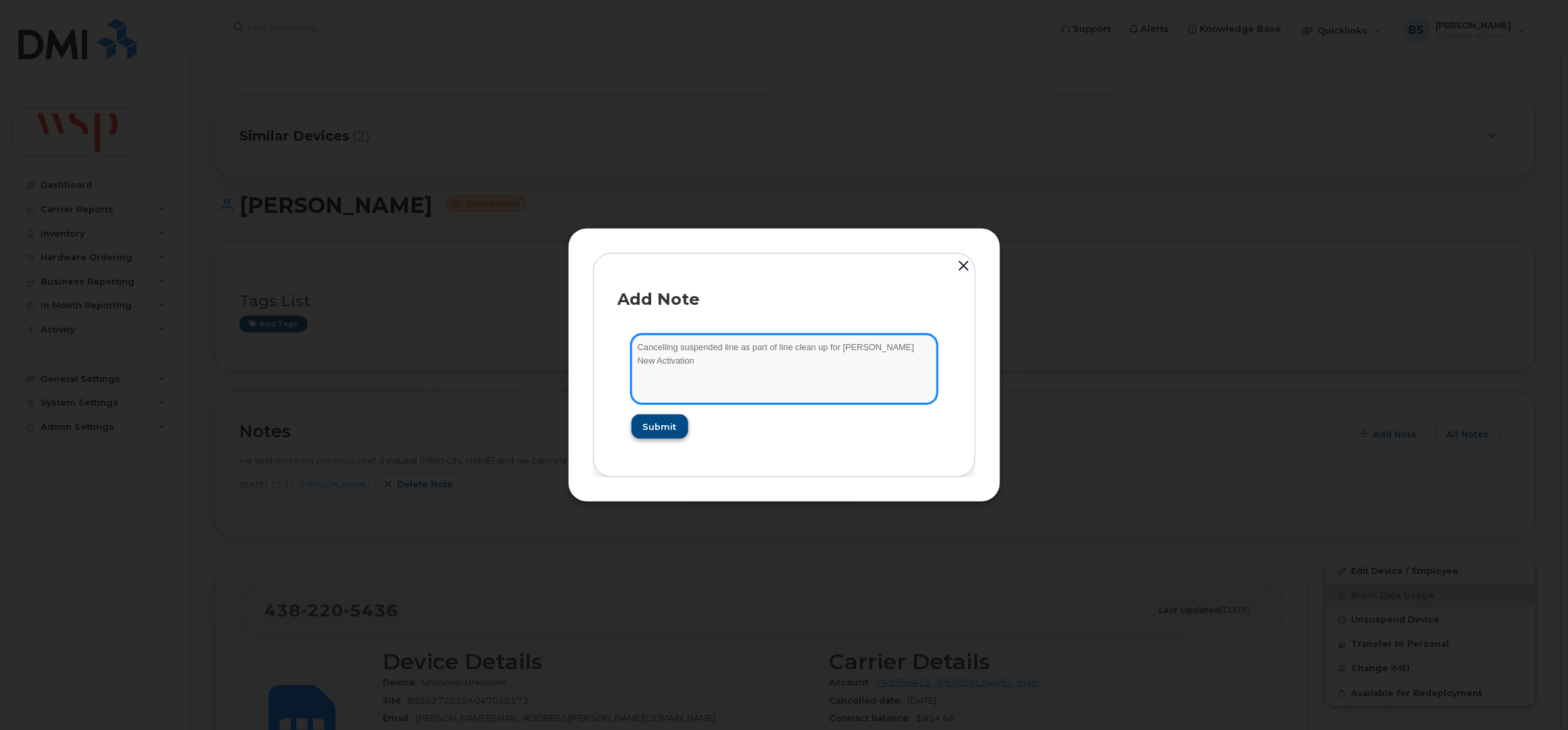
type textarea "Cancelling suspended line as part of line clean up for Rogers New Activation"
click at [644, 418] on button "Submit" at bounding box center [659, 427] width 56 height 24
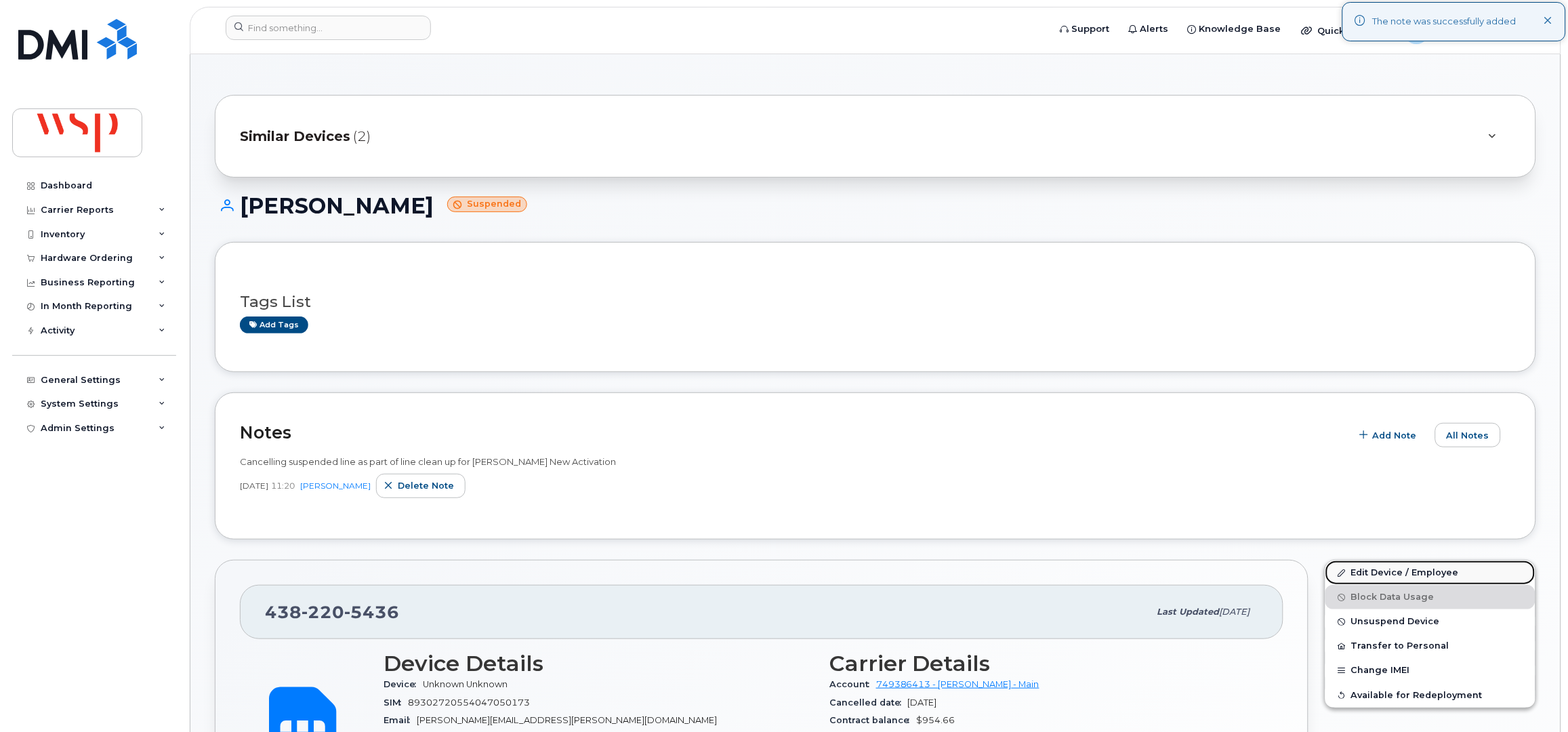
click at [1370, 570] on link "Edit Device / Employee" at bounding box center [1430, 572] width 210 height 24
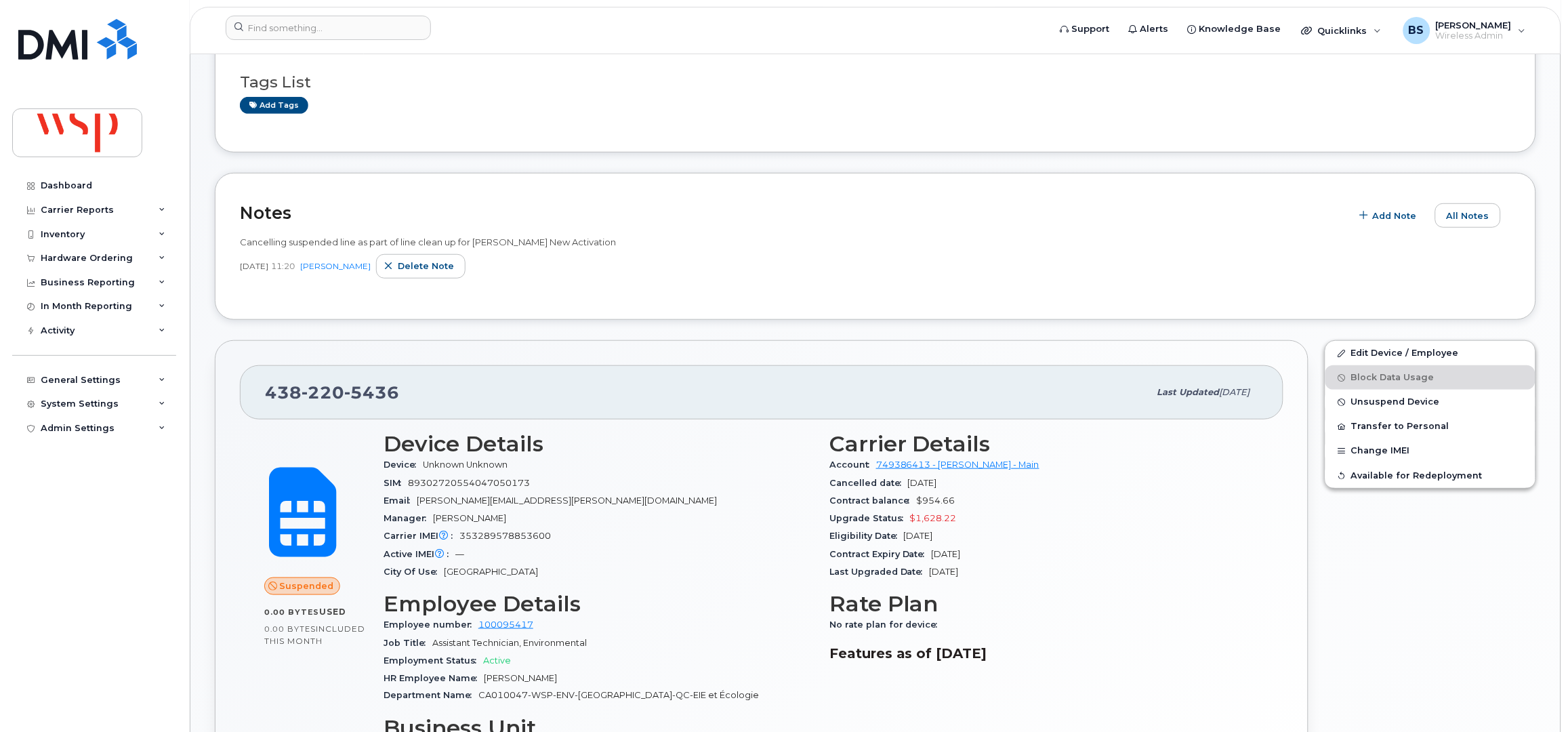
scroll to position [270, 0]
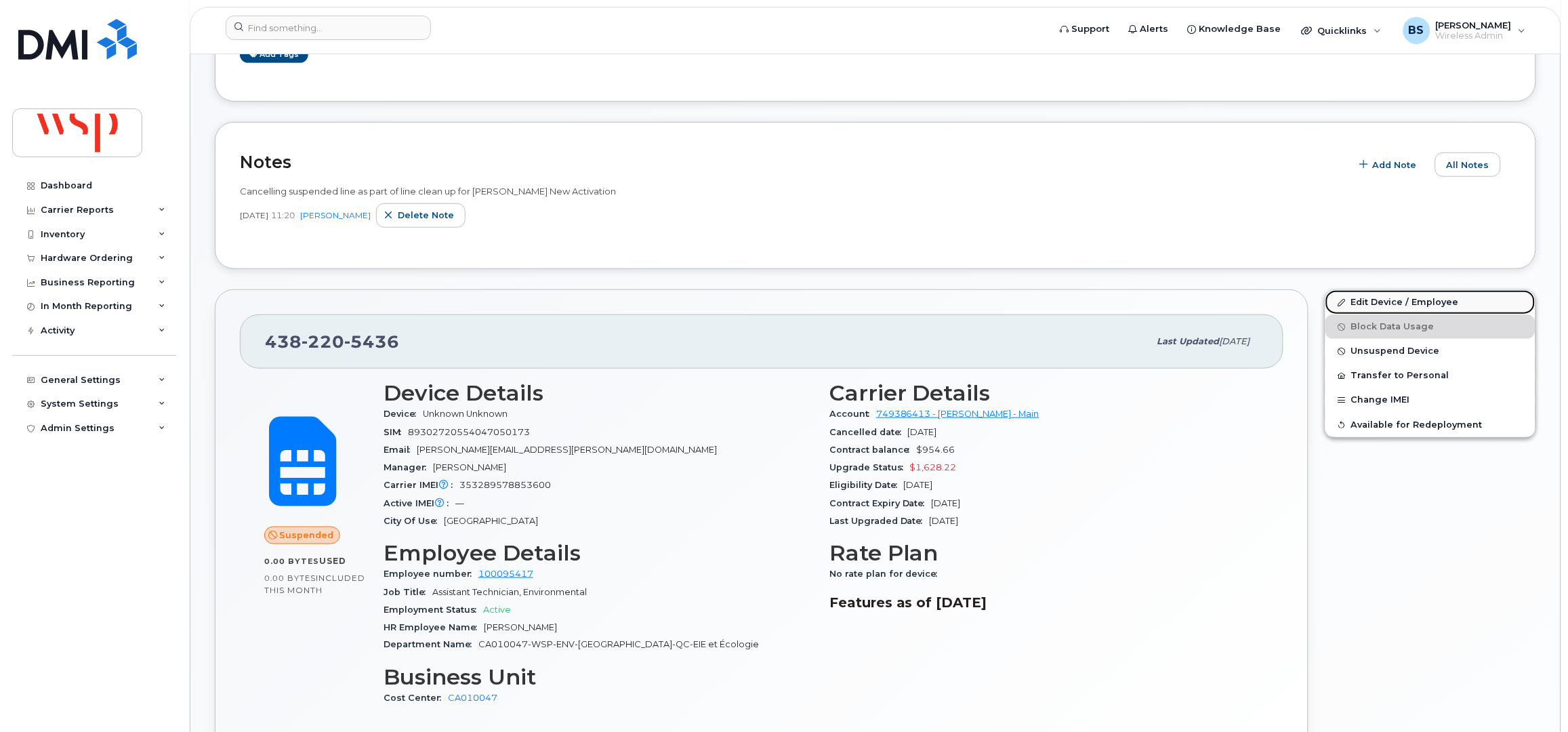
click at [1365, 299] on link "Edit Device / Employee" at bounding box center [1430, 302] width 210 height 24
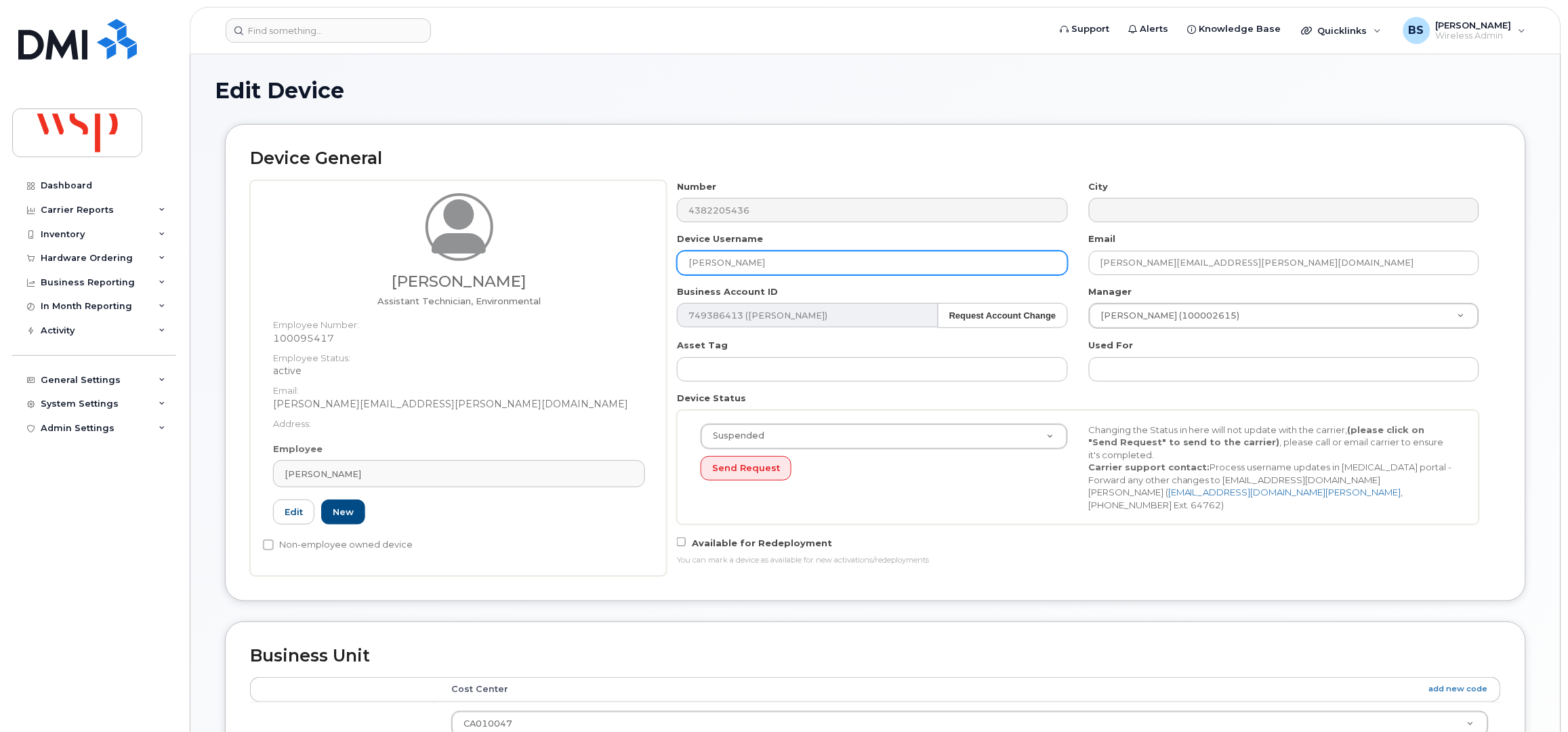
drag, startPoint x: 716, startPoint y: 261, endPoint x: 614, endPoint y: 266, distance: 102.1
click at [642, 257] on div "[PERSON_NAME] Assistant Technician, Environmental Employee Number: 100095417 Em…" at bounding box center [875, 378] width 1251 height 396
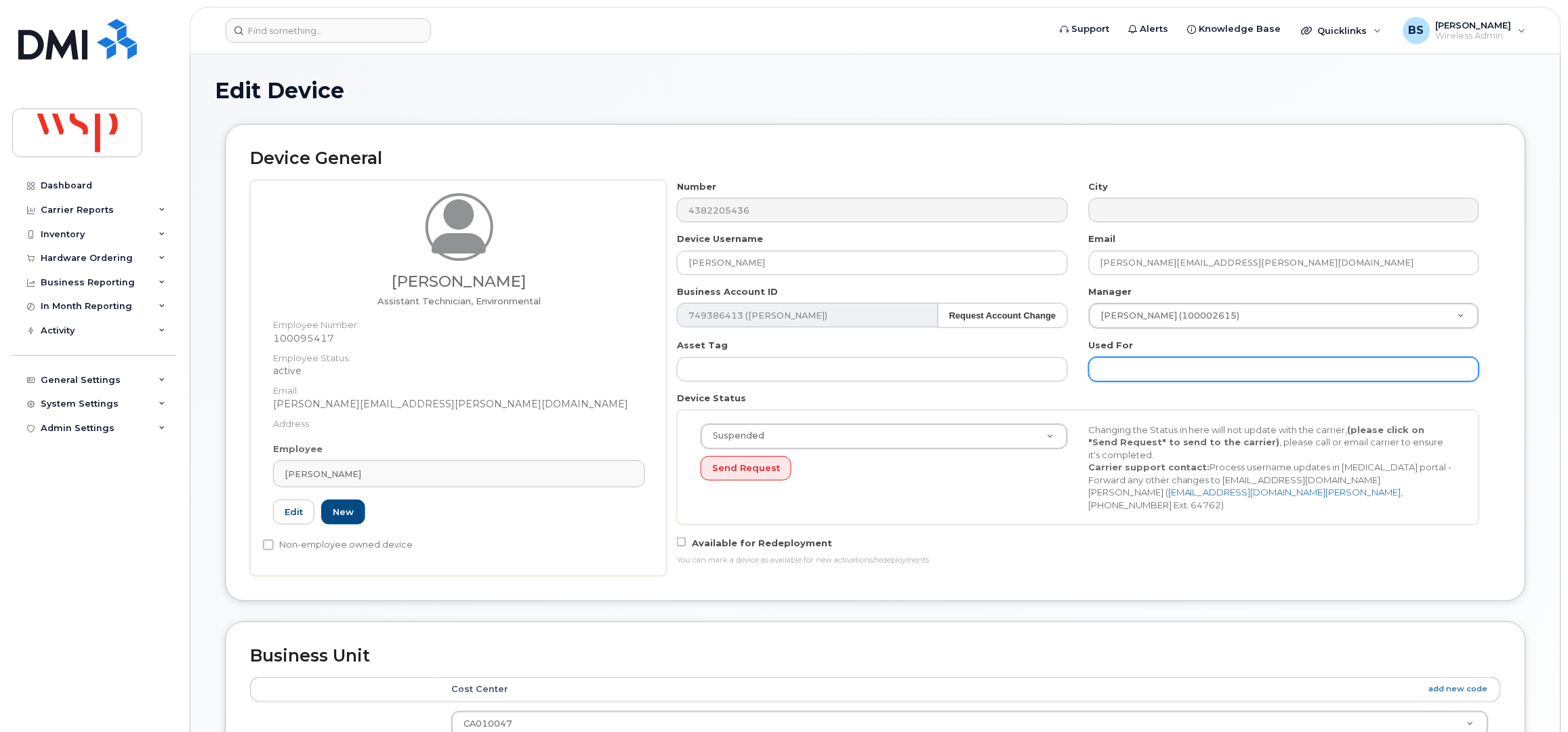
click at [1164, 371] on input "text" at bounding box center [1284, 369] width 390 height 24
paste input "[PERSON_NAME]"
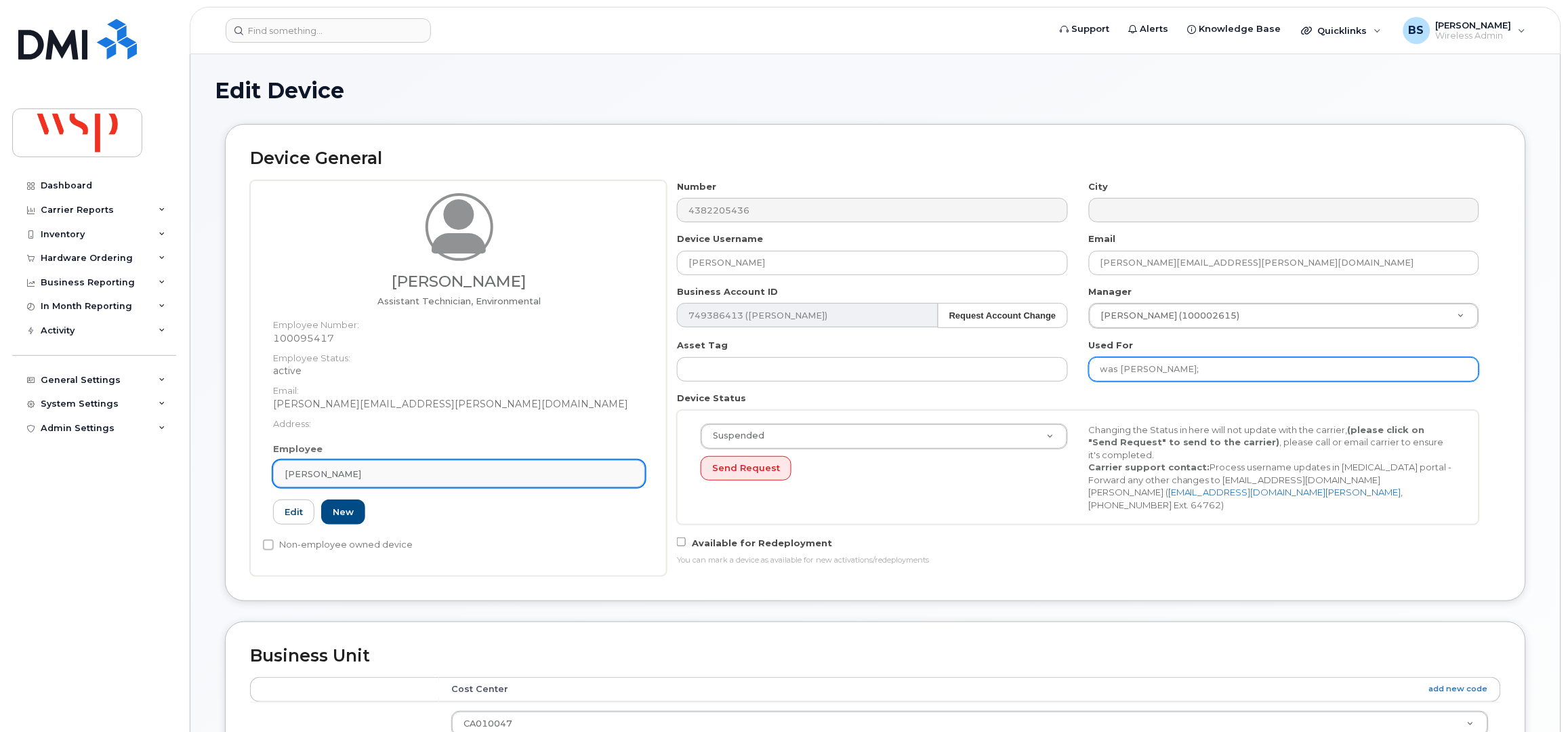
type input "was [PERSON_NAME];"
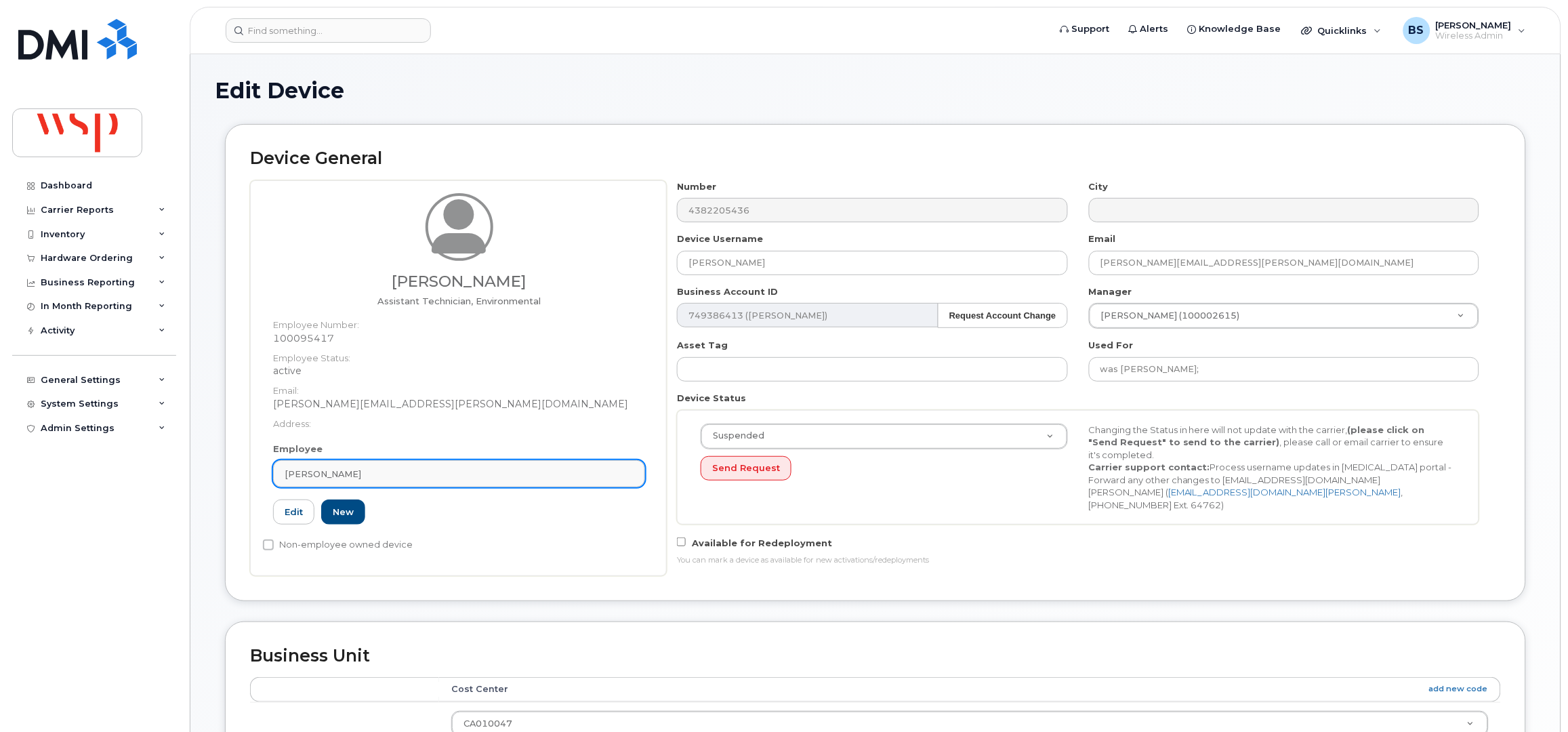
click at [384, 474] on div "[PERSON_NAME]" at bounding box center [459, 474] width 349 height 13
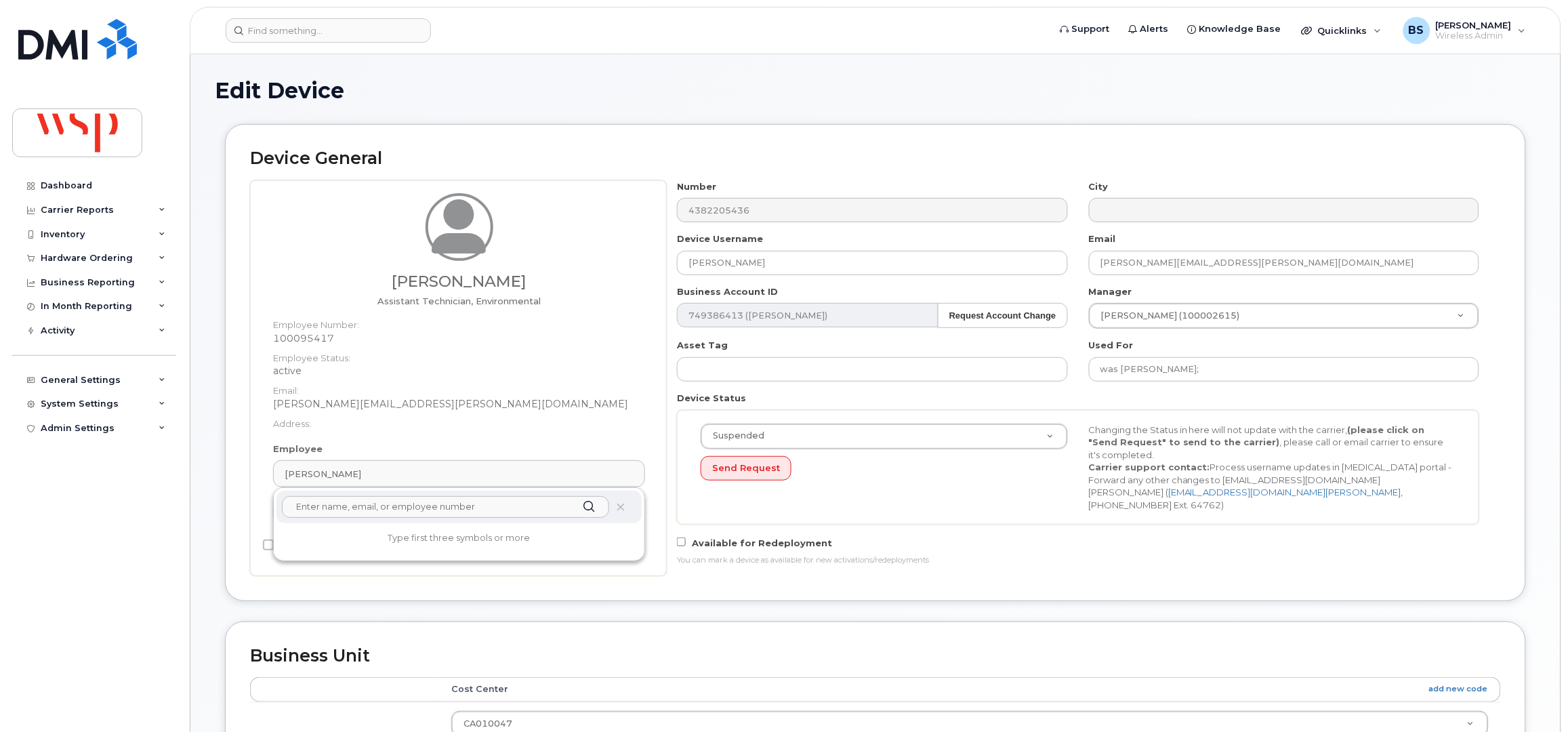
paste input "[PERSON_NAME]"
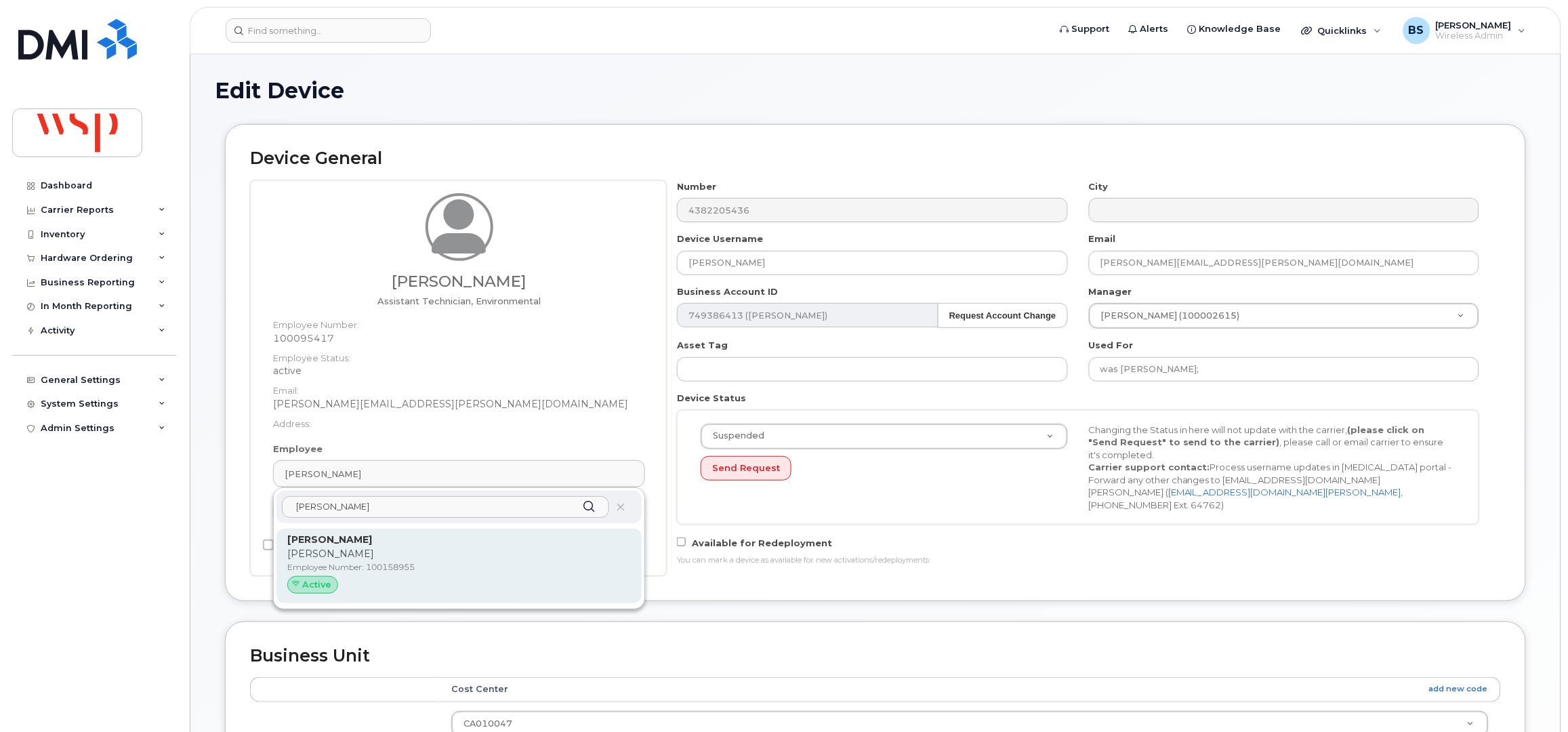
type input "[PERSON_NAME]"
click at [329, 541] on strong "[PERSON_NAME]" at bounding box center [329, 539] width 85 height 12
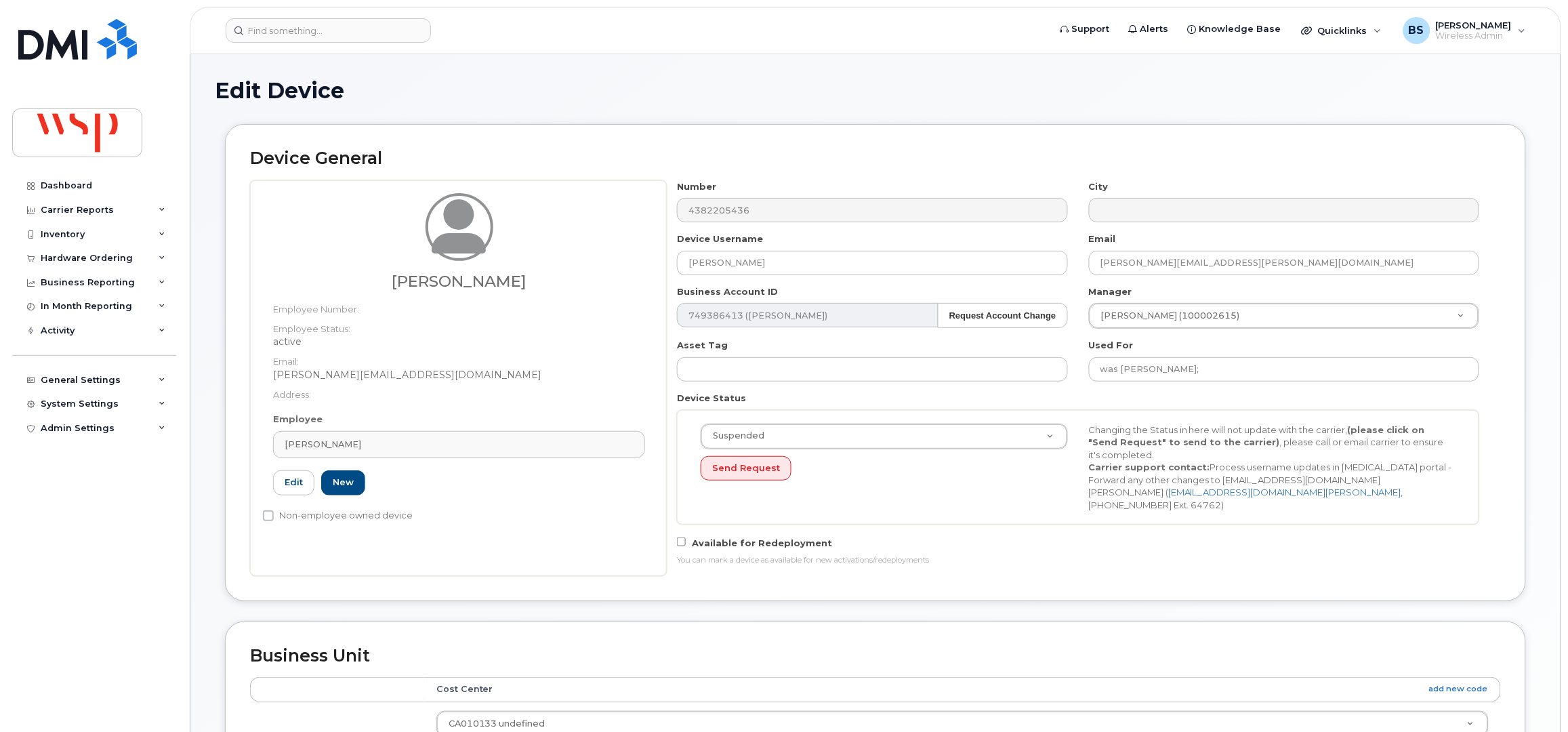
type input "100158955"
type input "[PERSON_NAME]"
type input "[PERSON_NAME][EMAIL_ADDRESS][DOMAIN_NAME]"
type input "5769868"
drag, startPoint x: 640, startPoint y: 271, endPoint x: 581, endPoint y: 282, distance: 60.0
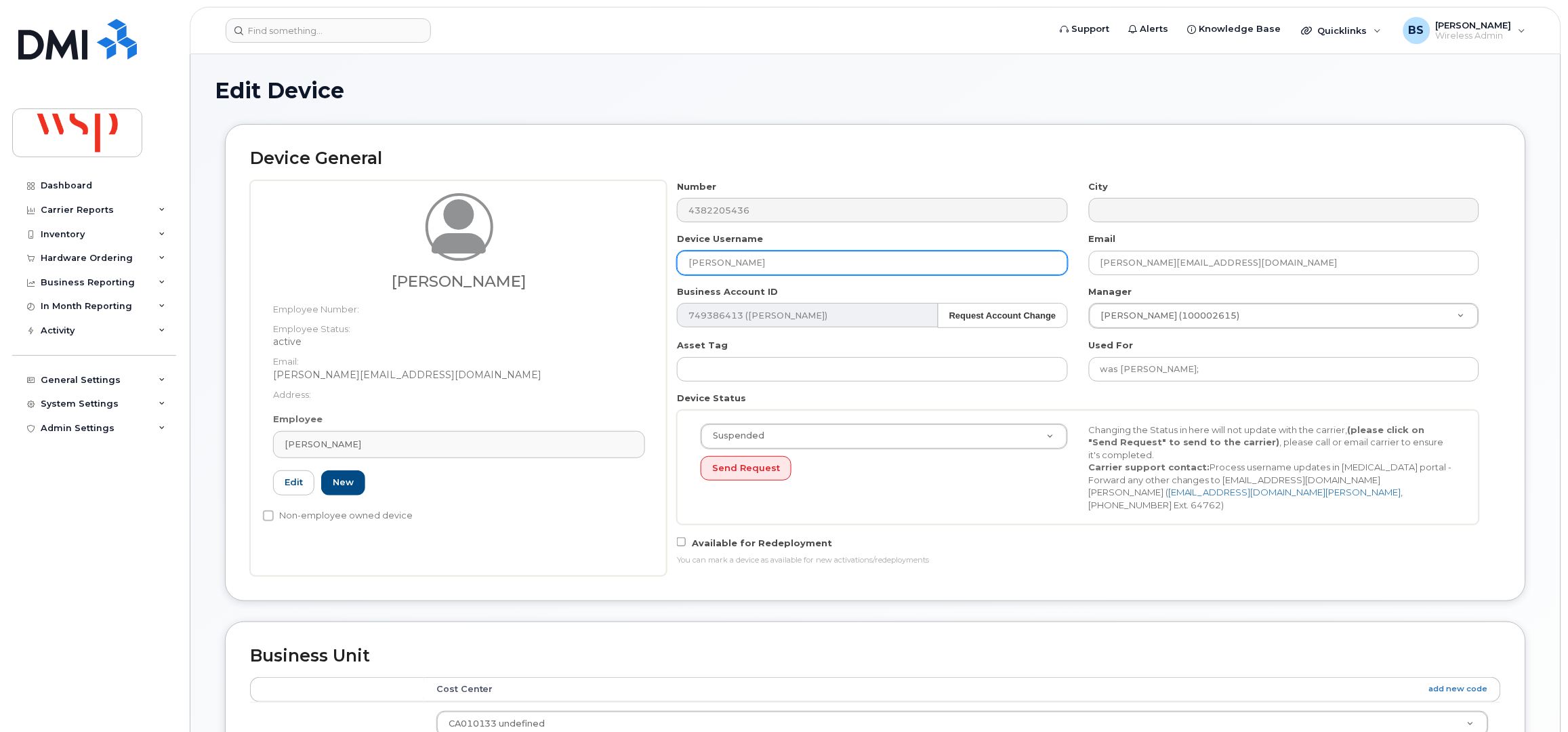
click at [617, 271] on div "[PERSON_NAME] Employee Number: Employee Status: active Email: [PERSON_NAME][EMA…" at bounding box center [875, 378] width 1251 height 396
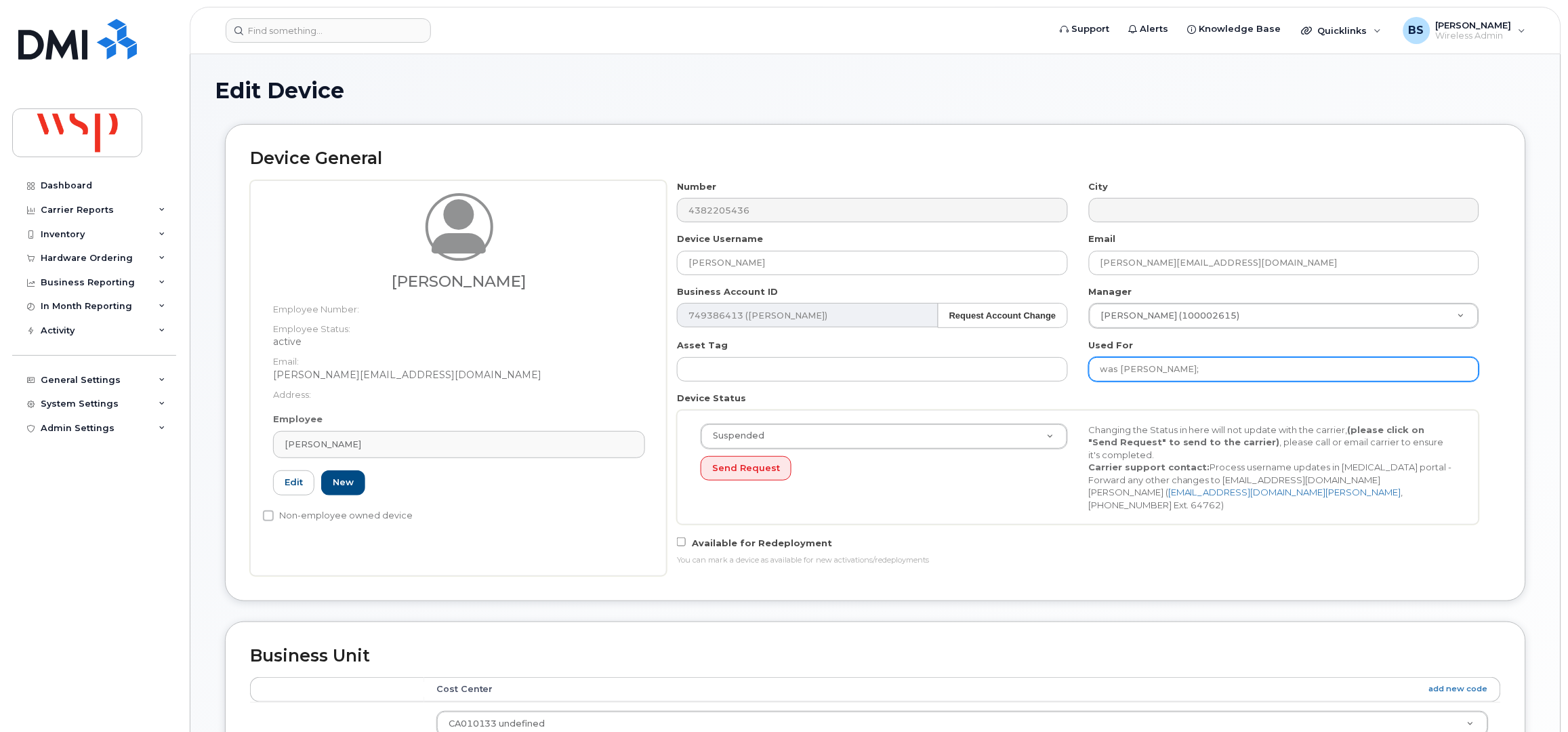
click at [1280, 373] on input "was [PERSON_NAME];" at bounding box center [1284, 369] width 390 height 24
paste input "[PERSON_NAME]"
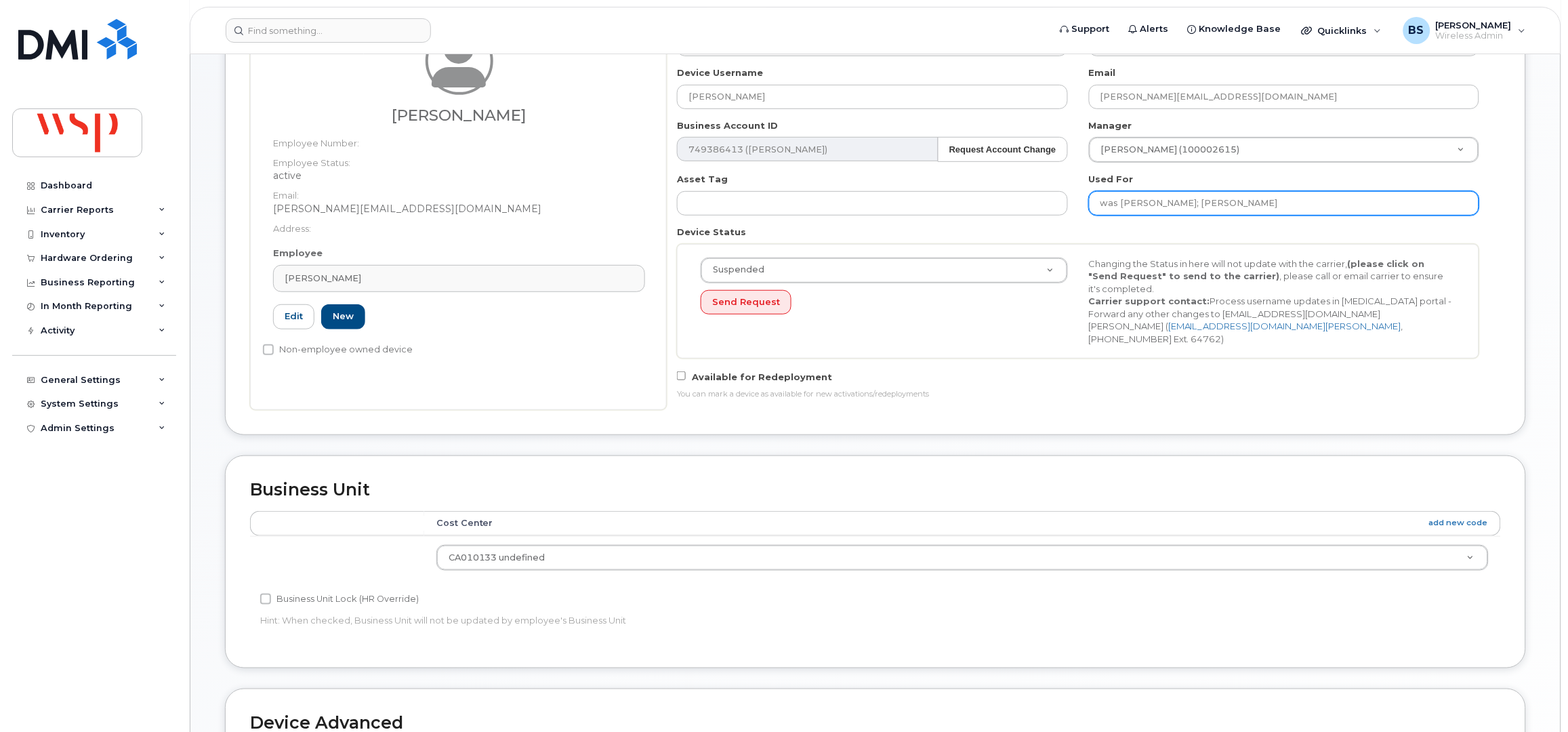
scroll to position [517, 0]
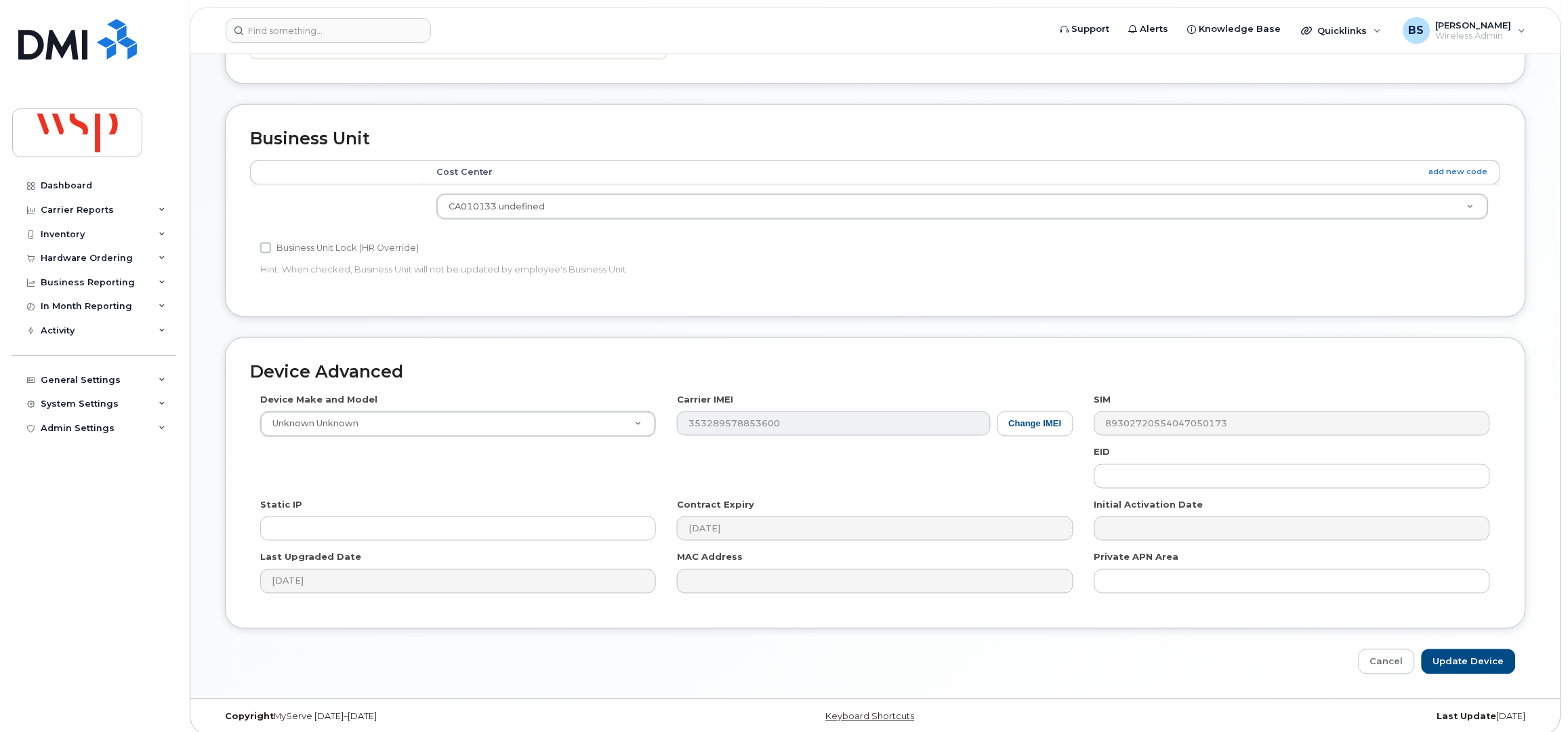
type input "was [PERSON_NAME]; [PERSON_NAME]"
click at [1461, 649] on input "Update Device" at bounding box center [1469, 661] width 94 height 25
type input "Saving..."
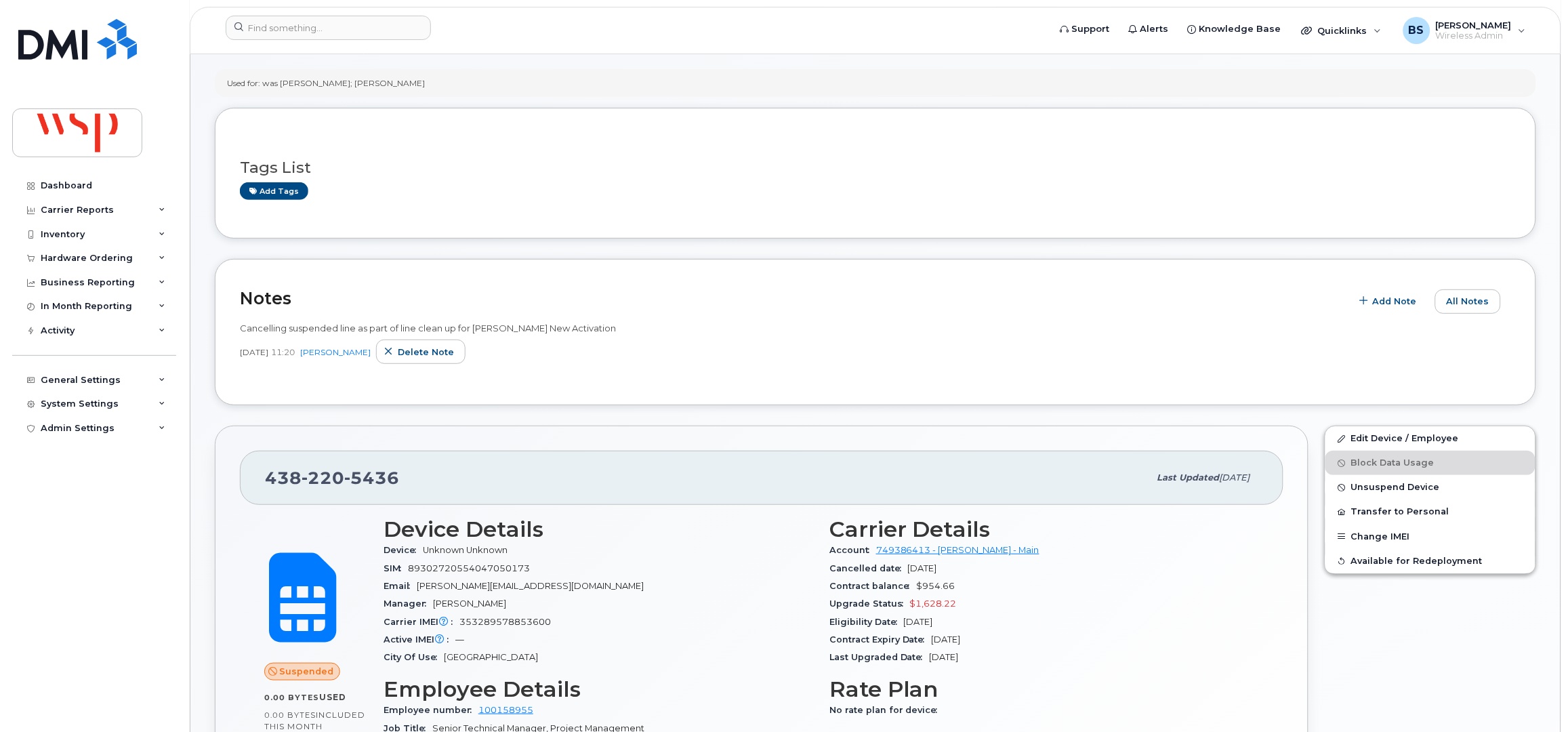
scroll to position [90, 0]
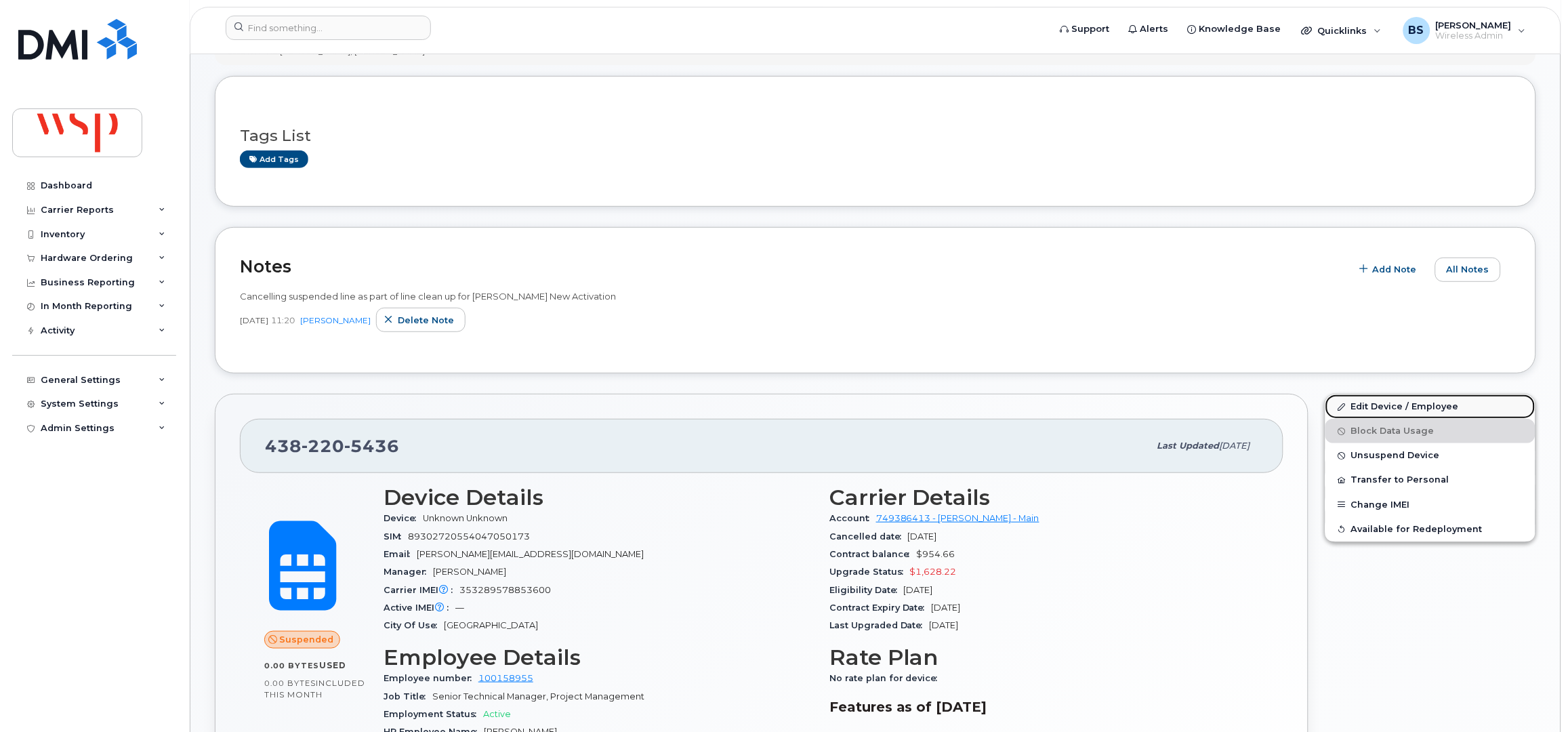
click link "Edit Device / Employee"
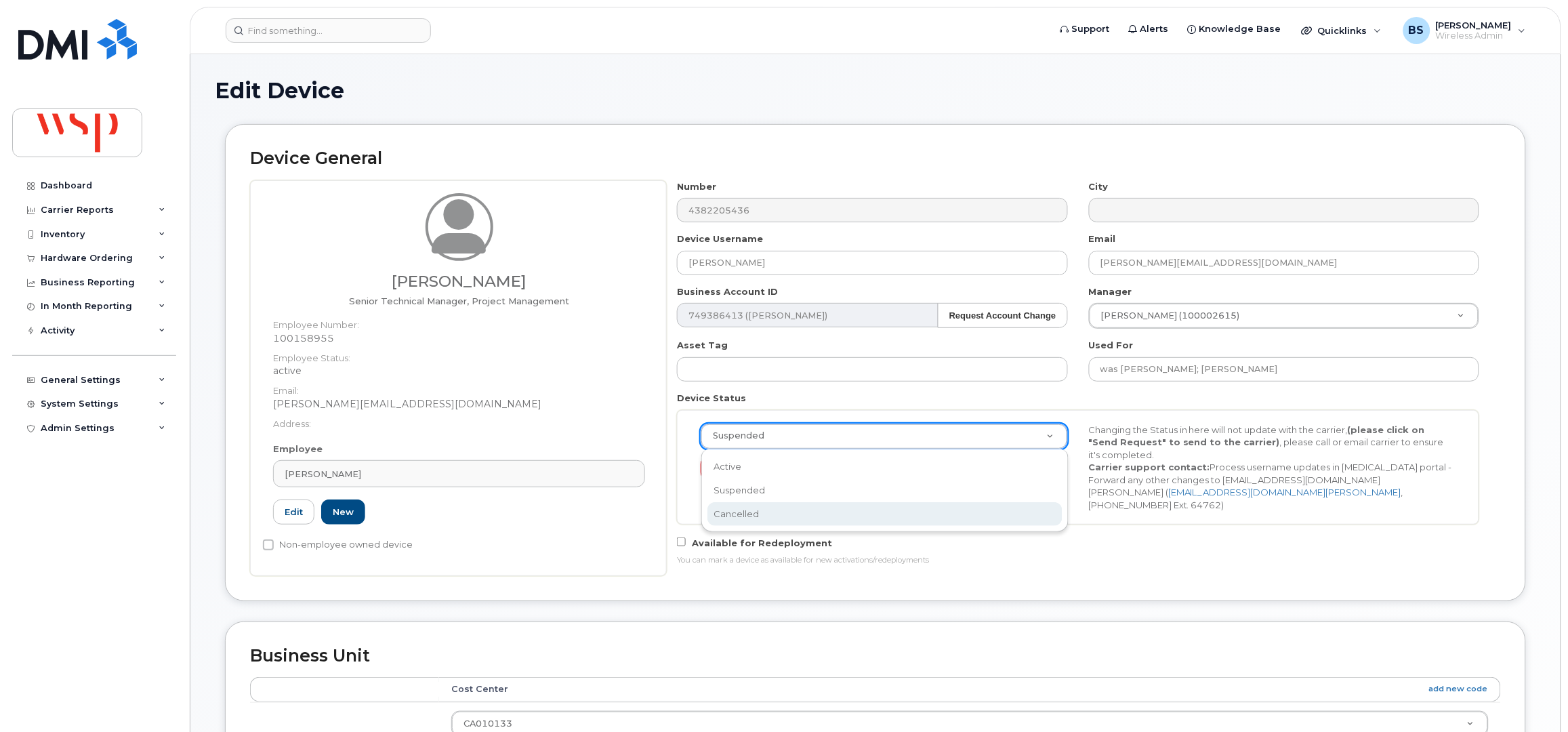
select select "cancelled"
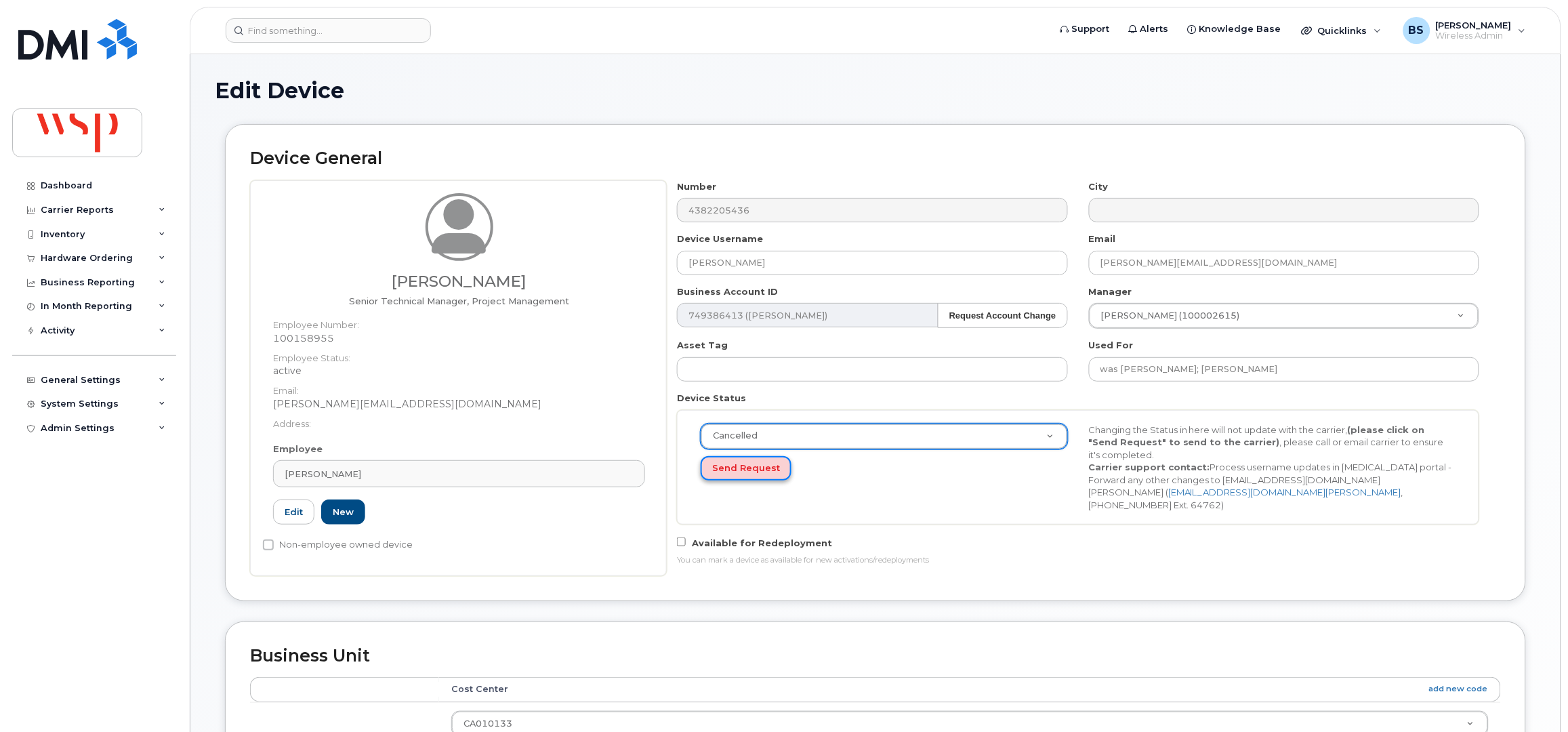
click at [730, 466] on button "Send Request" at bounding box center [746, 469] width 91 height 25
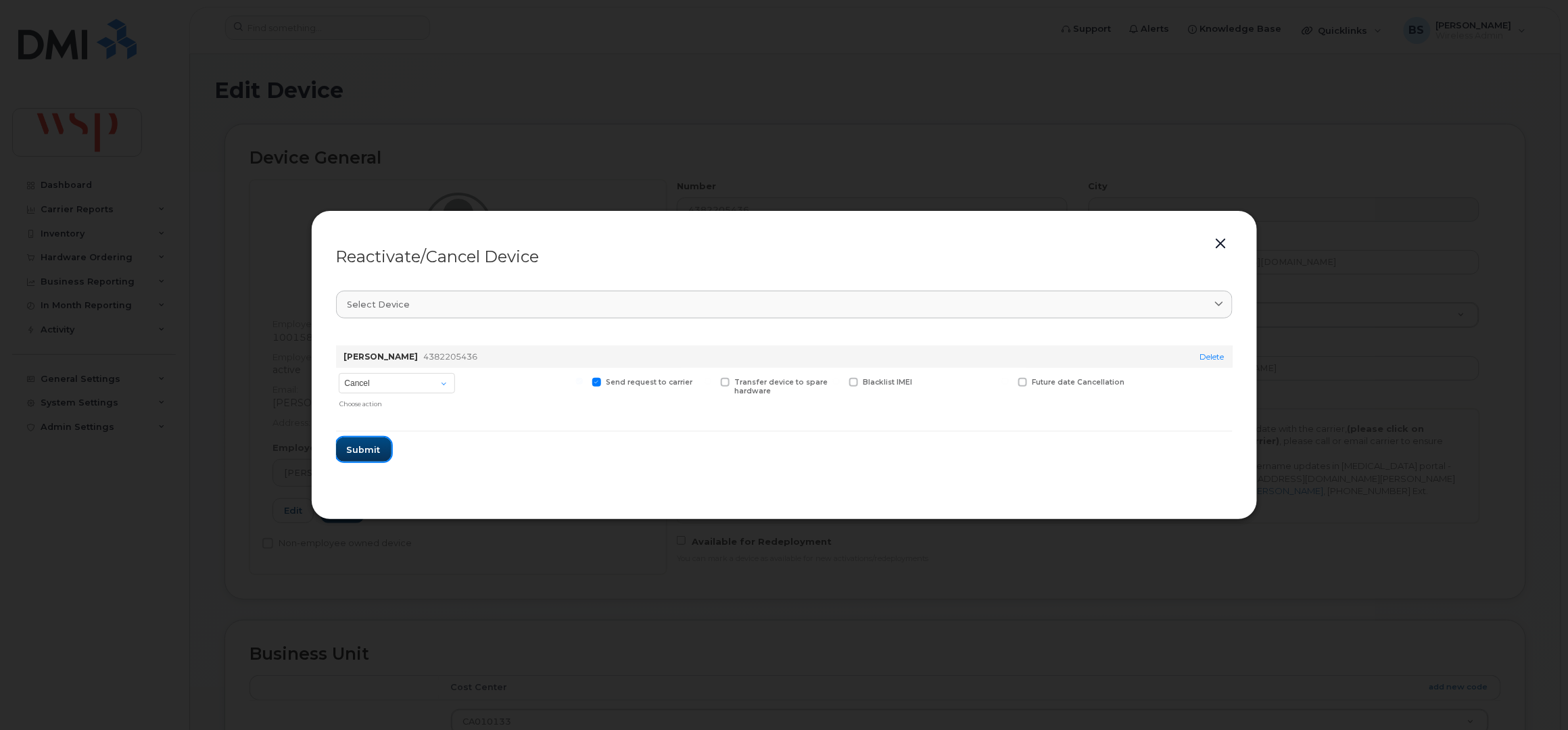
click at [364, 445] on span "Submit" at bounding box center [364, 450] width 34 height 13
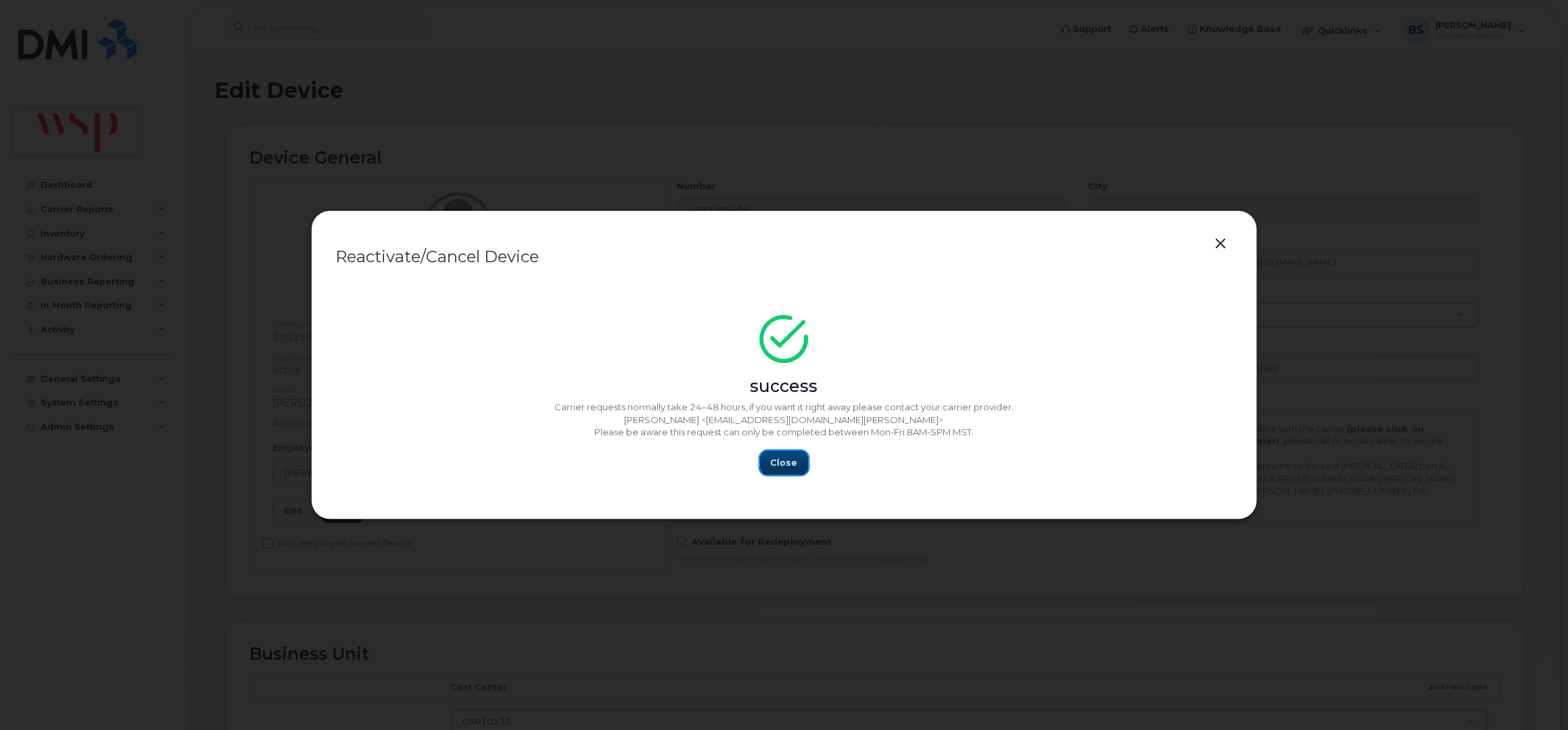
click at [788, 467] on span "Close" at bounding box center [785, 463] width 27 height 13
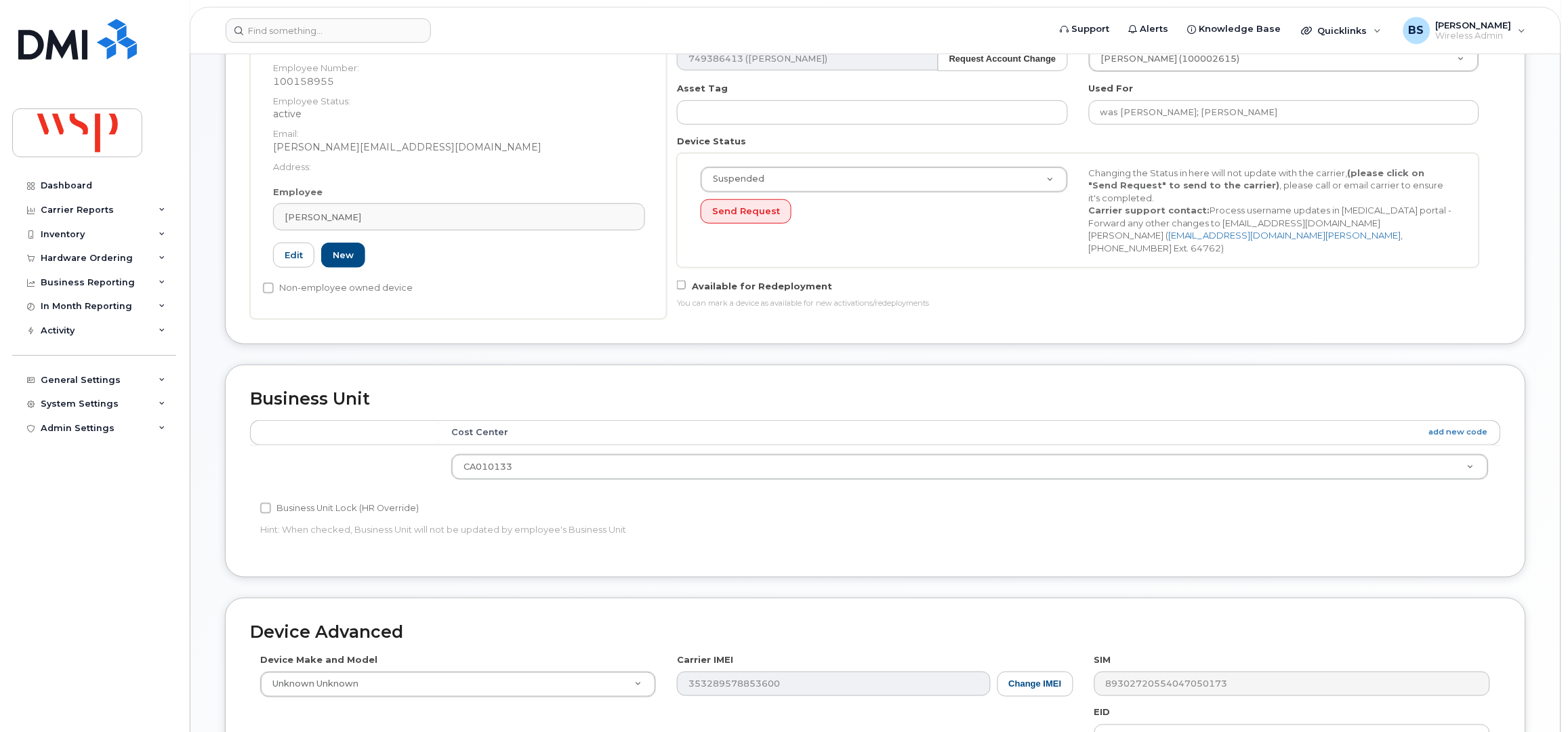
scroll to position [529, 0]
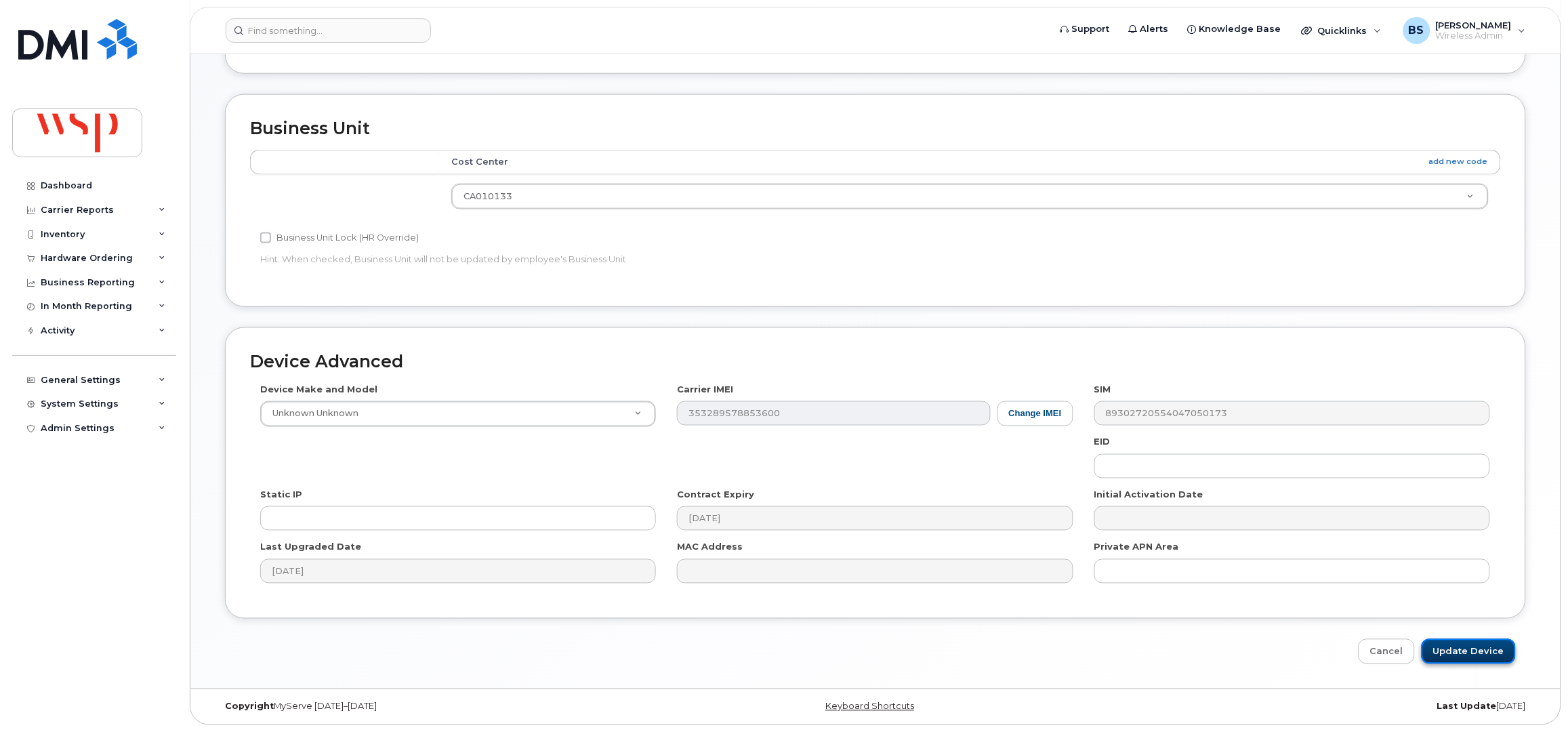
click at [1446, 652] on input "Update Device" at bounding box center [1469, 651] width 94 height 25
type input "Saving..."
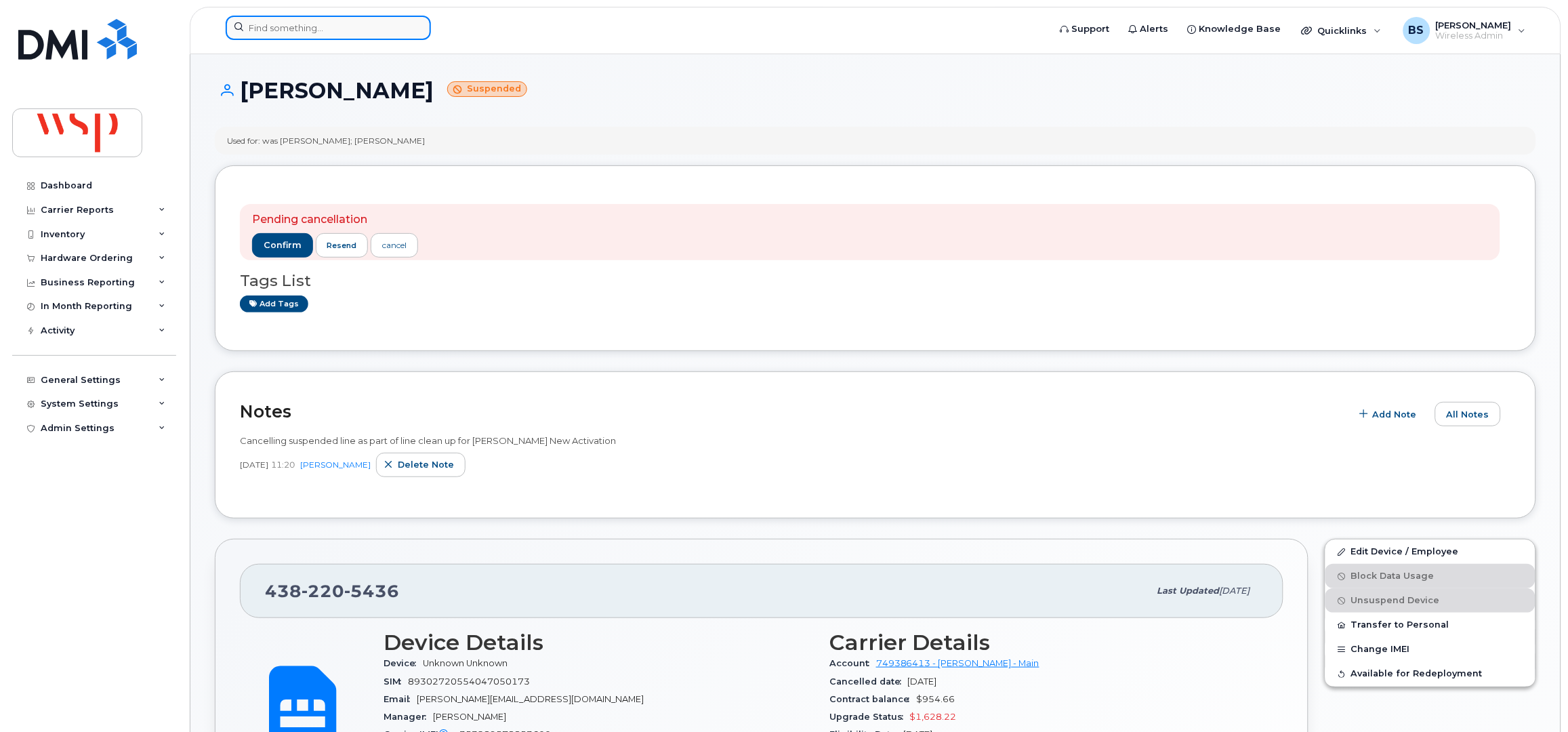
click at [257, 23] on input at bounding box center [328, 28] width 205 height 24
paste input "[PHONE_NUMBER]"
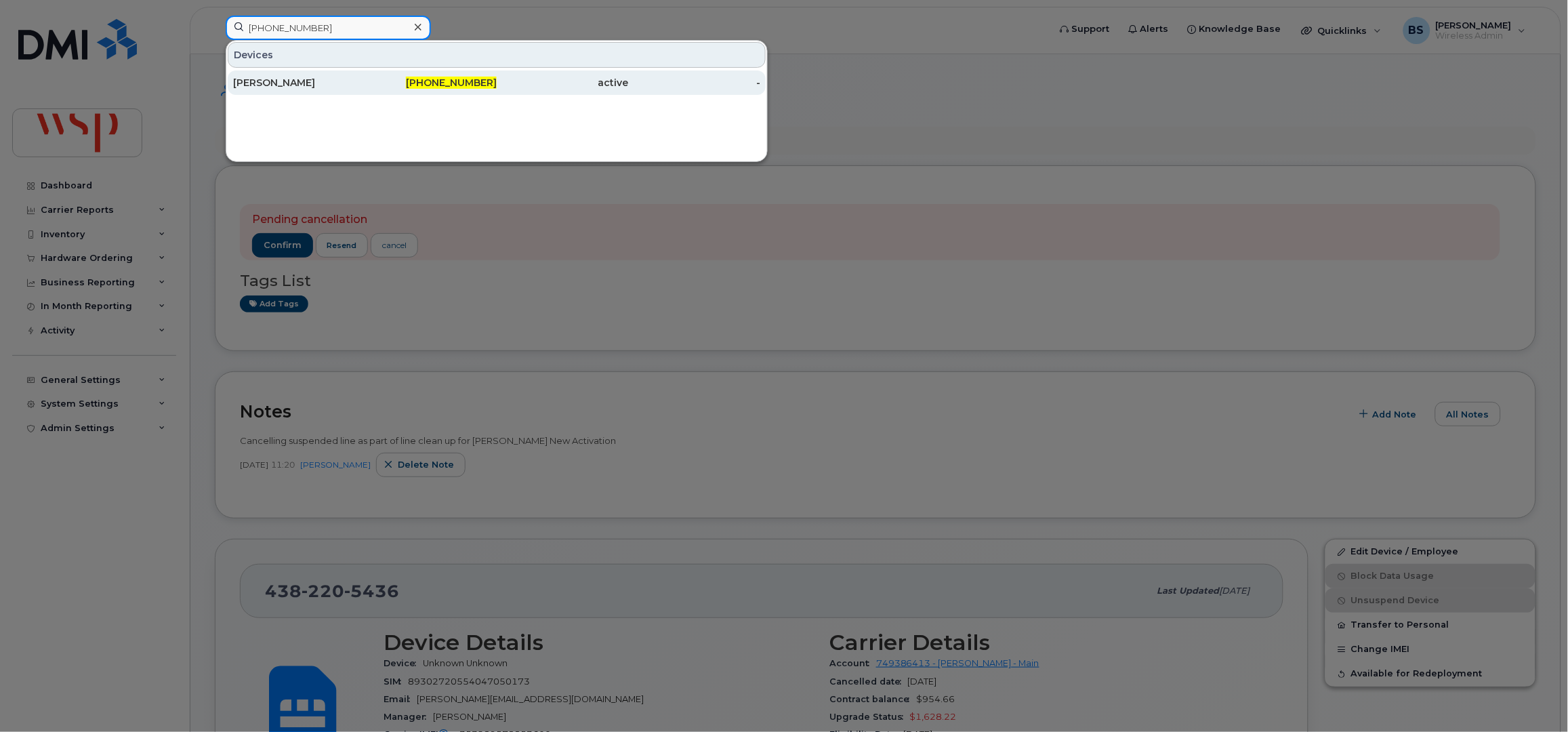
type input "[PHONE_NUMBER]"
click at [266, 77] on div "[PERSON_NAME]" at bounding box center [299, 83] width 132 height 14
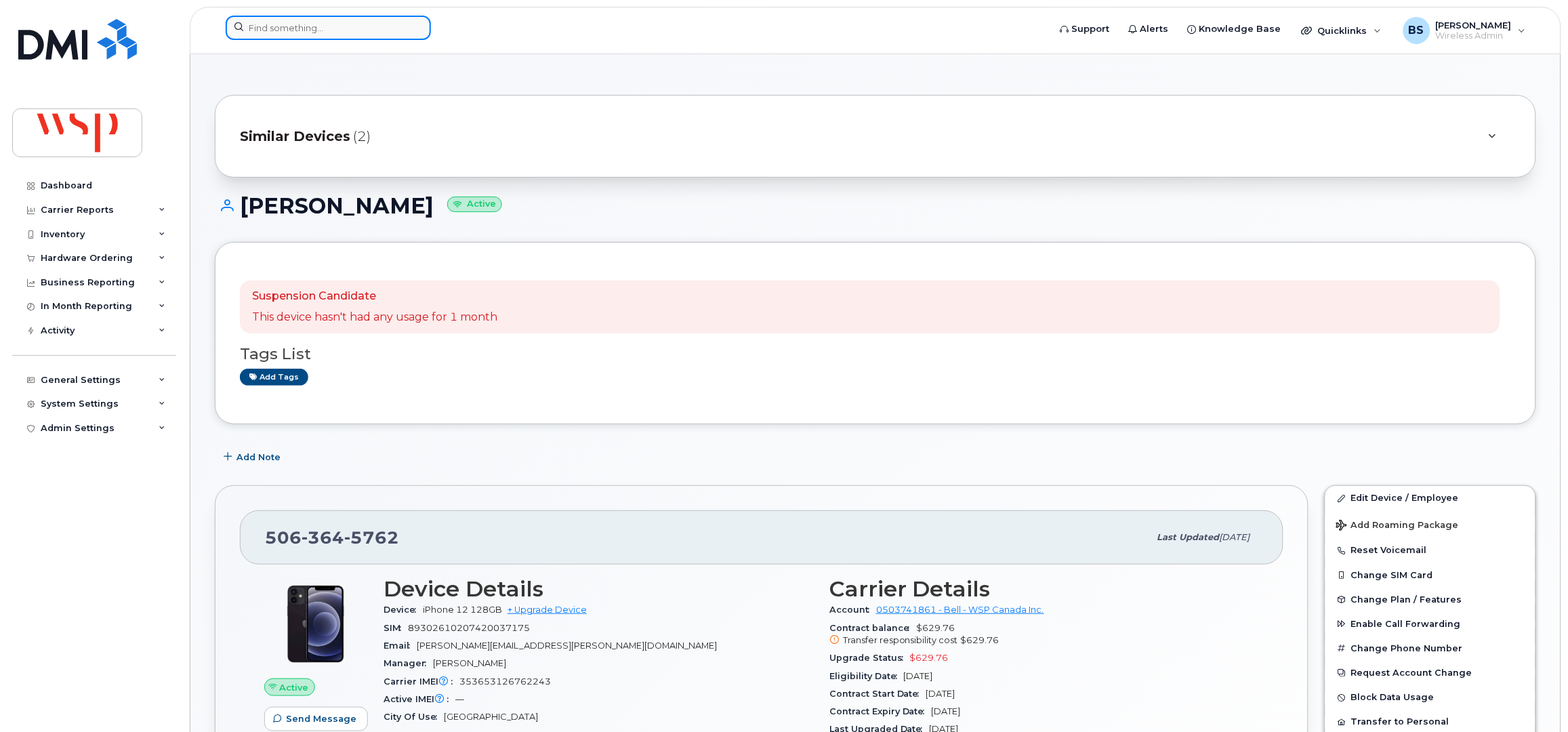
click at [316, 33] on input at bounding box center [328, 28] width 205 height 24
paste input "506-364-5762"
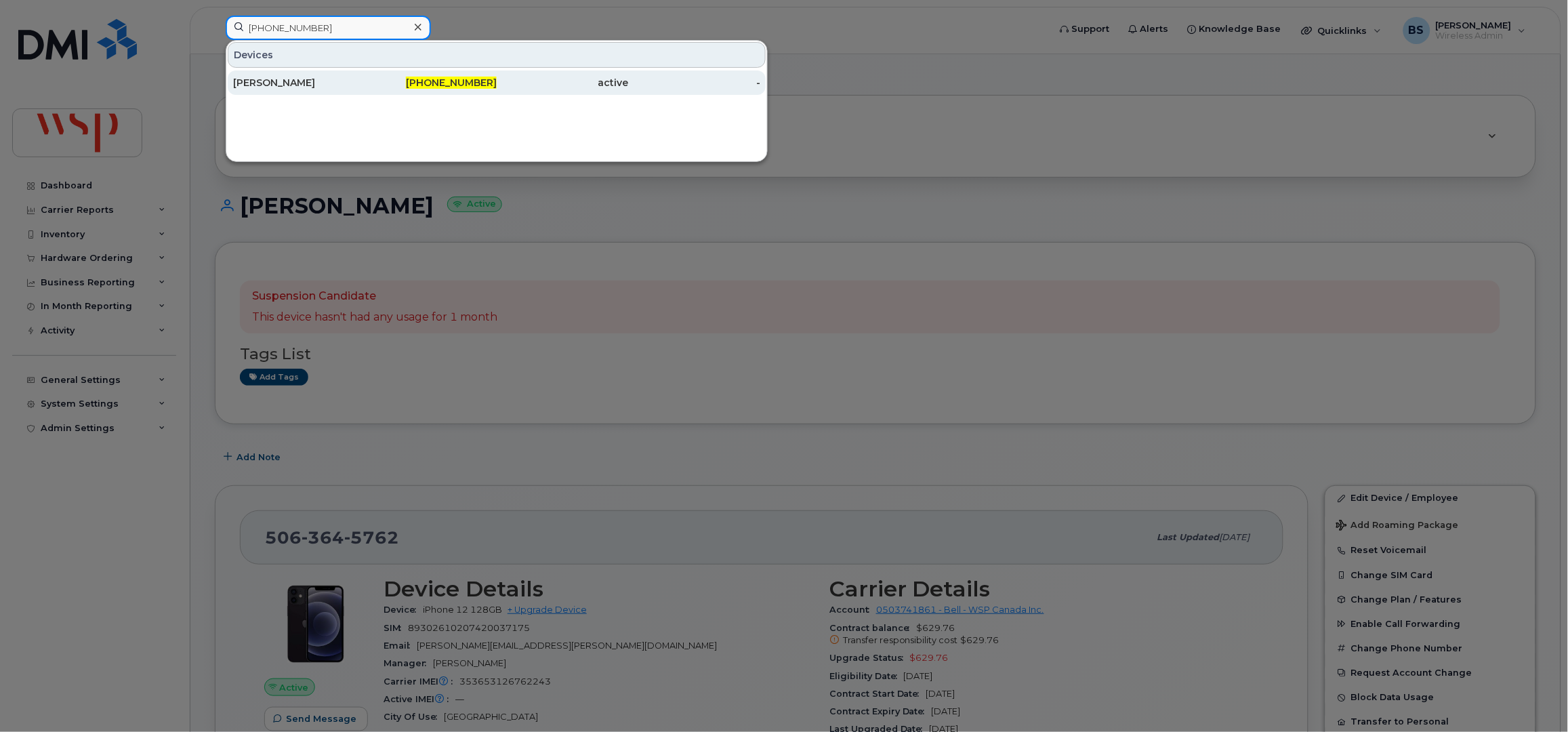
type input "506-364-5762"
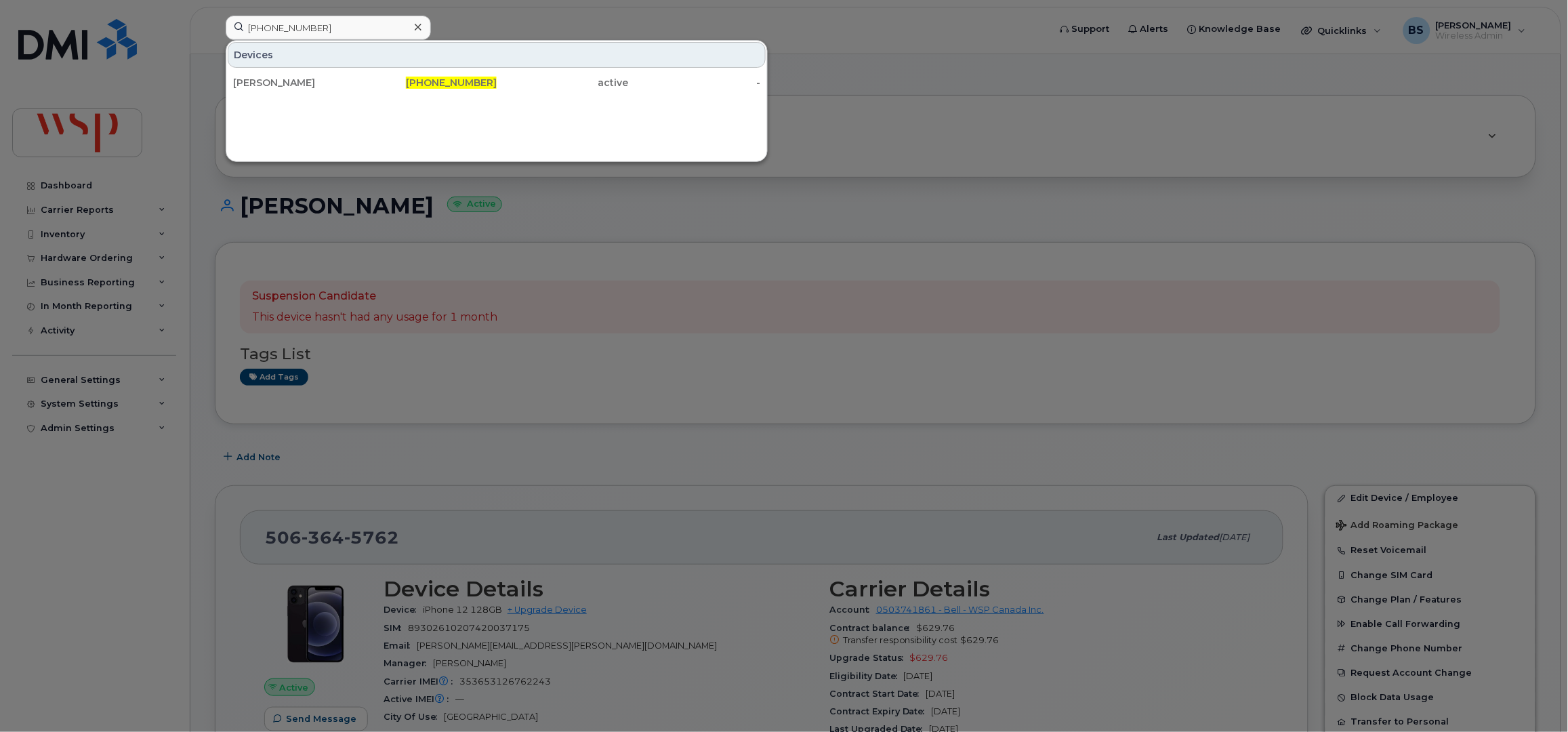
drag, startPoint x: 300, startPoint y: 83, endPoint x: 544, endPoint y: 282, distance: 314.9
click at [301, 83] on div "Amanpreet Singh" at bounding box center [299, 83] width 132 height 14
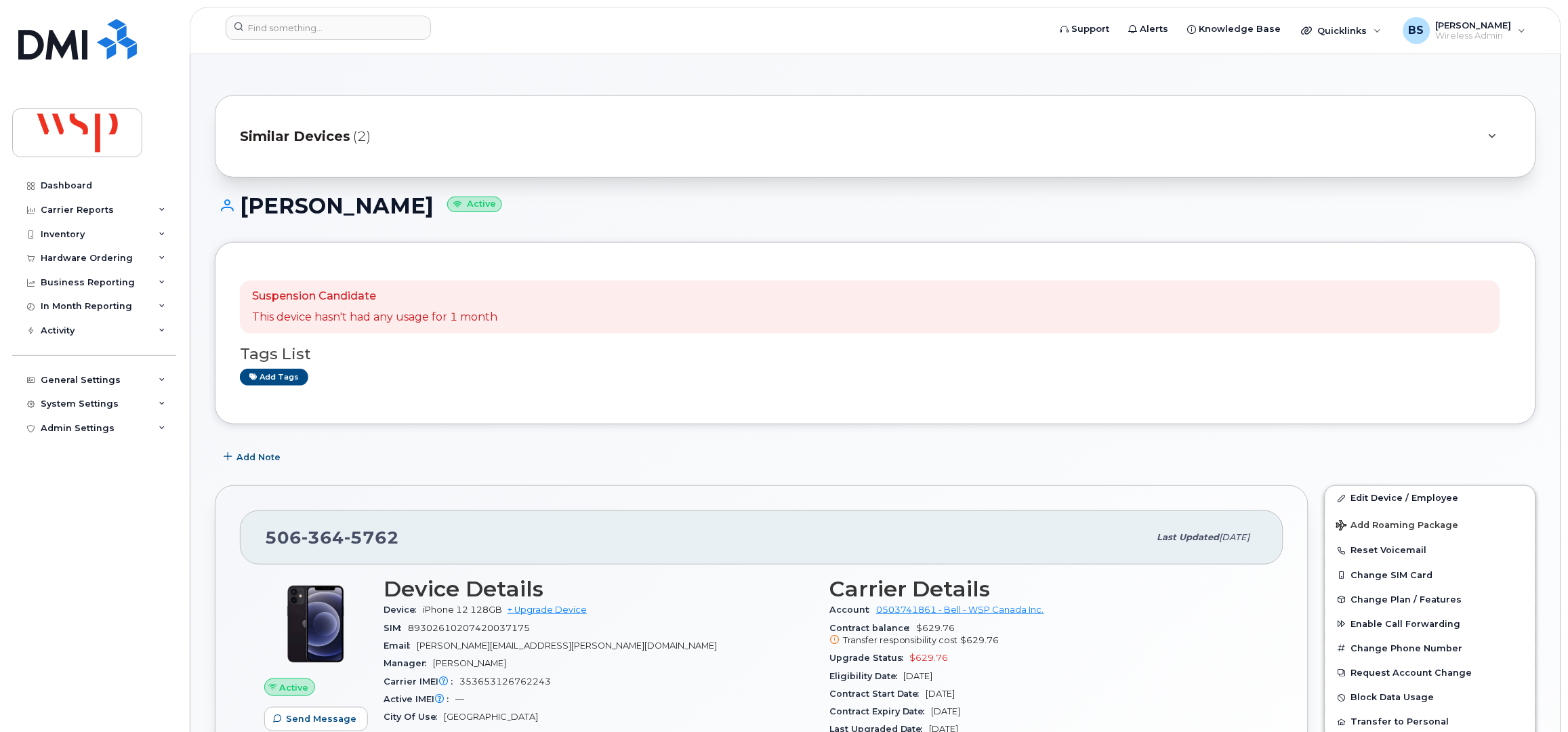
drag, startPoint x: 440, startPoint y: 206, endPoint x: 232, endPoint y: 206, distance: 208.0
click at [232, 206] on h1 "[PERSON_NAME] Active" at bounding box center [875, 205] width 1321 height 24
copy h1 "[PERSON_NAME]"
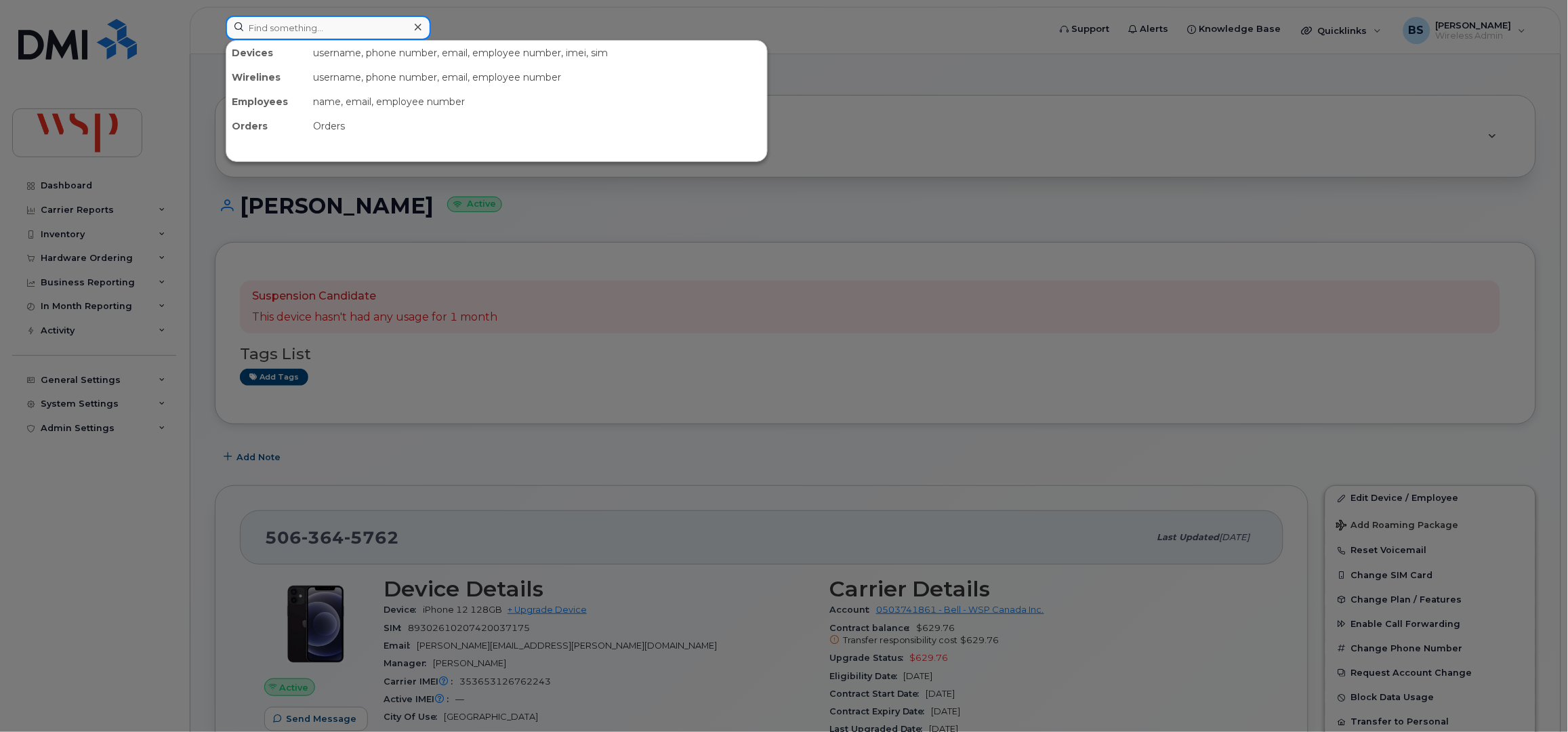
click at [284, 26] on input at bounding box center [328, 28] width 205 height 24
paste input "2505169023"
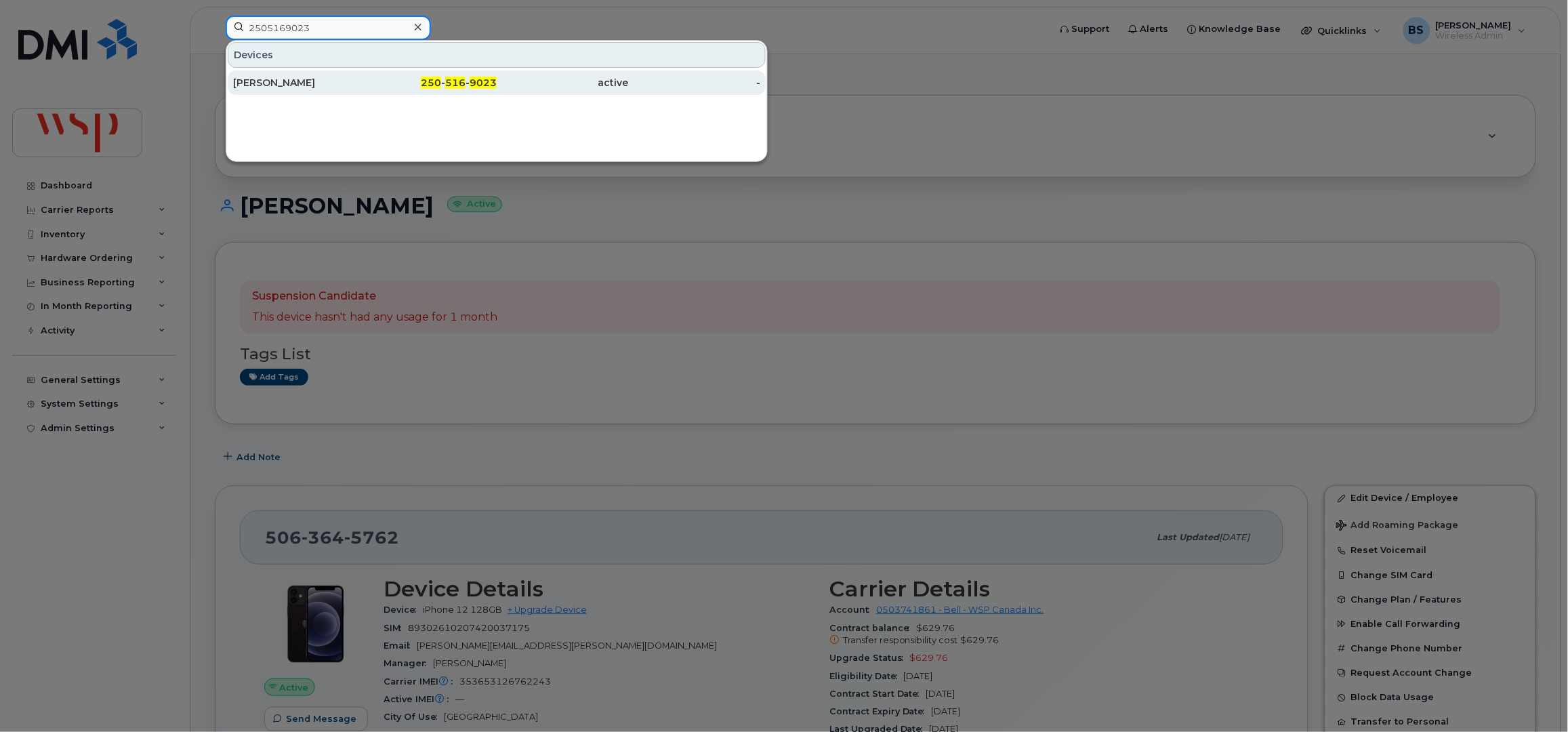
type input "2505169023"
click at [254, 81] on div "David Feghali" at bounding box center [299, 83] width 132 height 14
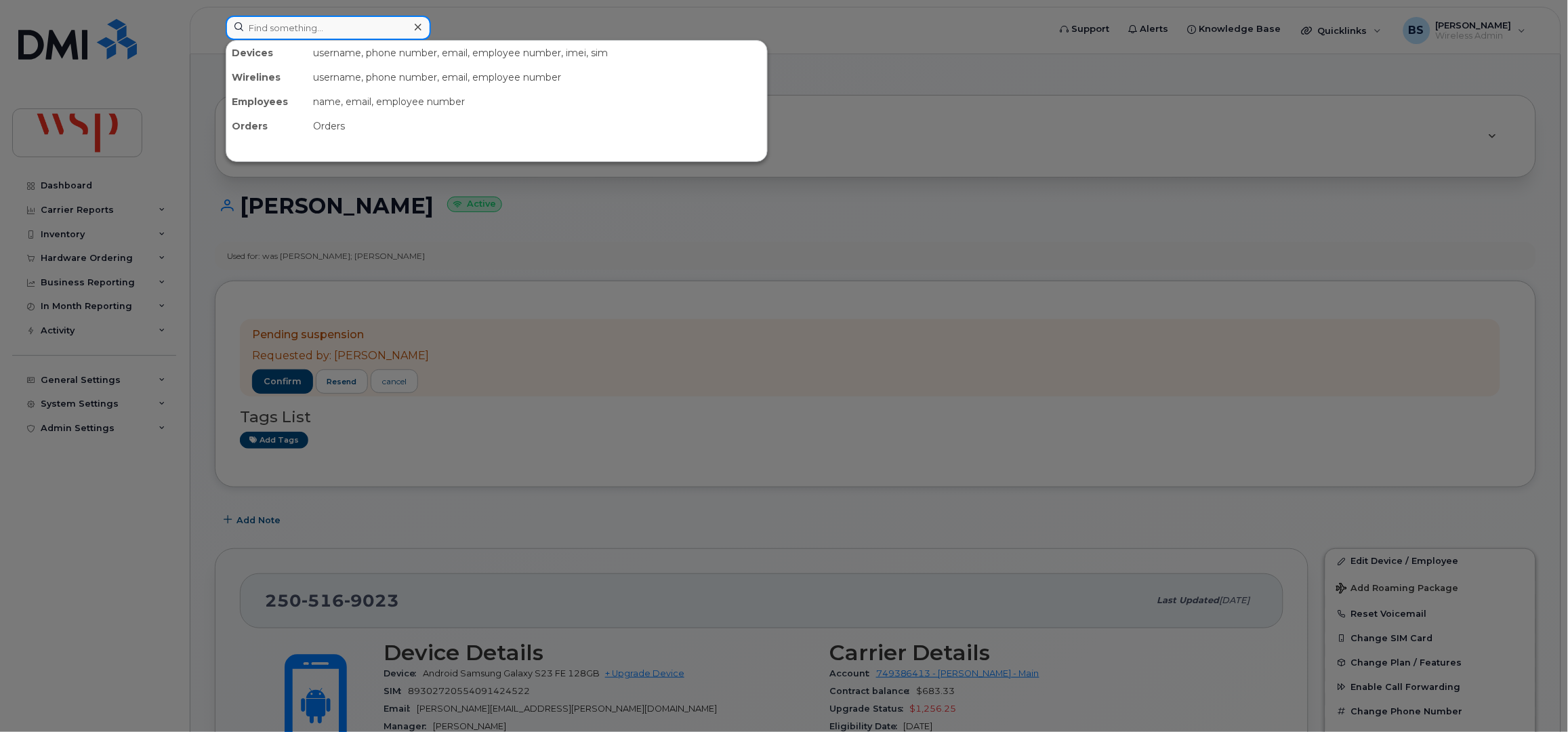
click at [331, 29] on input at bounding box center [328, 28] width 205 height 24
paste input "2505169023"
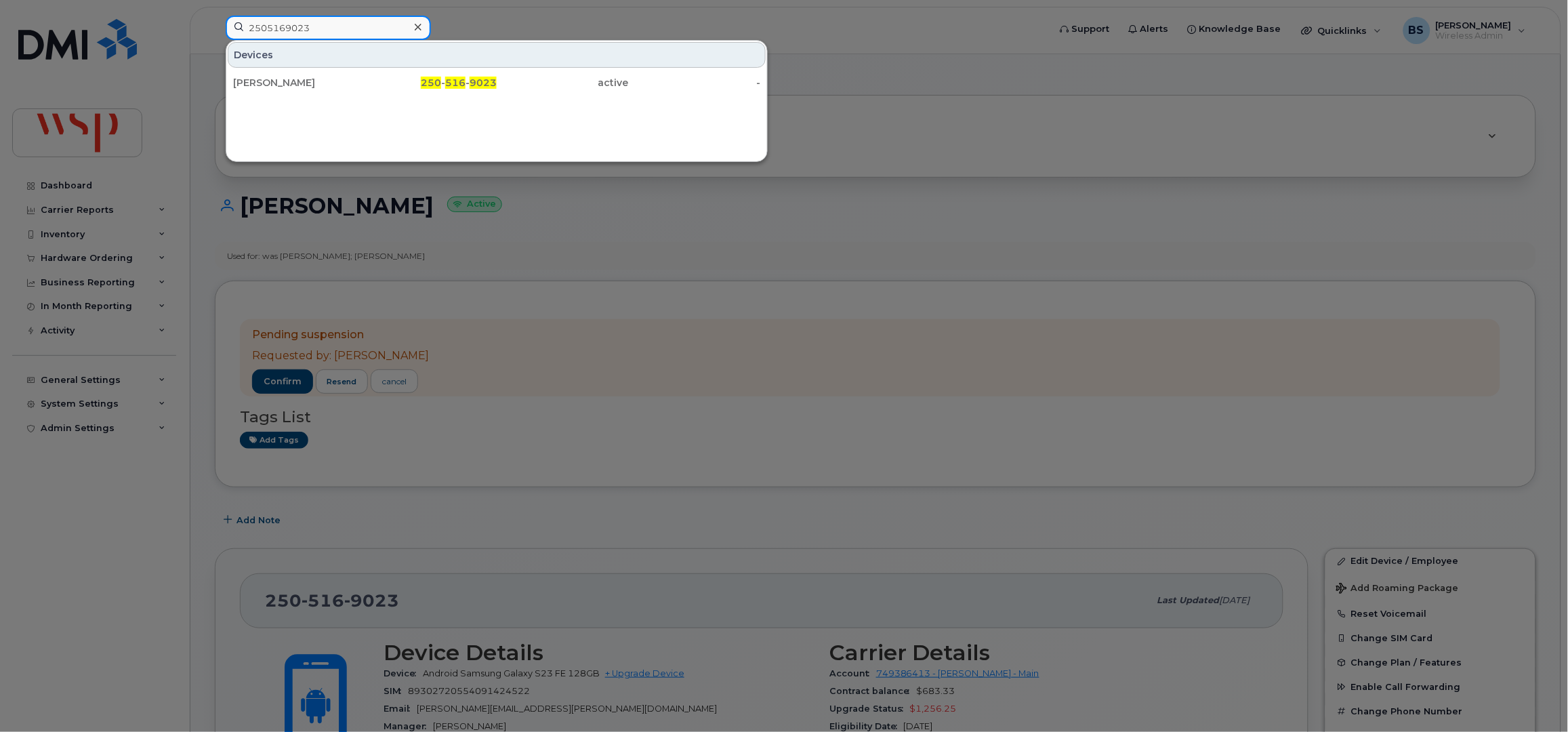
type input "2505169023"
click at [263, 77] on div "[PERSON_NAME]" at bounding box center [299, 83] width 132 height 14
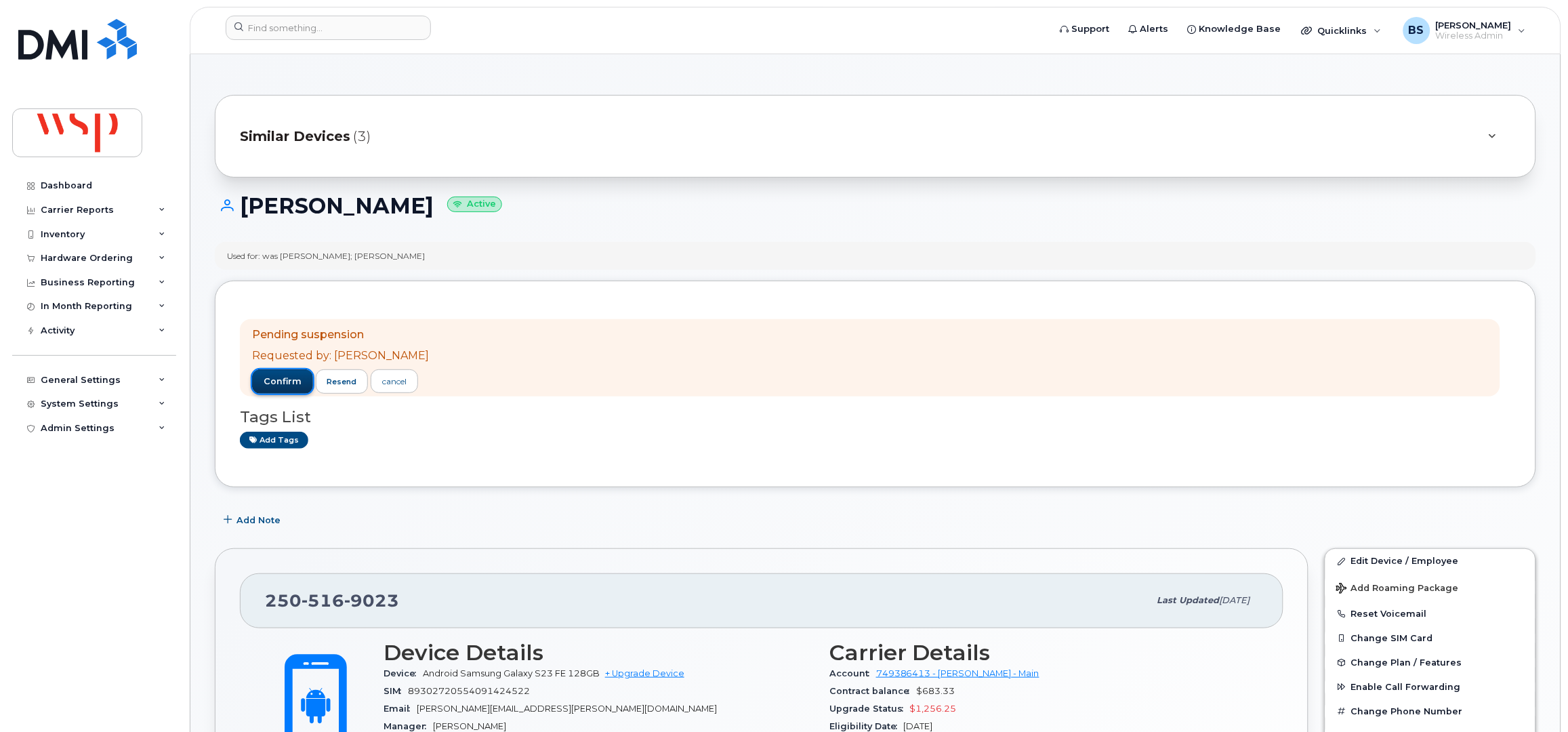
click at [273, 380] on span "confirm" at bounding box center [282, 382] width 38 height 12
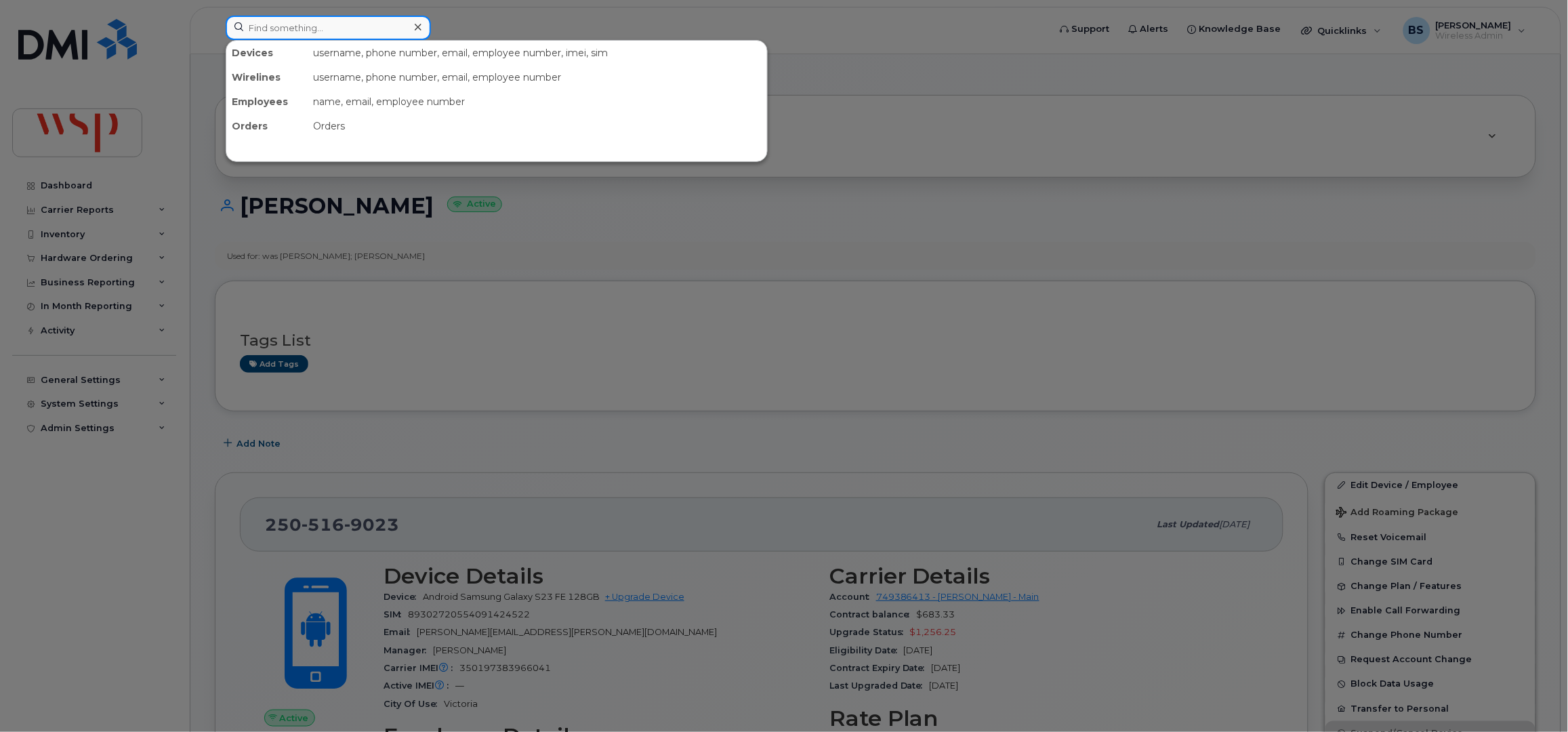
click at [309, 21] on input at bounding box center [328, 28] width 205 height 24
paste input "6137629439"
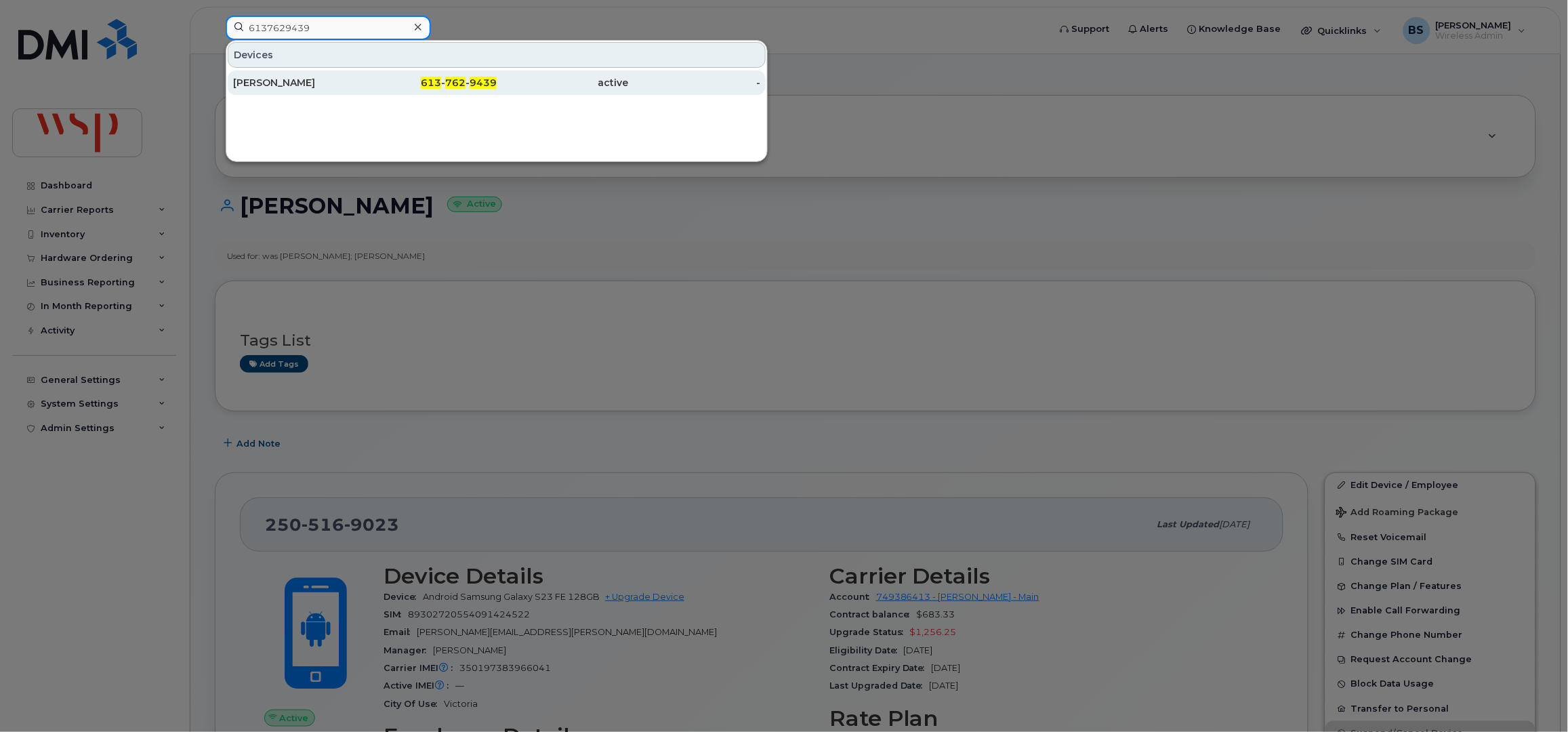
type input "6137629439"
click at [271, 79] on div "Curtis Stone" at bounding box center [299, 83] width 132 height 14
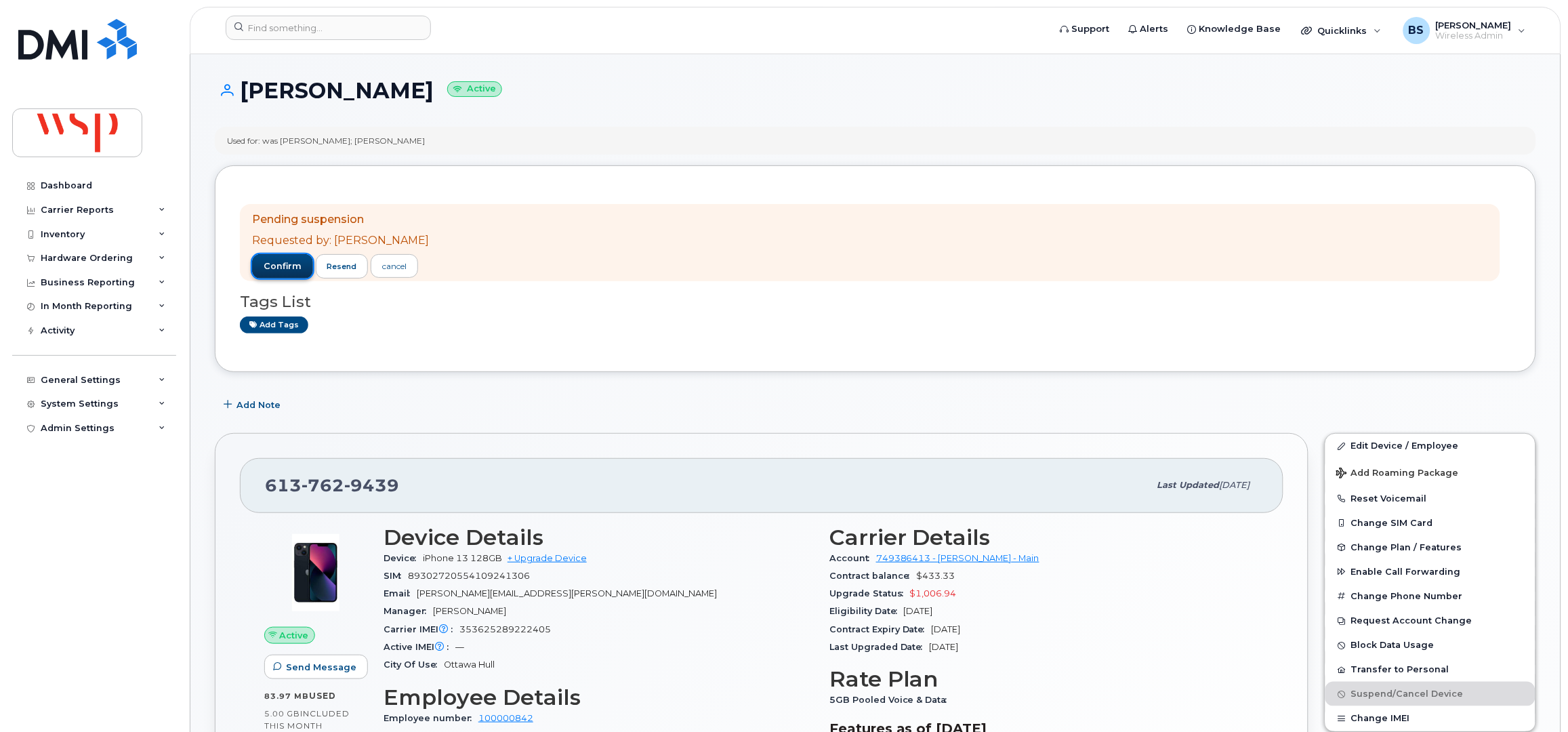
click at [272, 268] on span "confirm" at bounding box center [282, 266] width 38 height 12
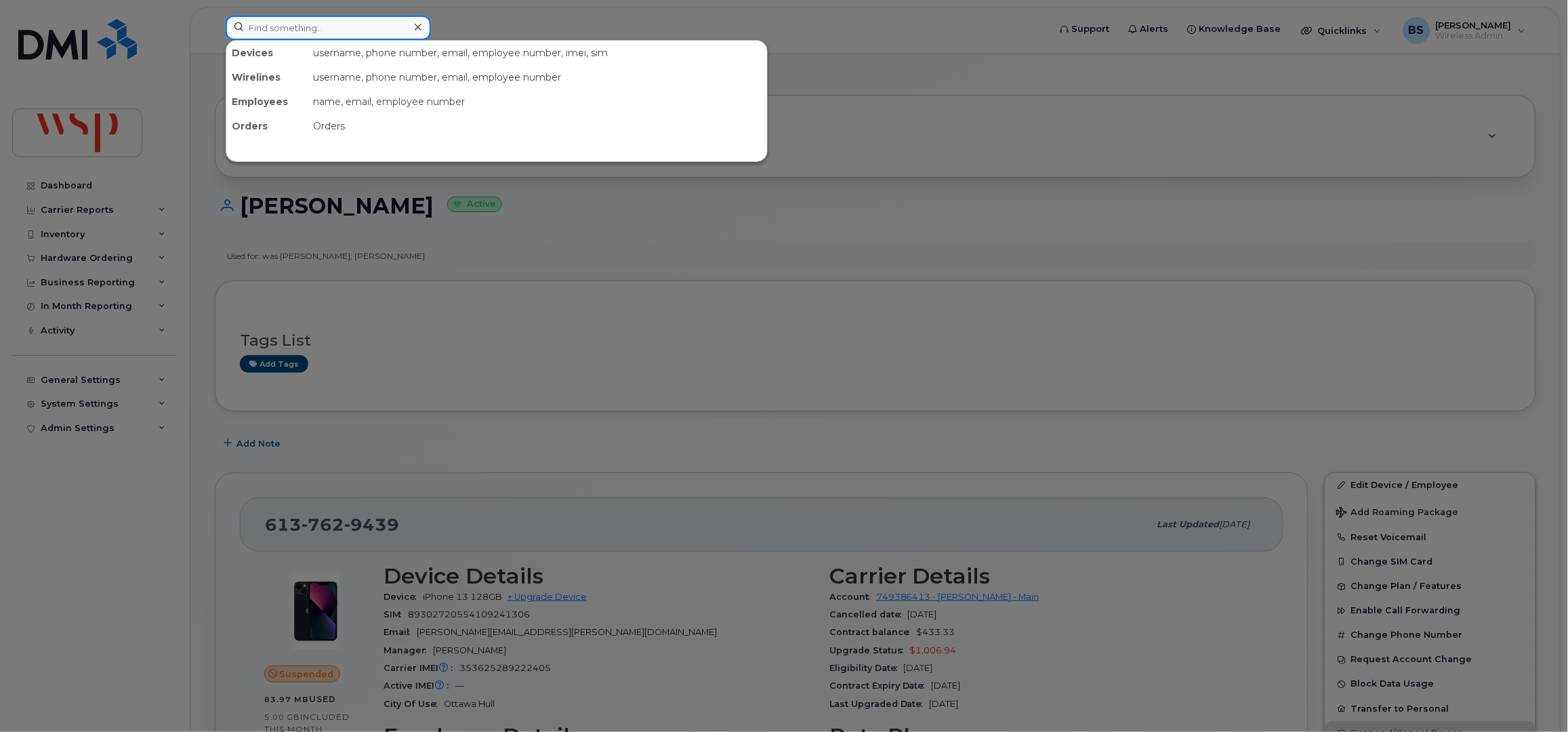
click at [313, 20] on input at bounding box center [328, 28] width 205 height 24
paste input "5193815459"
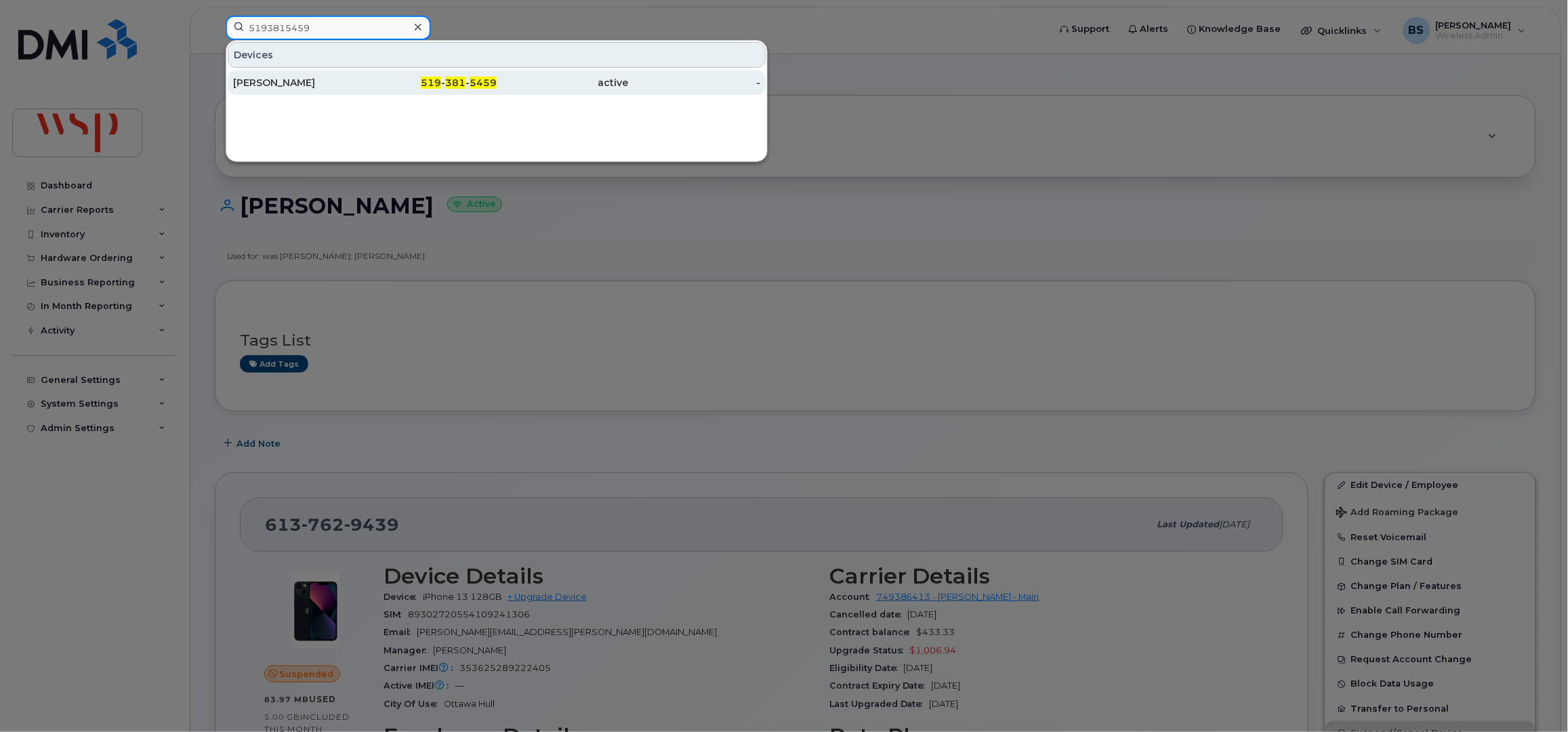
type input "5193815459"
click at [261, 80] on div "Brendan McKenzie" at bounding box center [299, 83] width 132 height 14
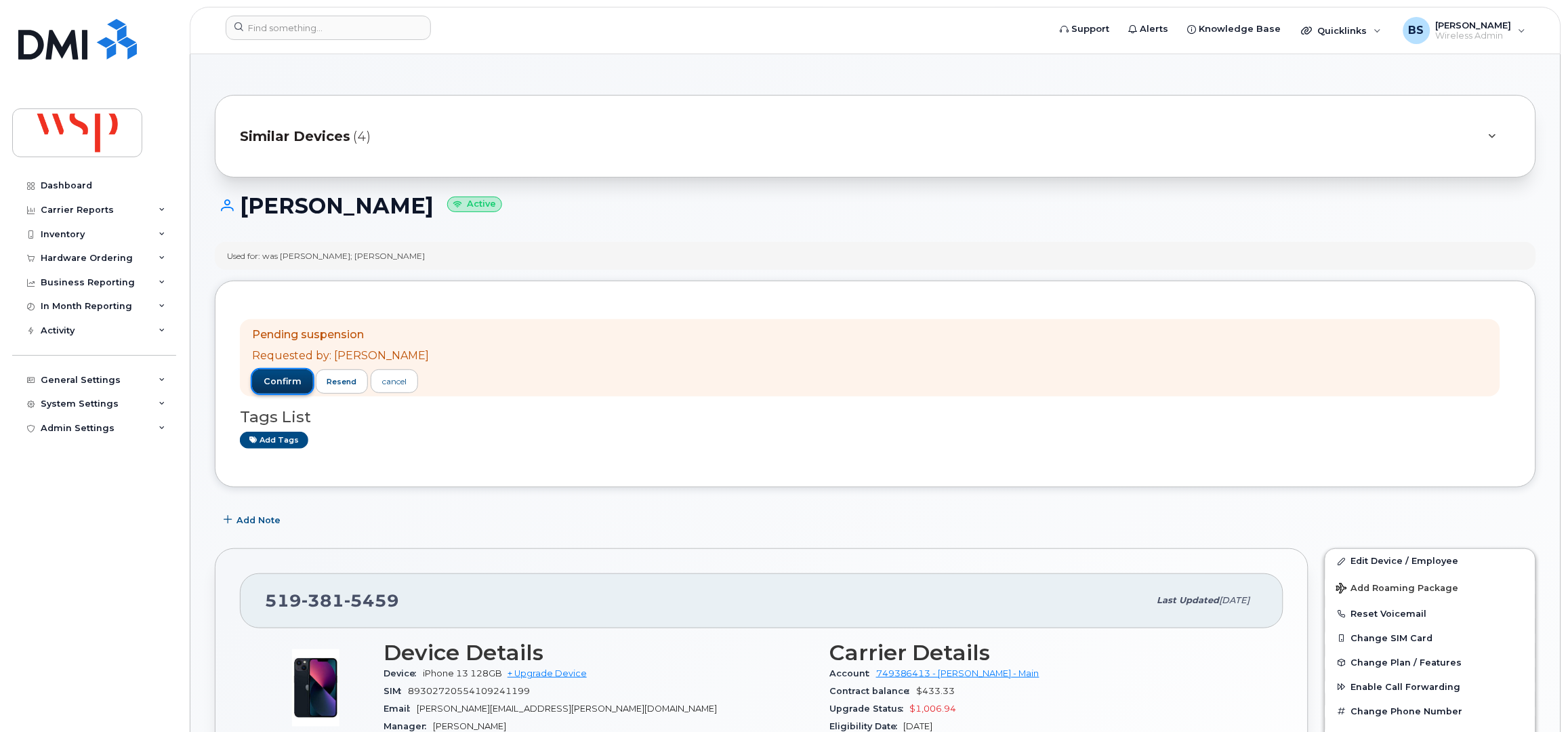
click at [282, 379] on span "confirm" at bounding box center [282, 382] width 38 height 12
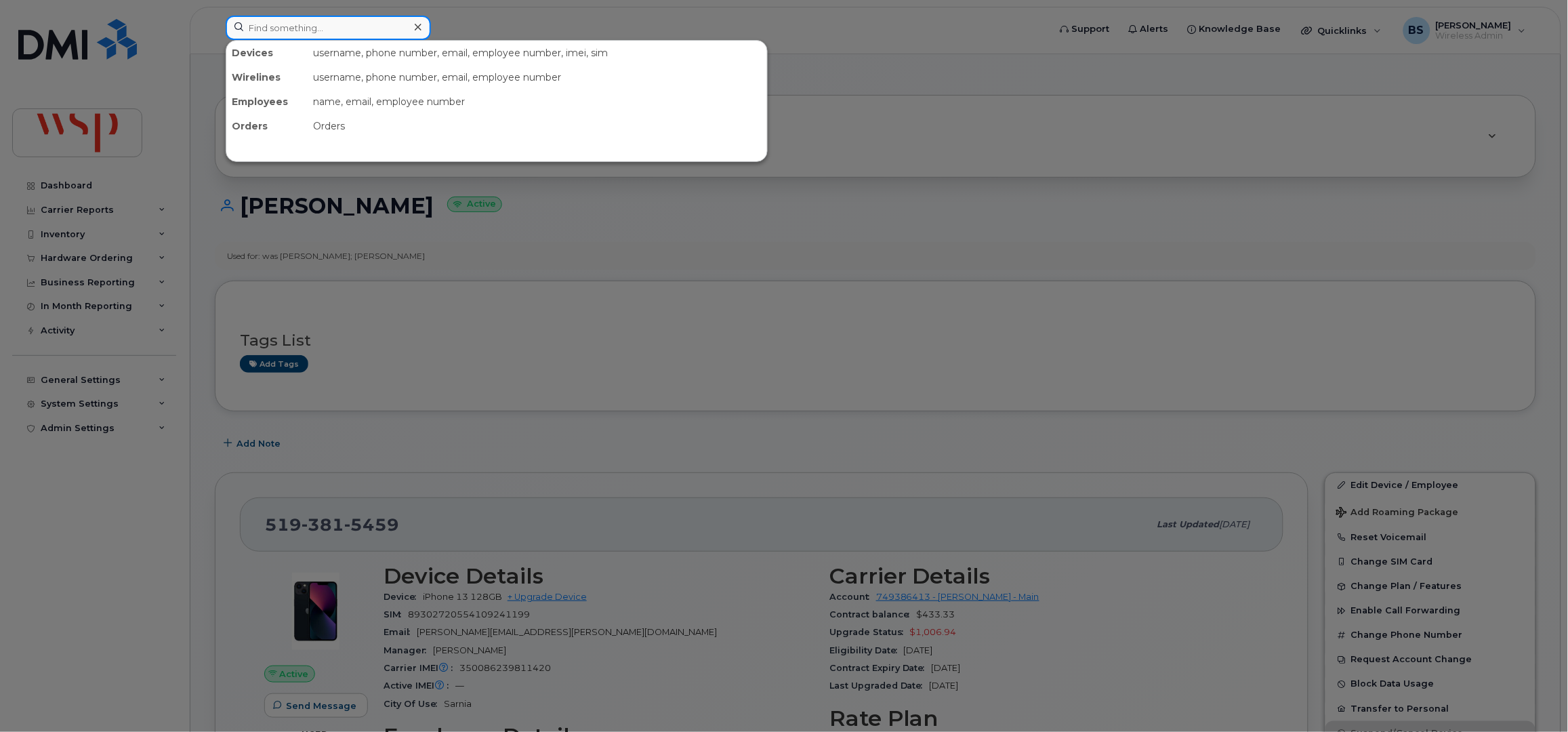
click at [313, 31] on input at bounding box center [328, 28] width 205 height 24
paste input "2366385025"
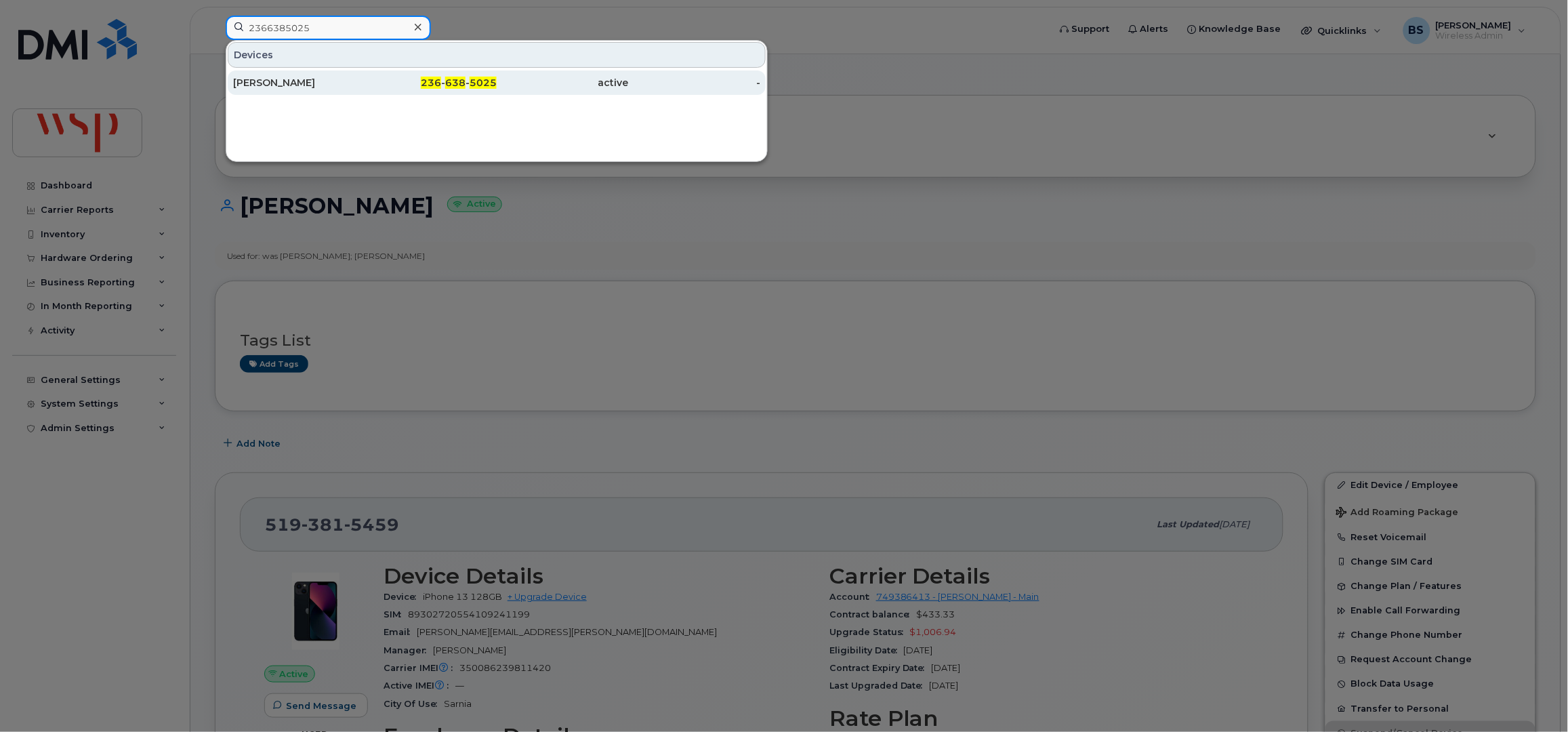
type input "2366385025"
click at [267, 80] on div "Amy Suto" at bounding box center [299, 83] width 132 height 14
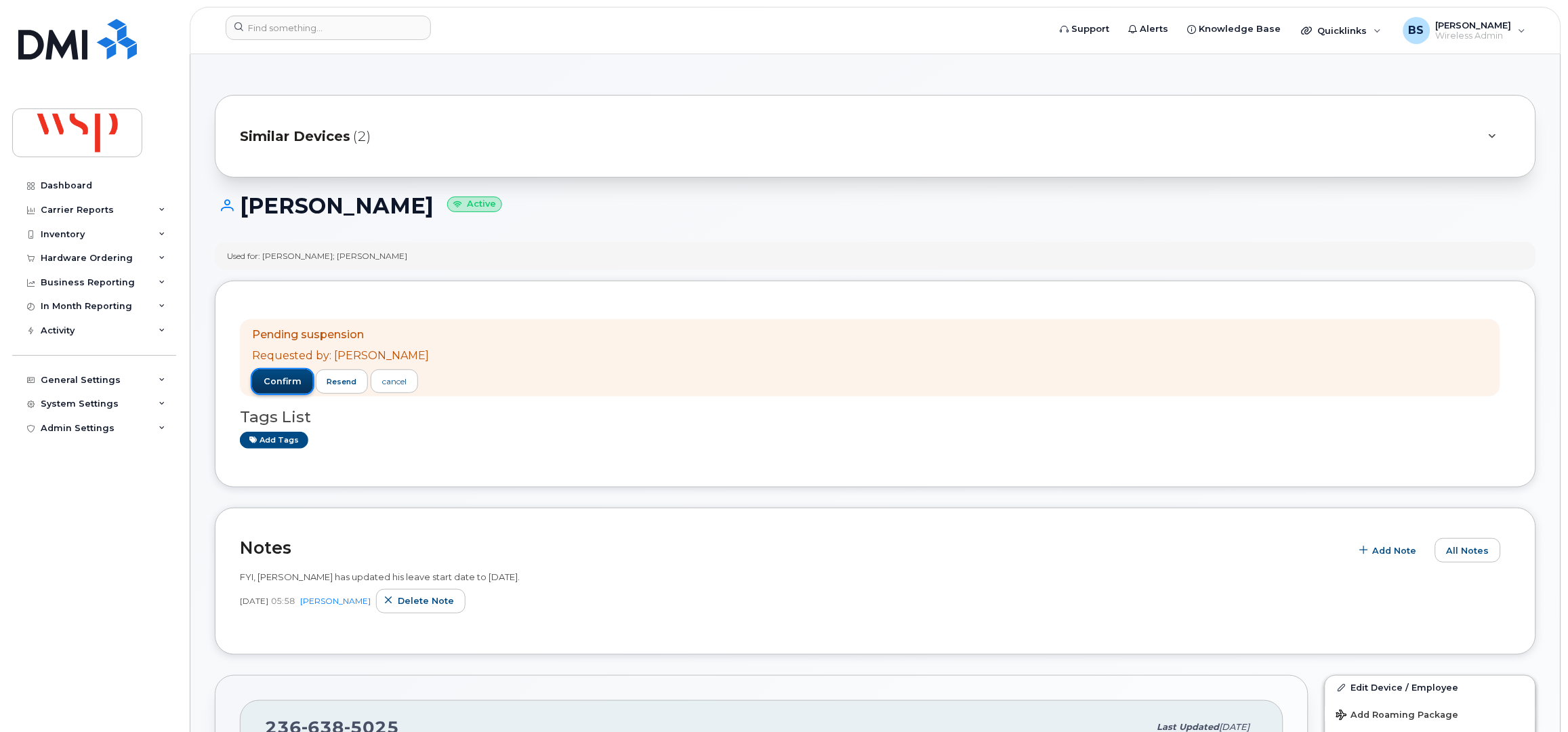
click at [286, 383] on span "confirm" at bounding box center [282, 382] width 38 height 12
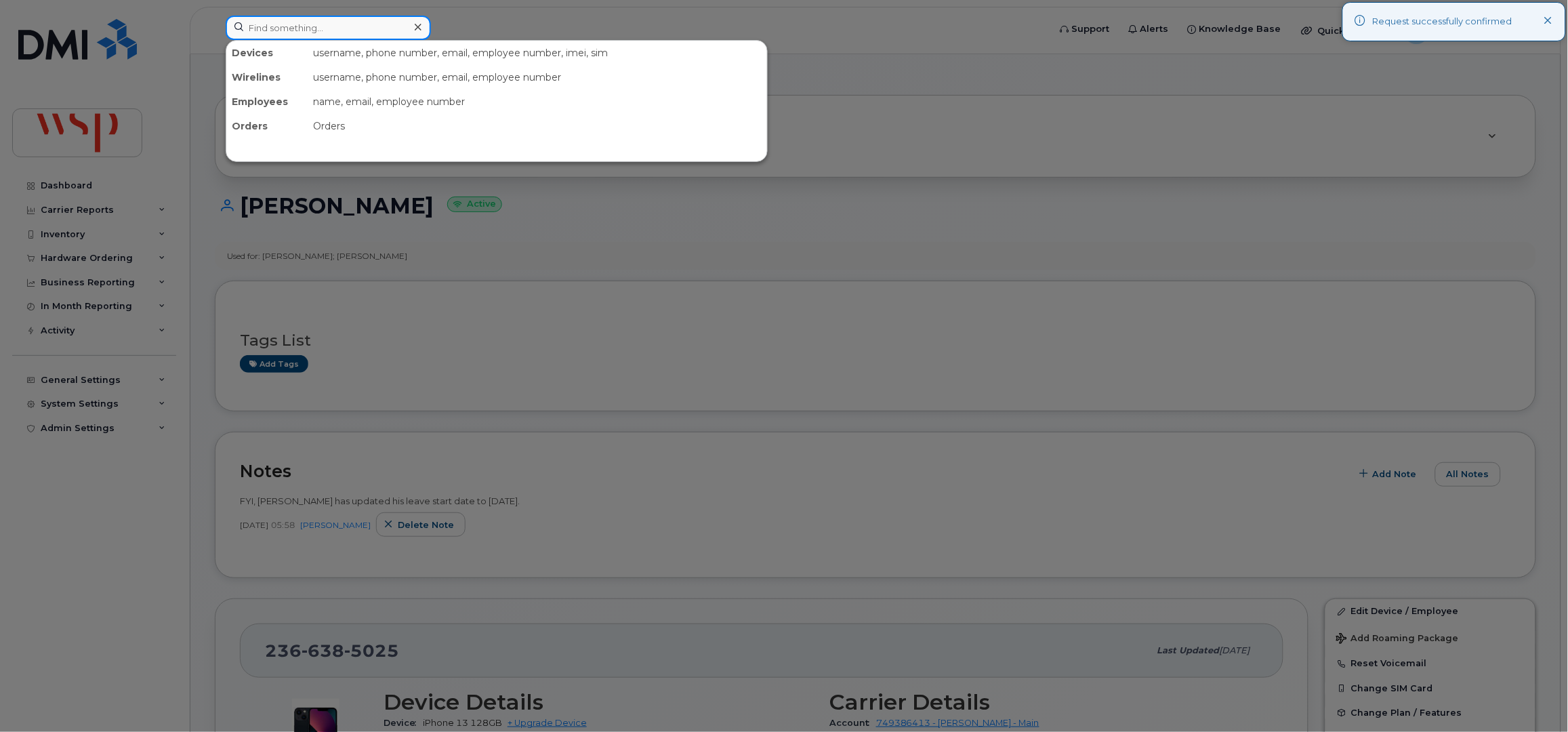
click at [293, 35] on input at bounding box center [328, 28] width 205 height 24
paste input "2505522999"
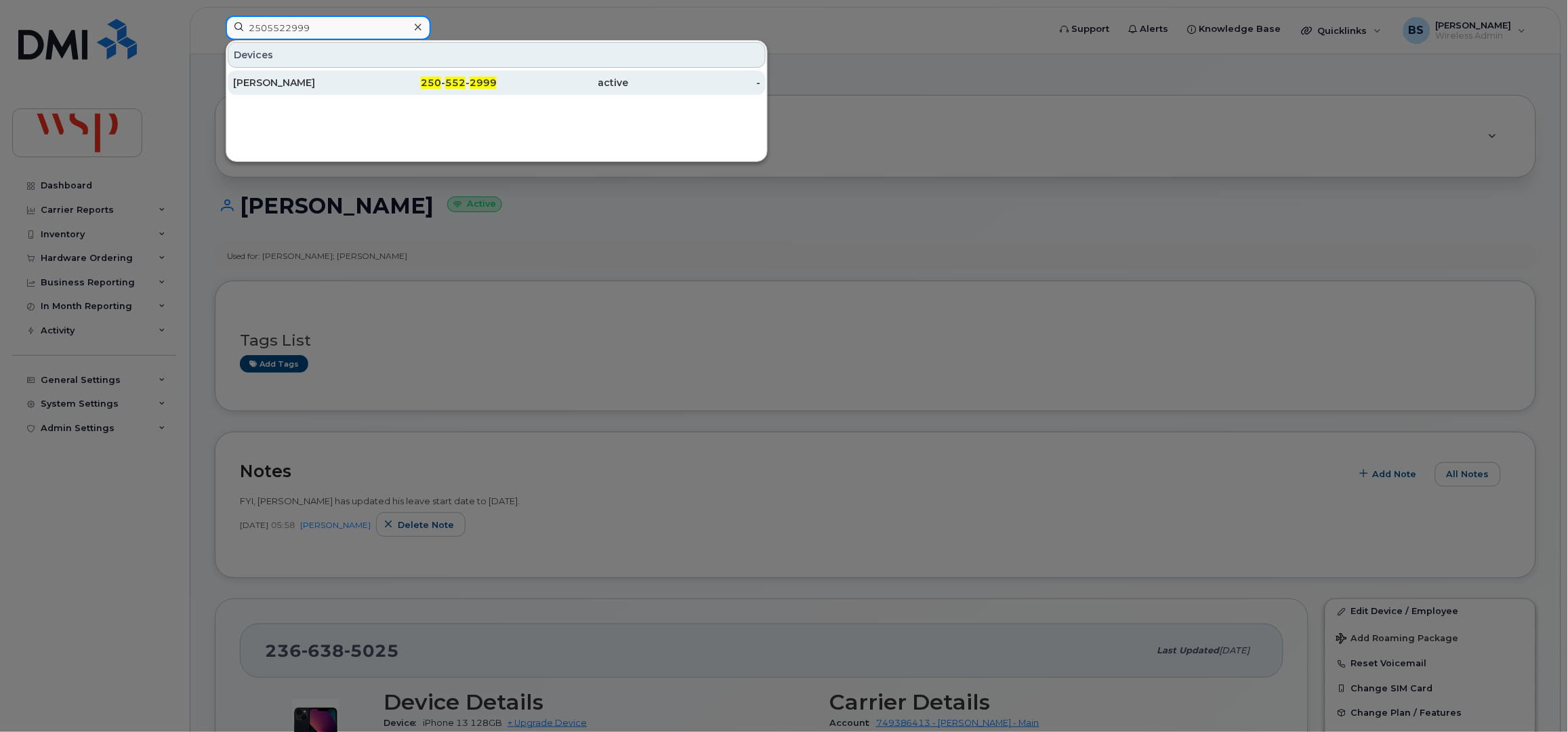
type input "2505522999"
click at [291, 79] on div "[PERSON_NAME]" at bounding box center [299, 83] width 132 height 14
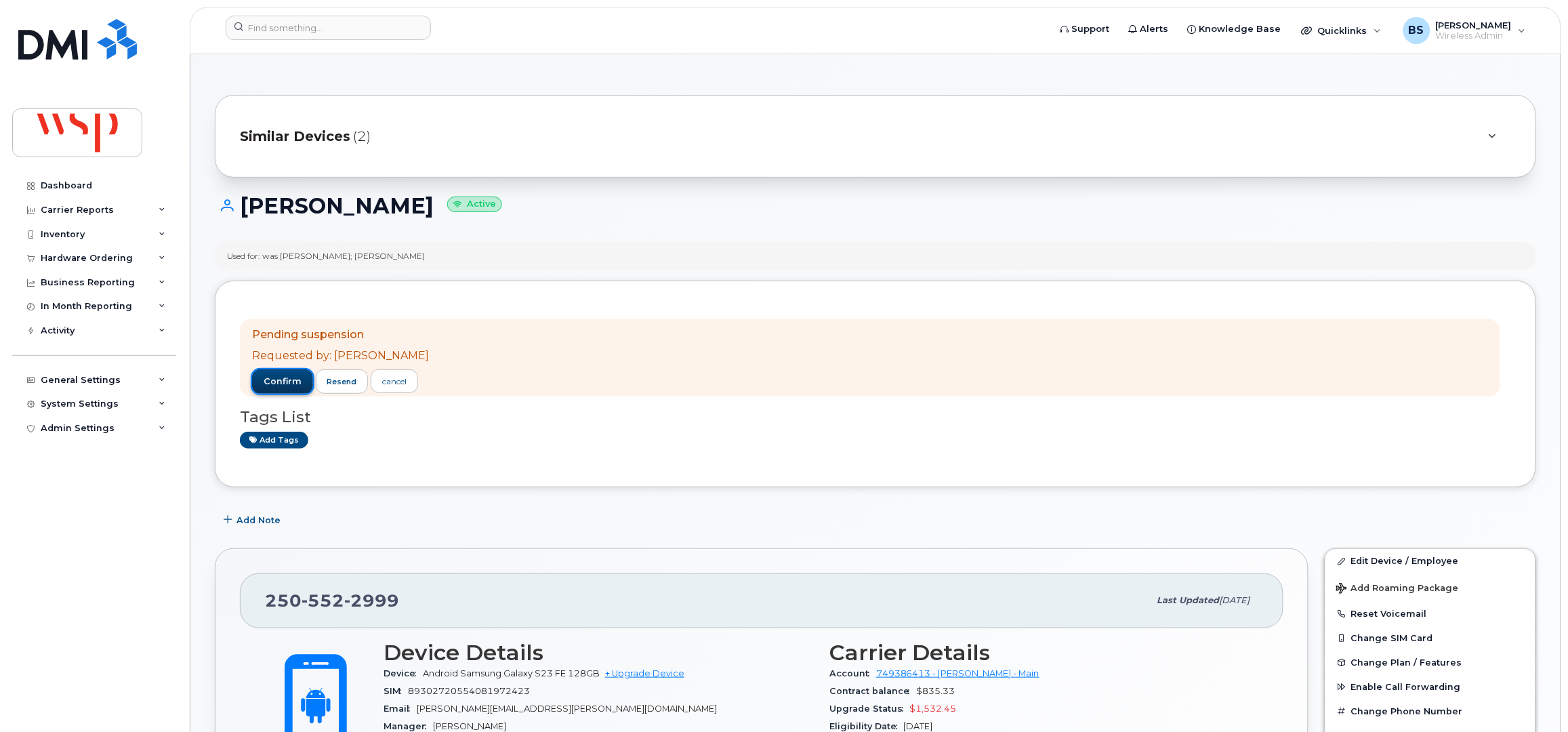
click at [287, 380] on span "confirm" at bounding box center [282, 382] width 38 height 12
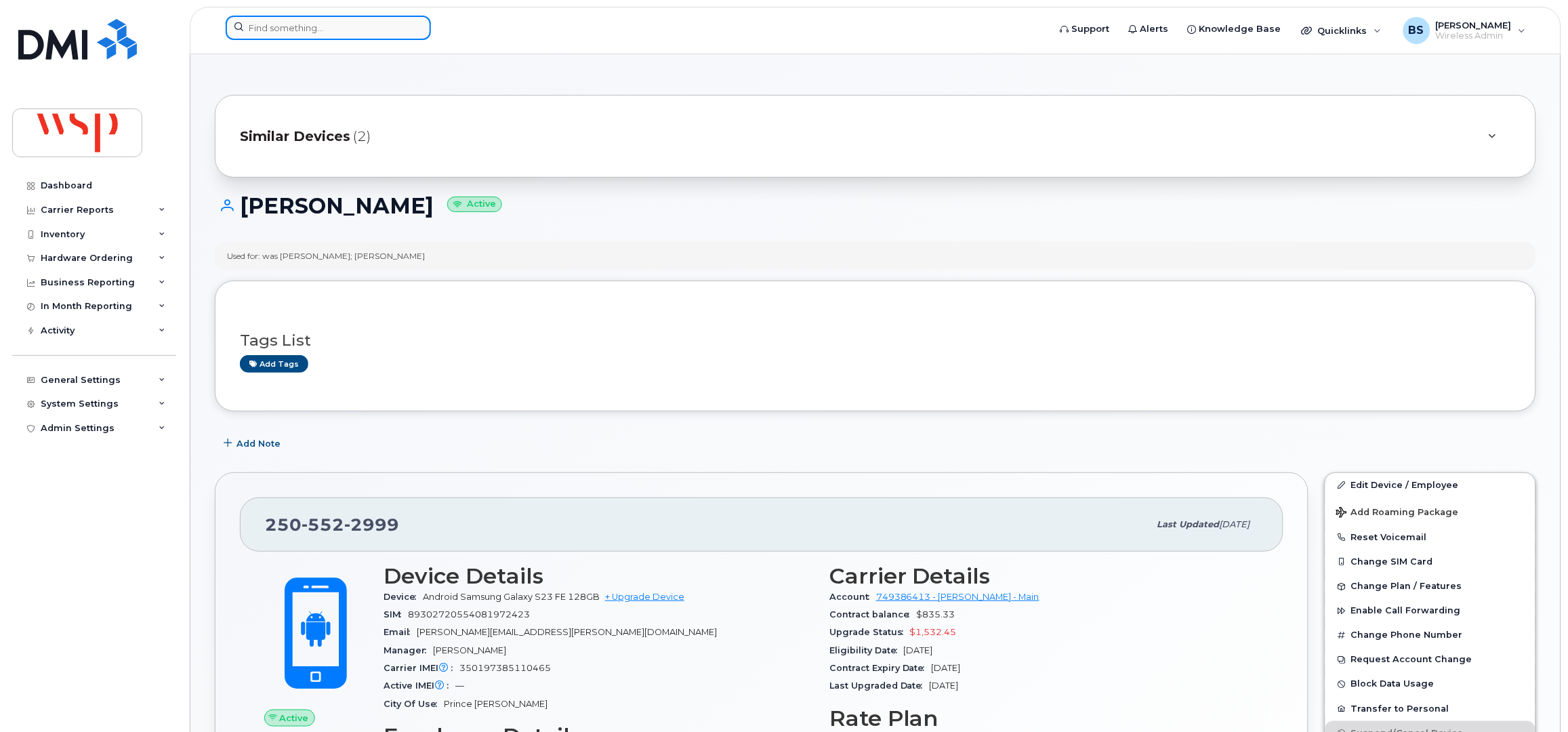
click at [337, 33] on input at bounding box center [328, 28] width 205 height 24
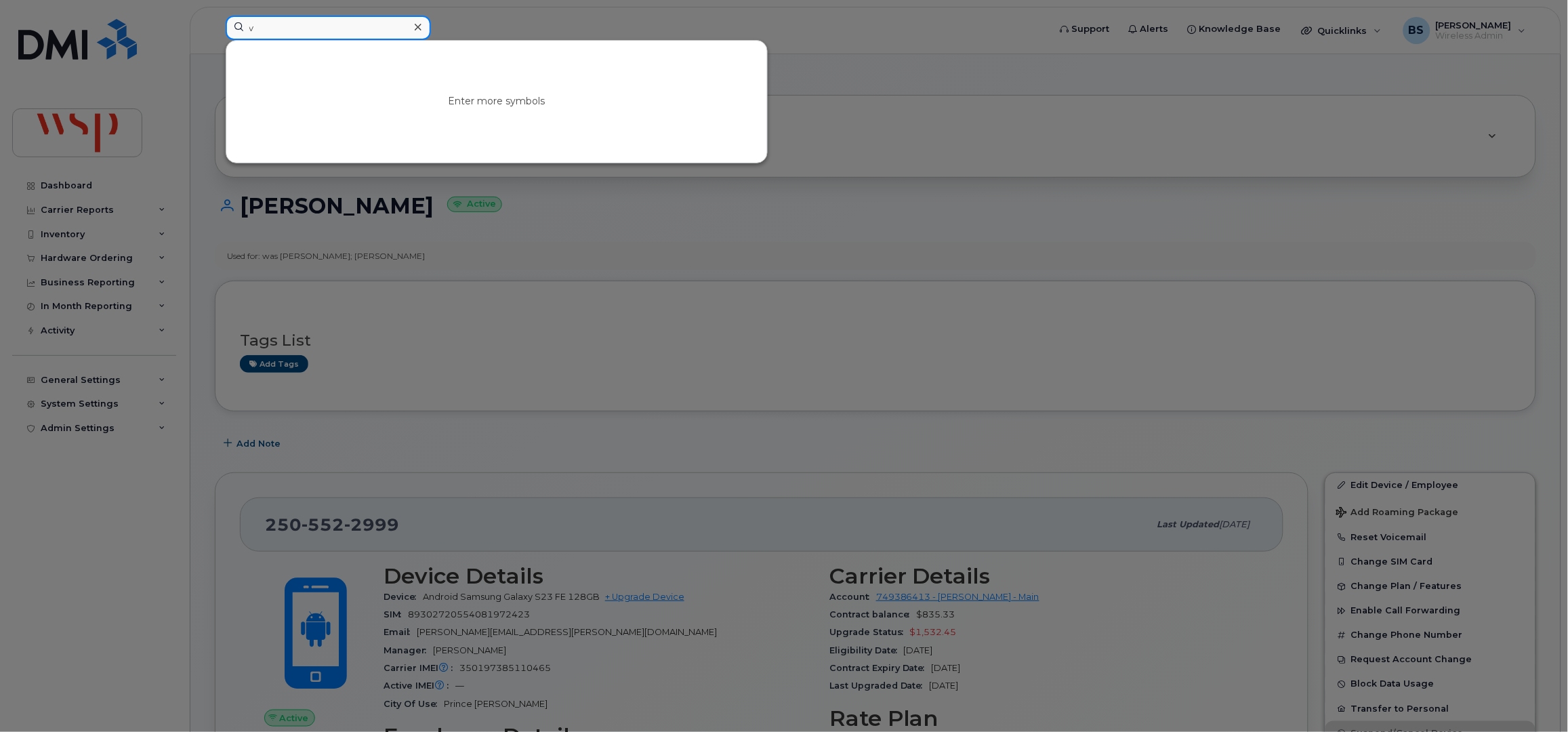
drag, startPoint x: 312, startPoint y: 24, endPoint x: 238, endPoint y: 26, distance: 74.0
click at [253, 31] on input "v" at bounding box center [328, 28] width 205 height 24
drag, startPoint x: 270, startPoint y: 25, endPoint x: 183, endPoint y: 27, distance: 87.0
click at [215, 27] on div "v Enter more symbols" at bounding box center [632, 31] width 836 height 30
paste input "4033928321"
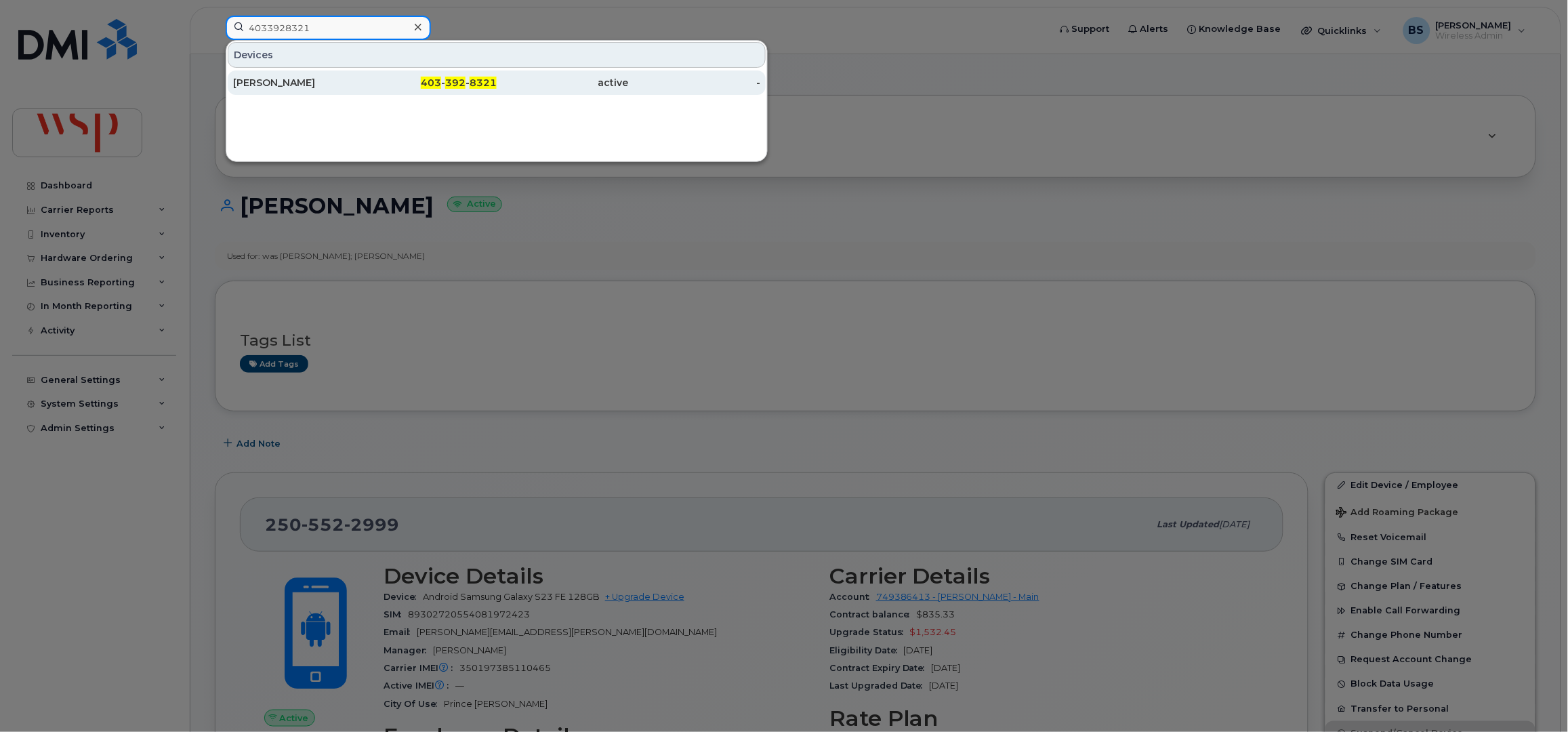
type input "4033928321"
click at [266, 78] on div "[PERSON_NAME]" at bounding box center [299, 83] width 132 height 14
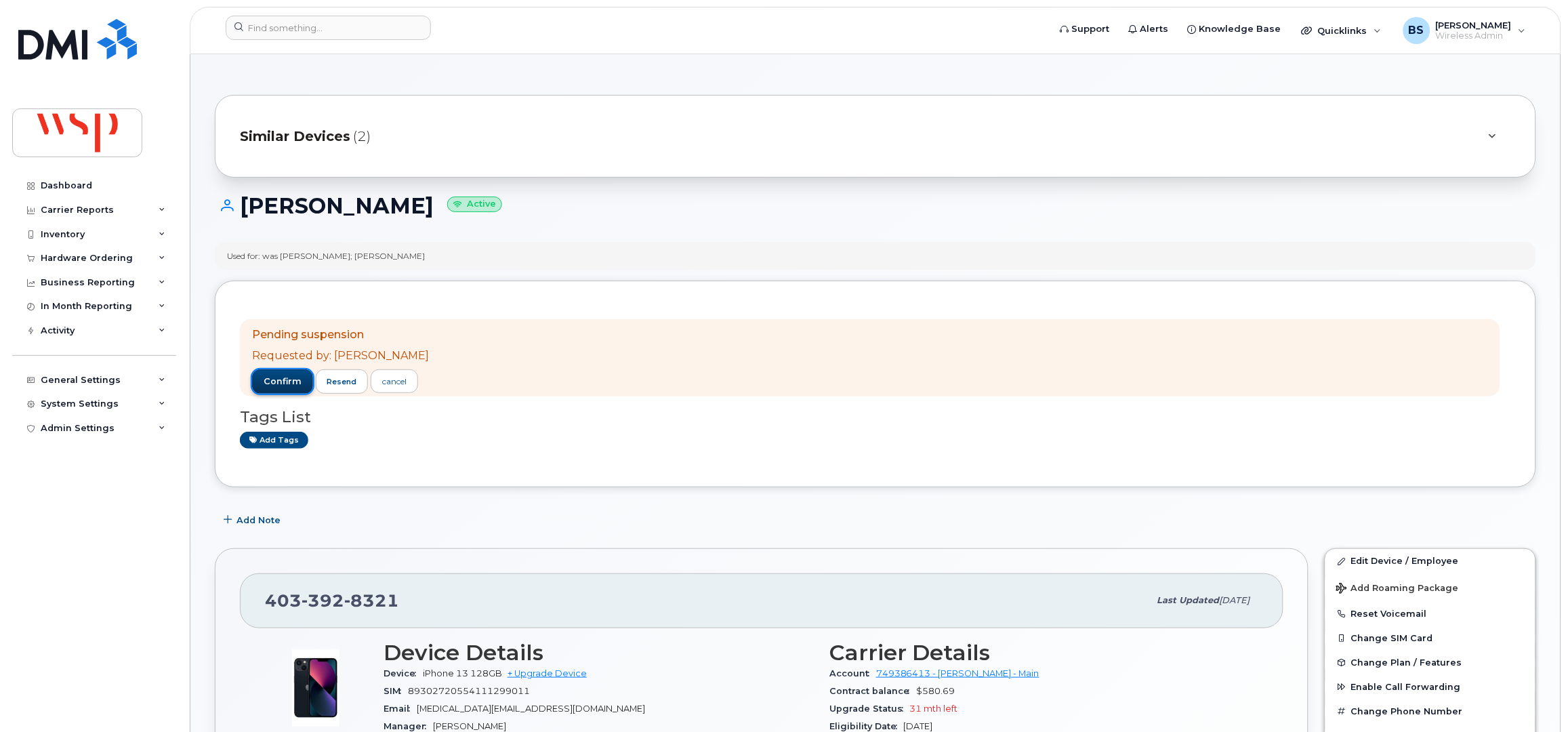
click at [275, 378] on span "confirm" at bounding box center [282, 382] width 38 height 12
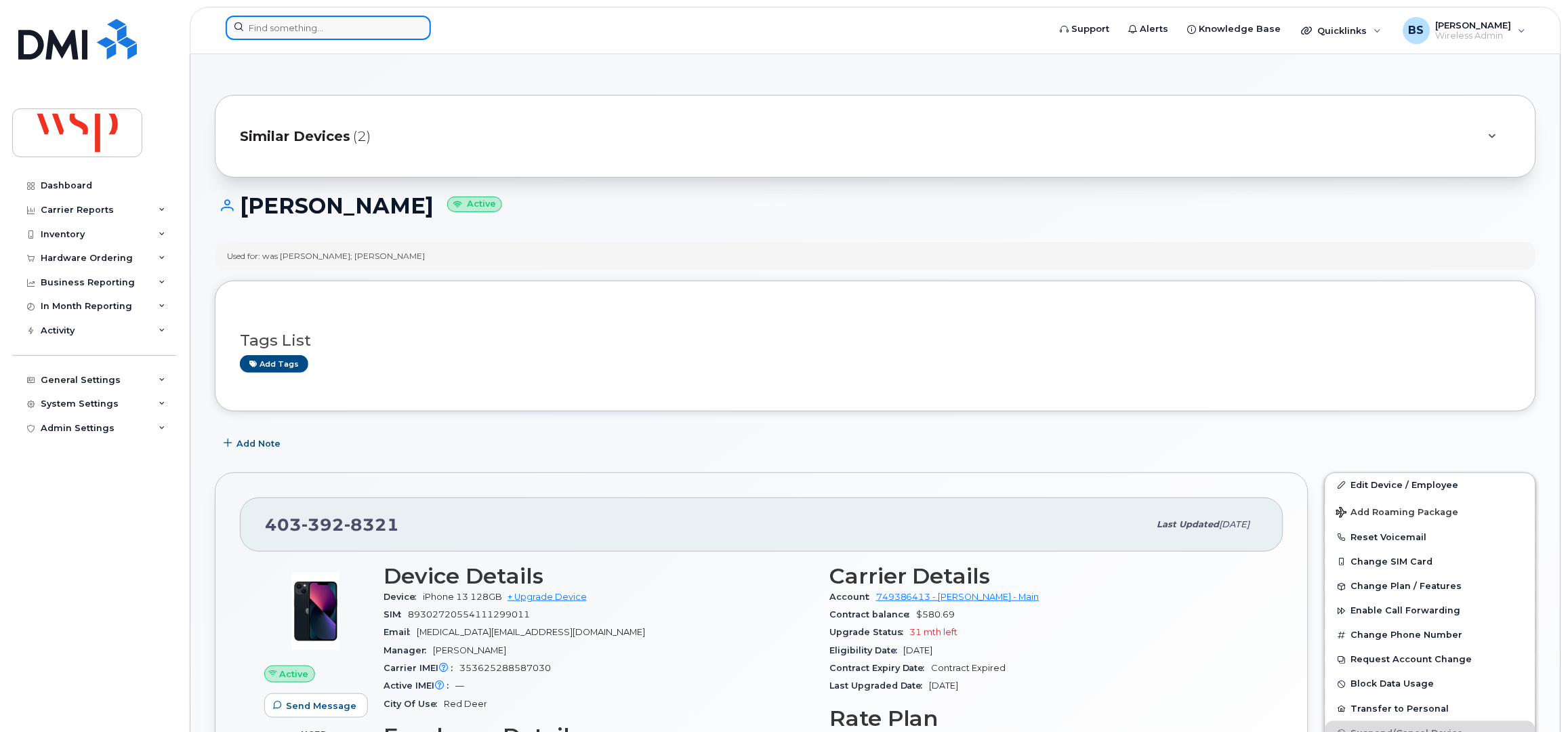
click at [266, 28] on input at bounding box center [328, 28] width 205 height 24
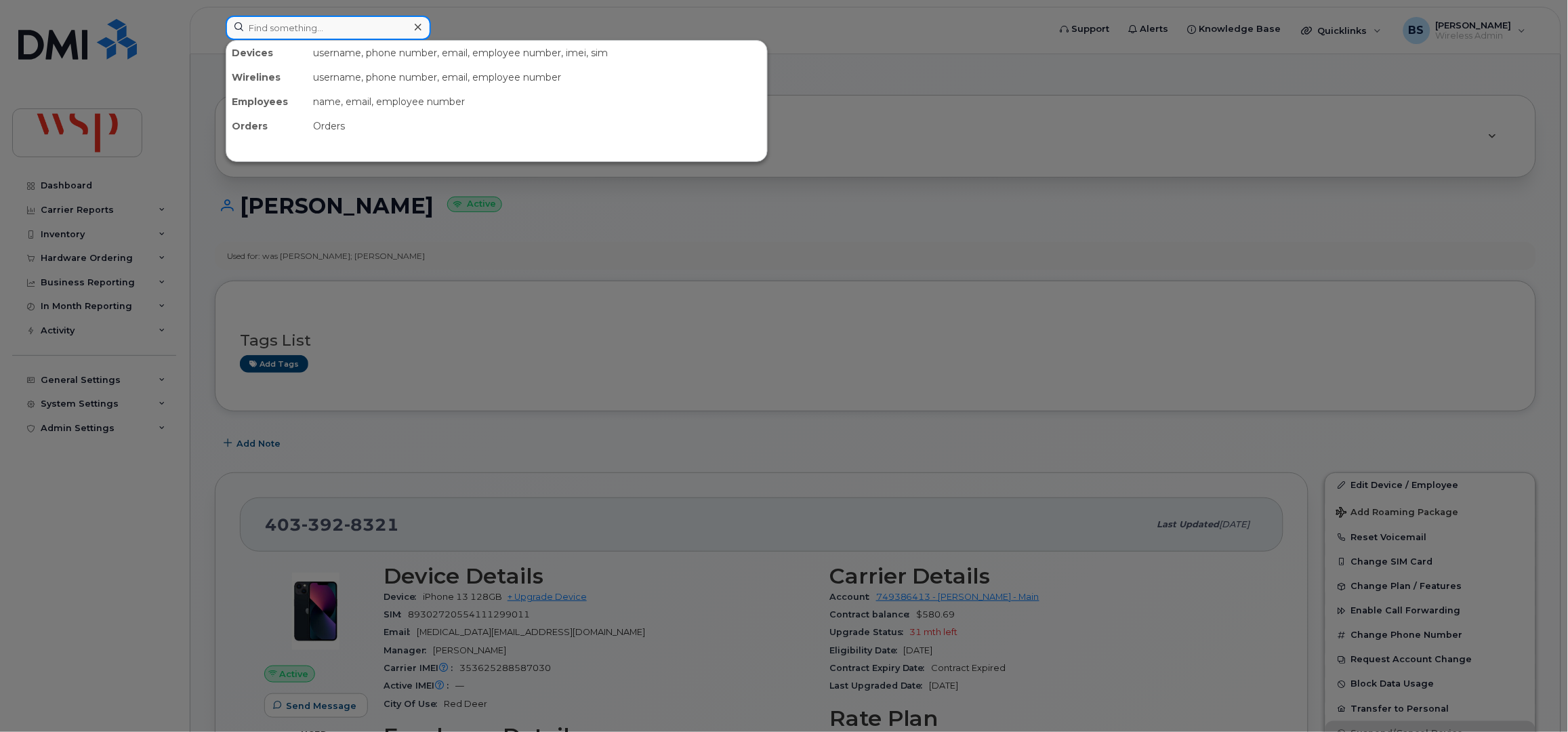
paste input "[PHONE_NUMBER]."
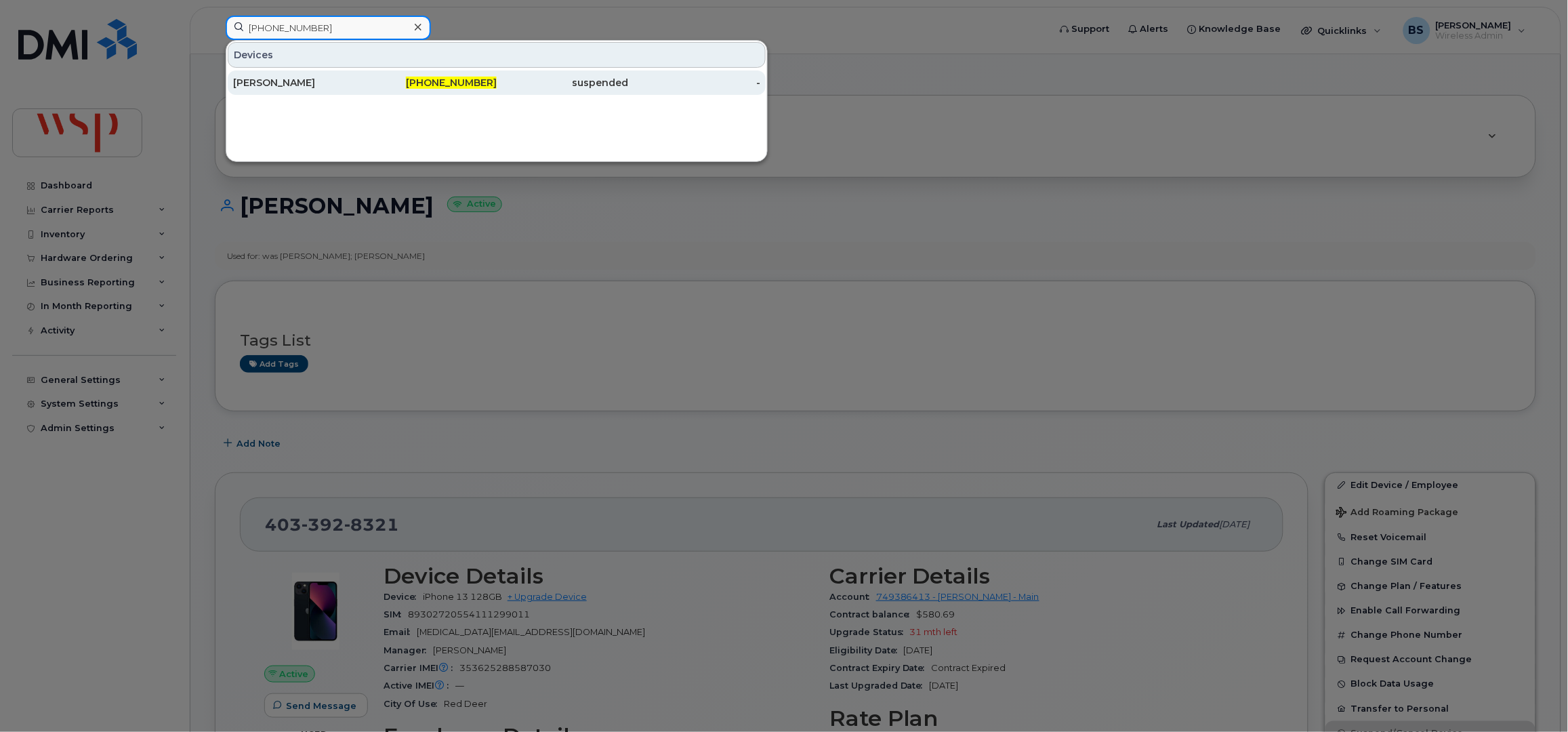
type input "[PHONE_NUMBER]"
click at [275, 81] on div "[PERSON_NAME]" at bounding box center [299, 83] width 132 height 14
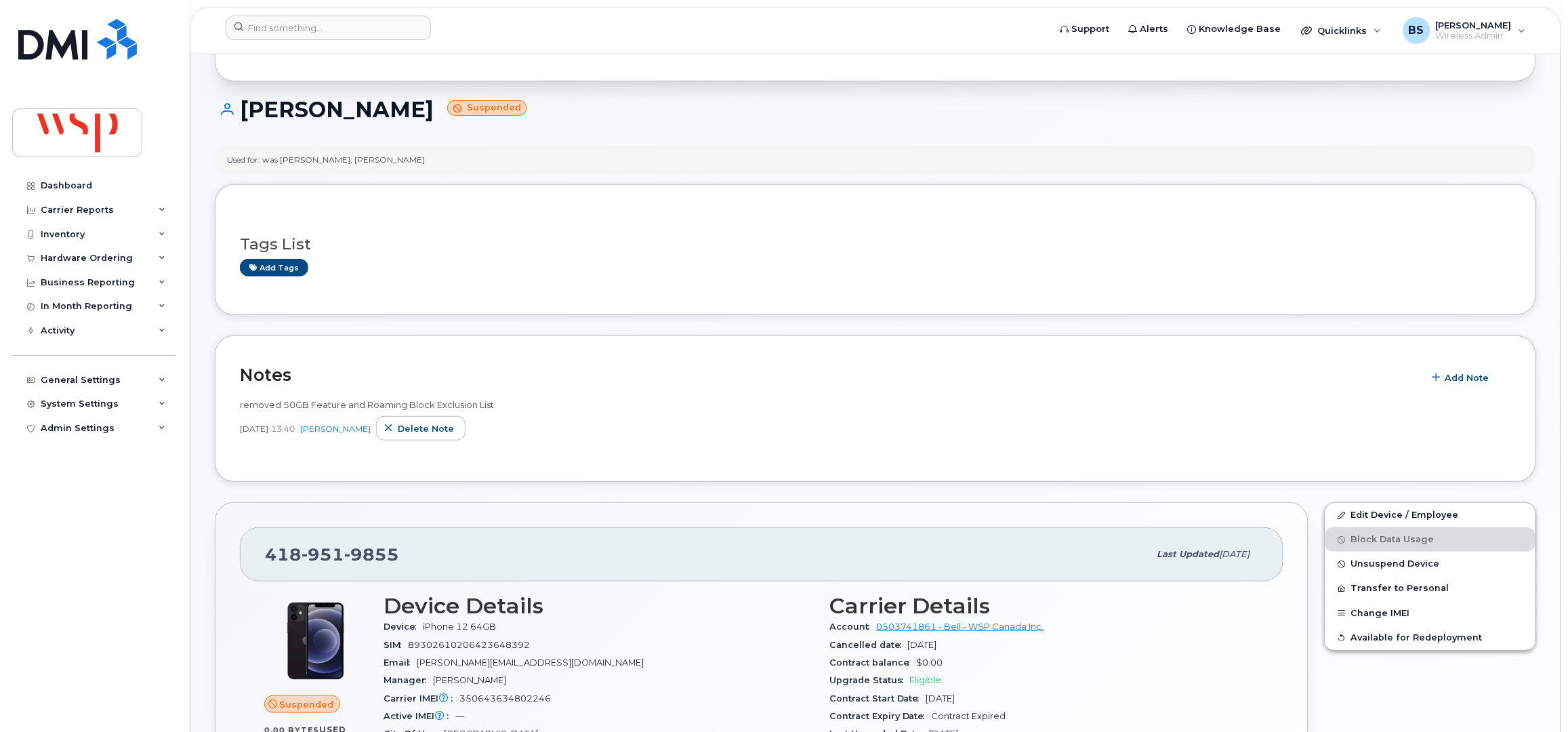
scroll to position [180, 0]
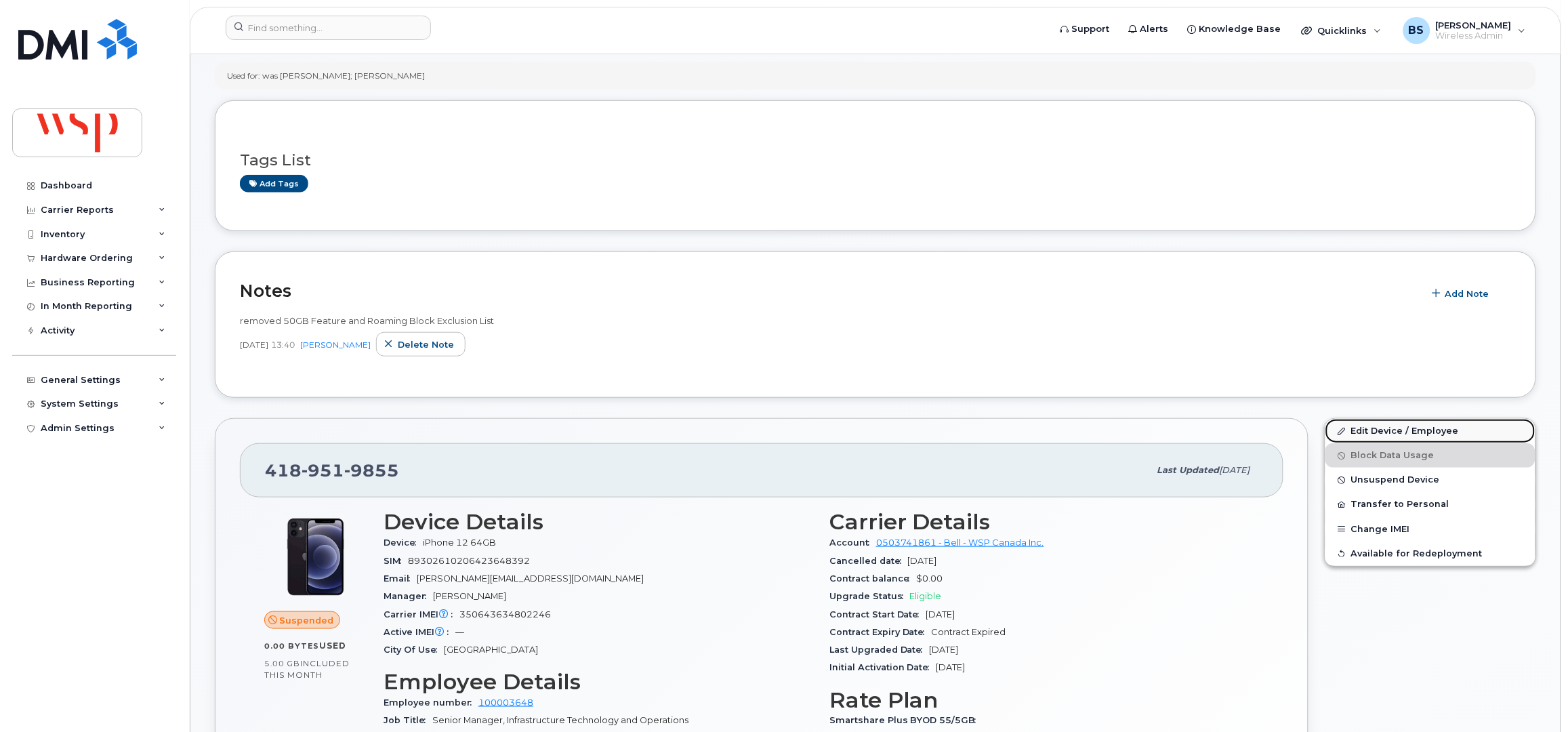
click at [1360, 430] on link "Edit Device / Employee" at bounding box center [1430, 431] width 210 height 24
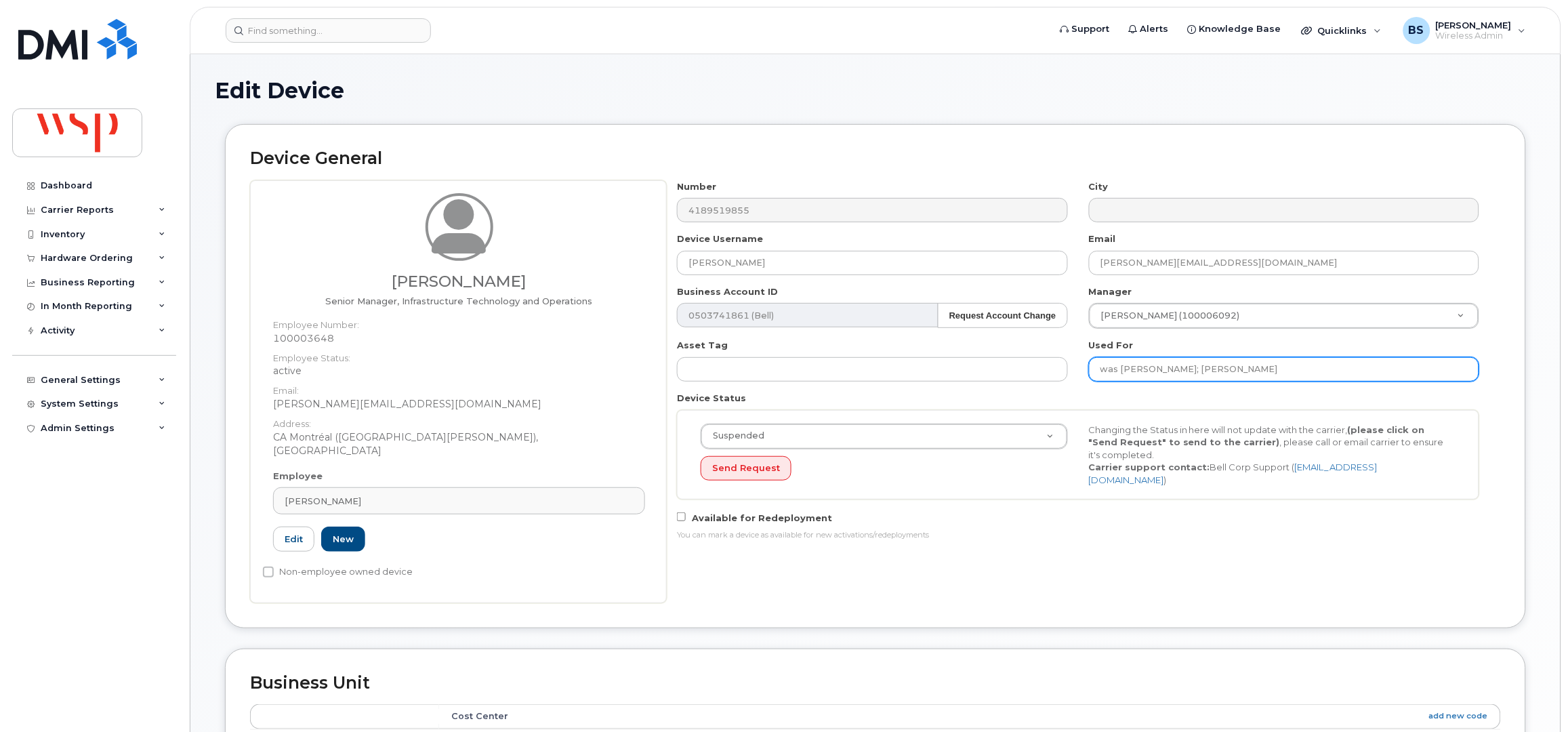
click at [1140, 370] on input "was Eduardo Meisels; Pascal Beauchemin" at bounding box center [1284, 369] width 390 height 24
click at [1142, 369] on input "was Eduardo Meisels; Pascal Beauchemin" at bounding box center [1284, 369] width 390 height 24
click at [1187, 368] on input "was Eduardo Meisels; Pascal Beauchemin" at bounding box center [1284, 369] width 390 height 24
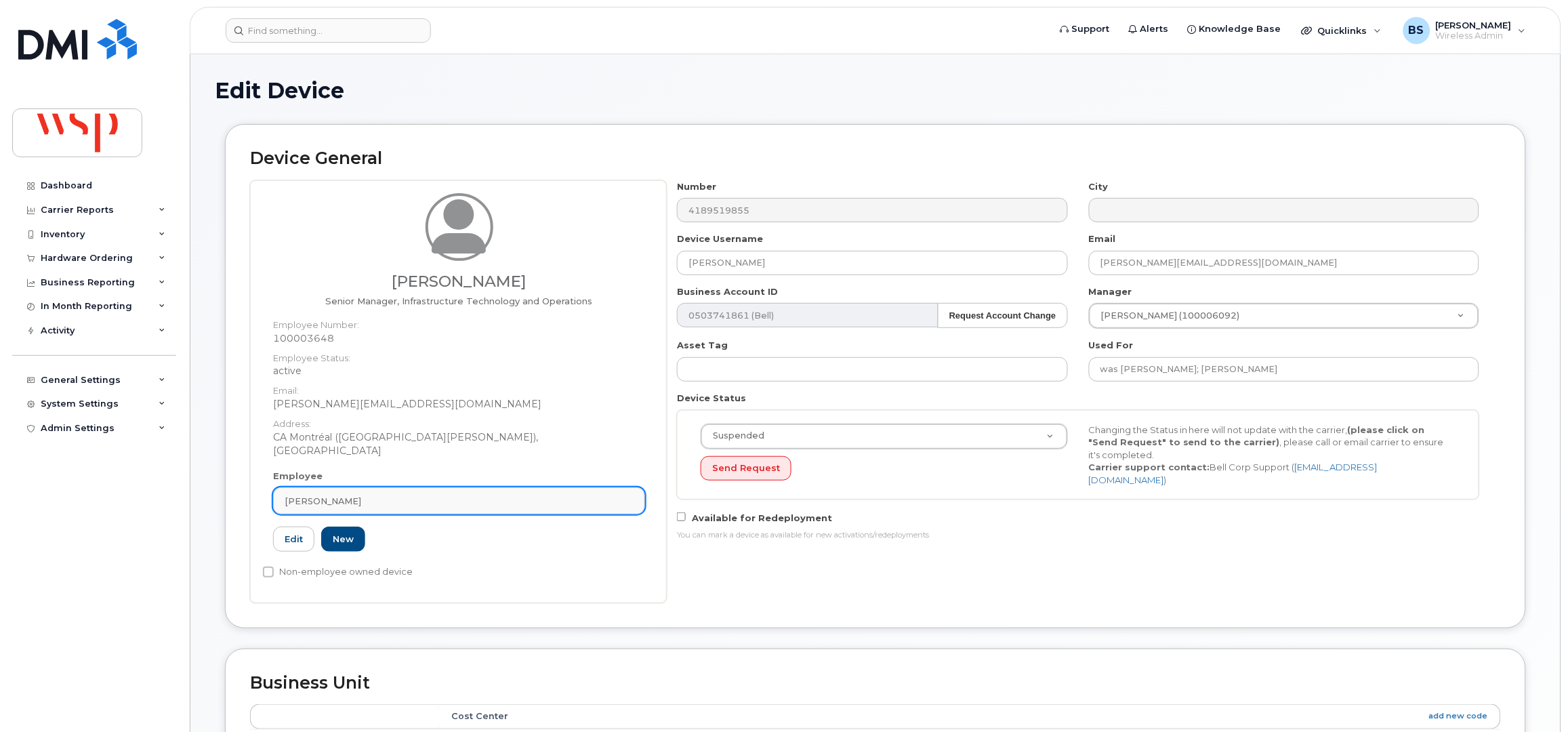
click at [375, 495] on div "[PERSON_NAME]" at bounding box center [459, 501] width 349 height 13
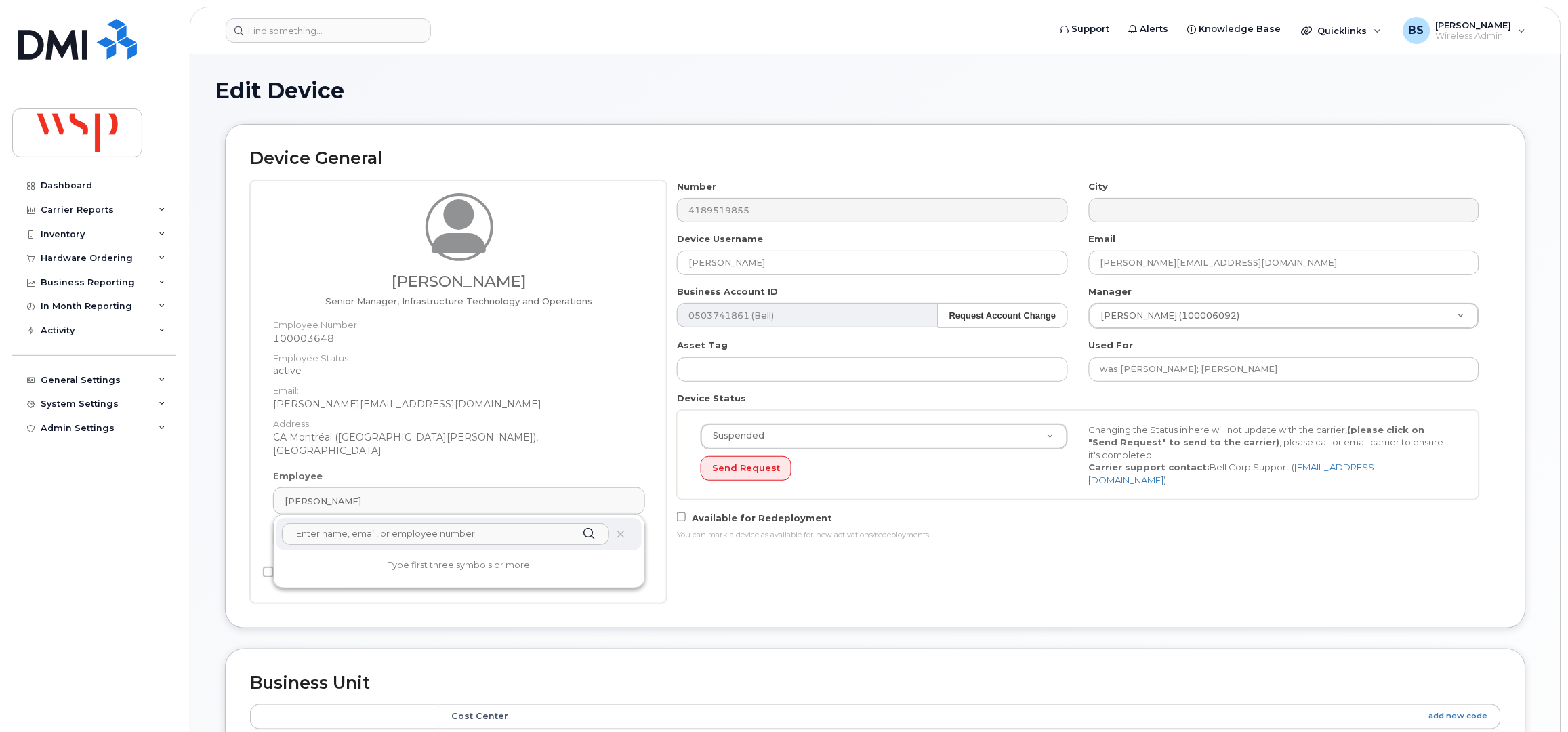
paste input "[PERSON_NAME]"
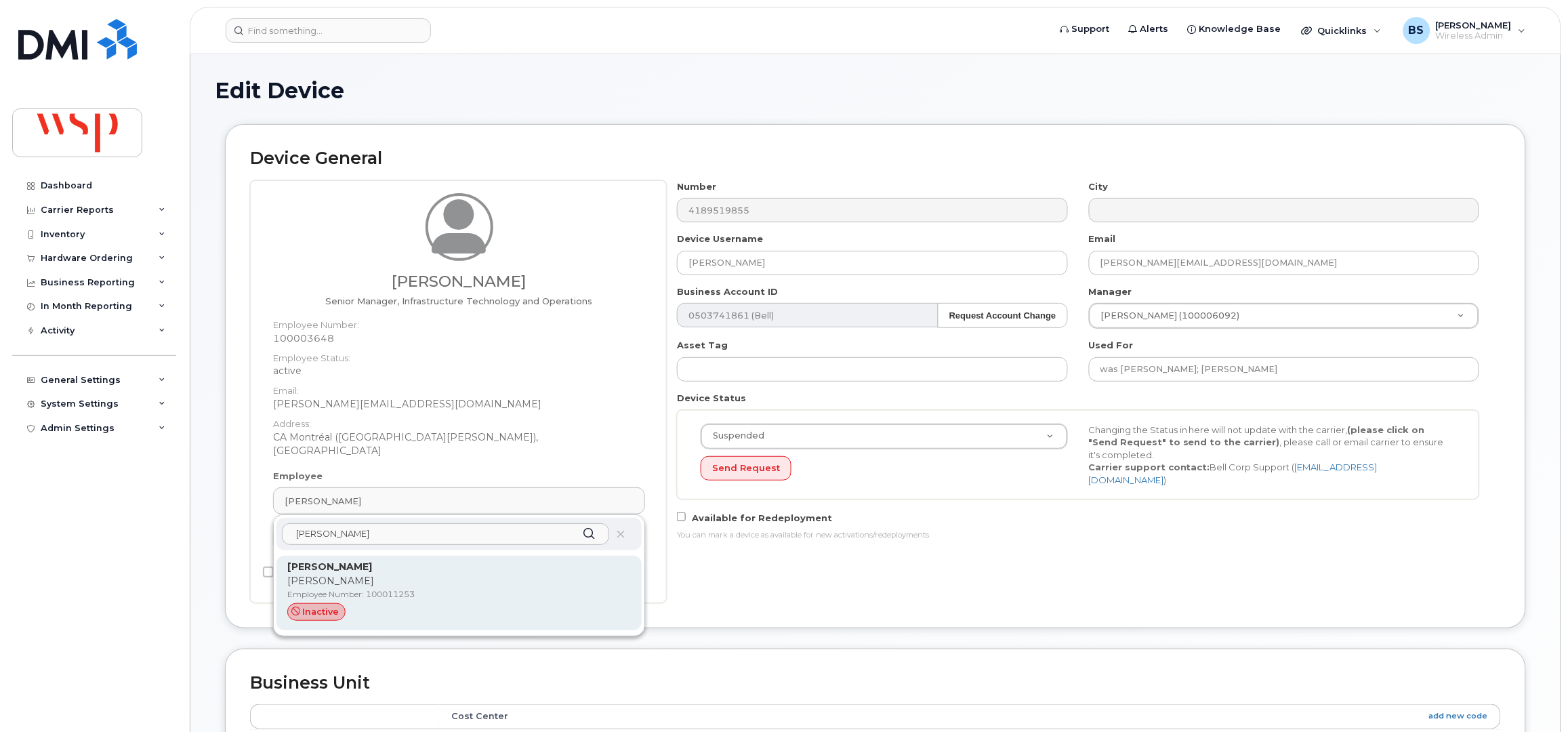
type input "[PERSON_NAME]"
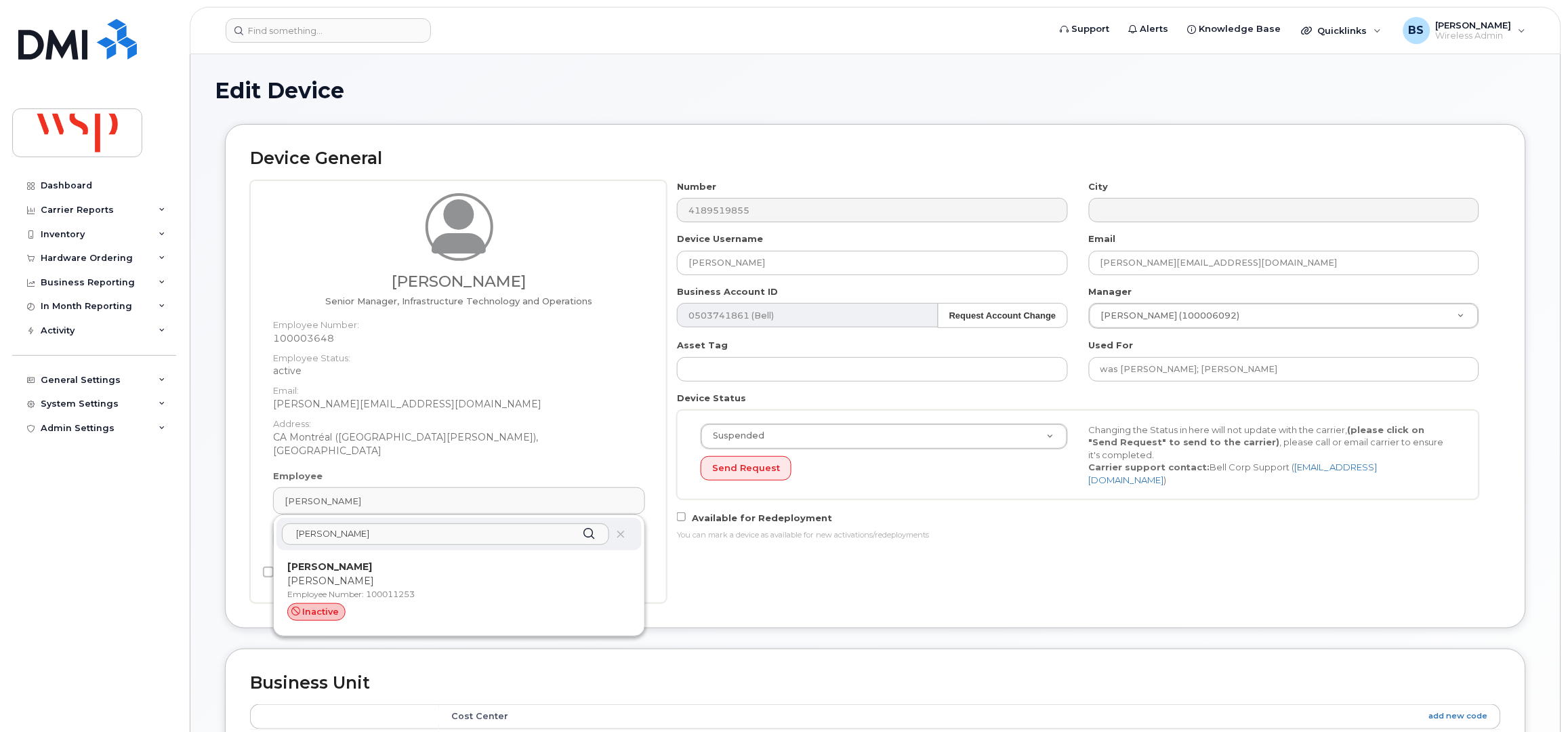
drag, startPoint x: 310, startPoint y: 567, endPoint x: 866, endPoint y: 48, distance: 760.6
click at [310, 574] on p "[PERSON_NAME]" at bounding box center [459, 581] width 344 height 14
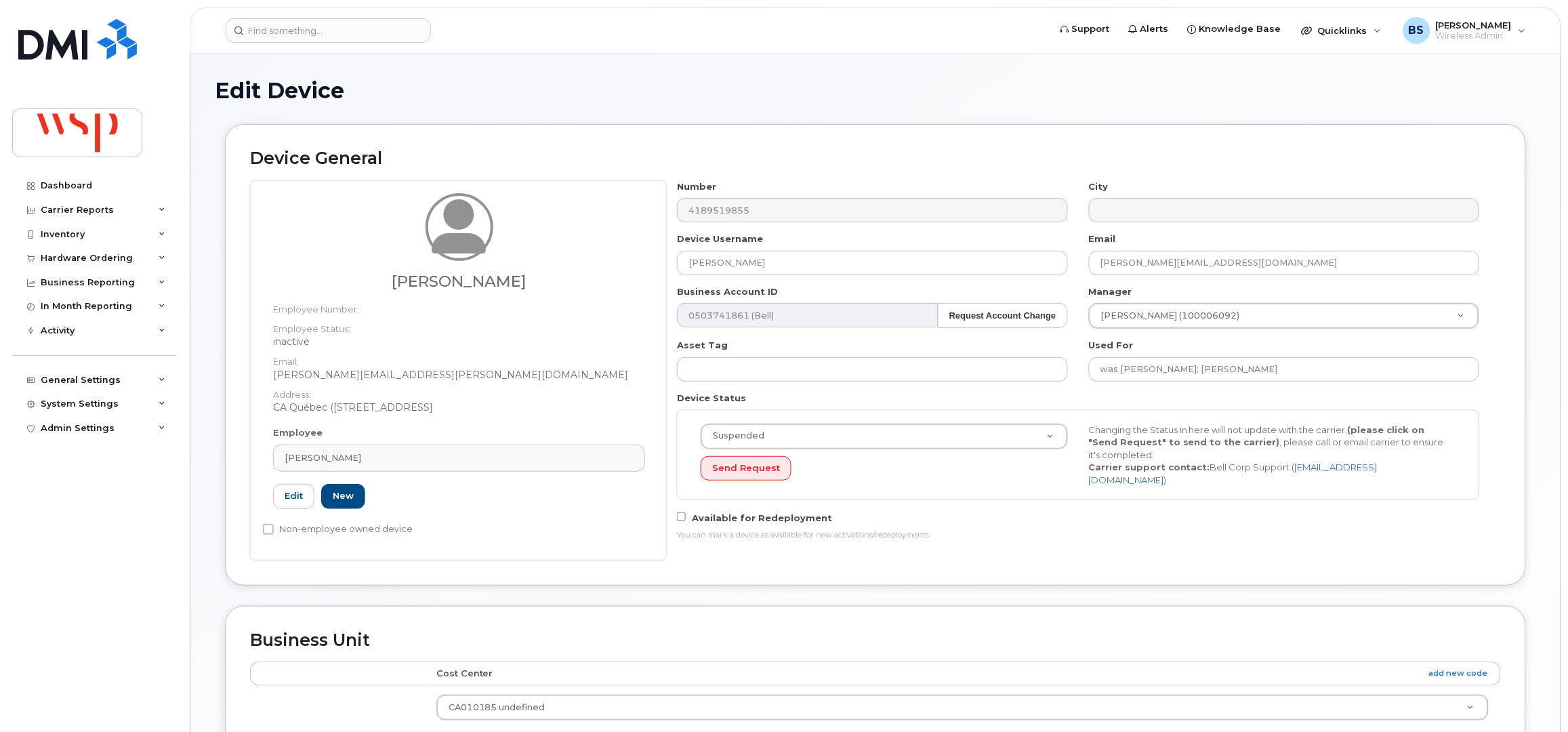
type input "100011253"
type input "[PERSON_NAME]"
type input "[PERSON_NAME][EMAIL_ADDRESS][PERSON_NAME][DOMAIN_NAME]"
type input "5765912"
drag, startPoint x: 646, startPoint y: 264, endPoint x: 572, endPoint y: 268, distance: 74.1
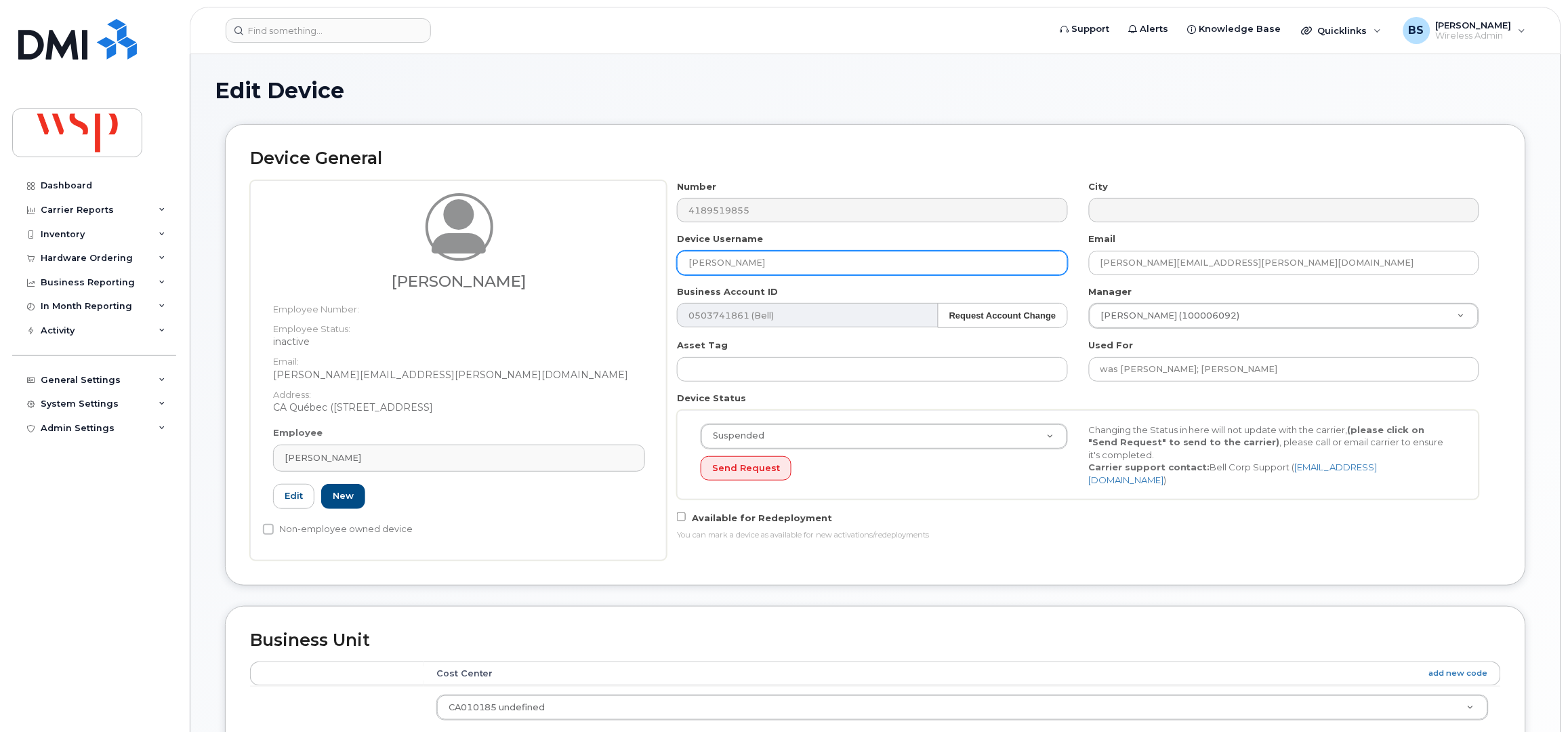
click at [588, 264] on div "Eduardo Meisels Employee Number: Employee Status: inactive Email: Eduardo.Meise…" at bounding box center [875, 370] width 1251 height 380
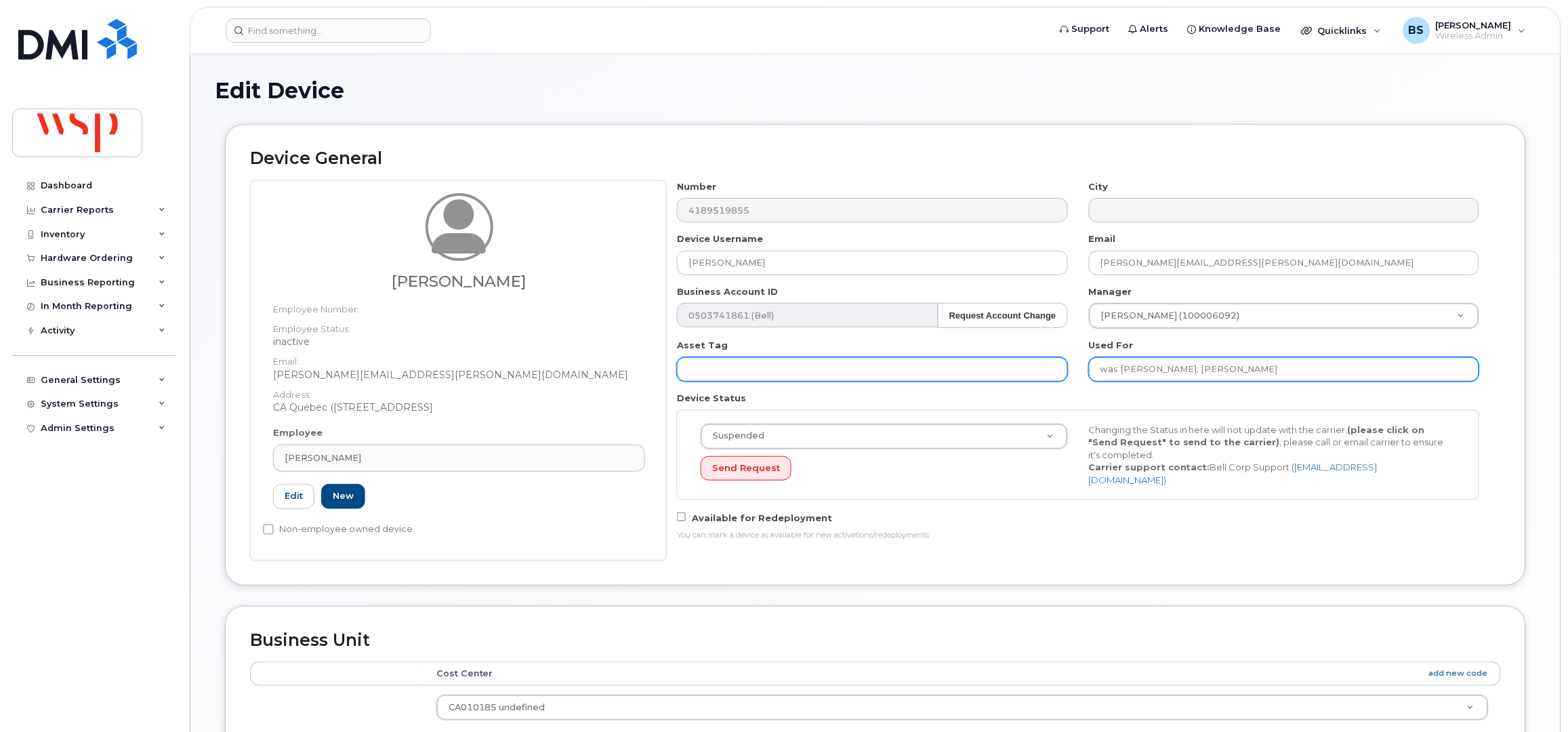
drag, startPoint x: 1335, startPoint y: 373, endPoint x: 890, endPoint y: 368, distance: 445.0
click at [891, 369] on div "Number 4189519855 City Device Username Eduardo Meisels Email eduardo.meisels@ws…" at bounding box center [1078, 365] width 824 height 371
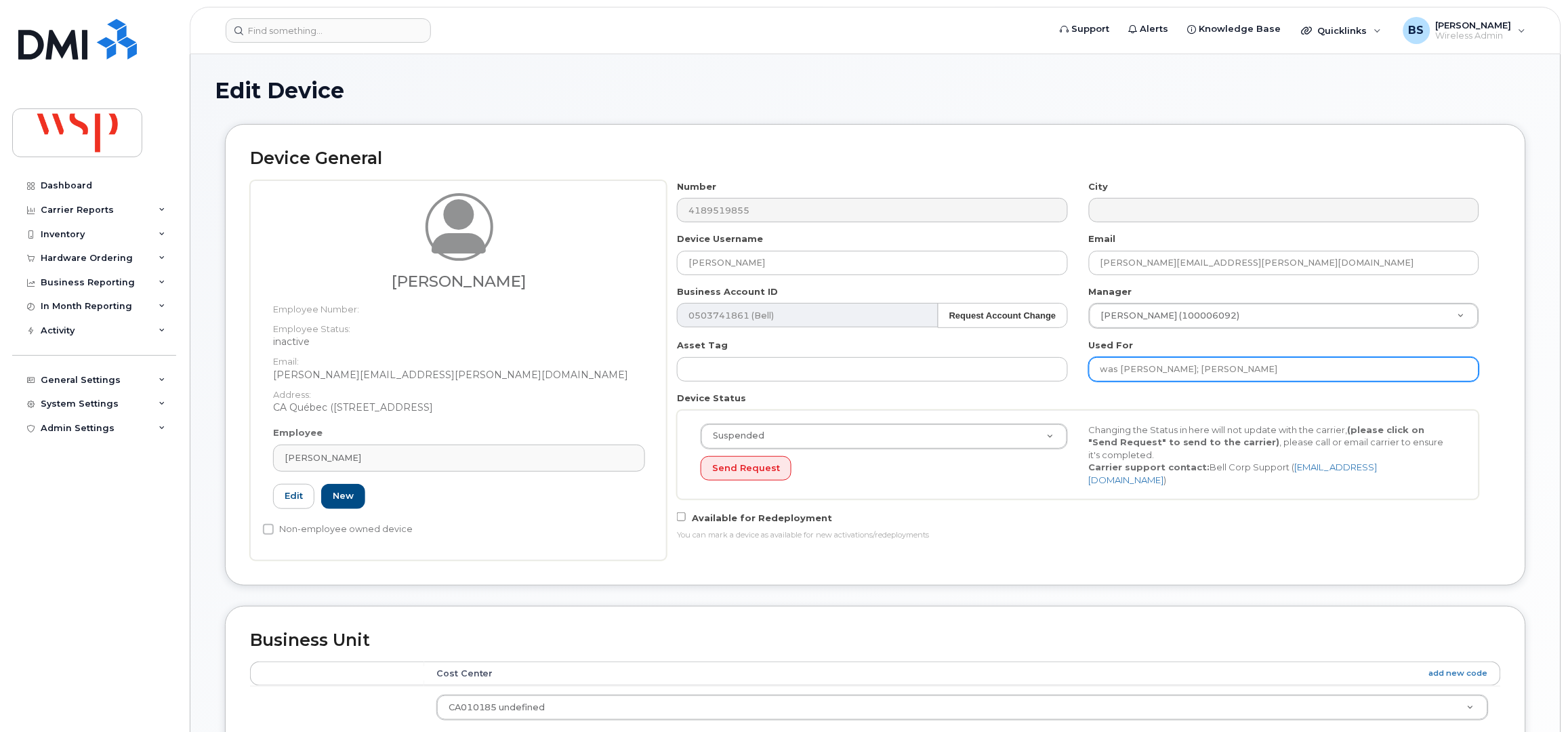
paste input "[PERSON_NAME]"
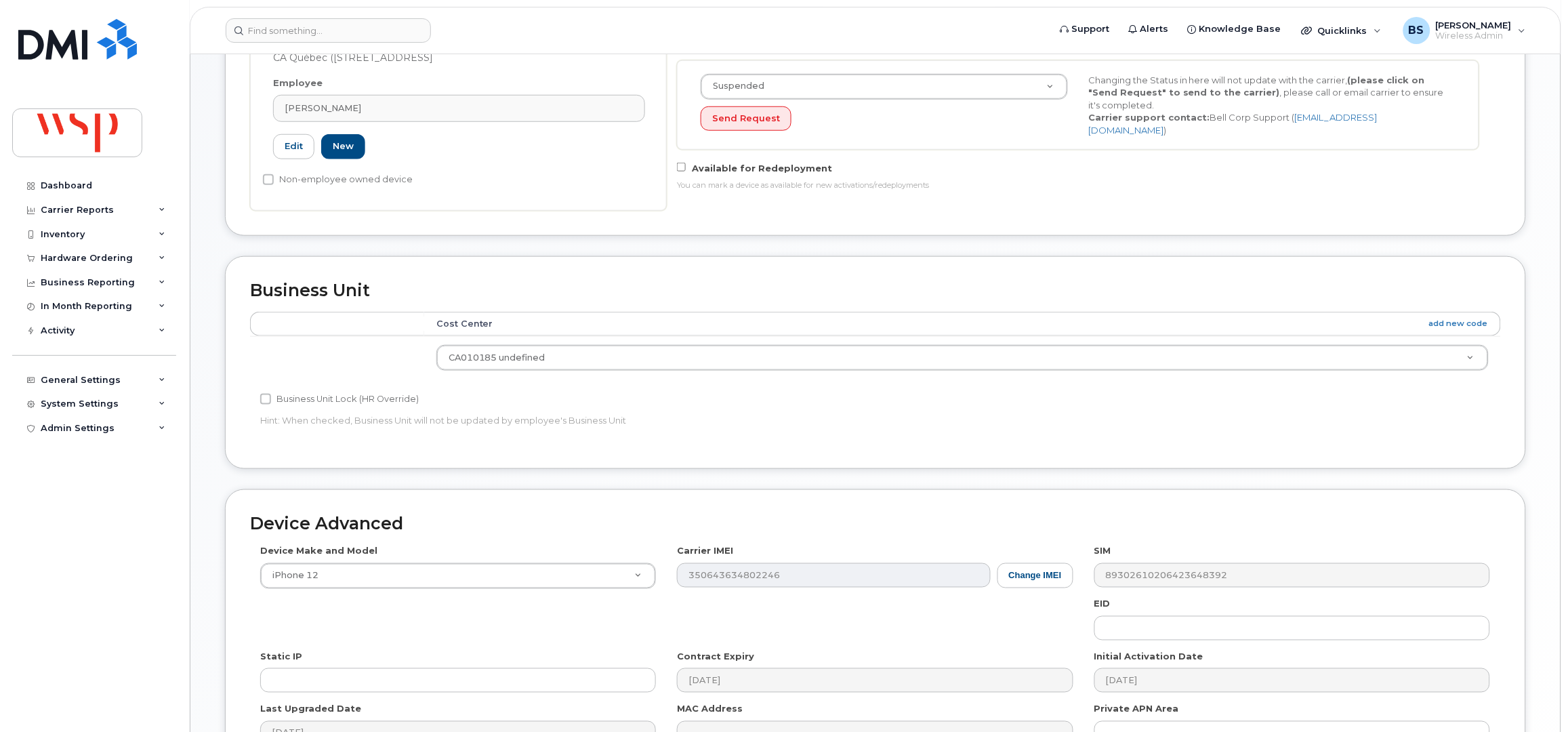
scroll to position [513, 0]
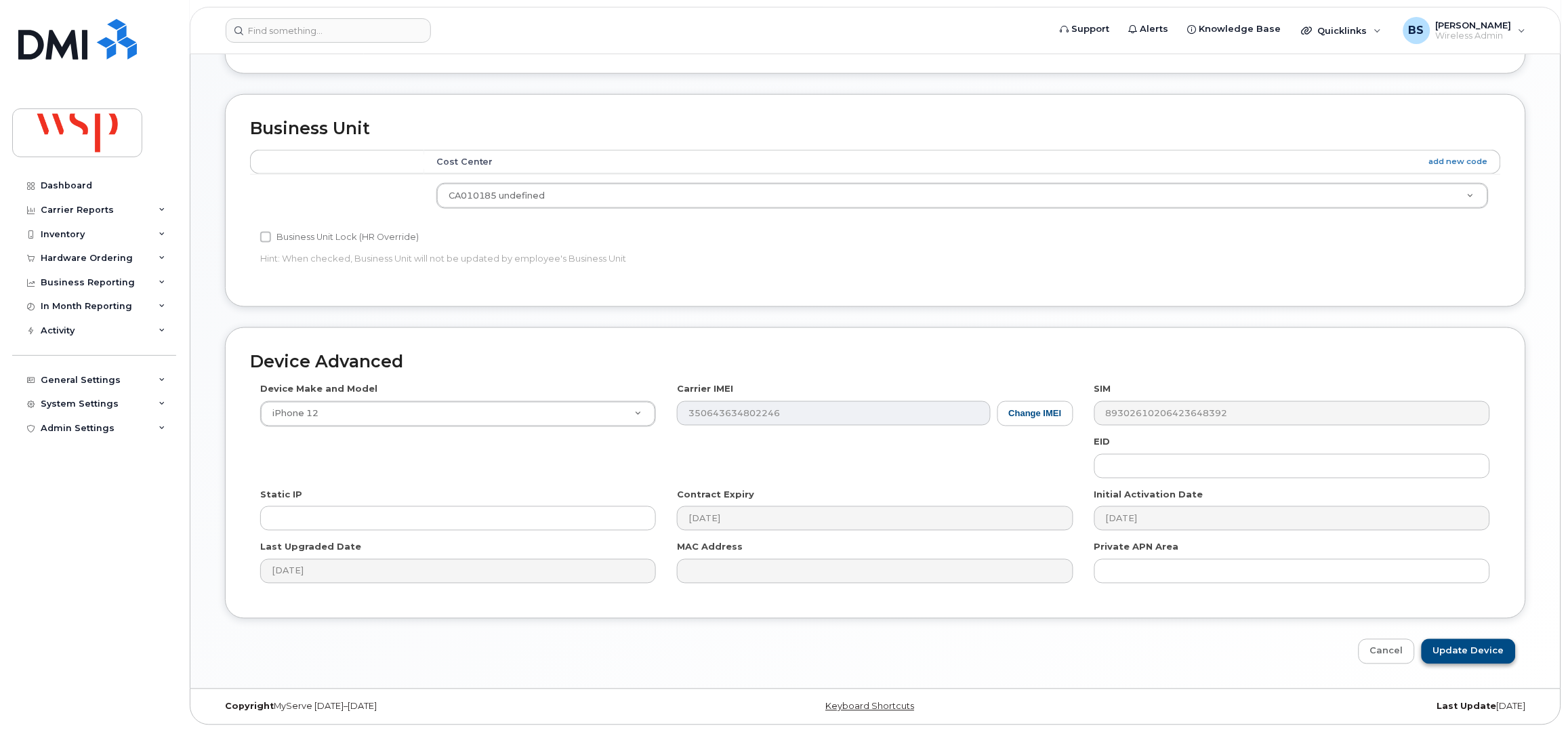
type input "[PERSON_NAME]"
click at [1474, 649] on input "Update Device" at bounding box center [1469, 651] width 94 height 25
type input "Saving..."
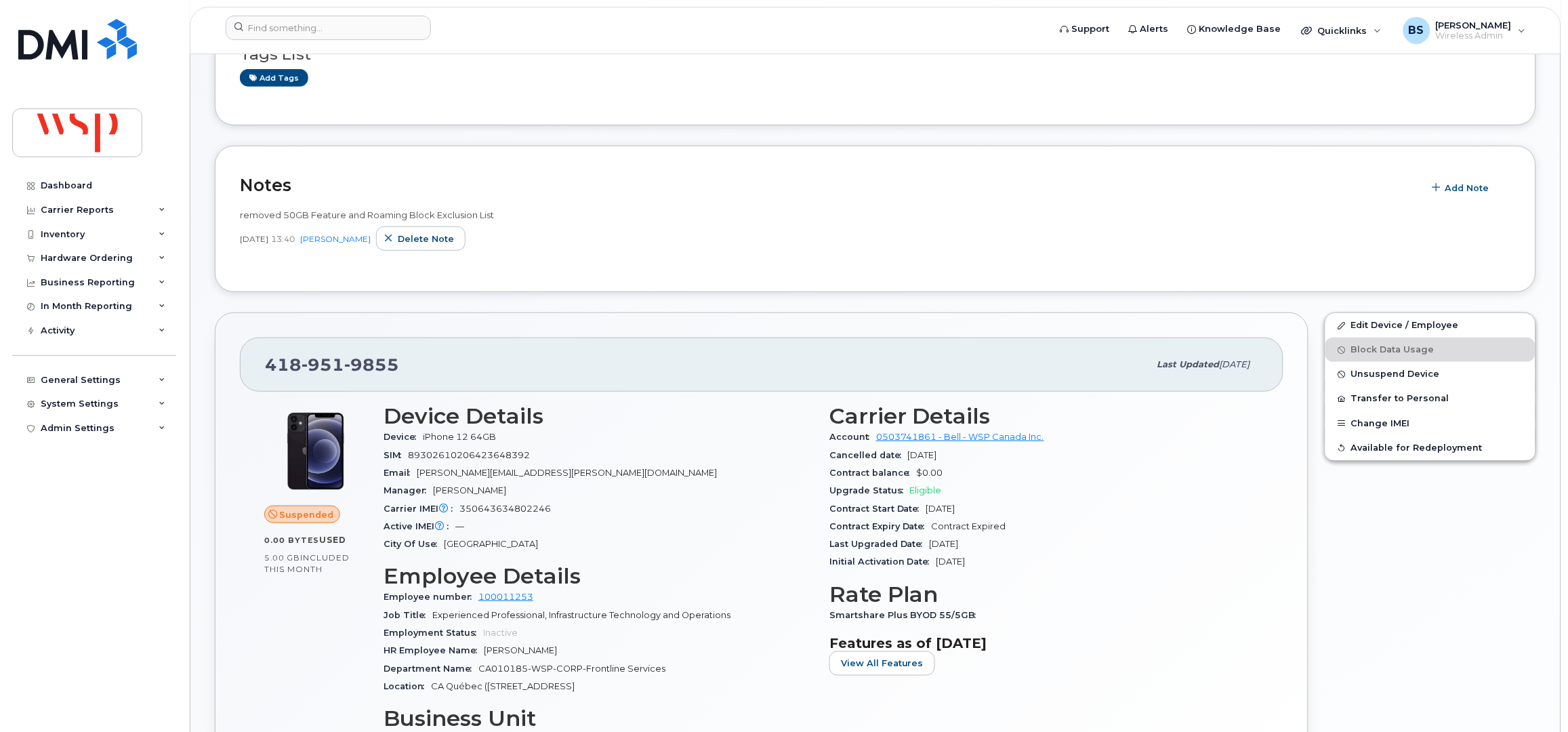
scroll to position [180, 0]
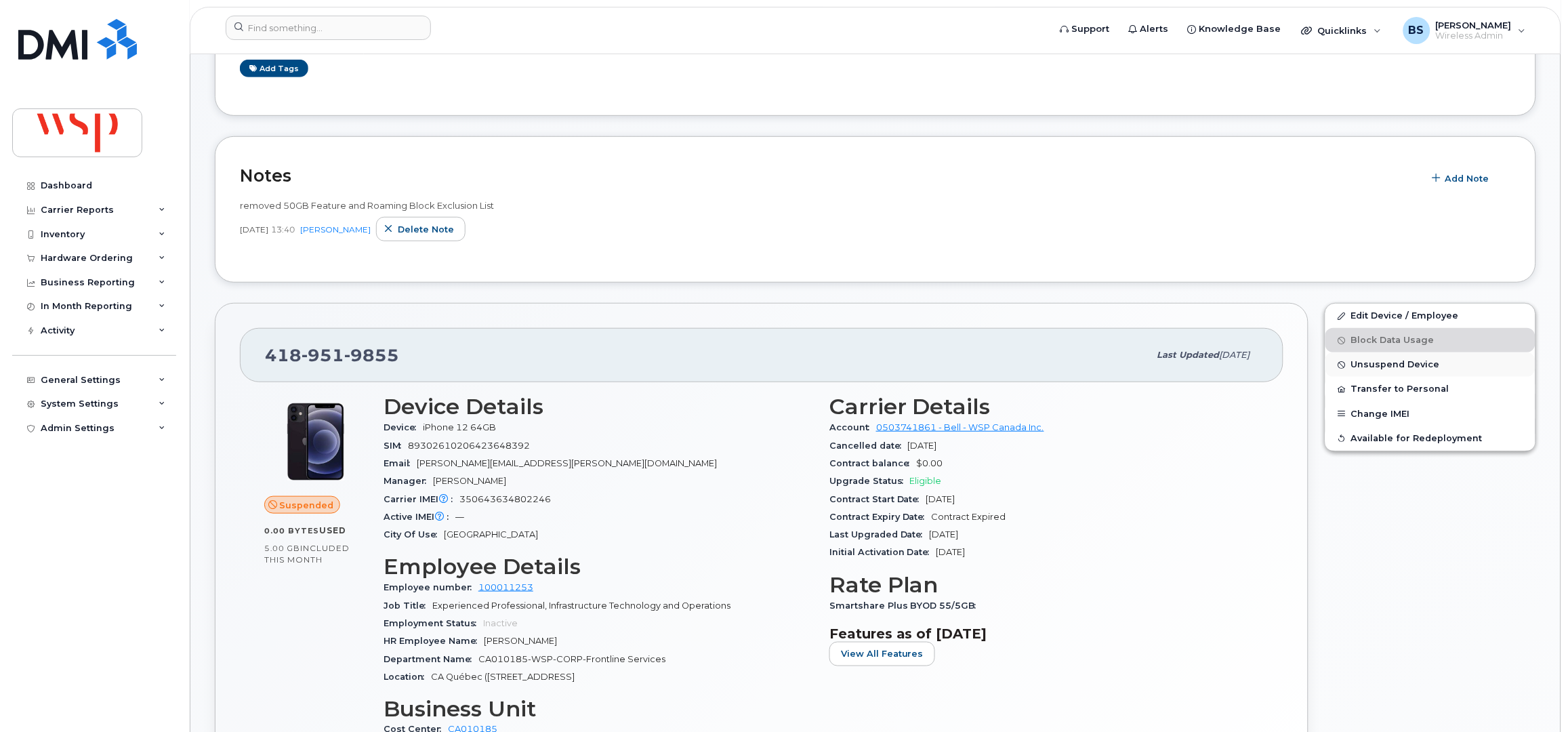
click at [1372, 366] on span "Unsuspend Device" at bounding box center [1396, 365] width 89 height 10
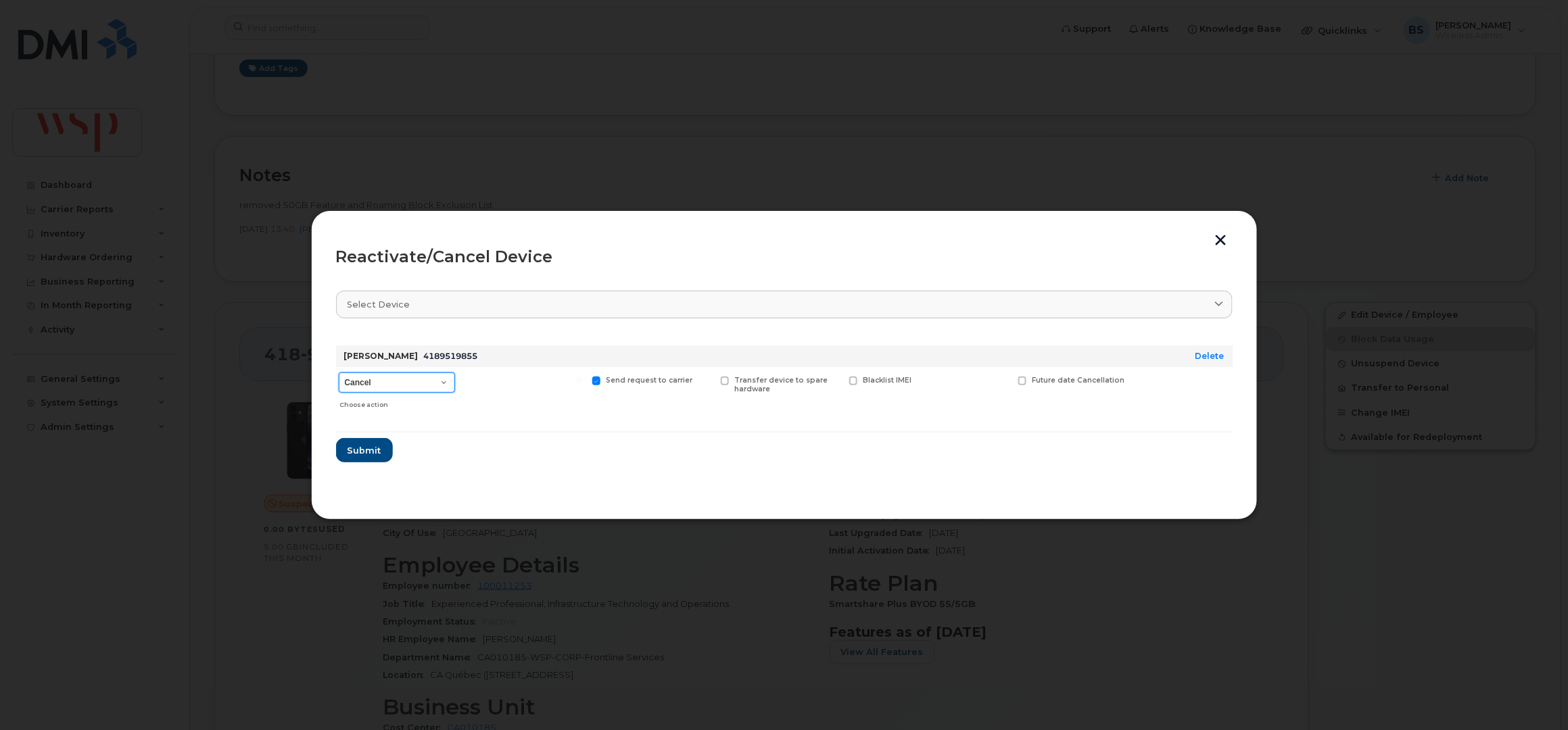
click at [381, 388] on select "Cancel Suspend - Extend Suspension Reactivate" at bounding box center [397, 383] width 117 height 20
select select "[object Object]"
click at [339, 372] on select "Cancel Suspend - Extend Suspension Reactivate" at bounding box center [397, 383] width 117 height 20
click at [365, 442] on button "Submit" at bounding box center [364, 450] width 56 height 24
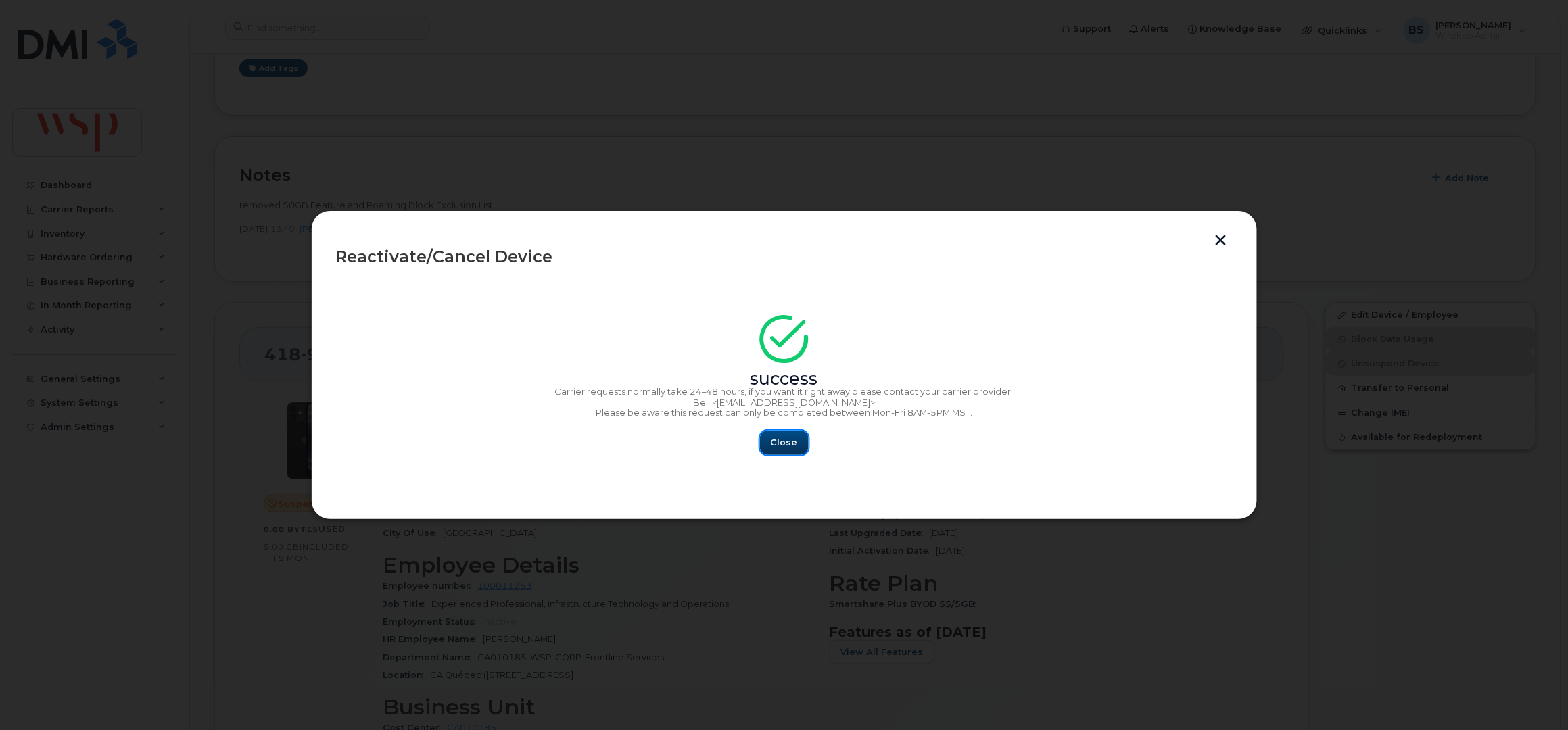
click at [781, 439] on span "Close" at bounding box center [785, 442] width 27 height 13
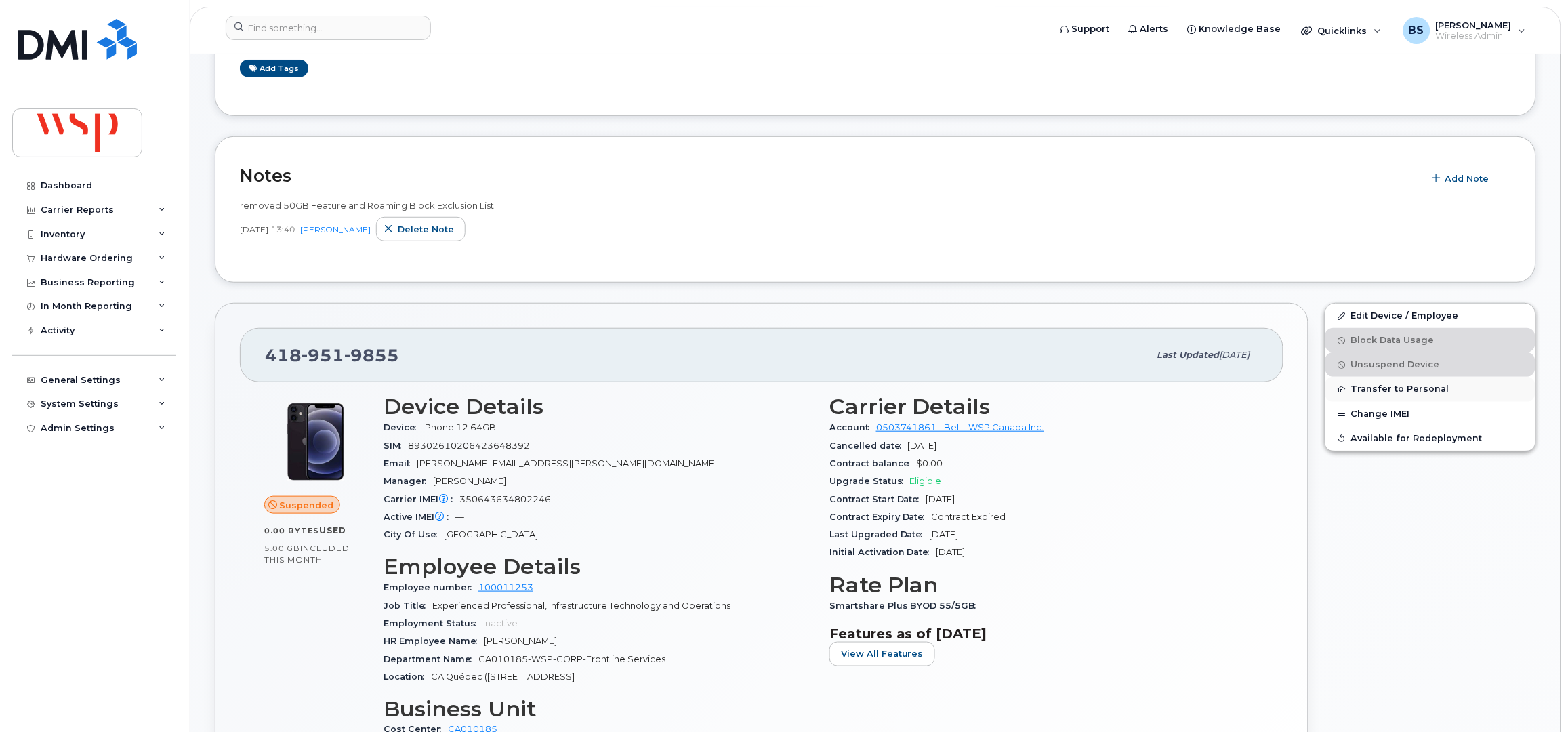
click at [1383, 390] on button "Transfer to Personal" at bounding box center [1430, 389] width 210 height 24
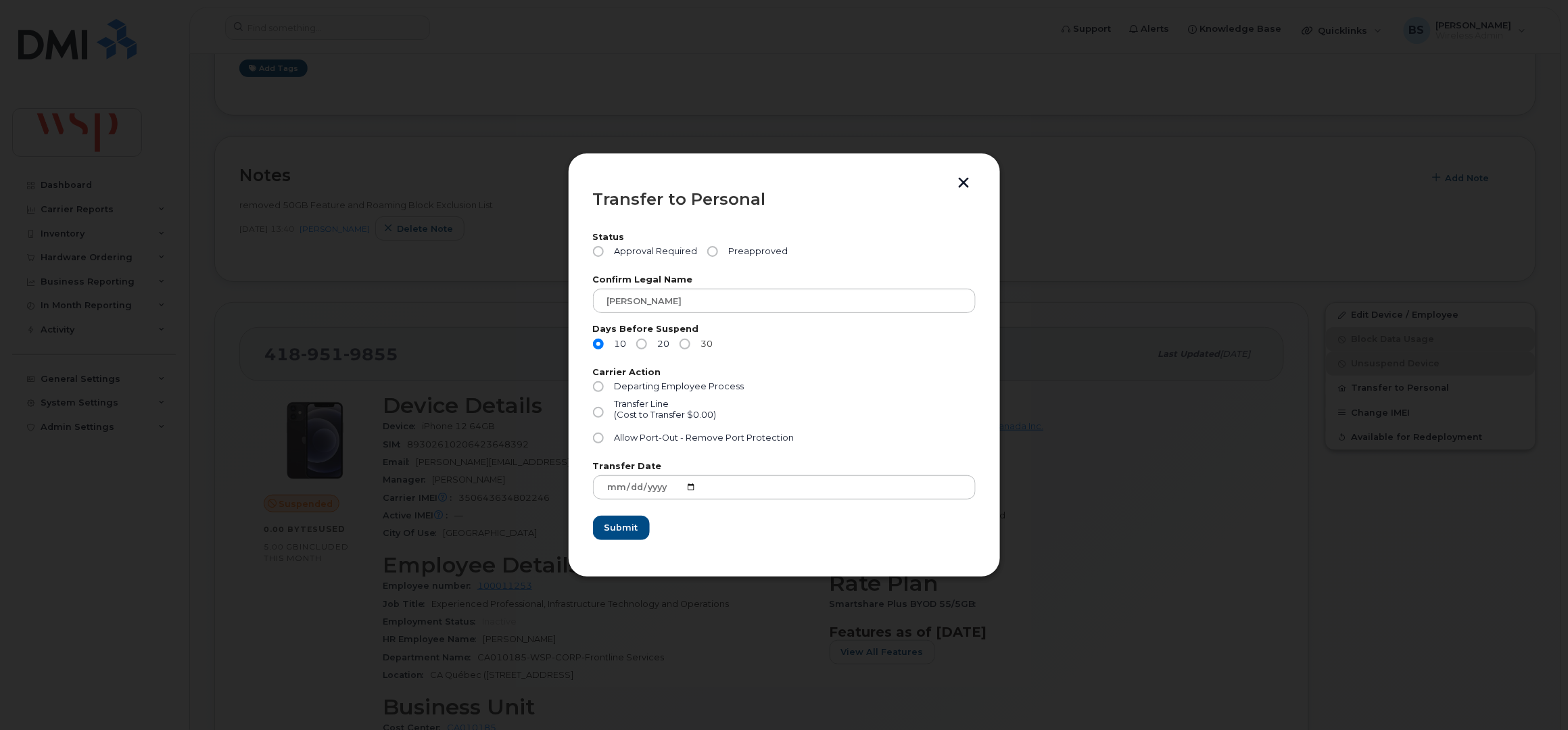
click at [693, 343] on label "30" at bounding box center [697, 344] width 34 height 11
click at [690, 343] on input "30" at bounding box center [685, 344] width 11 height 11
radio input "true"
click at [737, 252] on span "Preapproved" at bounding box center [756, 251] width 65 height 11
click at [718, 252] on input "Preapproved" at bounding box center [713, 251] width 11 height 11
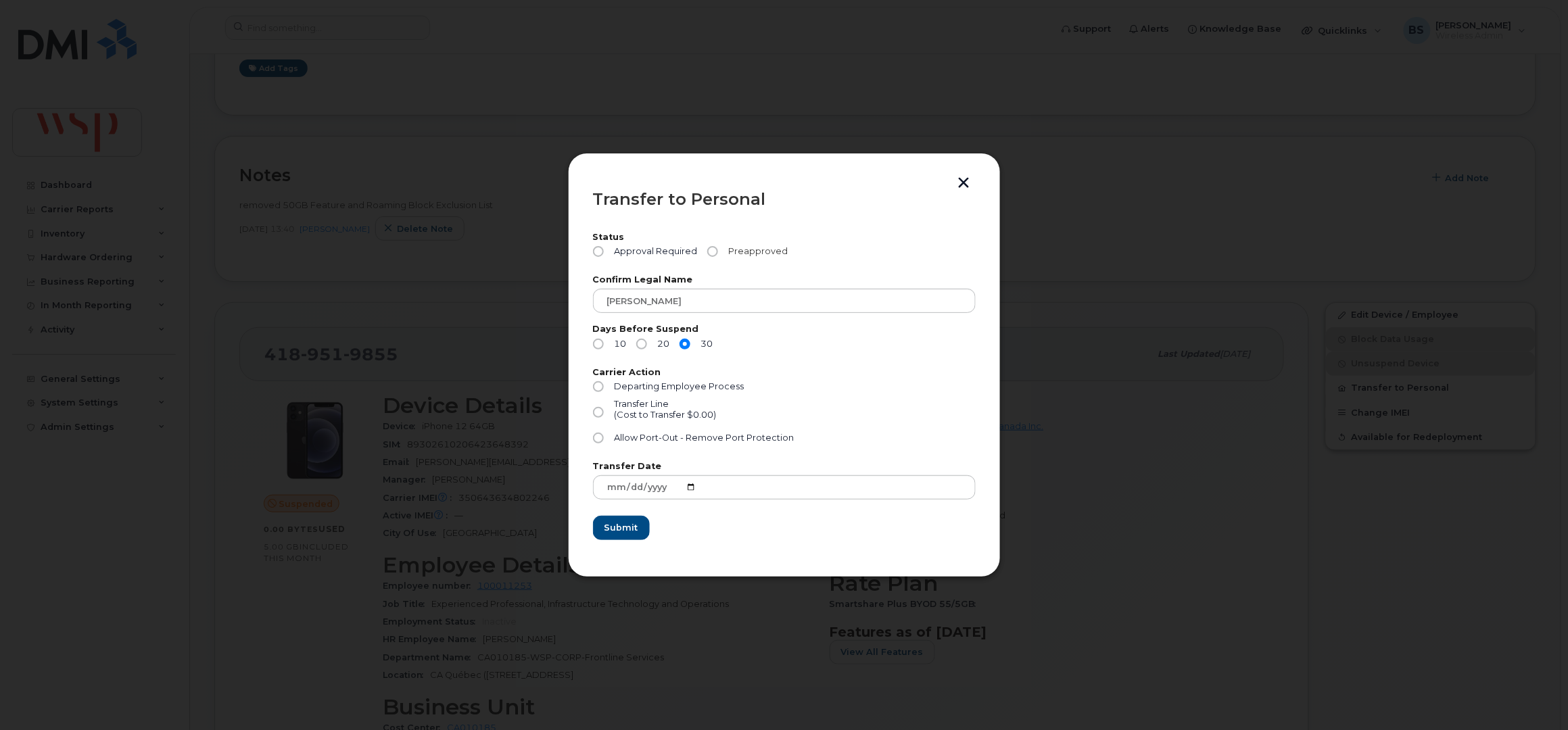
radio input "true"
click at [647, 431] on div "Transfer Line (Cost to Transfer $0.00)" at bounding box center [784, 416] width 383 height 34
click at [600, 442] on input "Allow Port-Out - Remove Port Protection" at bounding box center [598, 438] width 11 height 11
radio input "true"
click at [634, 526] on span "Submit" at bounding box center [621, 527] width 34 height 13
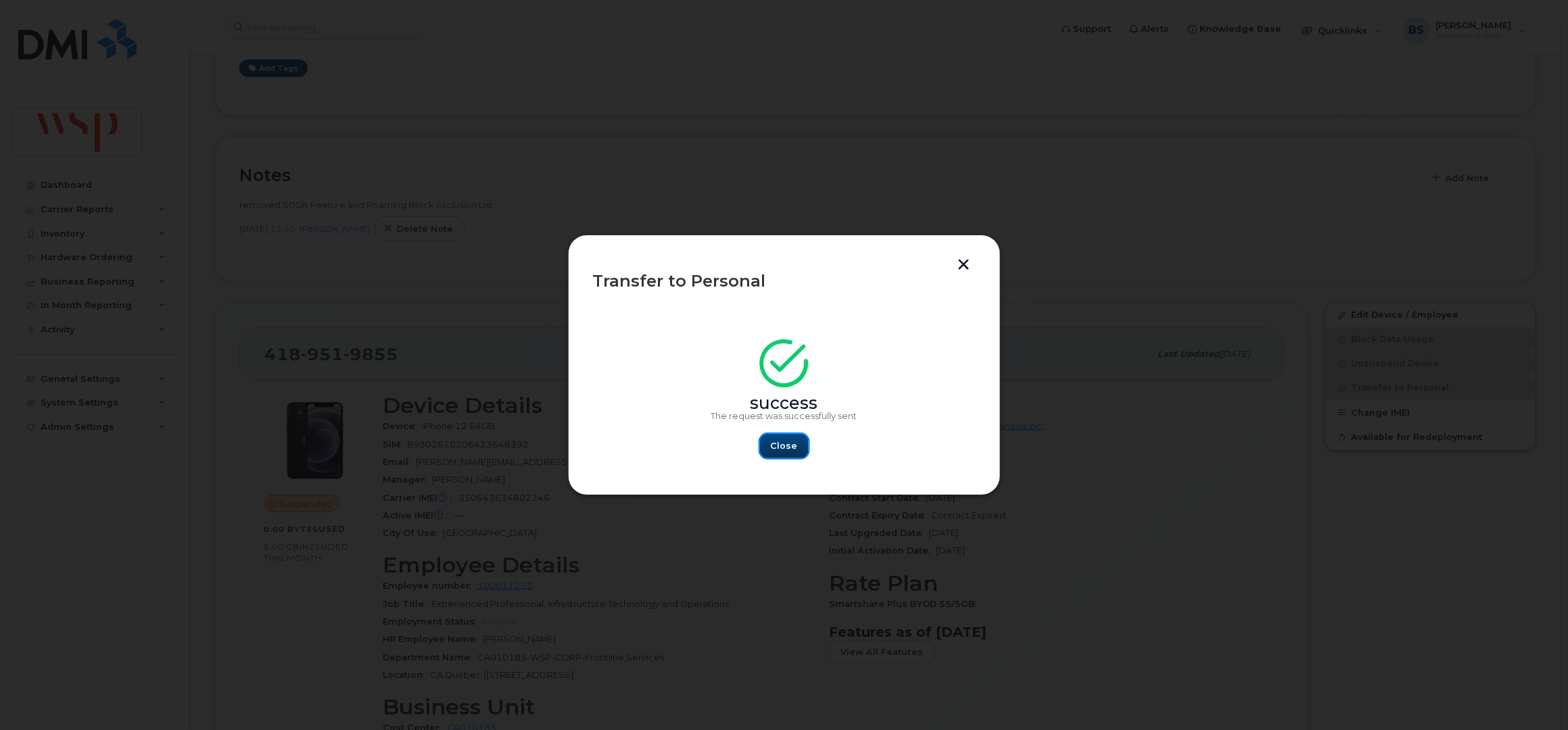
click at [783, 442] on span "Close" at bounding box center [785, 446] width 27 height 13
